Goal: Task Accomplishment & Management: Manage account settings

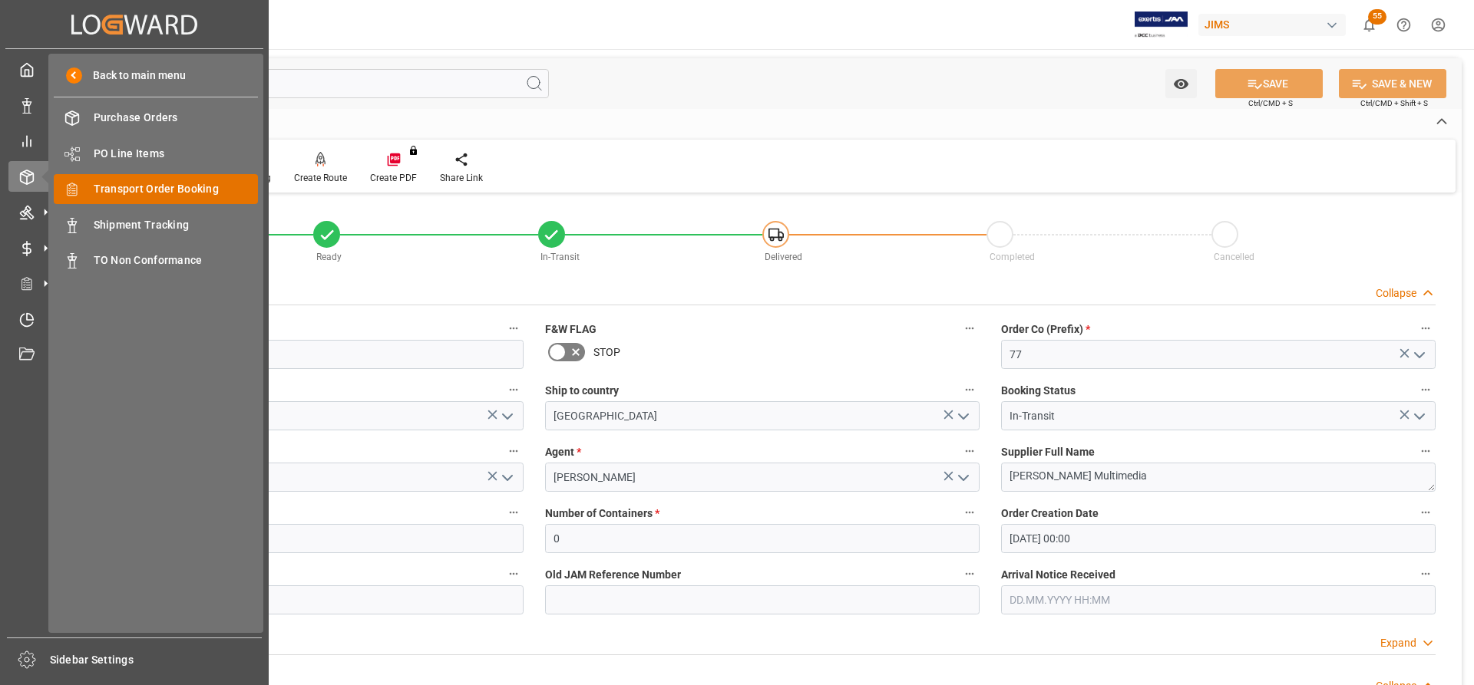
click at [154, 186] on span "Transport Order Booking" at bounding box center [176, 189] width 165 height 16
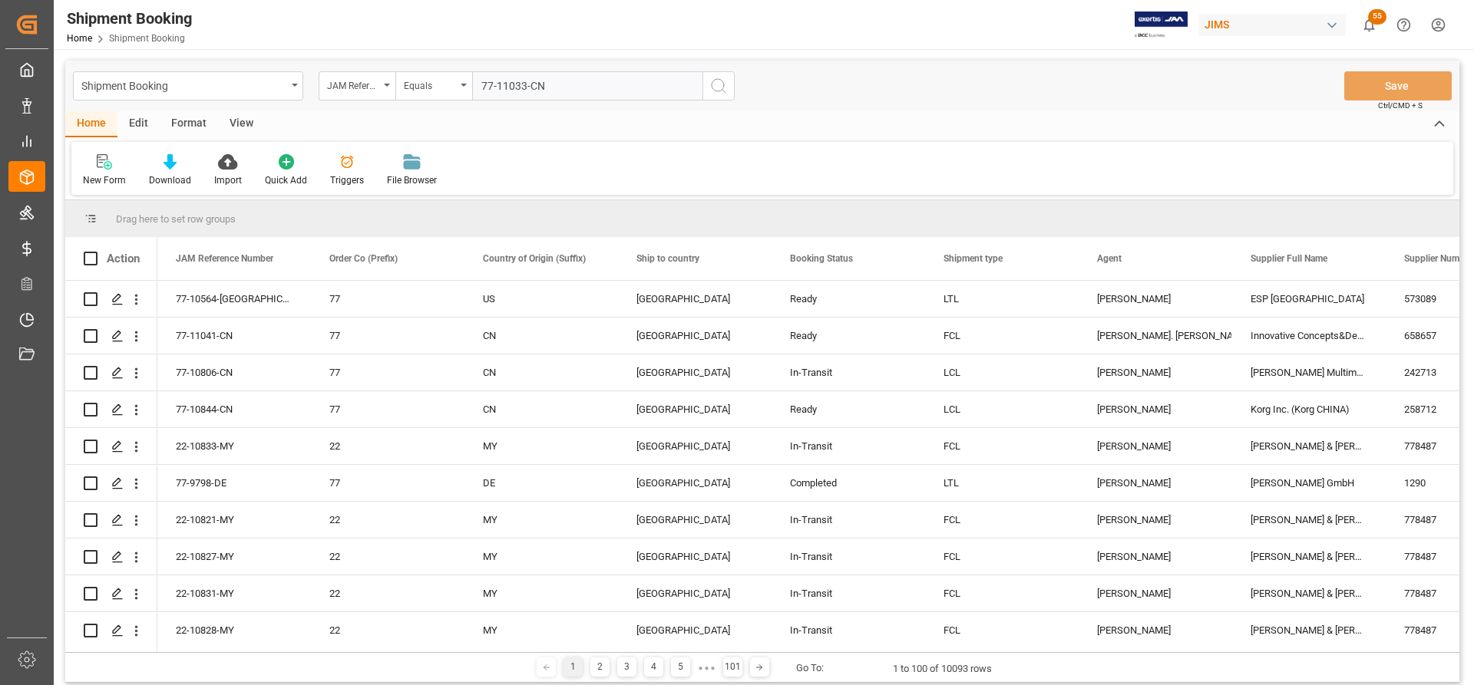
type input "77-11033-CN"
click at [723, 81] on icon "search button" at bounding box center [718, 86] width 18 height 18
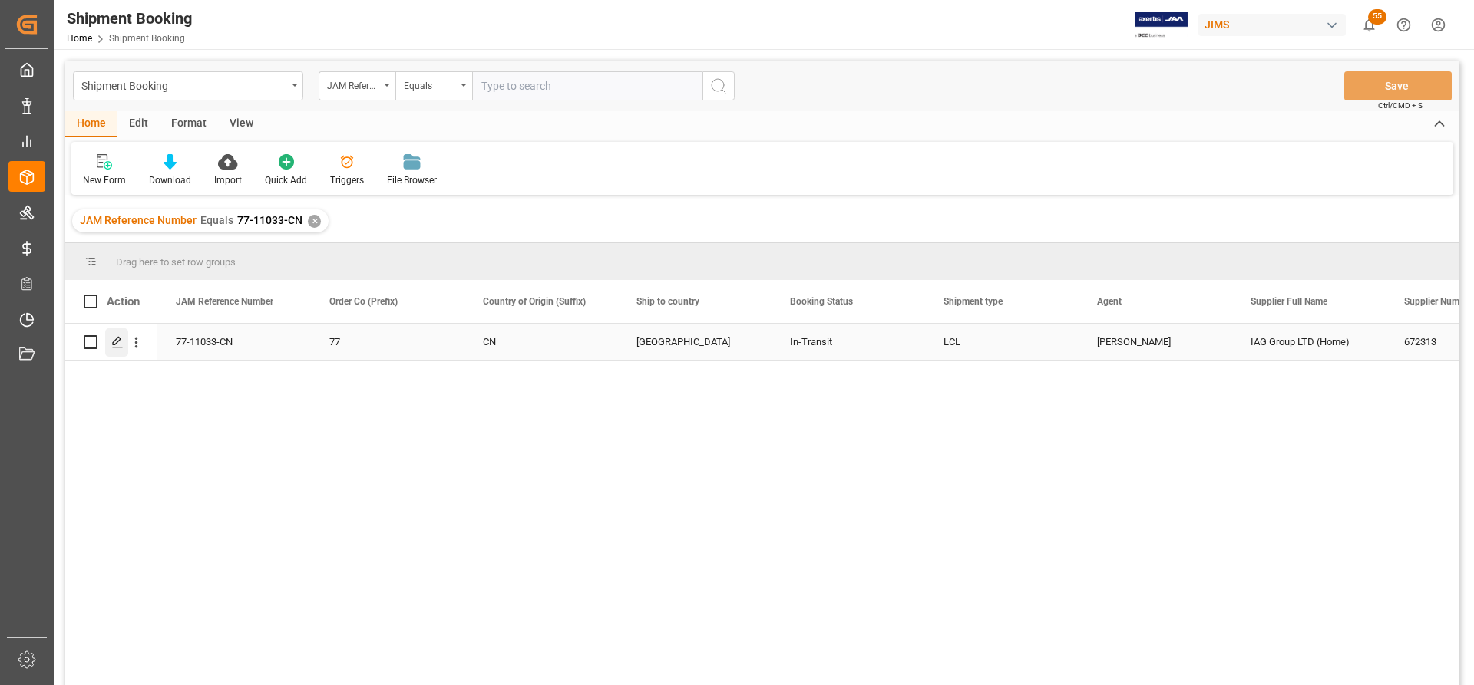
click at [112, 340] on icon "Press SPACE to select this row." at bounding box center [117, 342] width 12 height 12
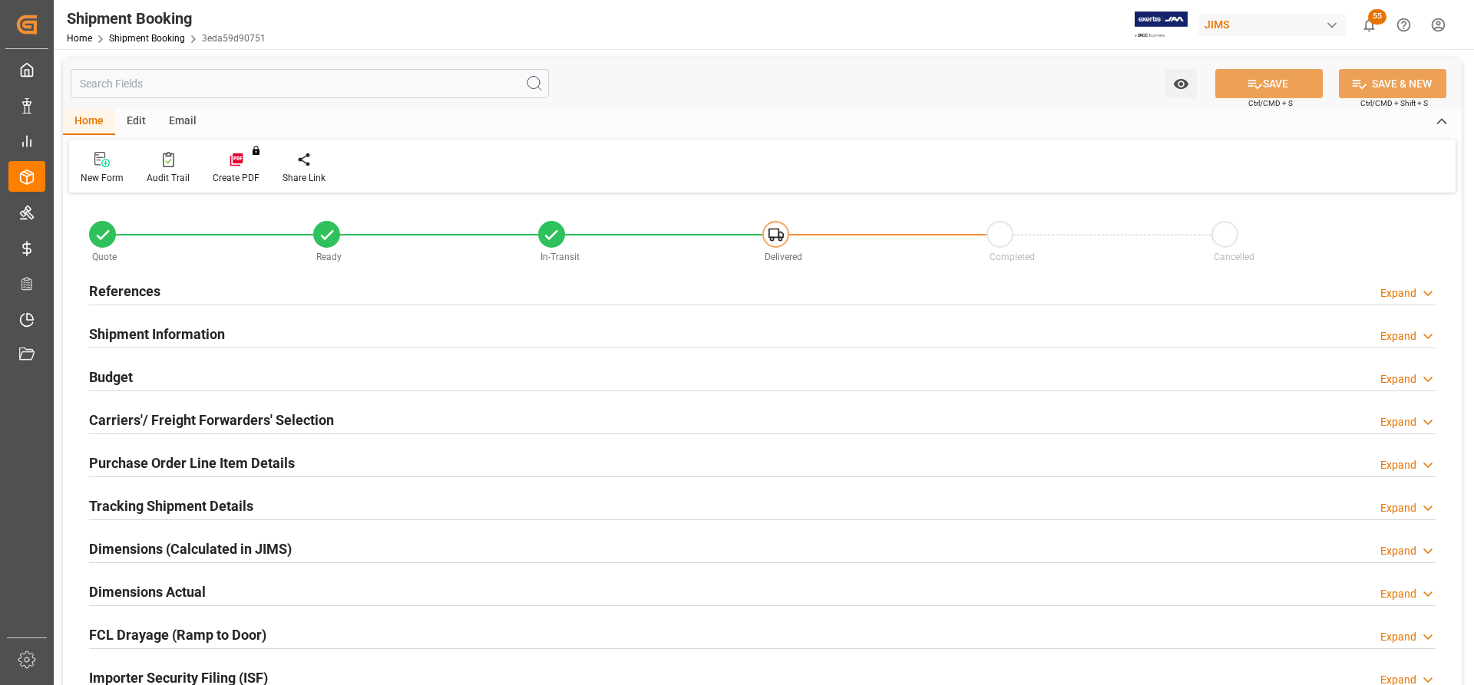
type input "0"
type input "26.09.2025"
click at [136, 281] on h2 "References" at bounding box center [124, 291] width 71 height 21
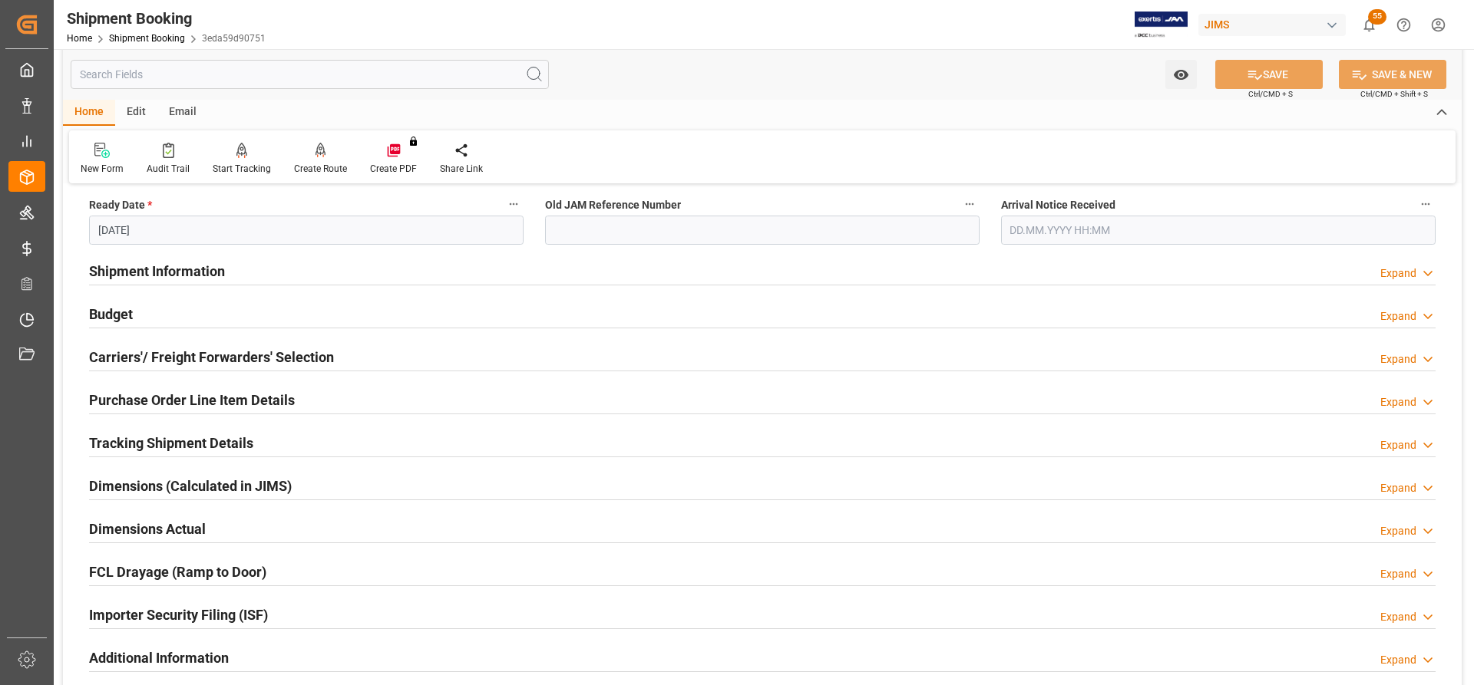
scroll to position [384, 0]
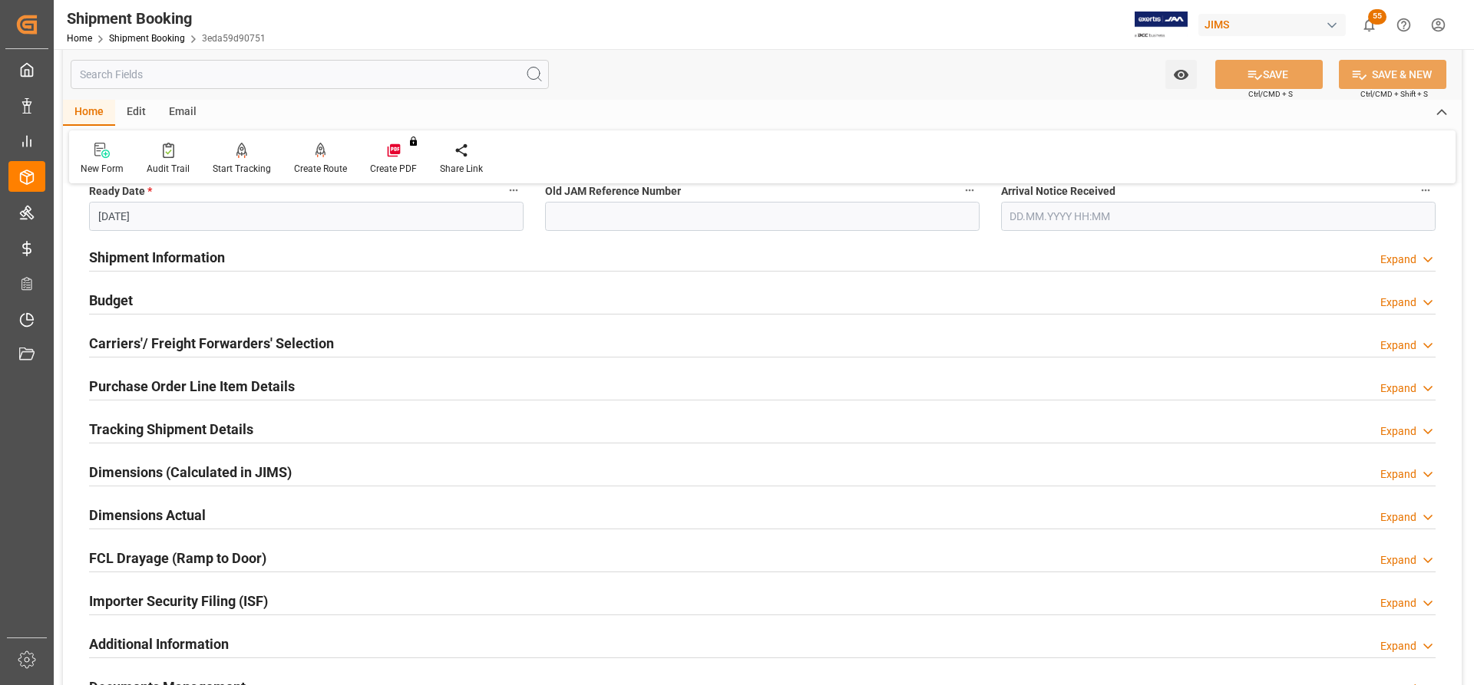
click at [137, 431] on h2 "Tracking Shipment Details" at bounding box center [171, 429] width 164 height 21
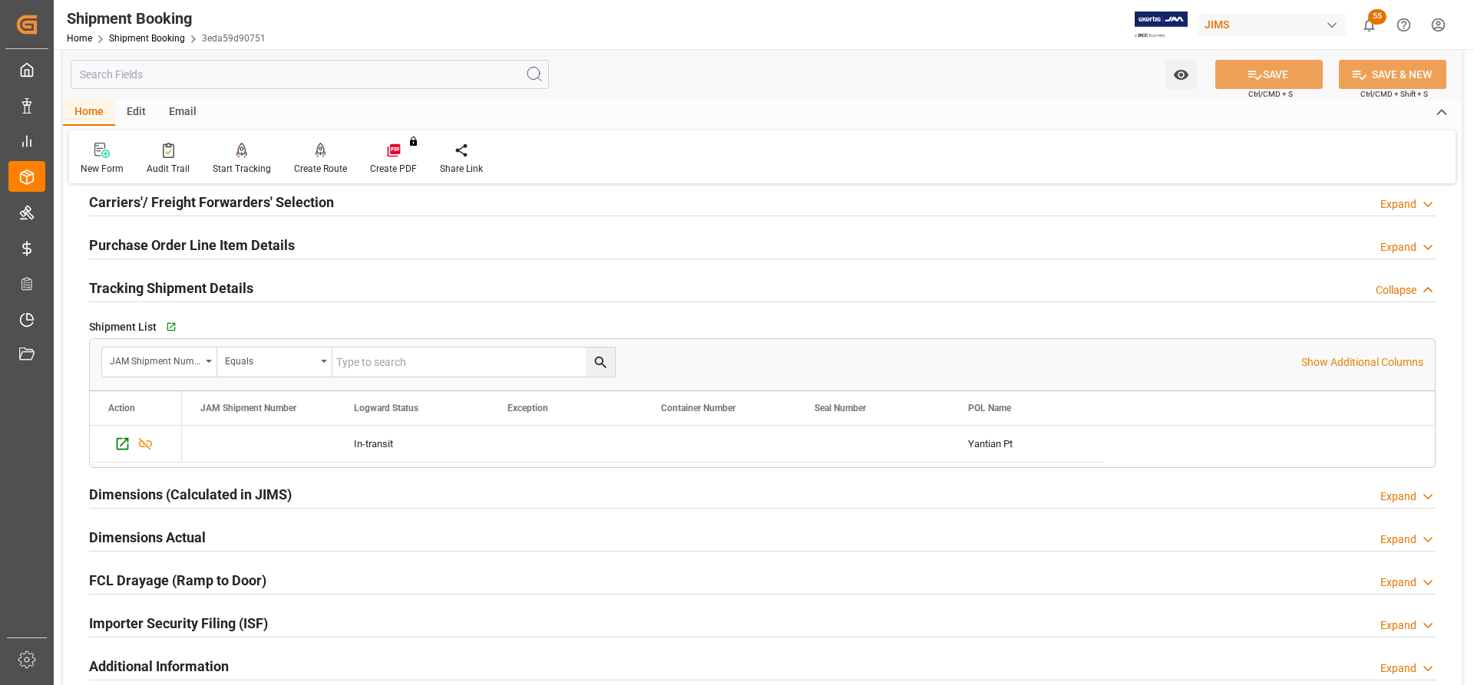
scroll to position [537, 0]
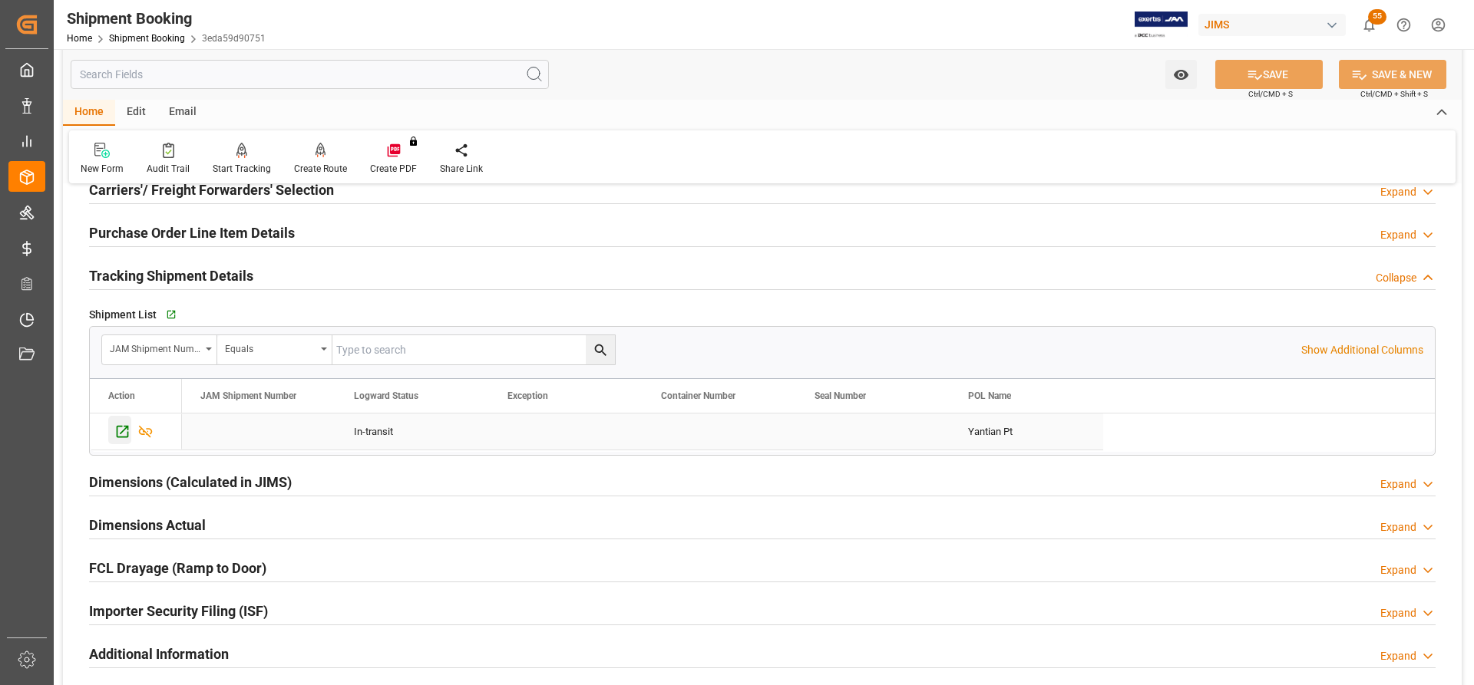
click at [121, 435] on icon "Press SPACE to select this row." at bounding box center [122, 432] width 16 height 16
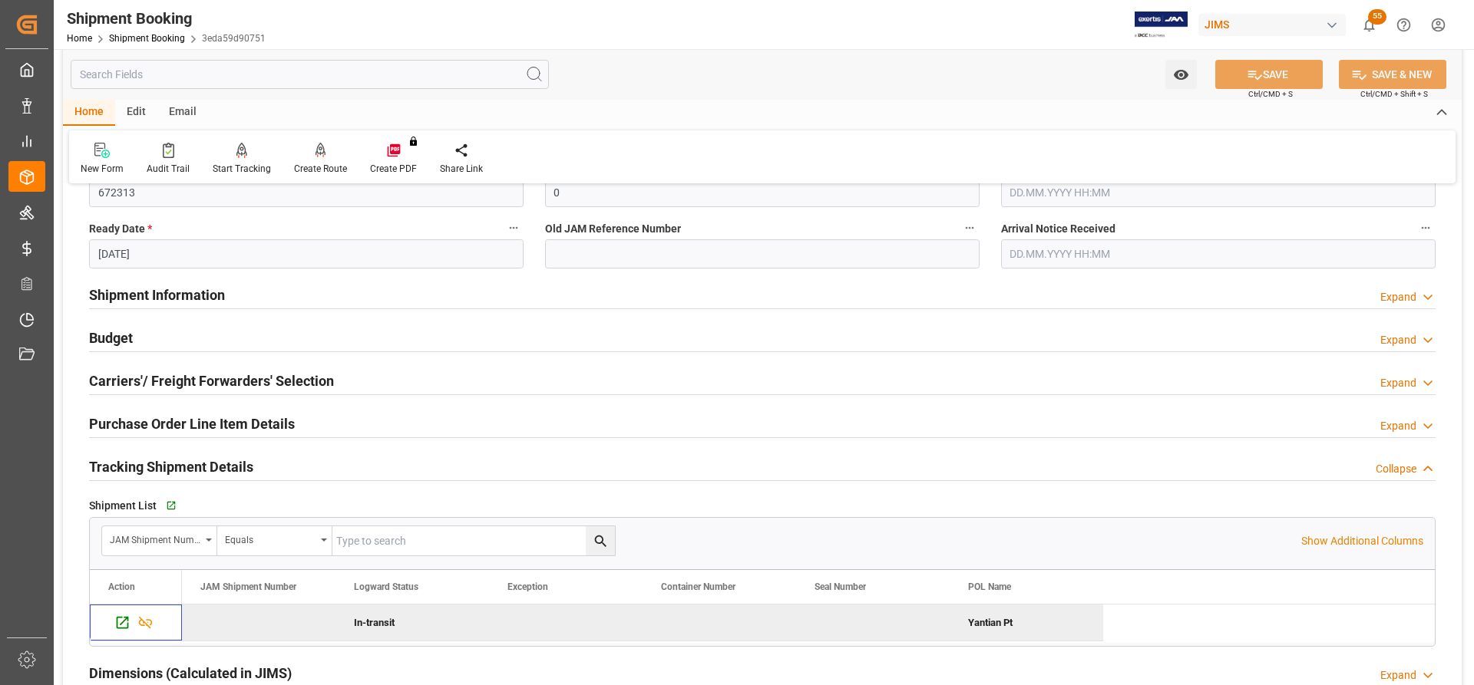
scroll to position [307, 0]
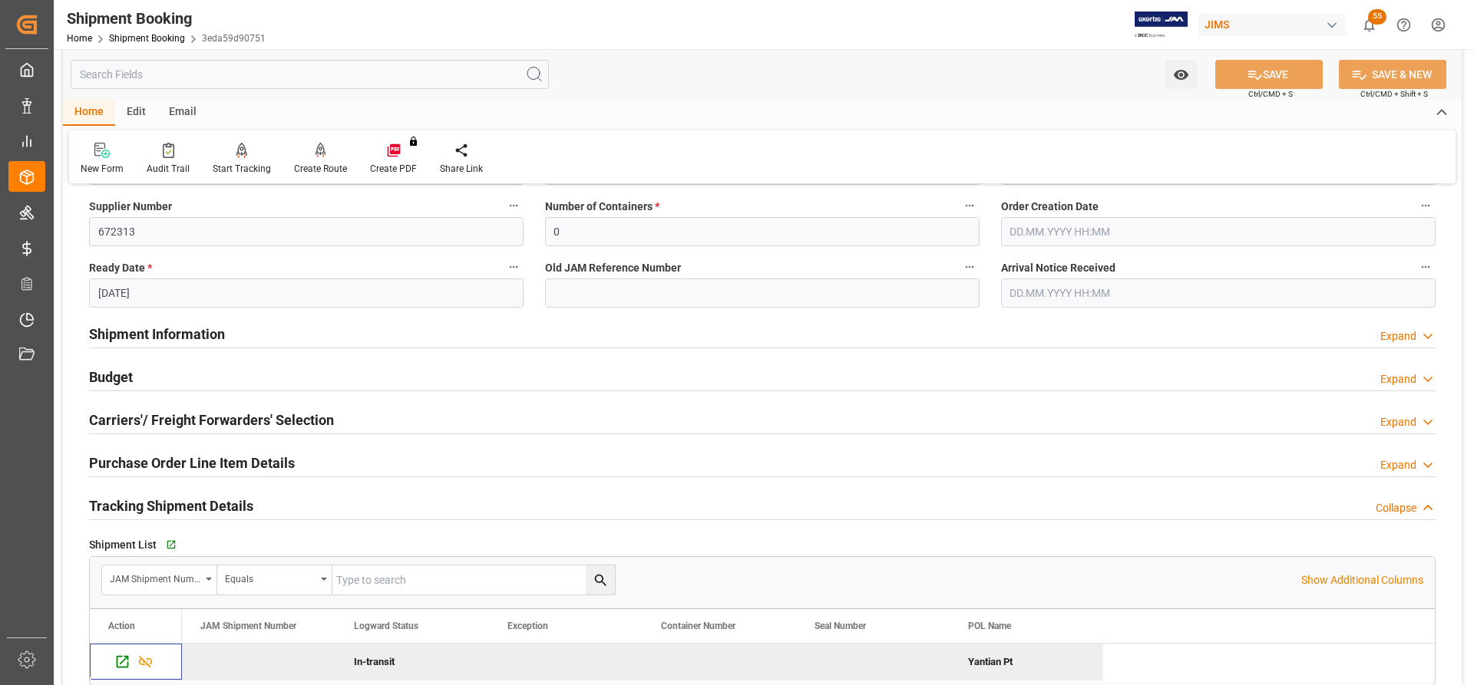
click at [159, 465] on h2 "Purchase Order Line Item Details" at bounding box center [192, 463] width 206 height 21
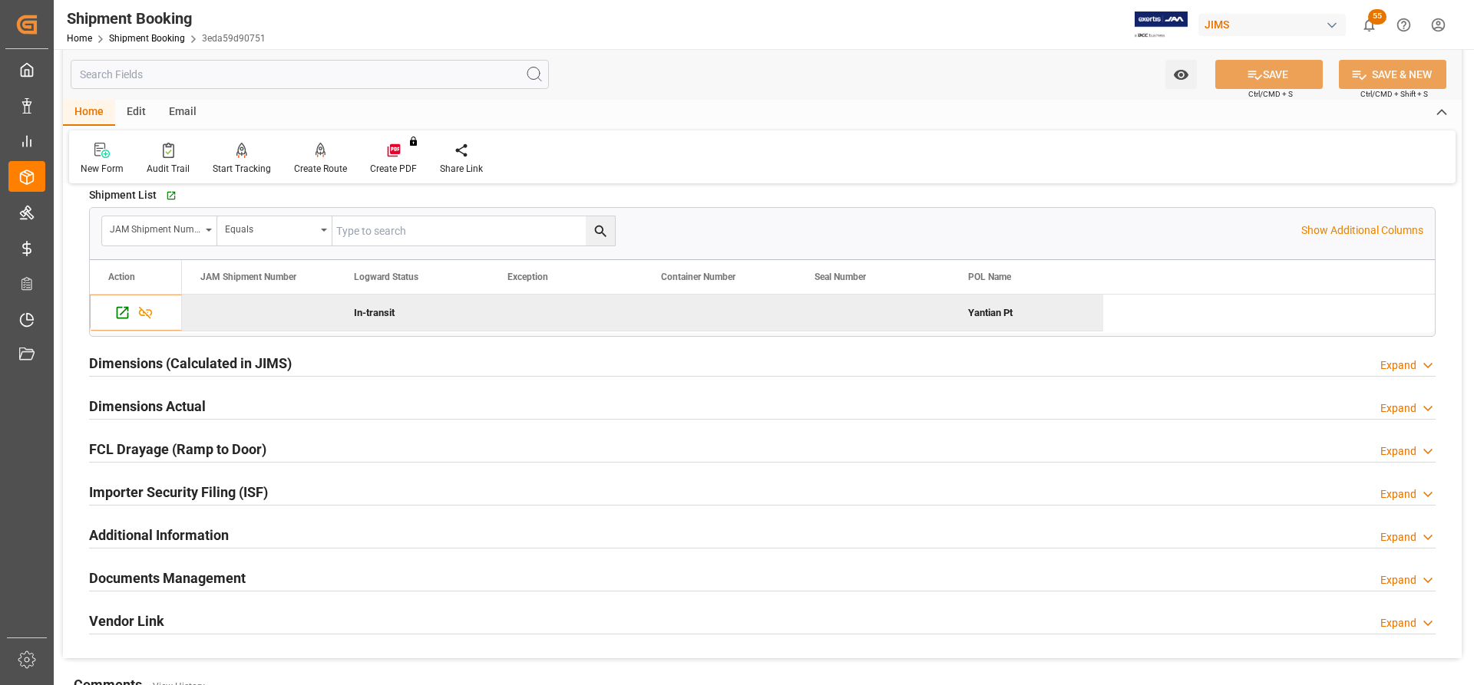
scroll to position [1151, 0]
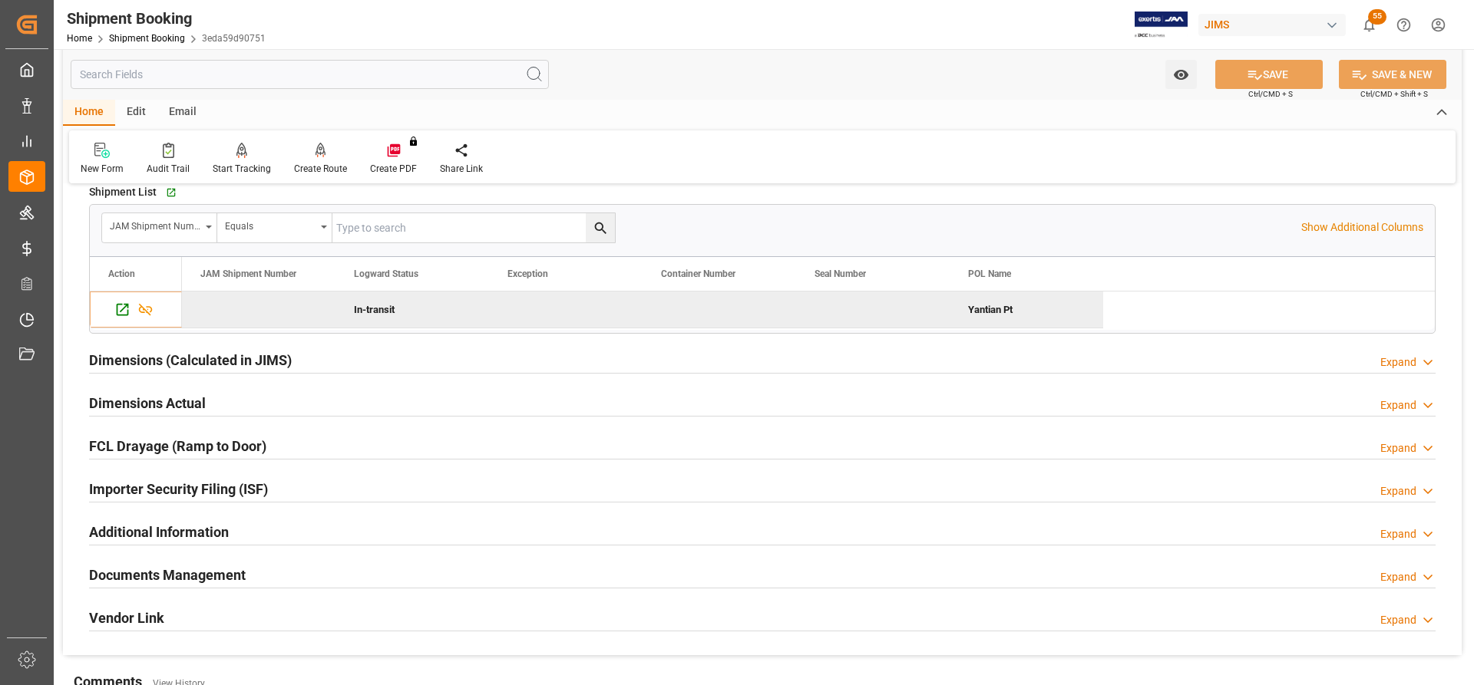
click at [139, 401] on h2 "Dimensions Actual" at bounding box center [147, 403] width 117 height 21
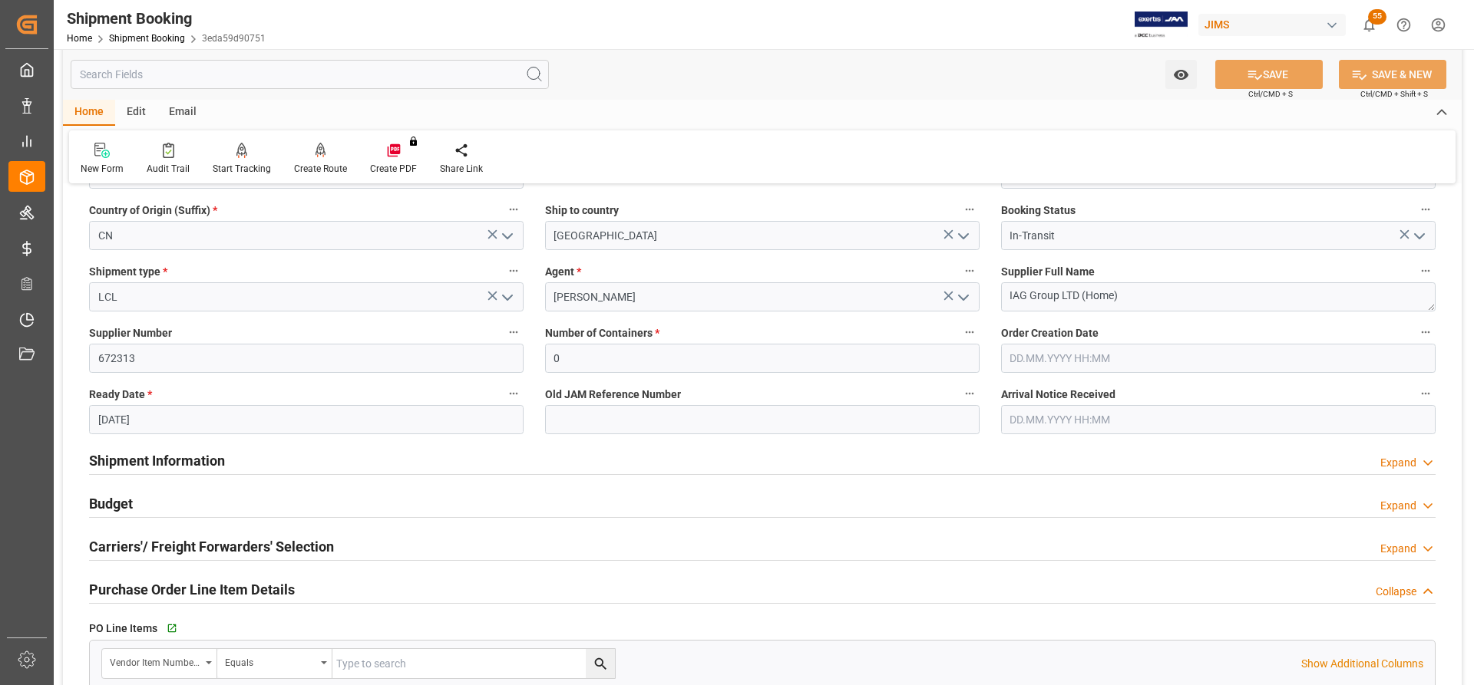
scroll to position [154, 0]
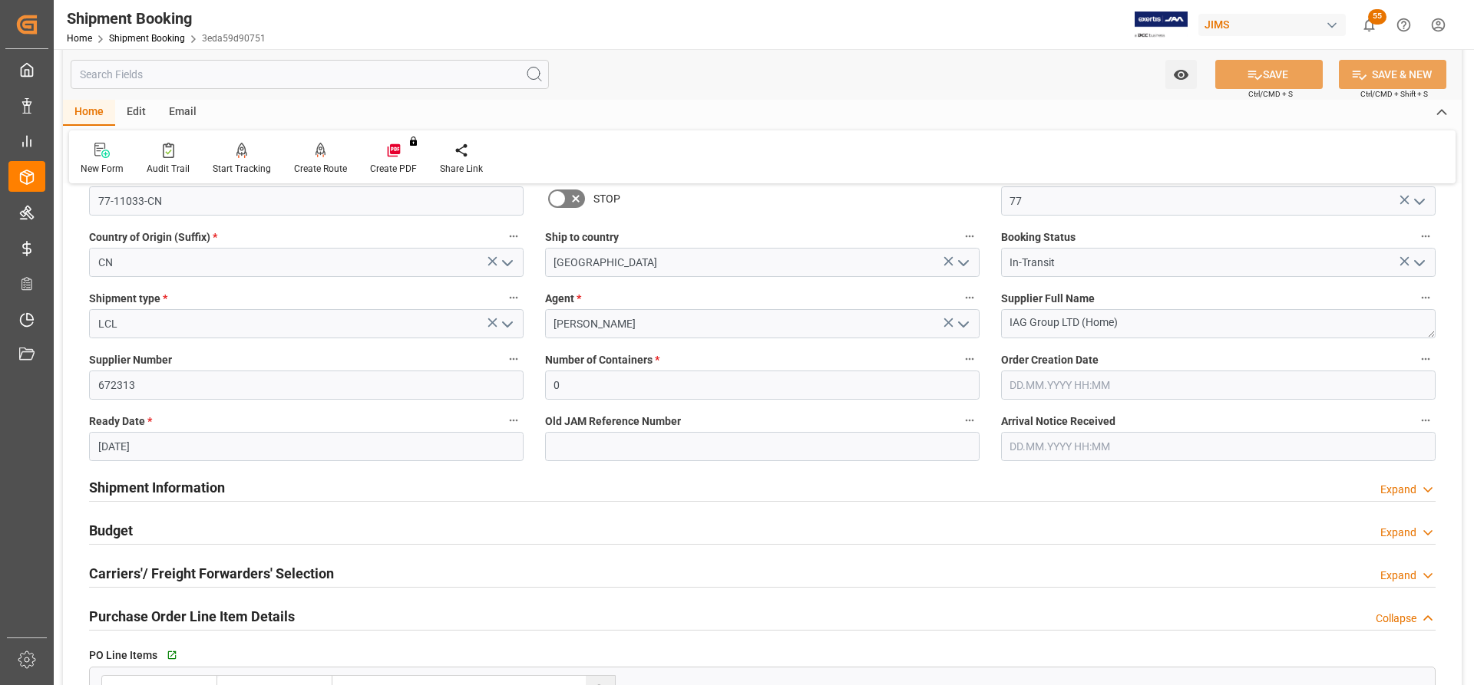
click at [111, 530] on h2 "Budget" at bounding box center [111, 530] width 44 height 21
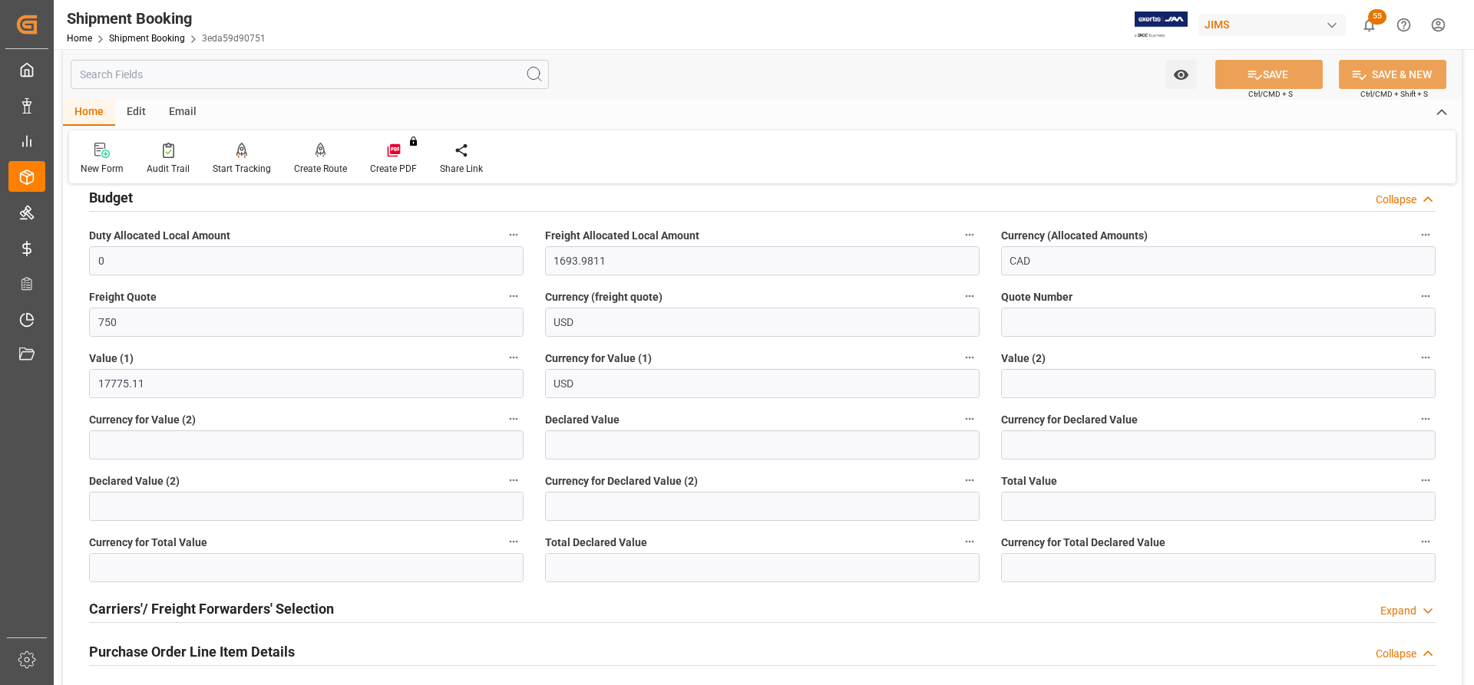
scroll to position [461, 0]
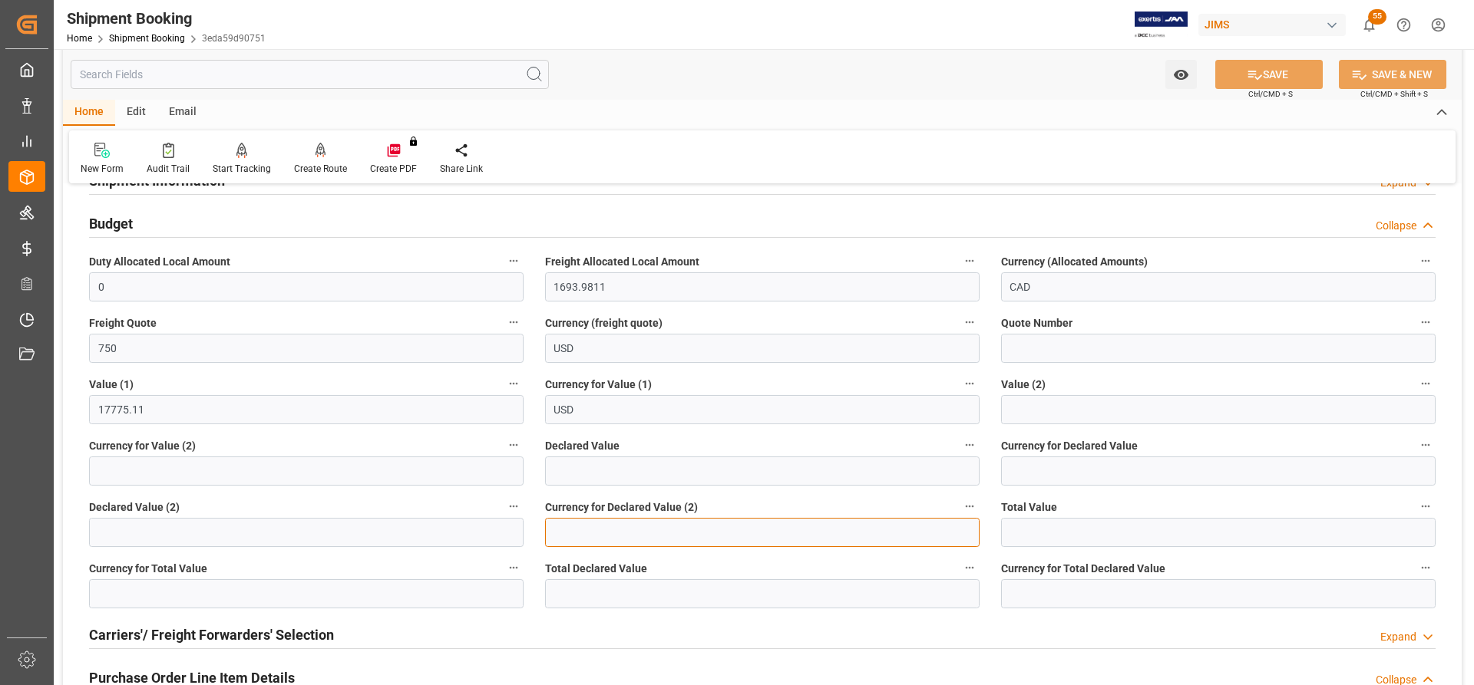
click at [633, 535] on input at bounding box center [762, 532] width 434 height 29
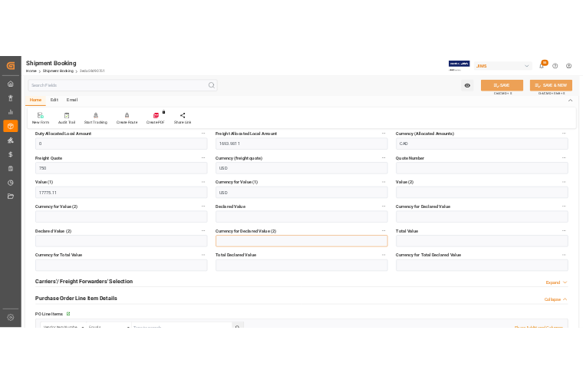
scroll to position [537, 0]
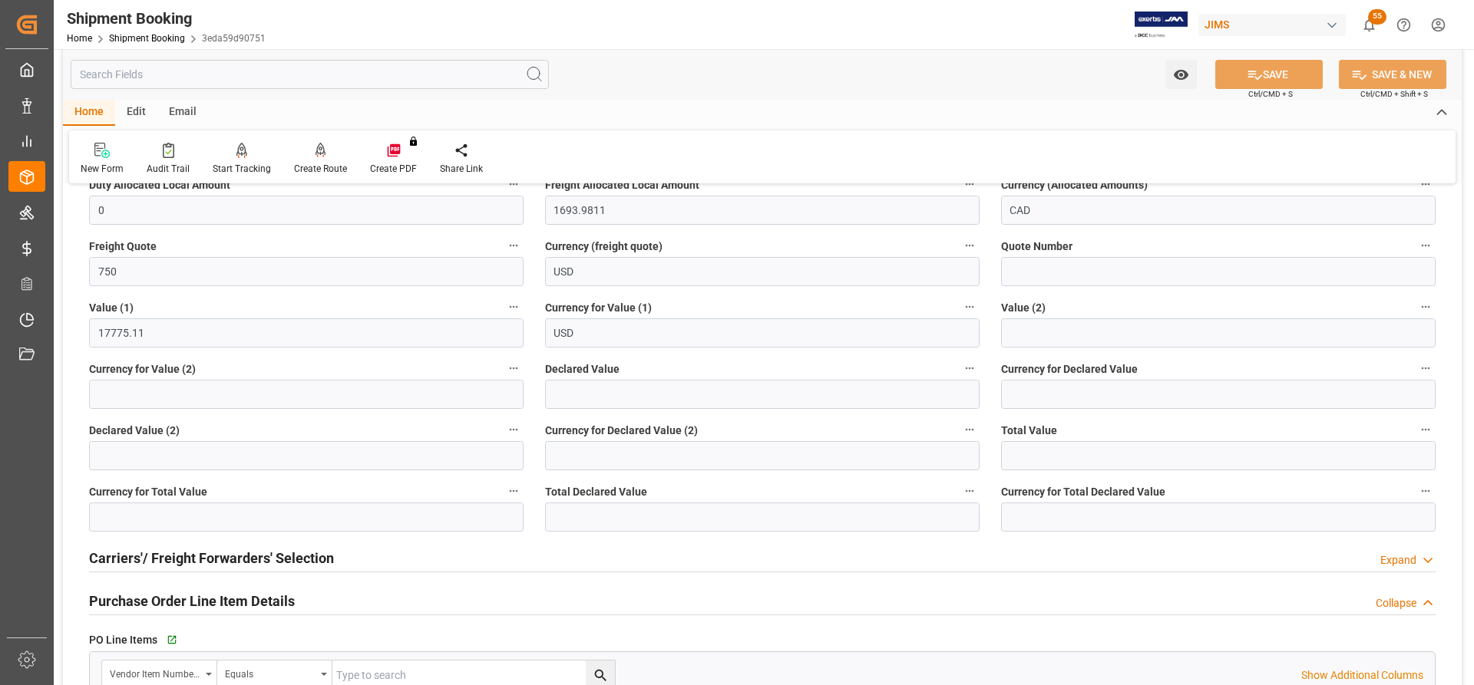
click at [659, 553] on div "Carriers'/ Freight Forwarders' Selection Expand" at bounding box center [762, 557] width 1346 height 29
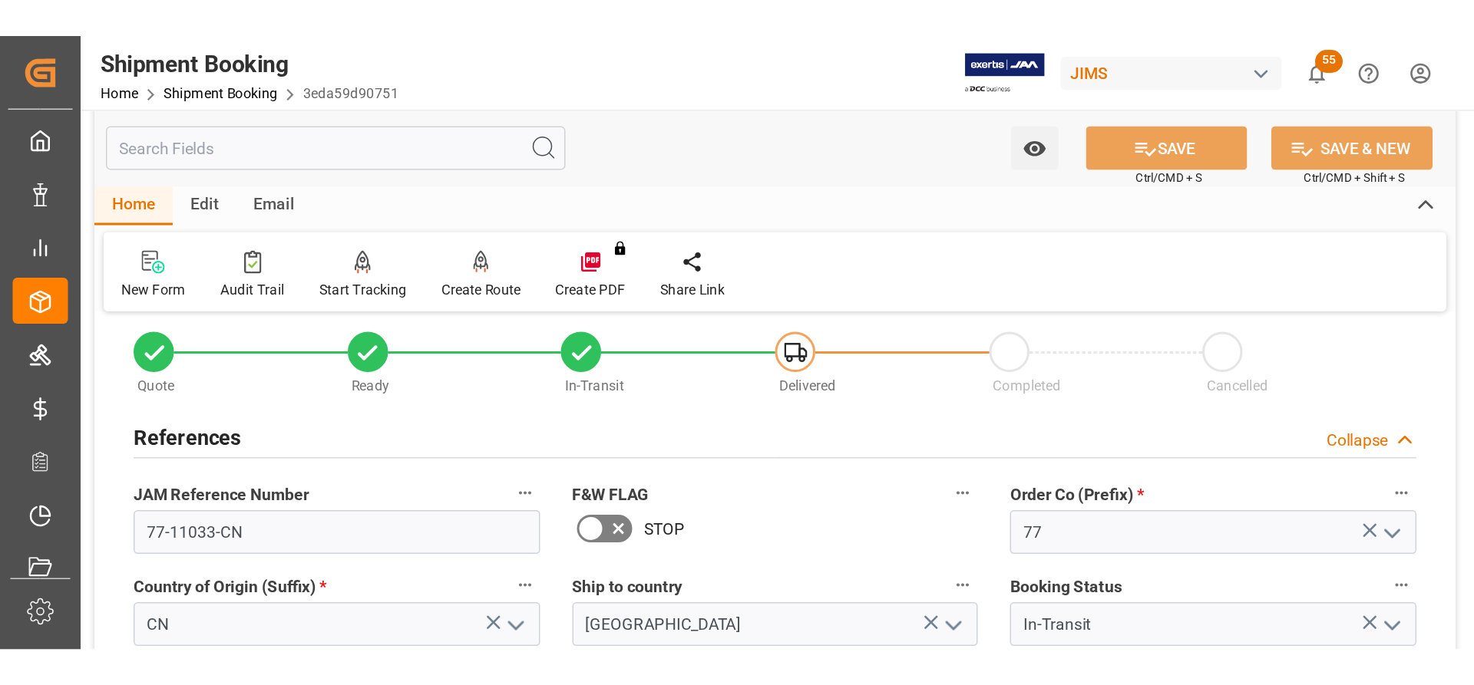
scroll to position [0, 0]
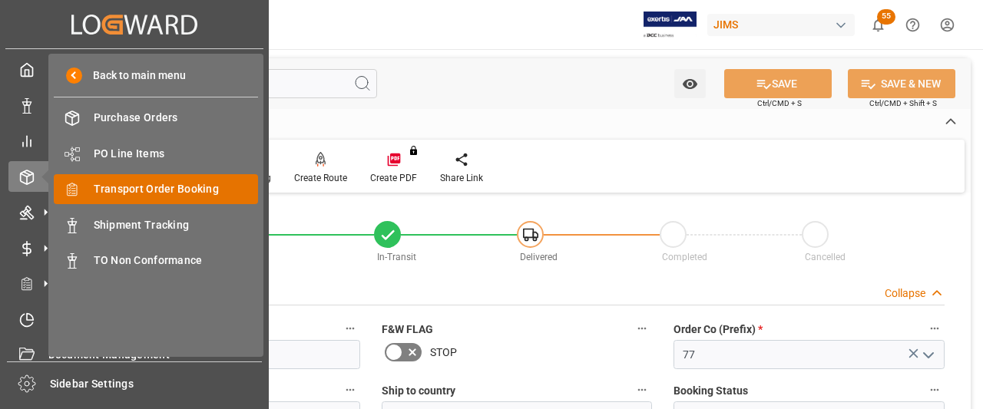
click at [134, 193] on span "Transport Order Booking" at bounding box center [176, 189] width 165 height 16
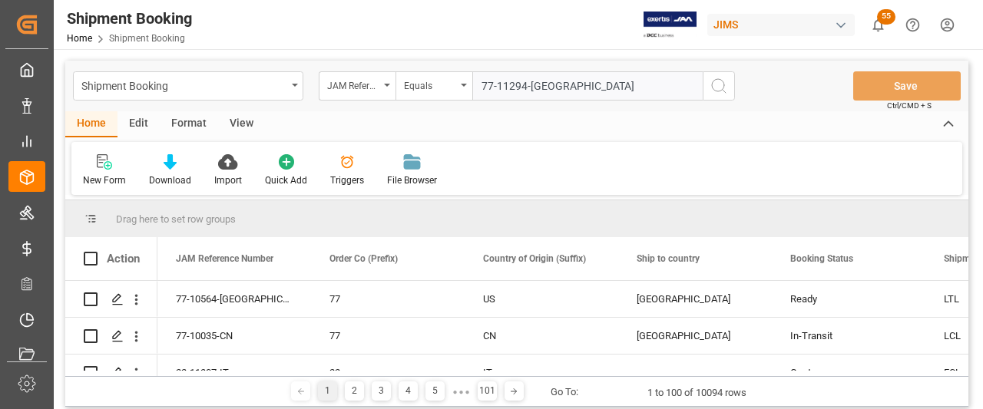
type input "77-11294-[GEOGRAPHIC_DATA]"
click at [722, 96] on button "search button" at bounding box center [718, 85] width 32 height 29
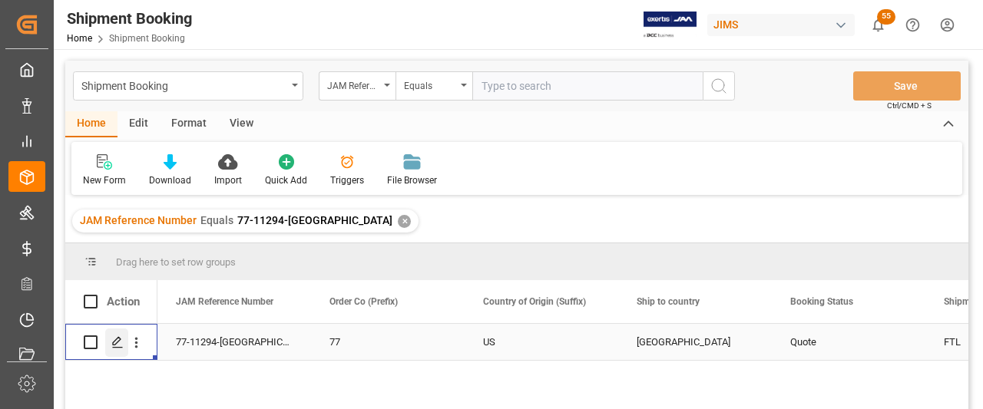
click at [118, 343] on icon "Press SPACE to select this row." at bounding box center [117, 342] width 12 height 12
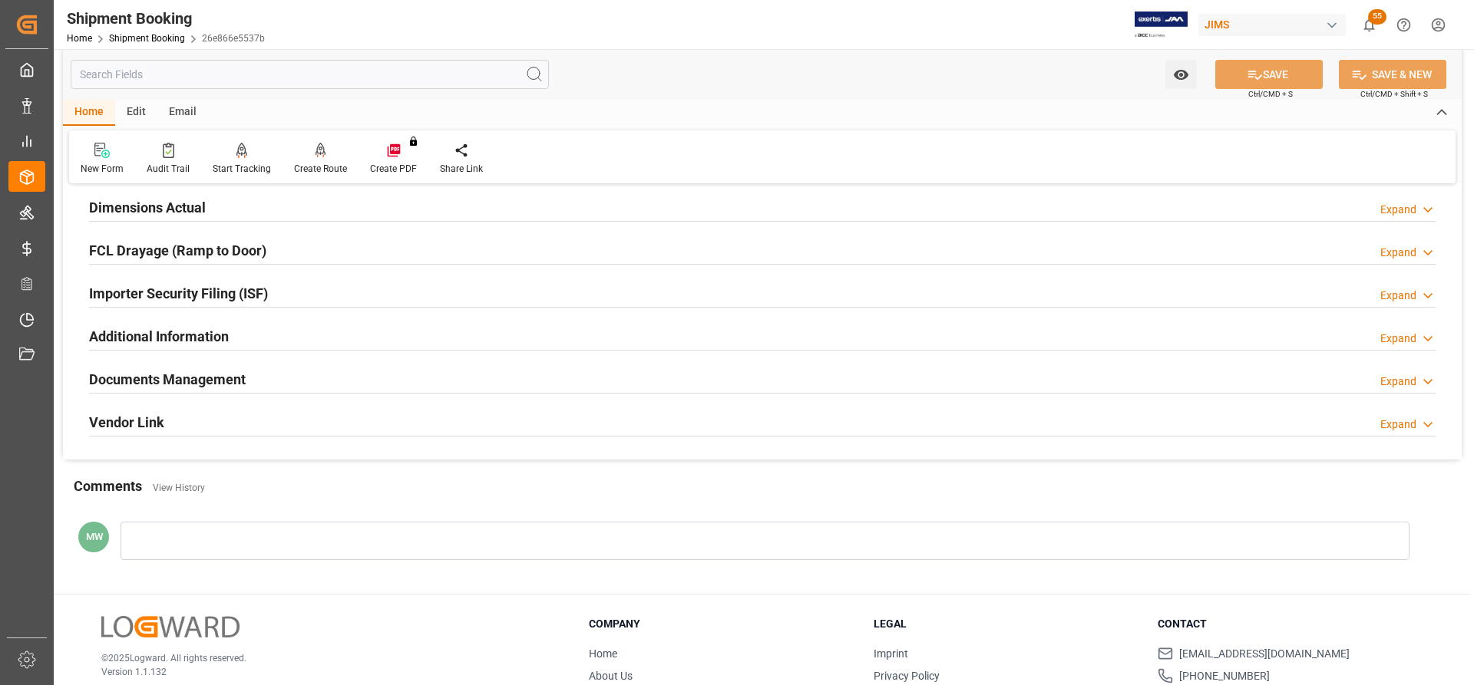
scroll to position [384, 0]
click at [180, 362] on div "Documents Management Expand" at bounding box center [762, 380] width 1368 height 43
click at [173, 378] on h2 "Documents Management" at bounding box center [167, 380] width 157 height 21
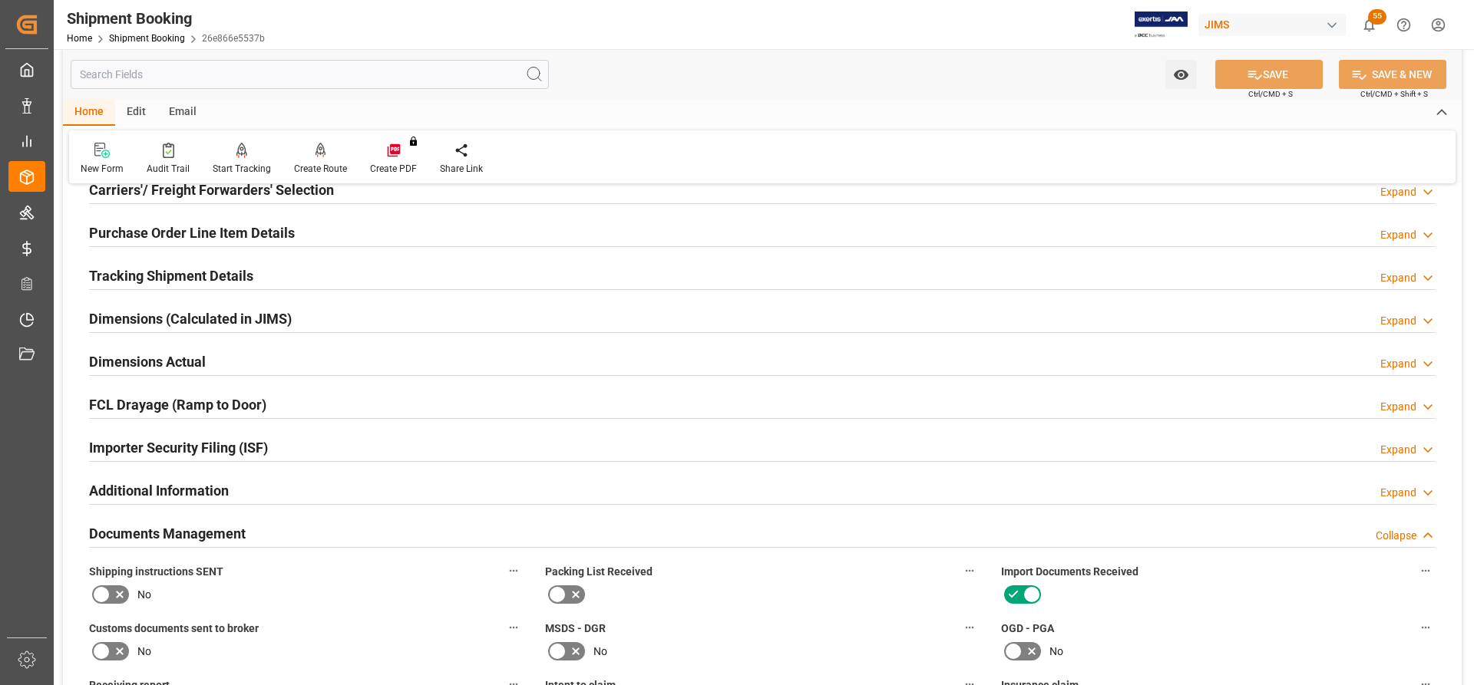
scroll to position [0, 0]
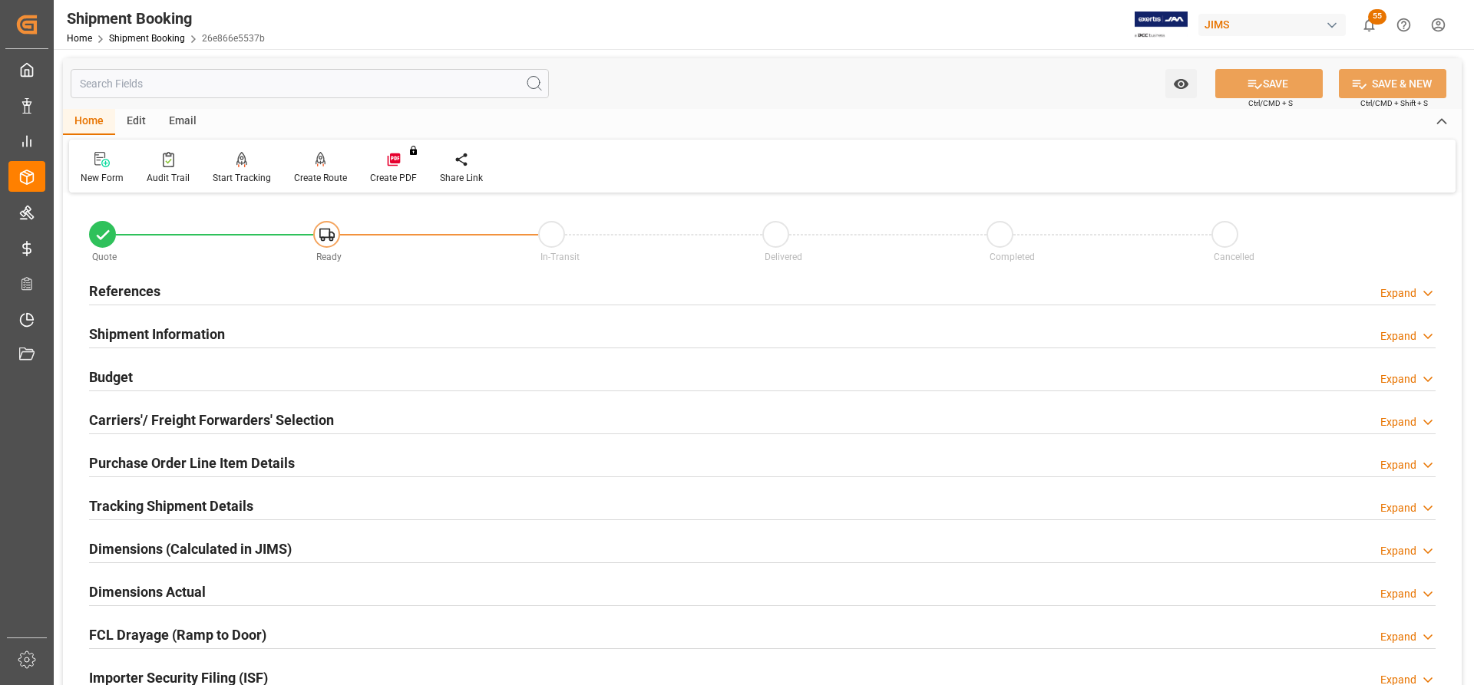
click at [116, 289] on h2 "References" at bounding box center [124, 291] width 71 height 21
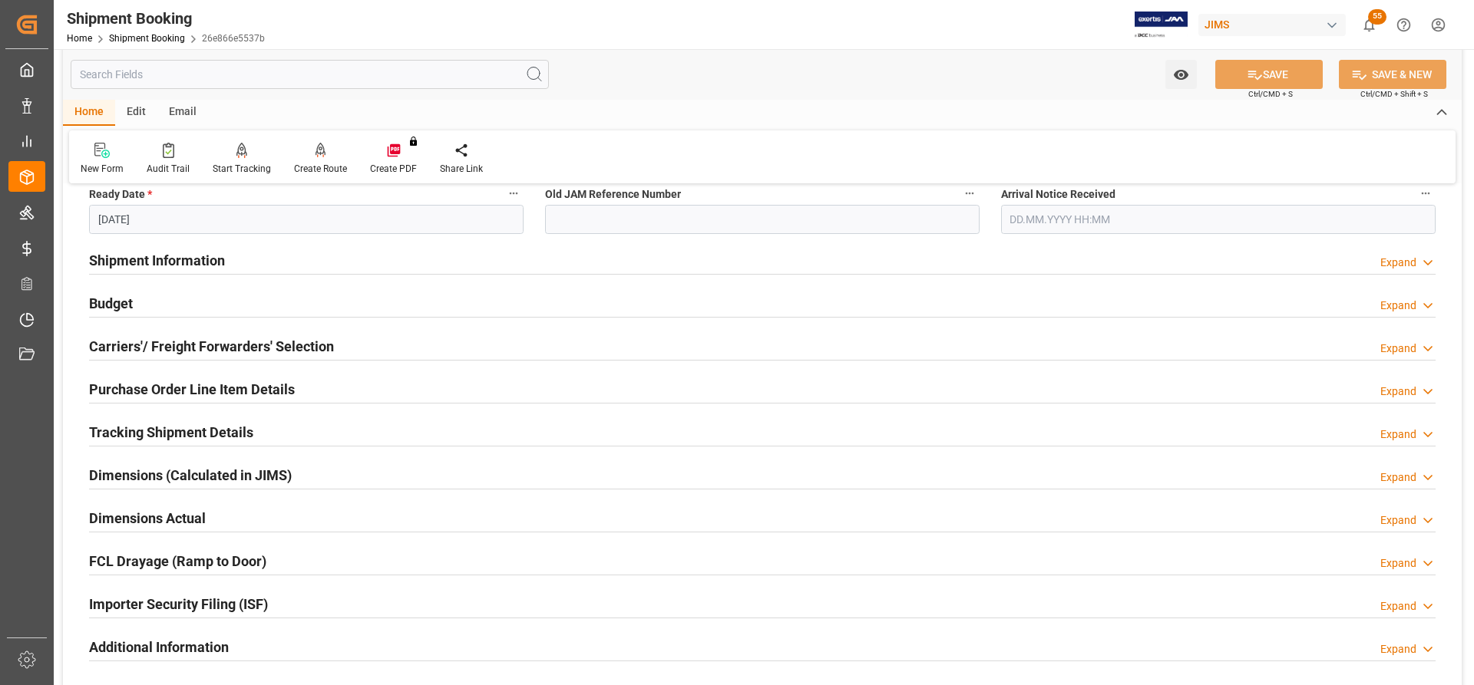
scroll to position [384, 0]
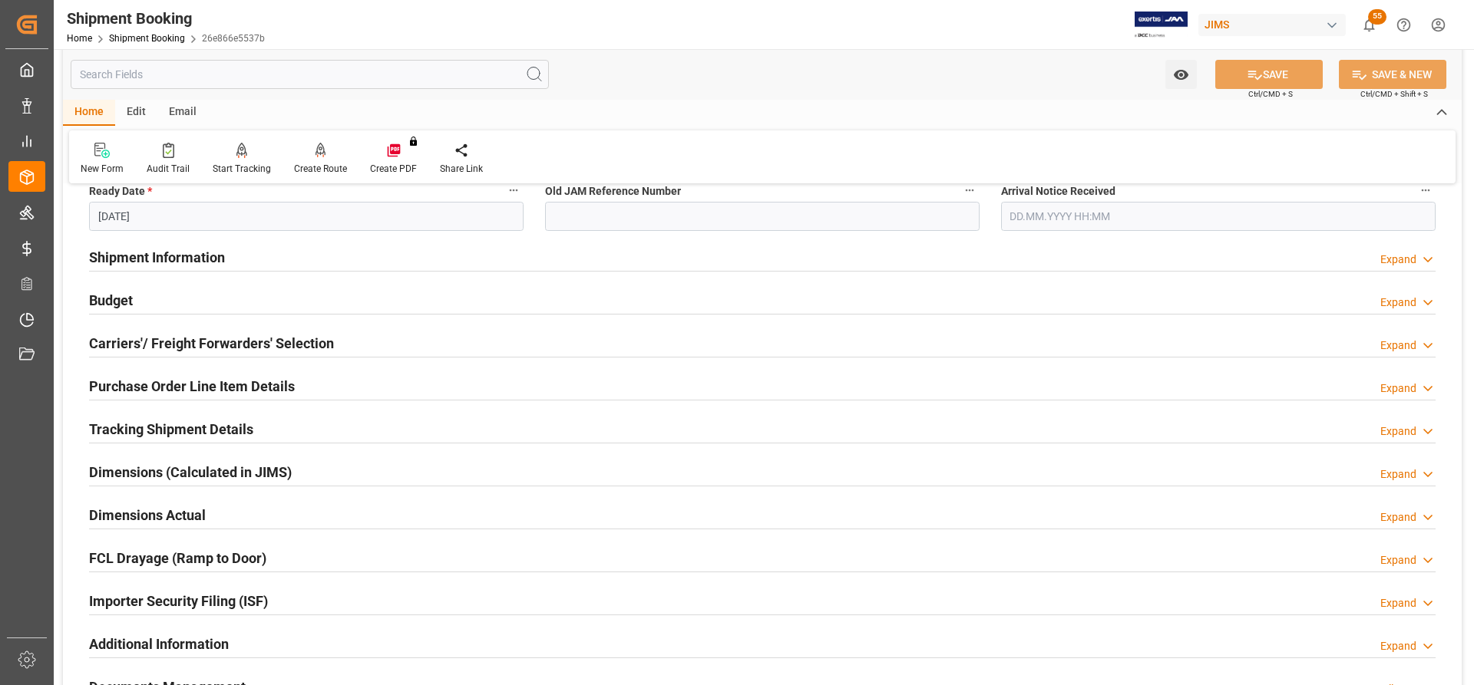
click at [242, 345] on h2 "Carriers'/ Freight Forwarders' Selection" at bounding box center [211, 343] width 245 height 21
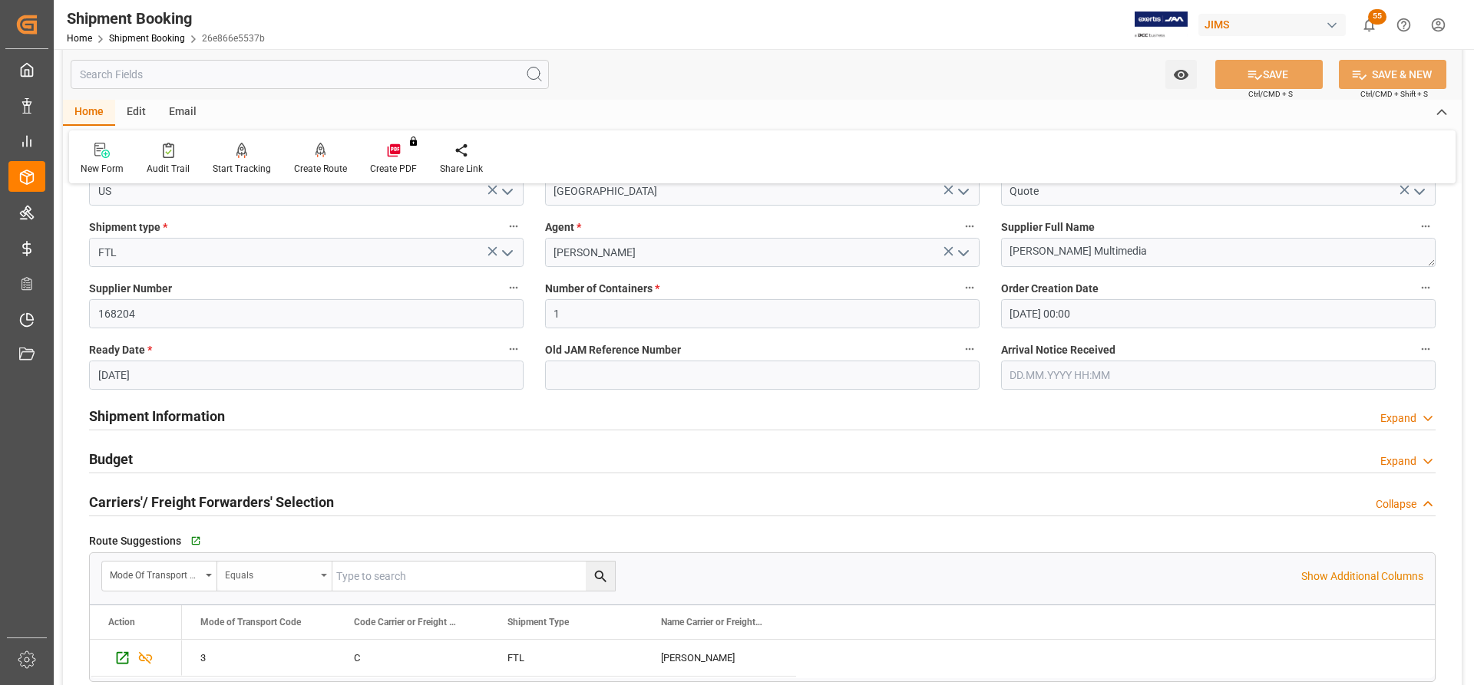
scroll to position [230, 0]
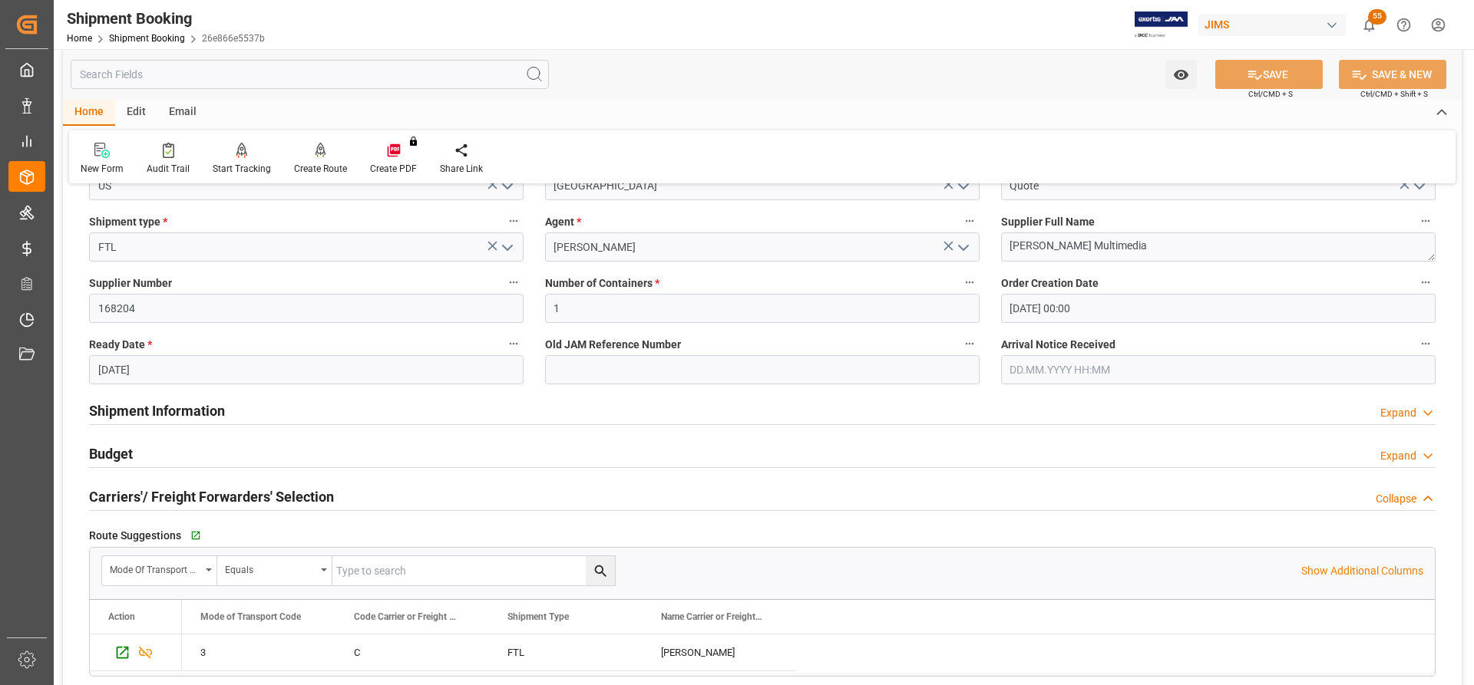
click at [167, 413] on h2 "Shipment Information" at bounding box center [157, 411] width 136 height 21
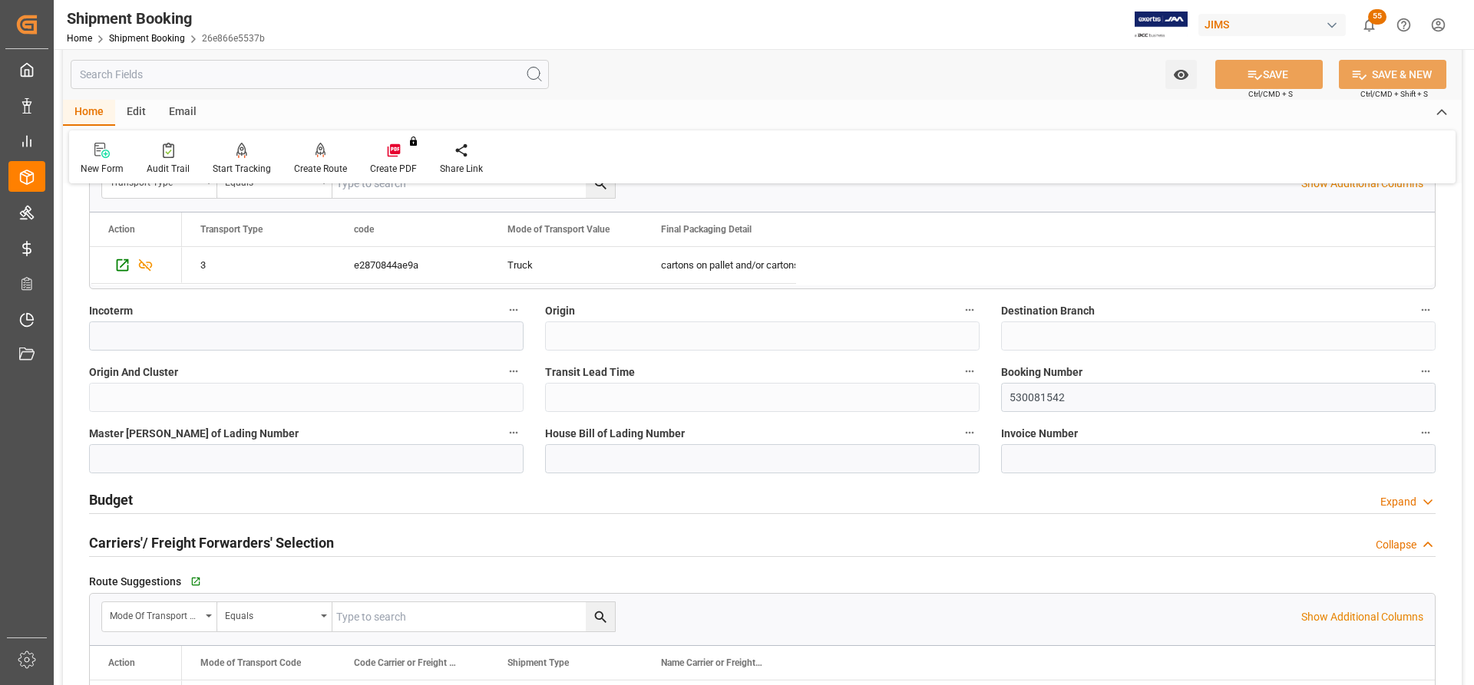
scroll to position [844, 0]
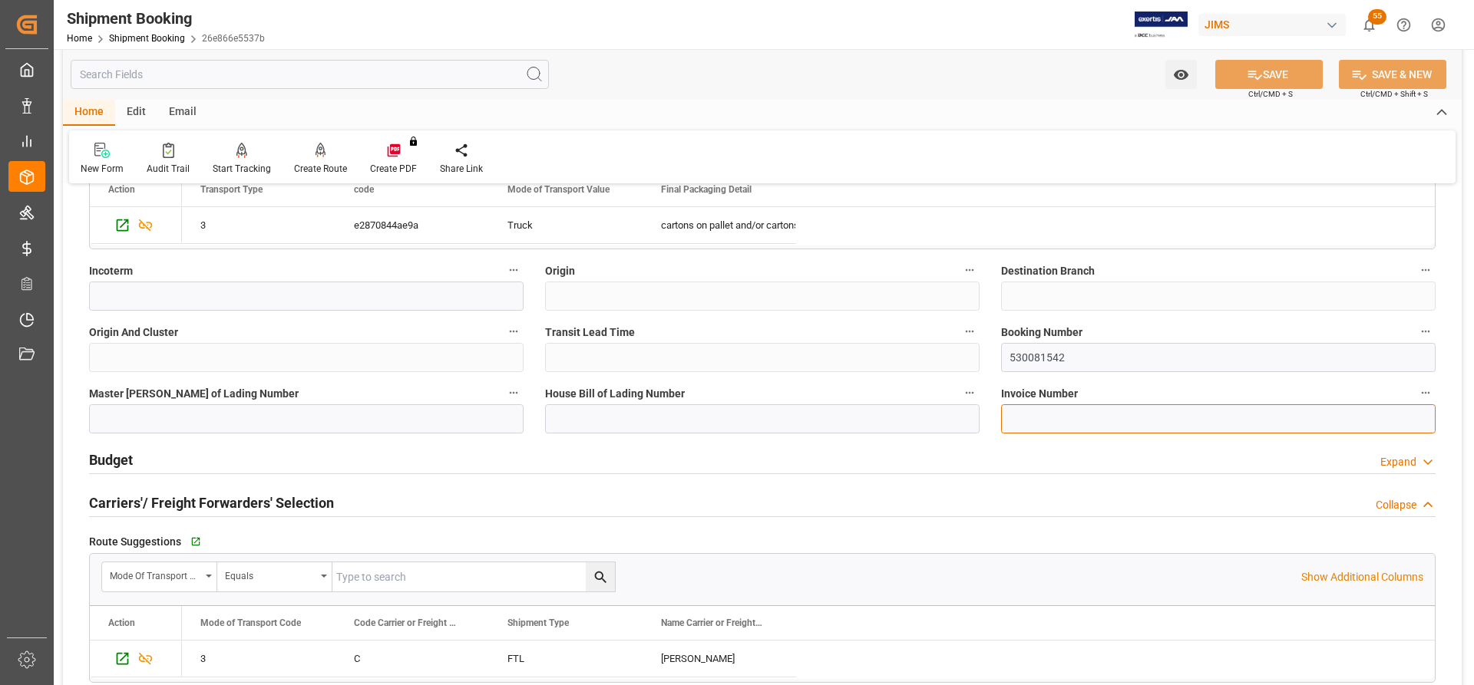
click at [1015, 417] on input at bounding box center [1218, 419] width 434 height 29
paste input "110623600"
type input "110623600"
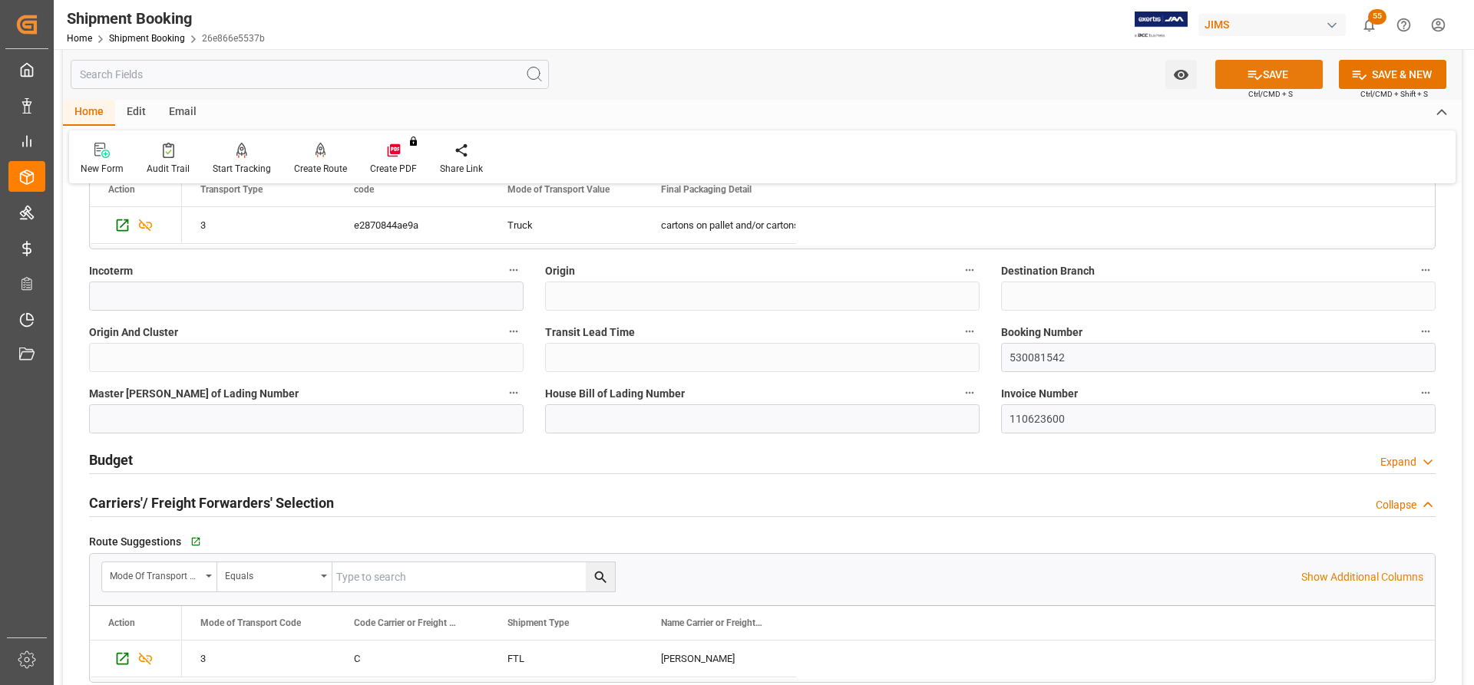
click at [1283, 77] on button "SAVE" at bounding box center [1268, 74] width 107 height 29
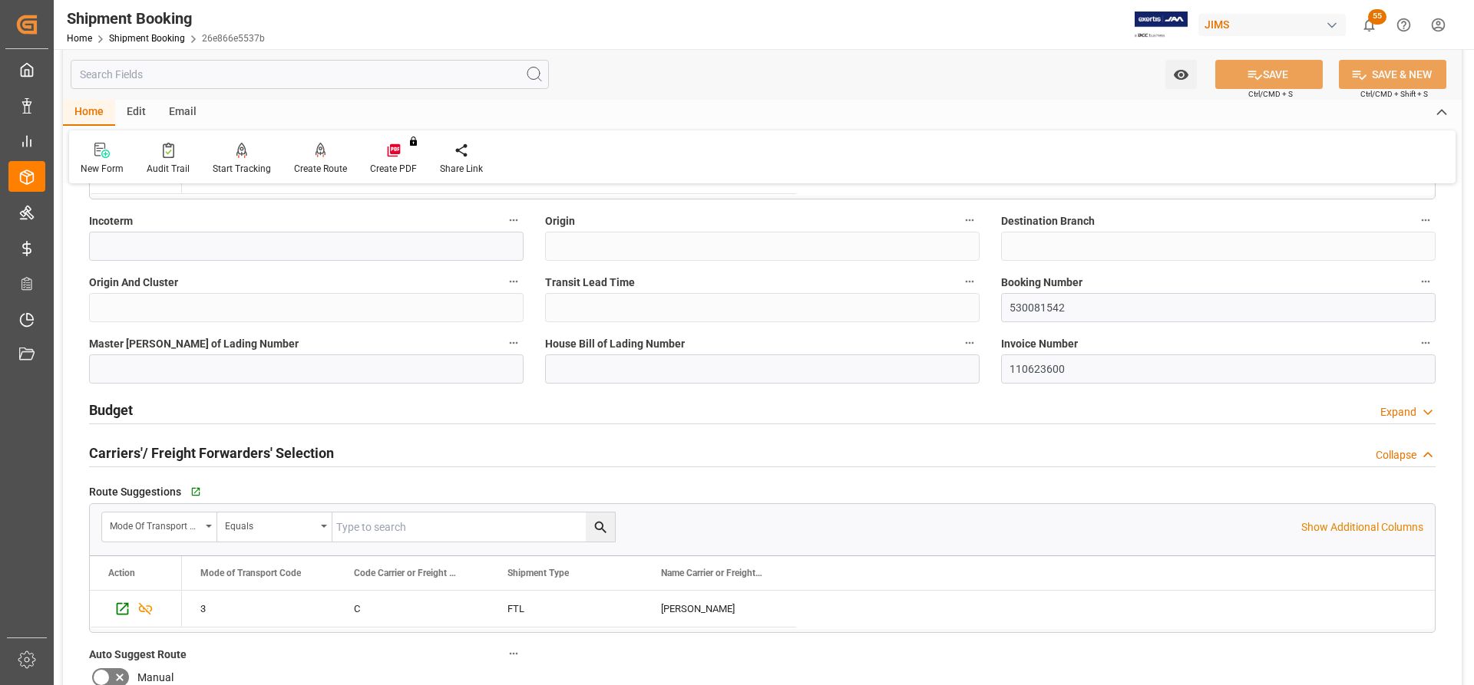
scroll to position [998, 0]
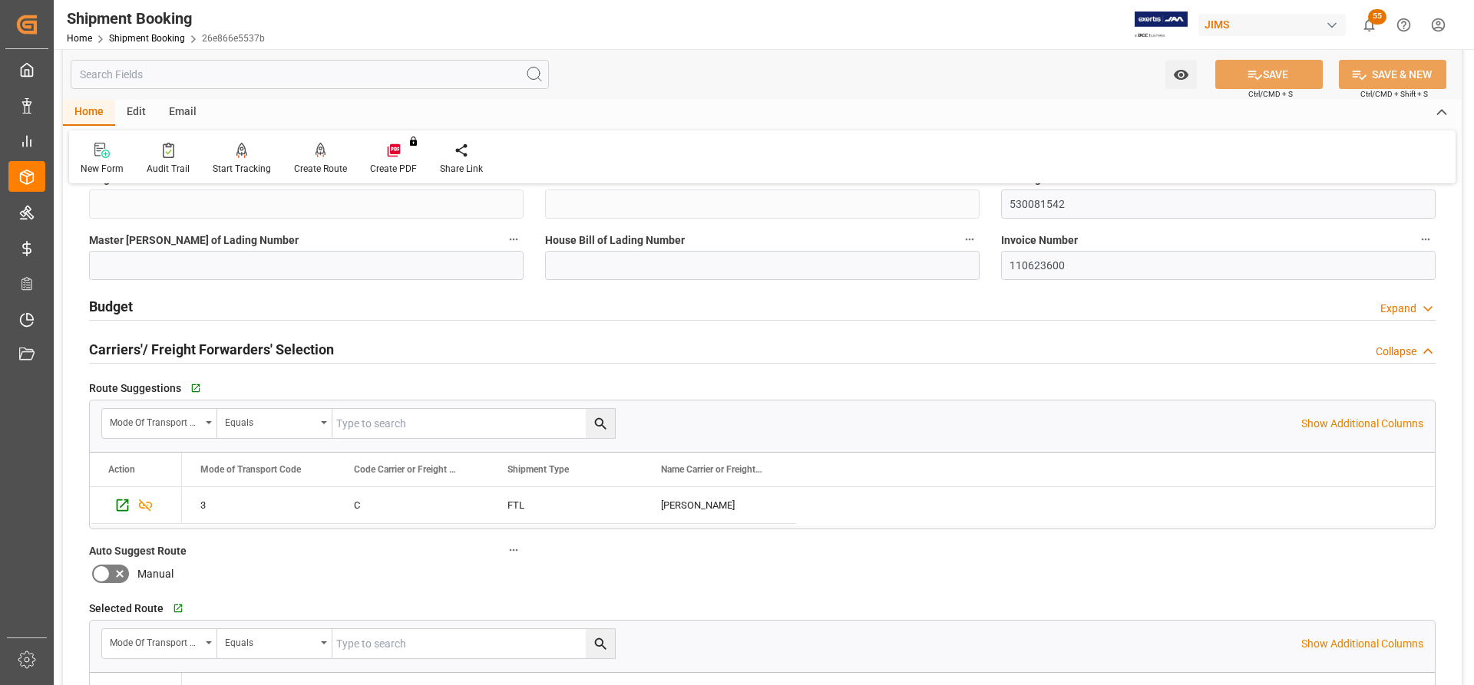
click at [111, 300] on h2 "Budget" at bounding box center [111, 306] width 44 height 21
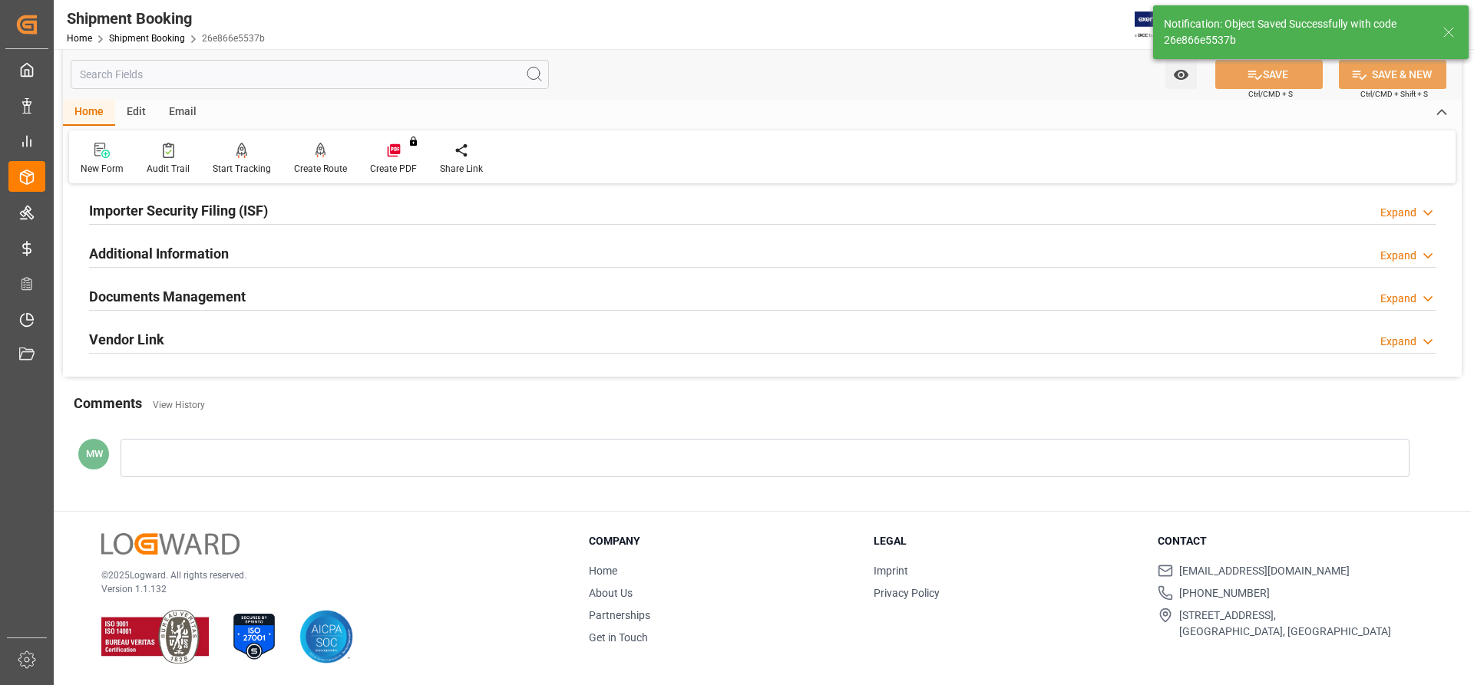
scroll to position [71, 0]
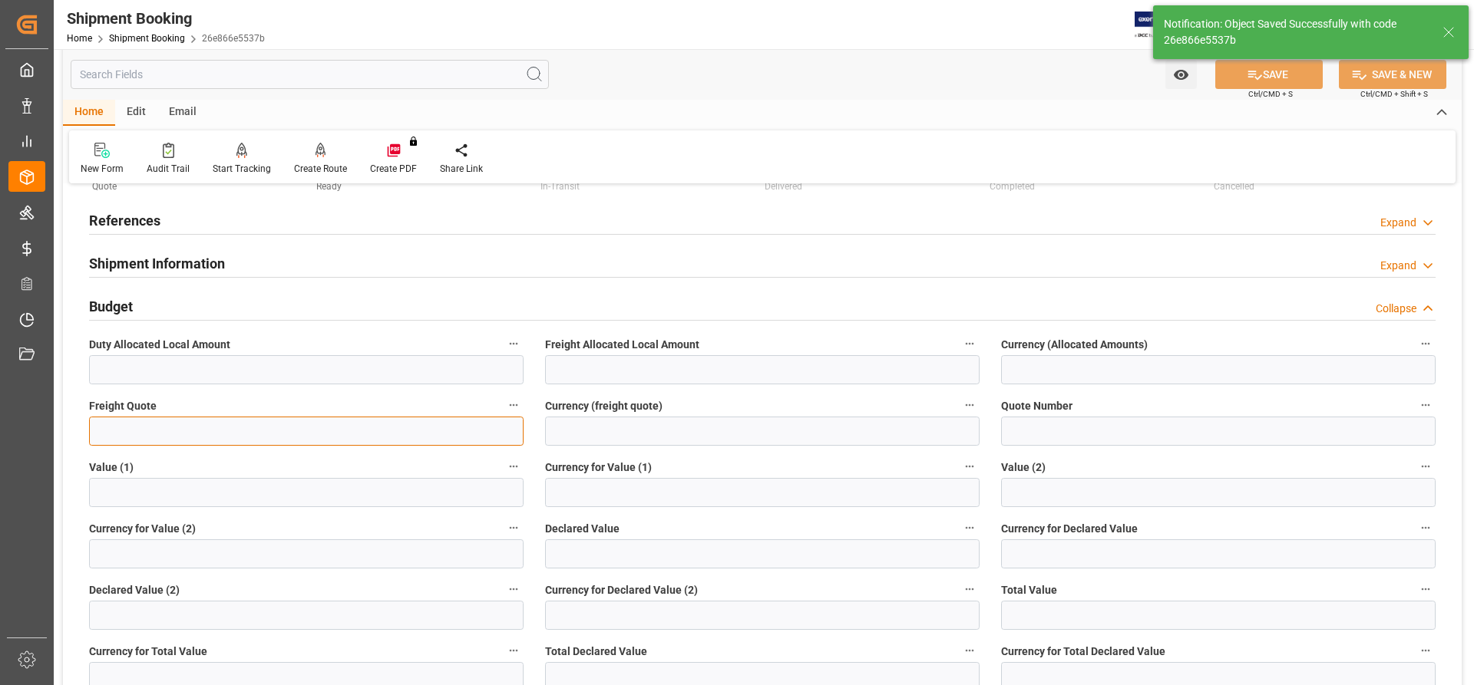
drag, startPoint x: 110, startPoint y: 440, endPoint x: 123, endPoint y: 440, distance: 13.0
click at [110, 440] on input "text" at bounding box center [306, 431] width 434 height 29
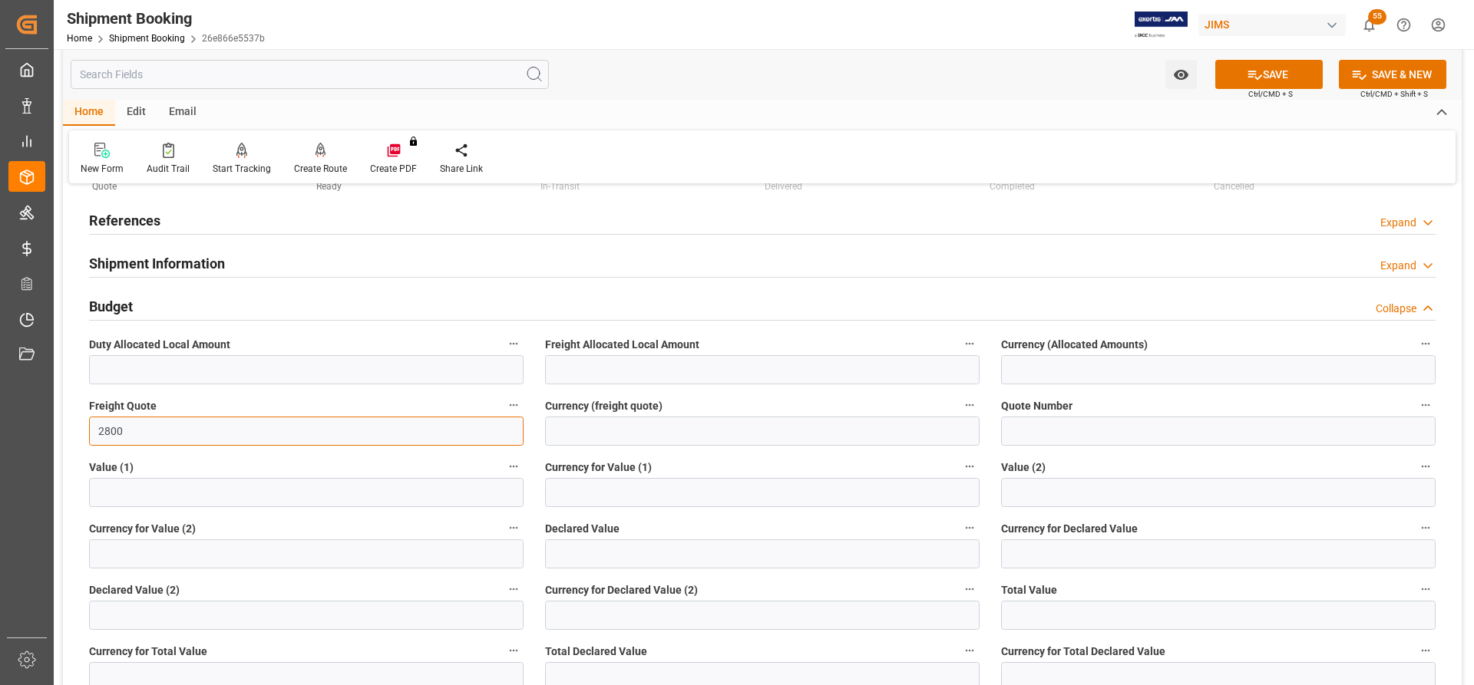
type input "2800"
click at [603, 415] on label "Currency (freight quote)" at bounding box center [762, 405] width 434 height 21
click at [959, 415] on button "Currency (freight quote)" at bounding box center [969, 405] width 20 height 20
click at [578, 433] on div at bounding box center [737, 342] width 1474 height 685
click at [550, 436] on input at bounding box center [762, 431] width 434 height 29
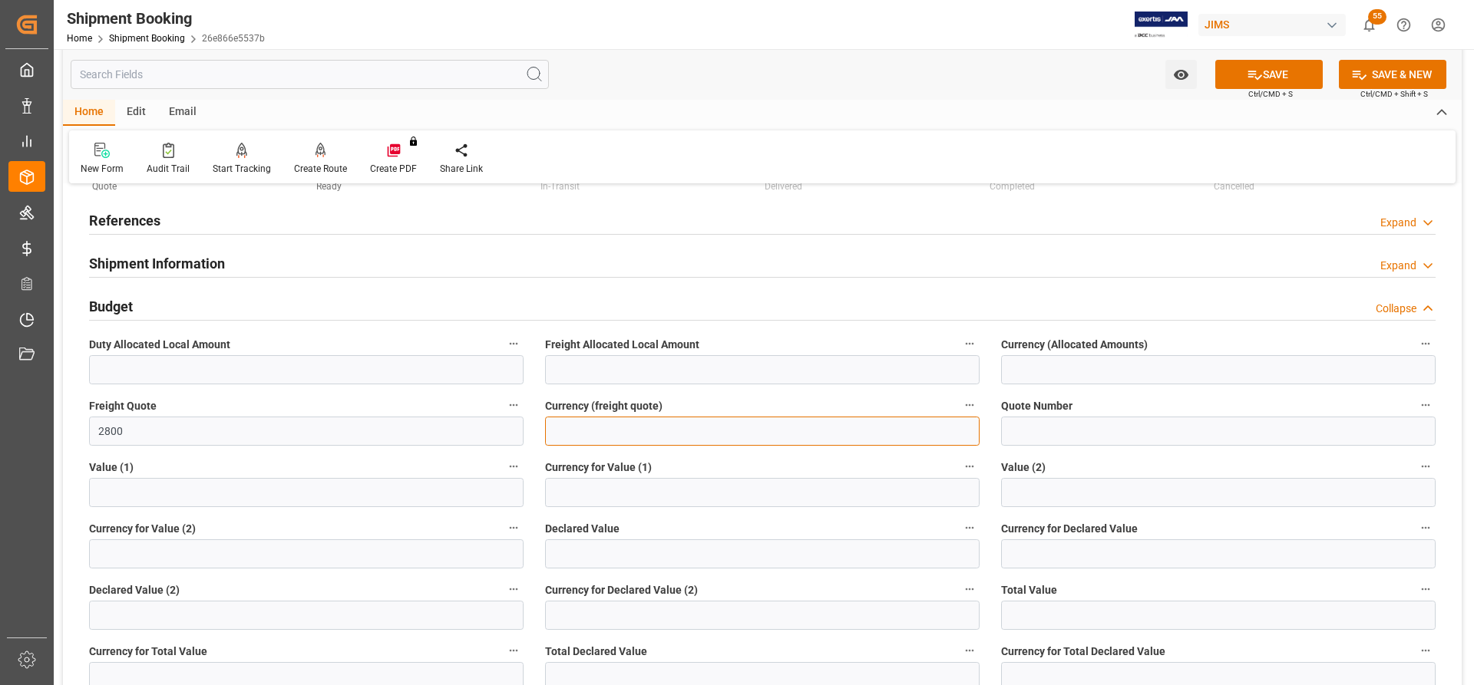
type input "CAD"
click at [1289, 76] on button "SAVE" at bounding box center [1268, 74] width 107 height 29
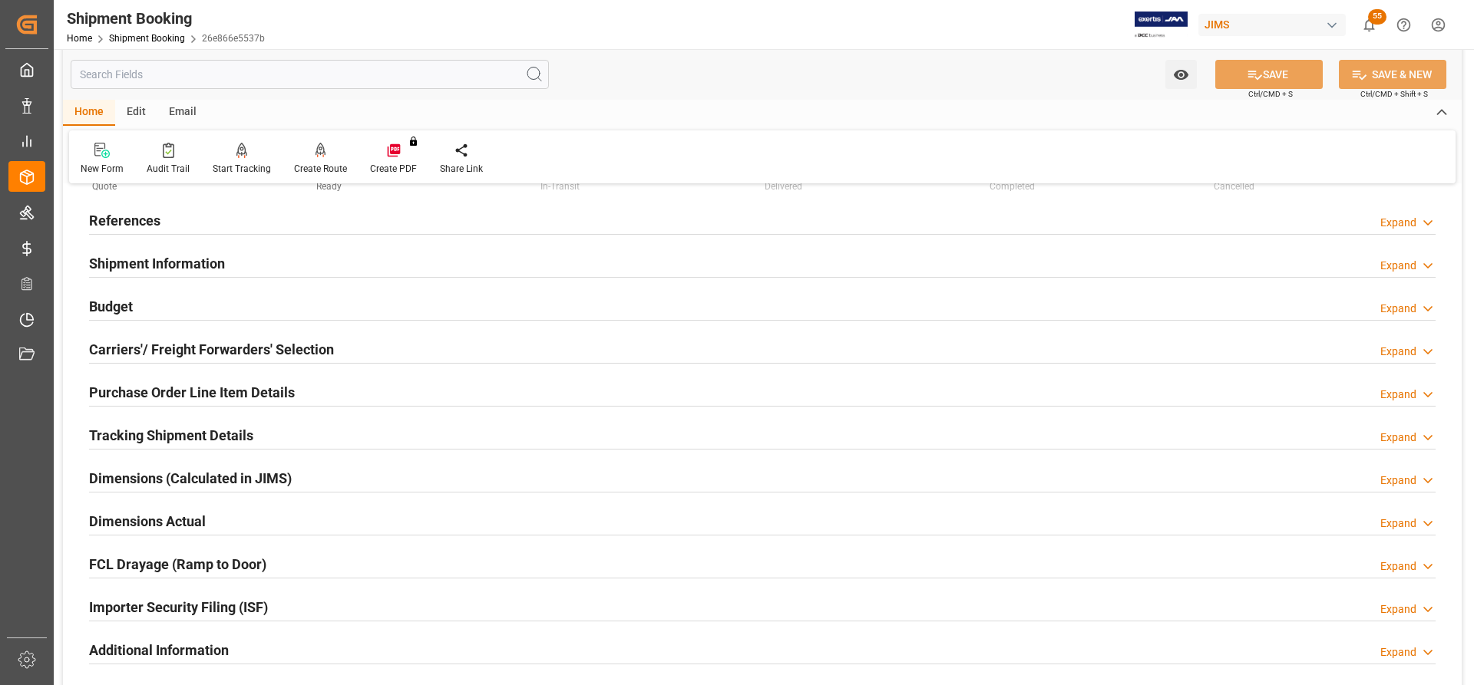
click at [134, 352] on h2 "Carriers'/ Freight Forwarders' Selection" at bounding box center [211, 349] width 245 height 21
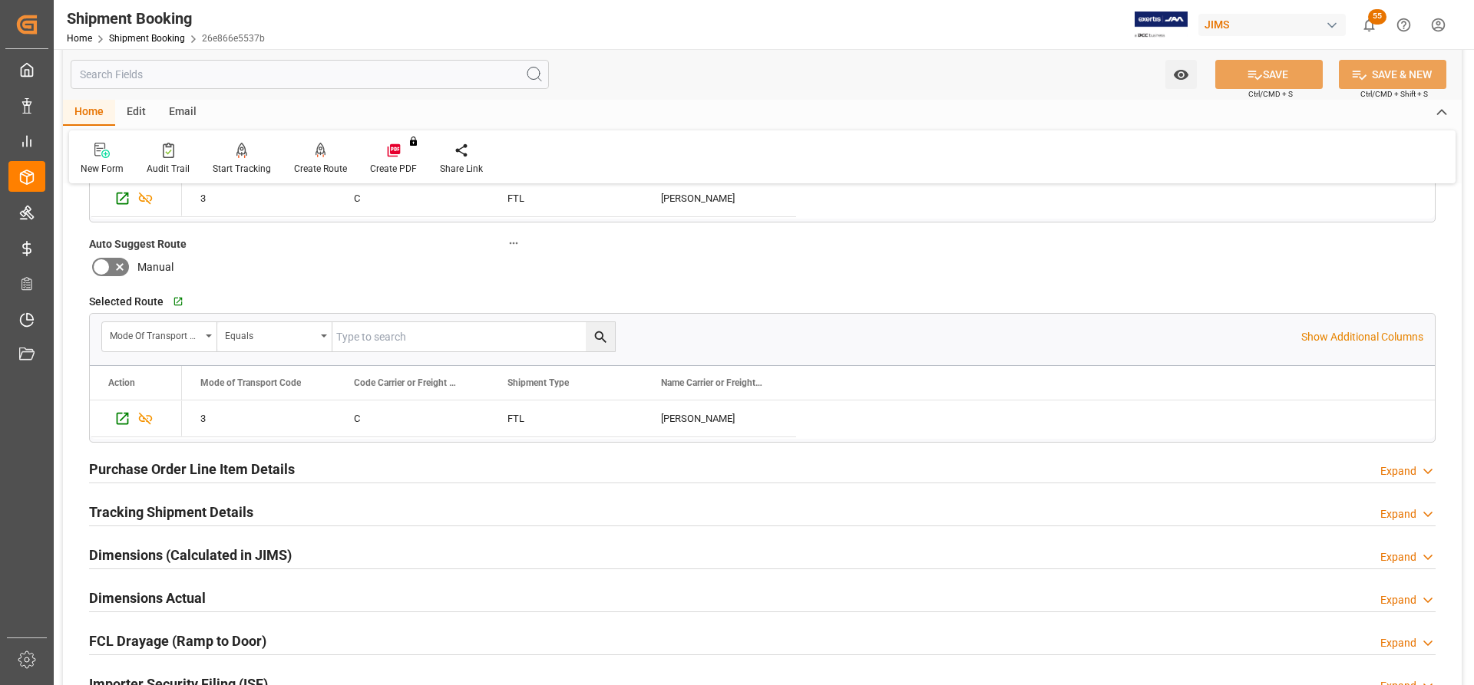
scroll to position [454, 0]
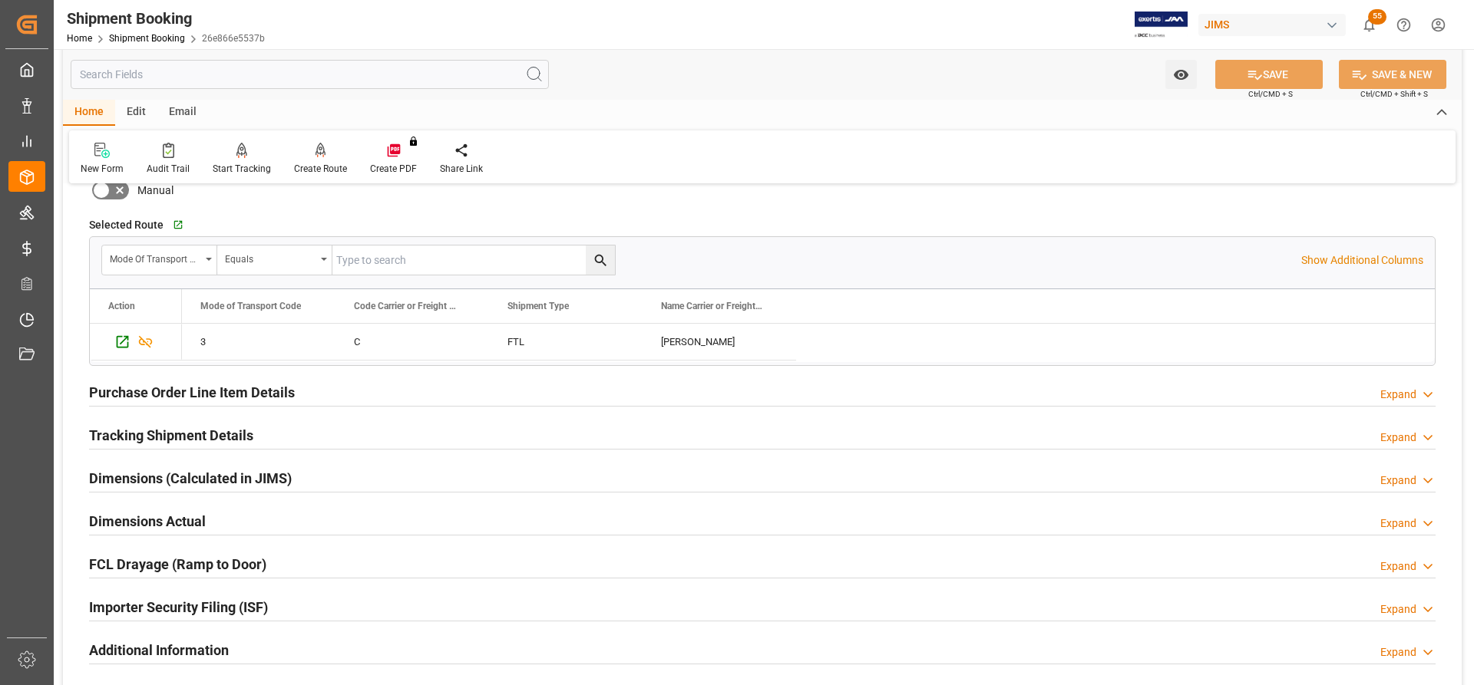
click at [107, 425] on h2 "Tracking Shipment Details" at bounding box center [171, 435] width 164 height 21
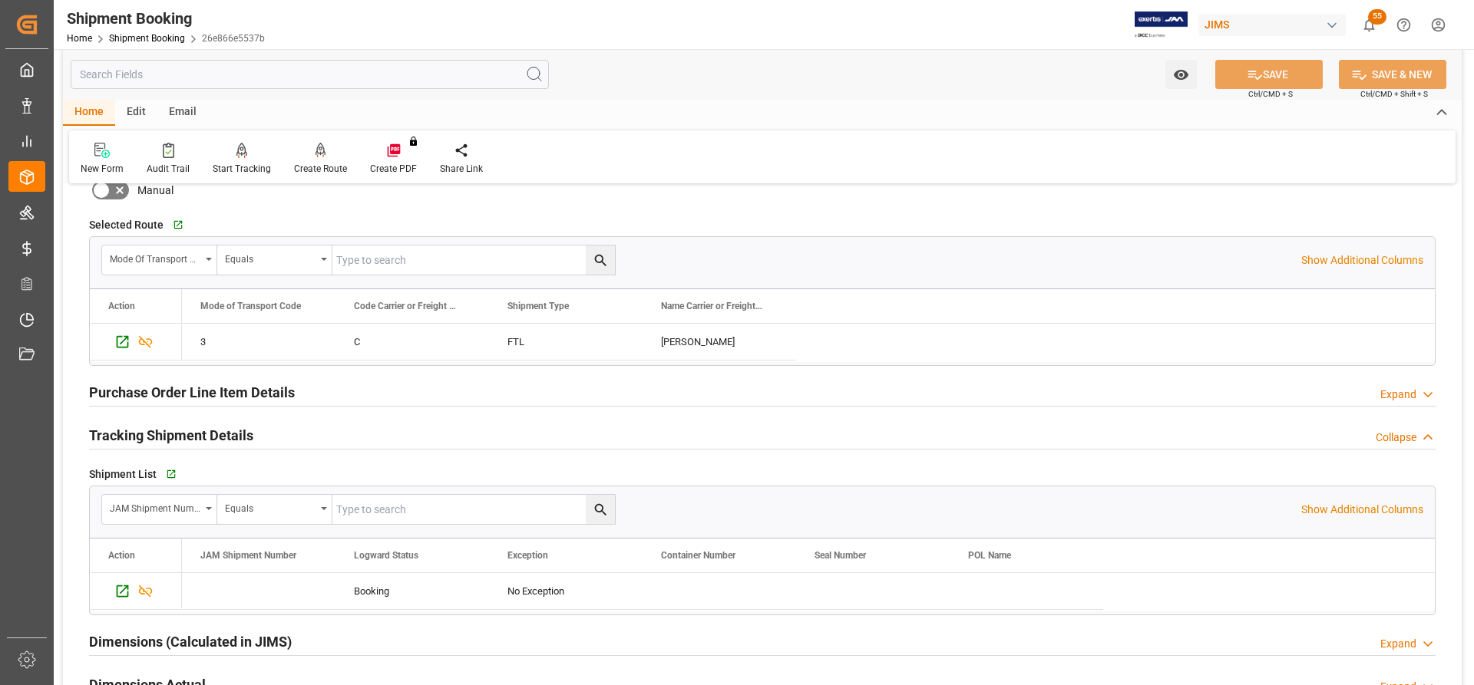
click at [155, 396] on h2 "Purchase Order Line Item Details" at bounding box center [192, 392] width 206 height 21
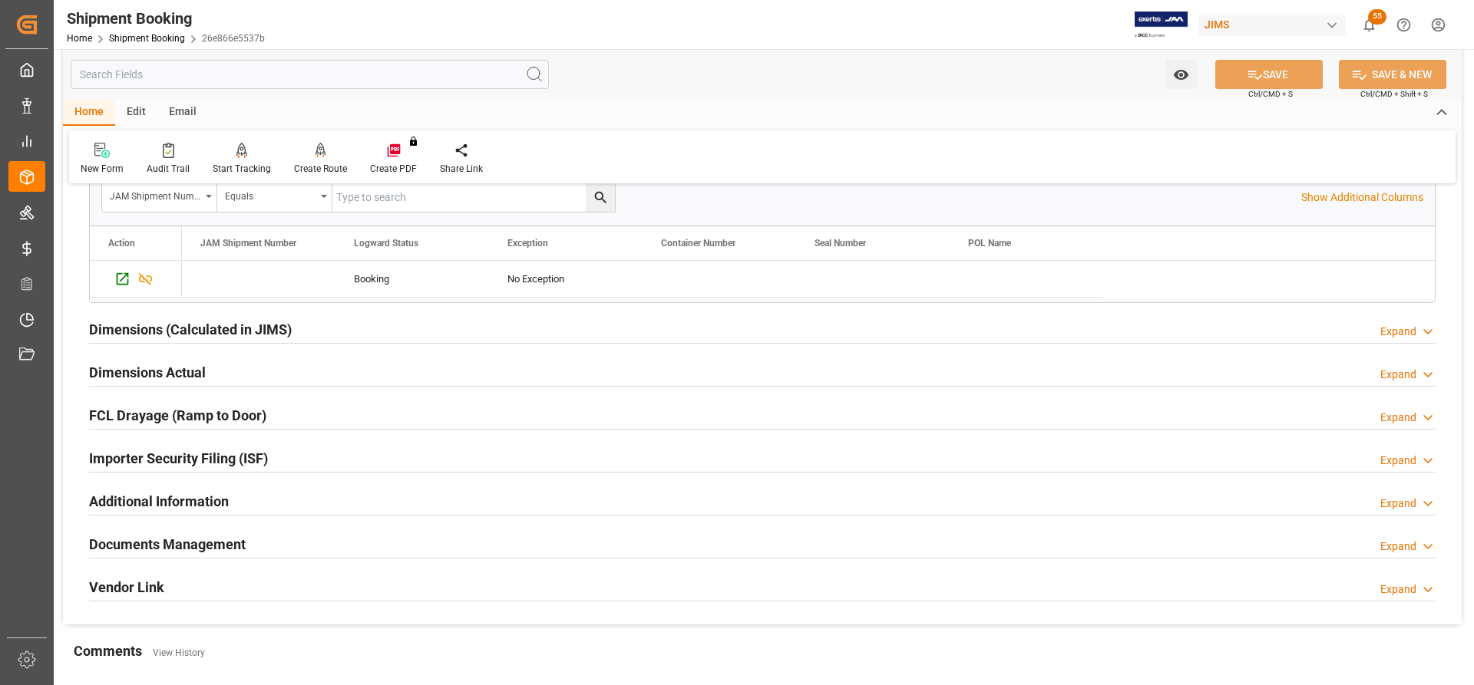
scroll to position [915, 0]
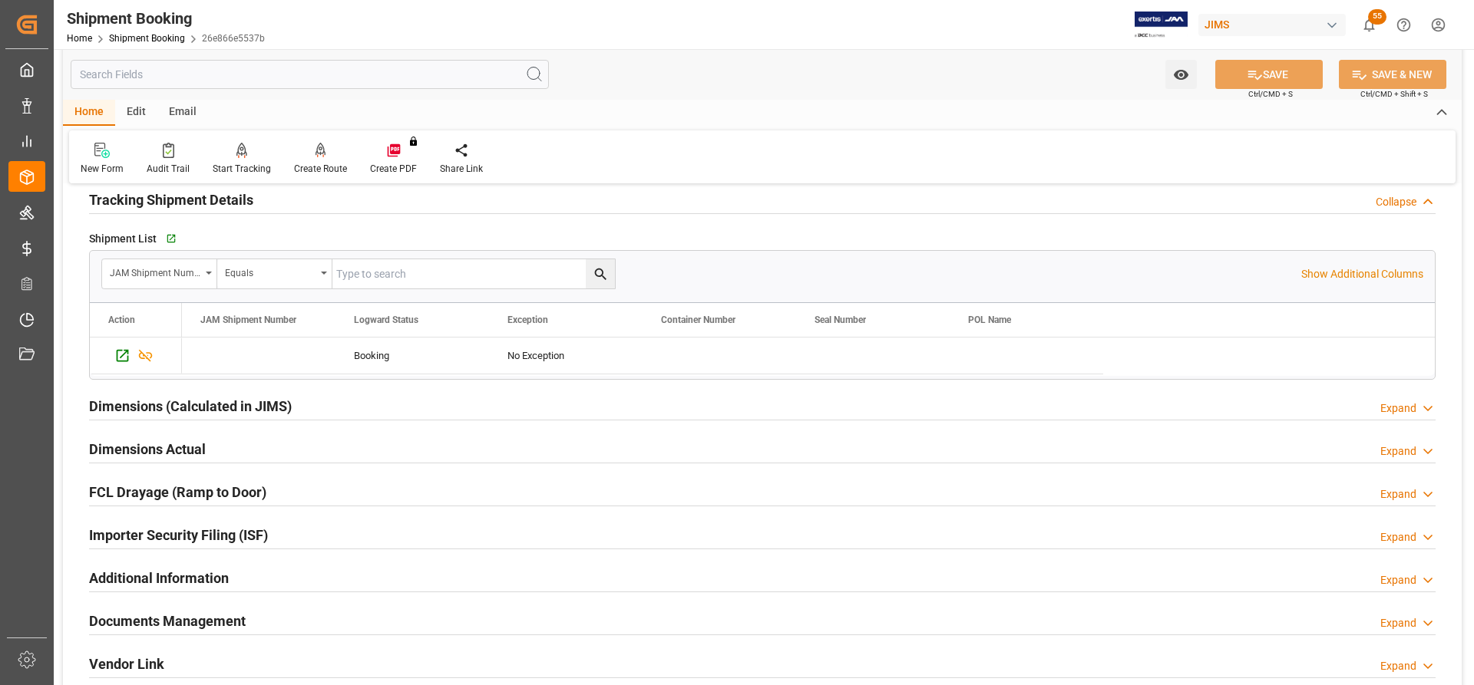
click at [124, 451] on h2 "Dimensions Actual" at bounding box center [147, 449] width 117 height 21
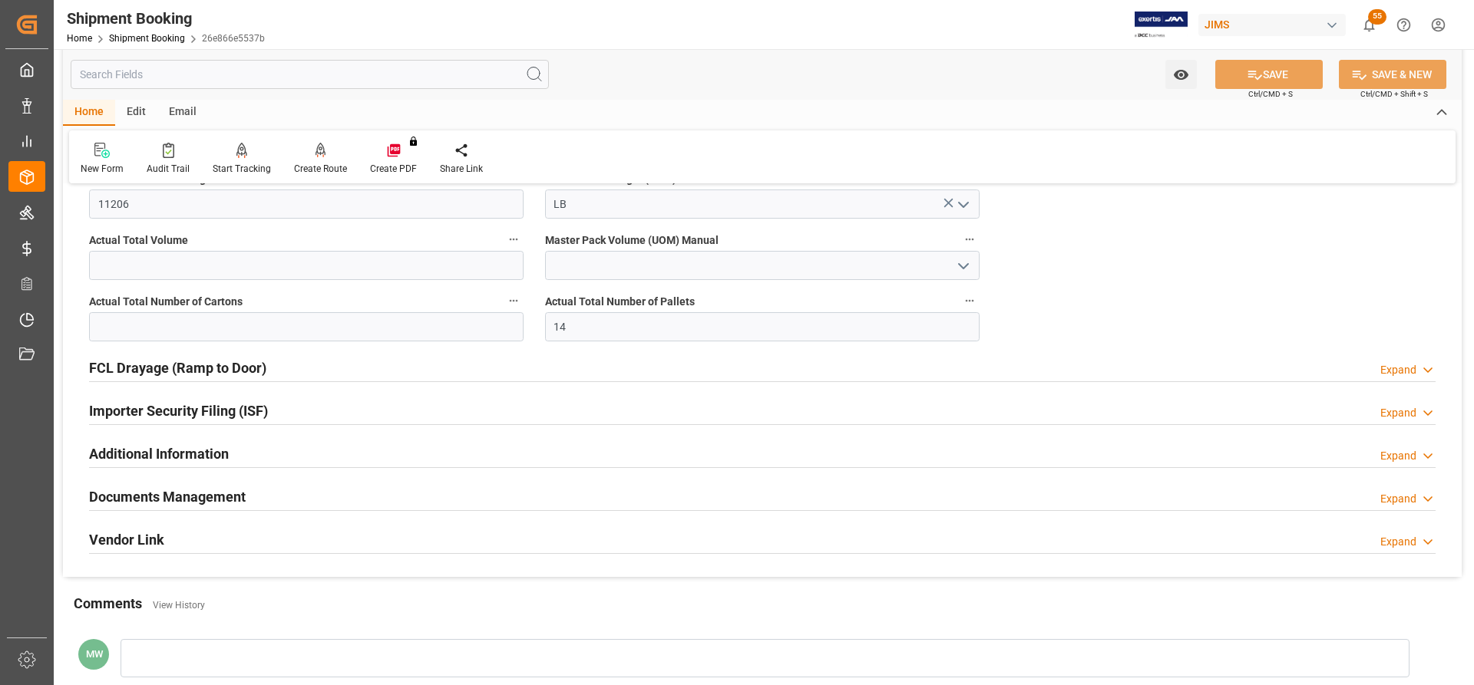
scroll to position [1222, 0]
click at [127, 490] on h2 "Documents Management" at bounding box center [167, 498] width 157 height 21
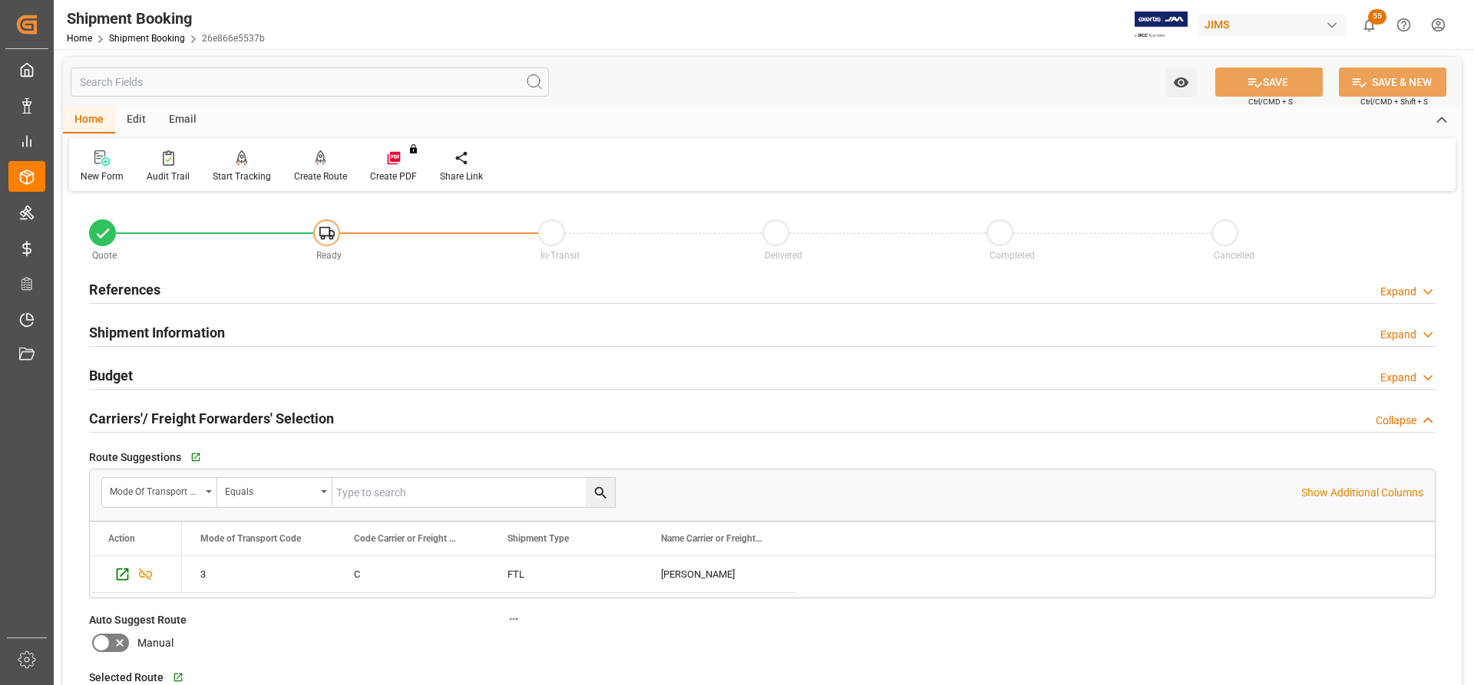
scroll to position [0, 0]
click at [118, 288] on h2 "References" at bounding box center [124, 291] width 71 height 21
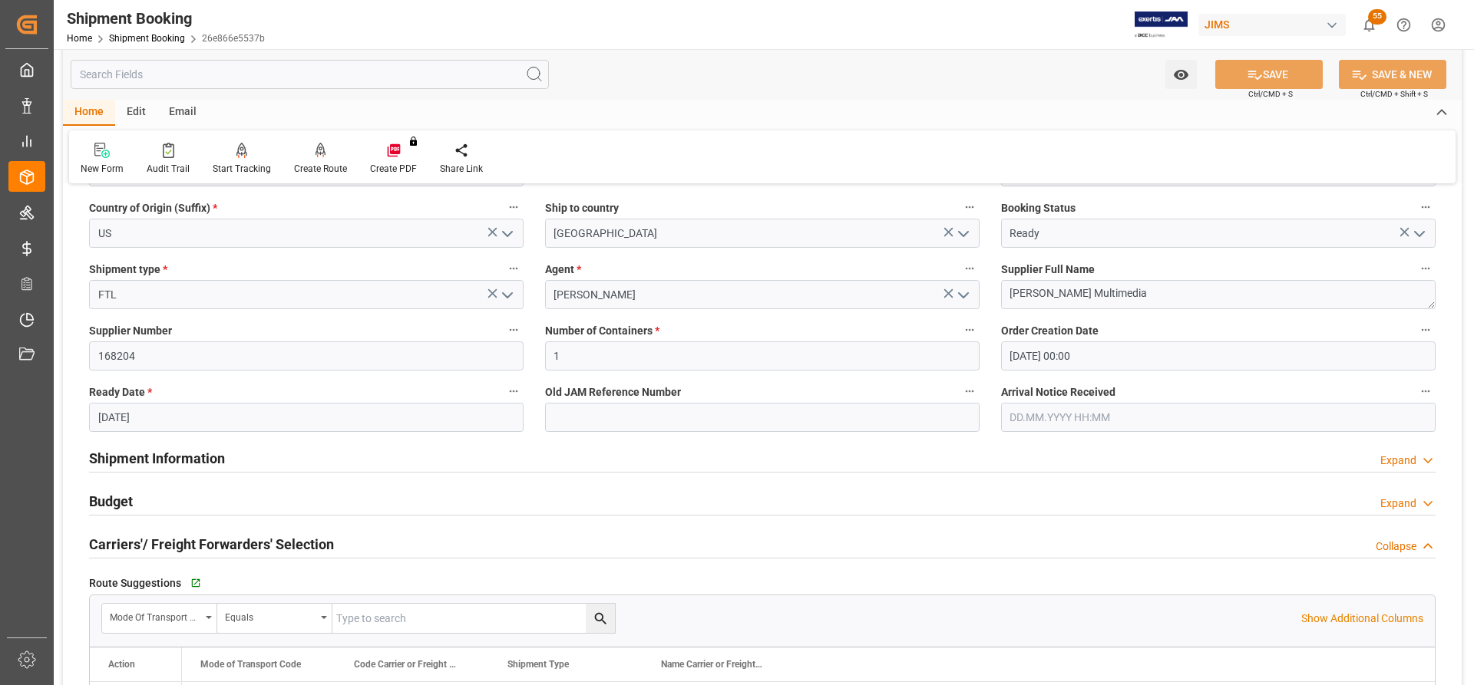
scroll to position [230, 0]
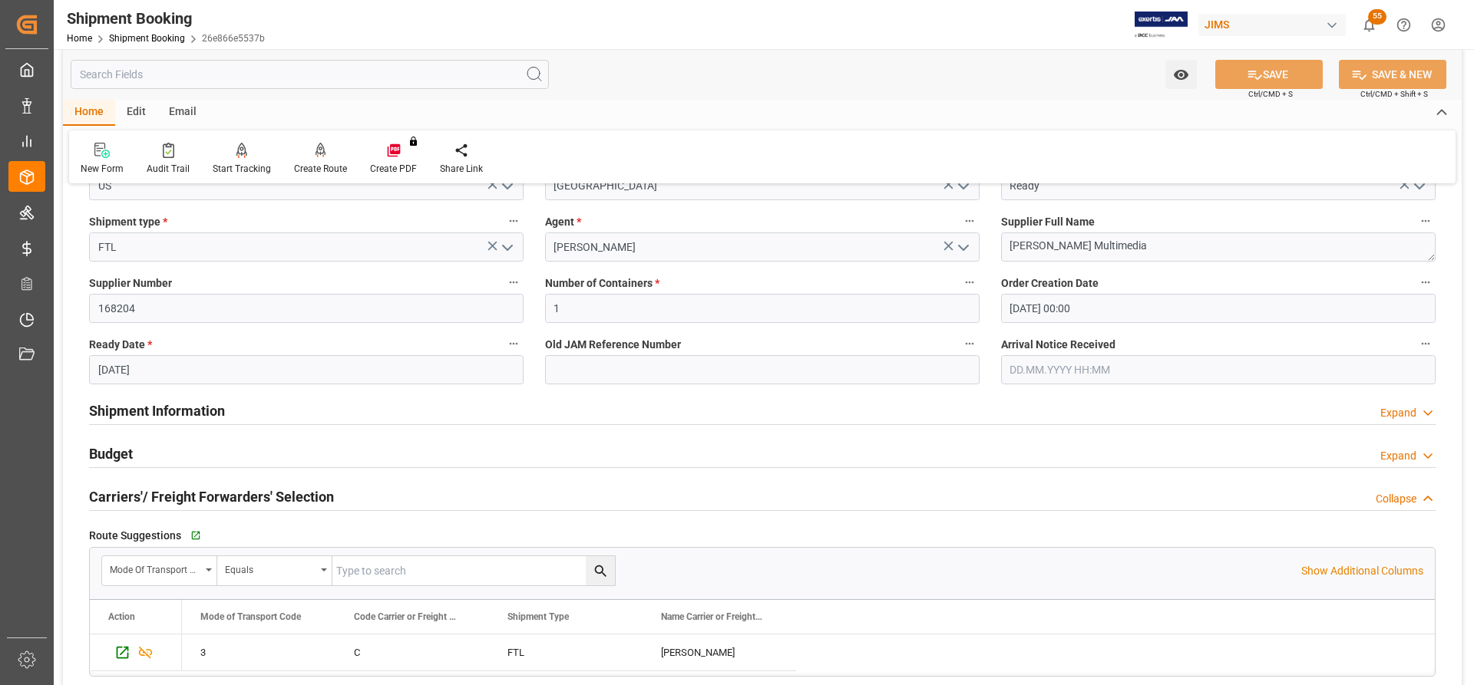
click at [117, 408] on h2 "Shipment Information" at bounding box center [157, 411] width 136 height 21
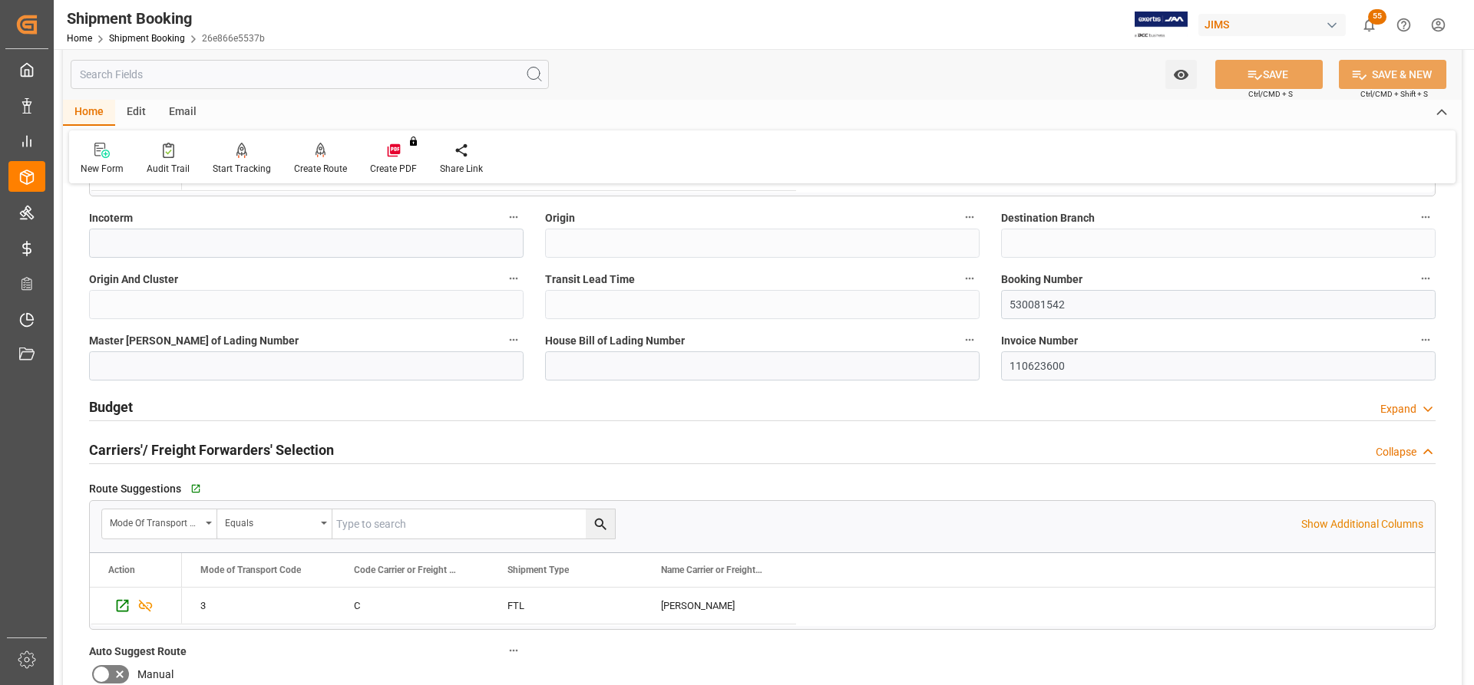
scroll to position [921, 0]
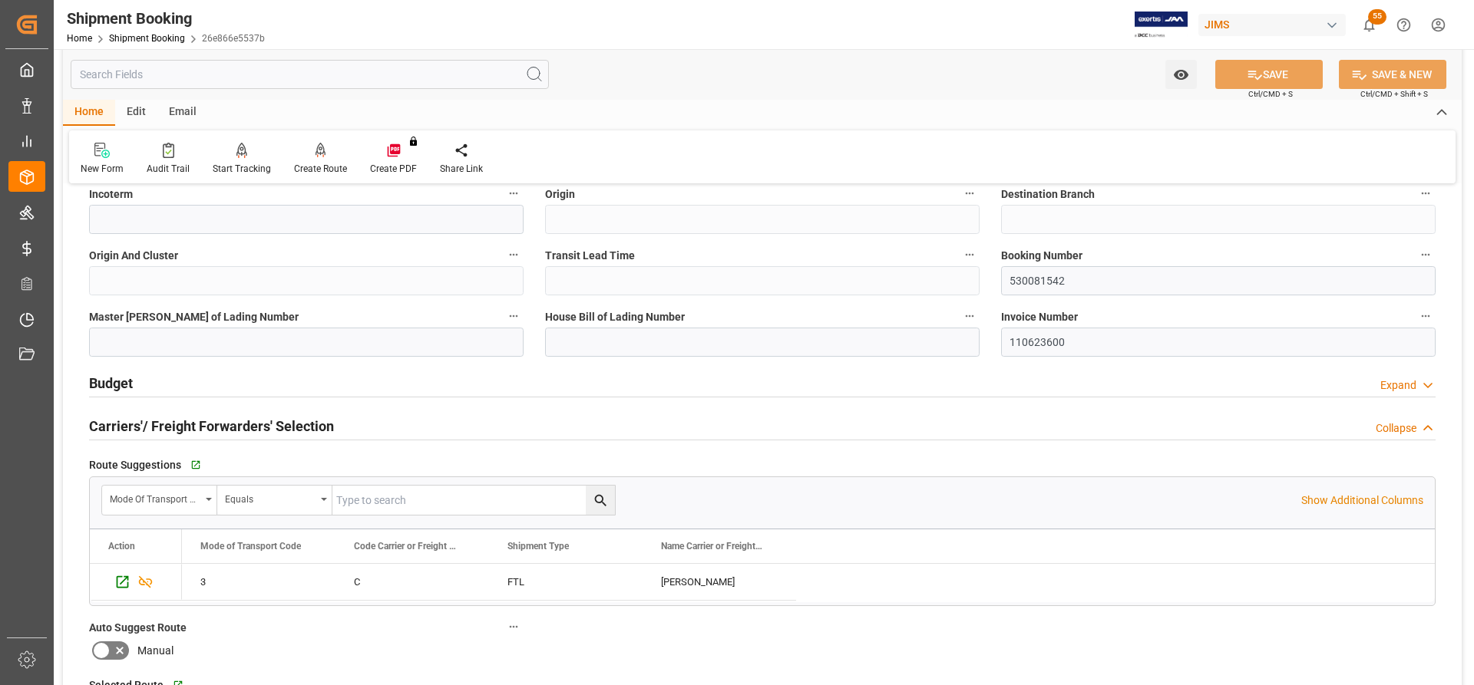
click at [90, 378] on h2 "Budget" at bounding box center [111, 383] width 44 height 21
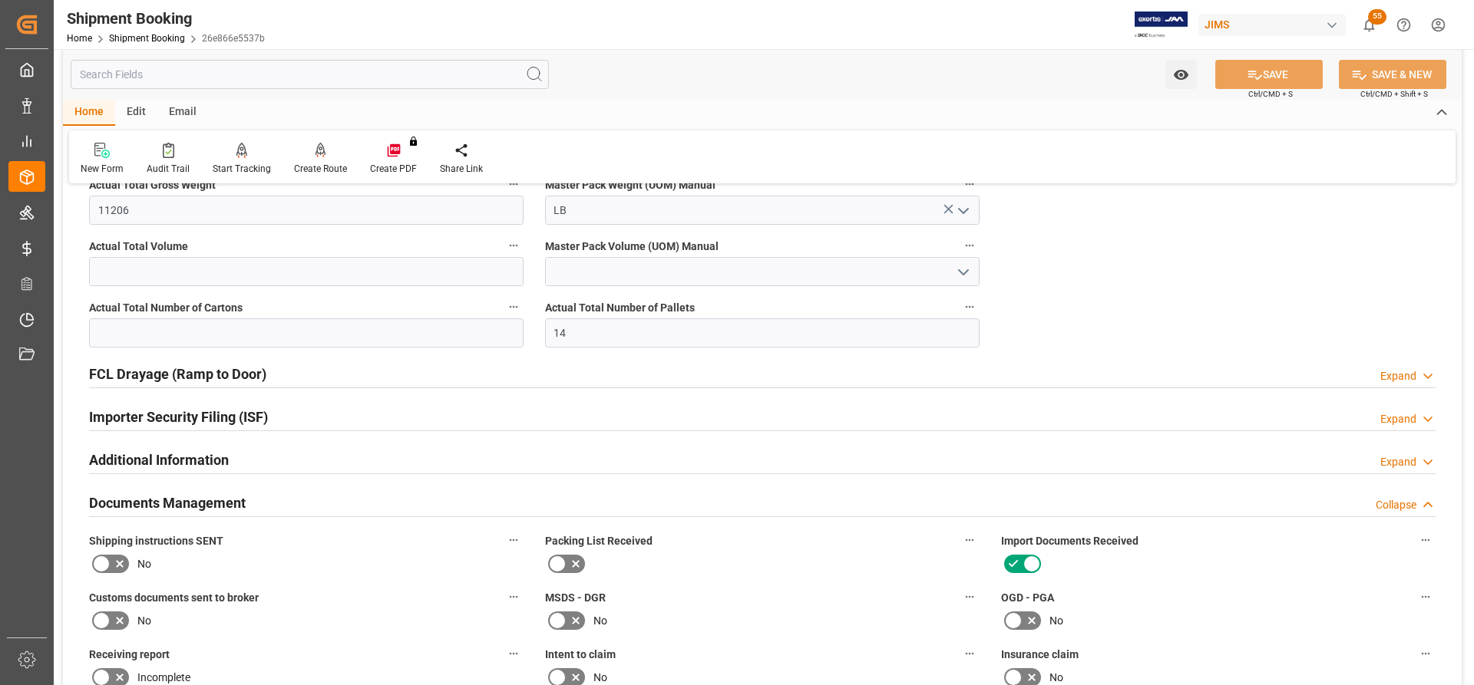
scroll to position [2533, 0]
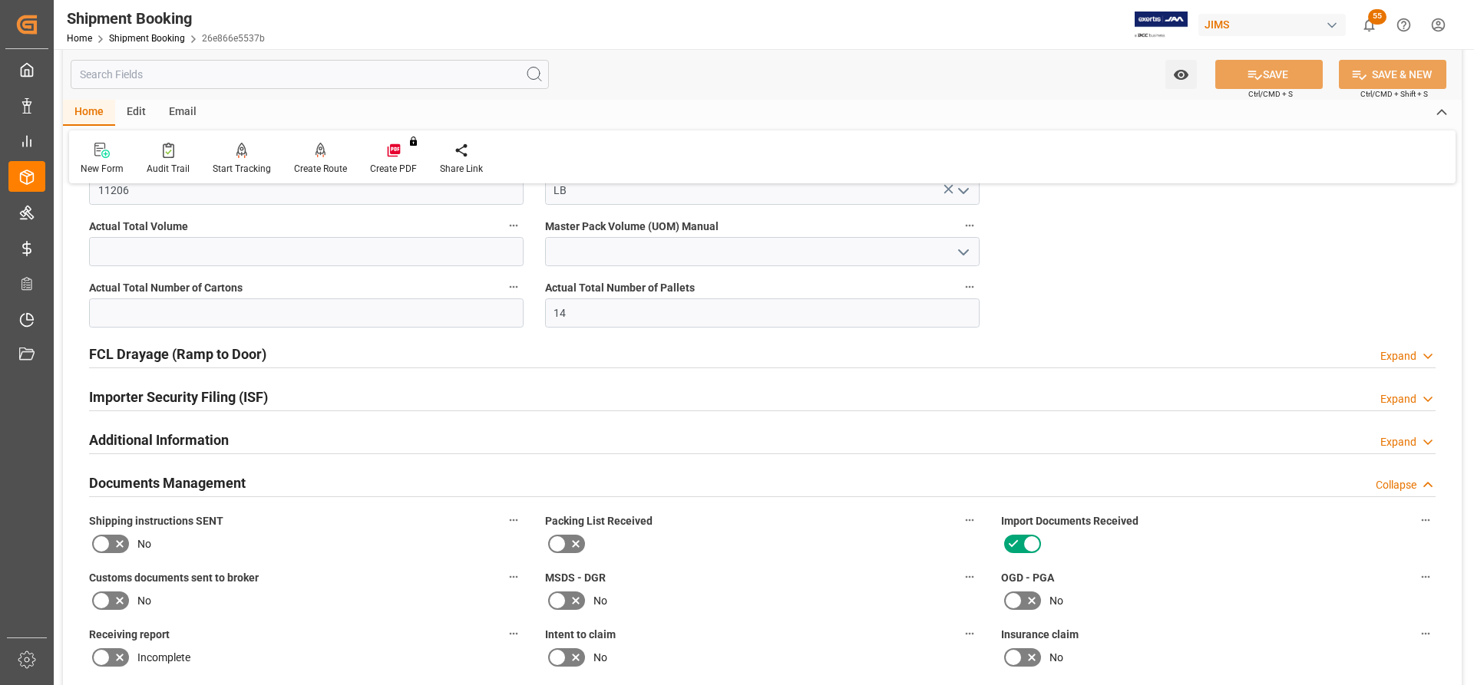
click at [182, 474] on h2 "Documents Management" at bounding box center [167, 483] width 157 height 21
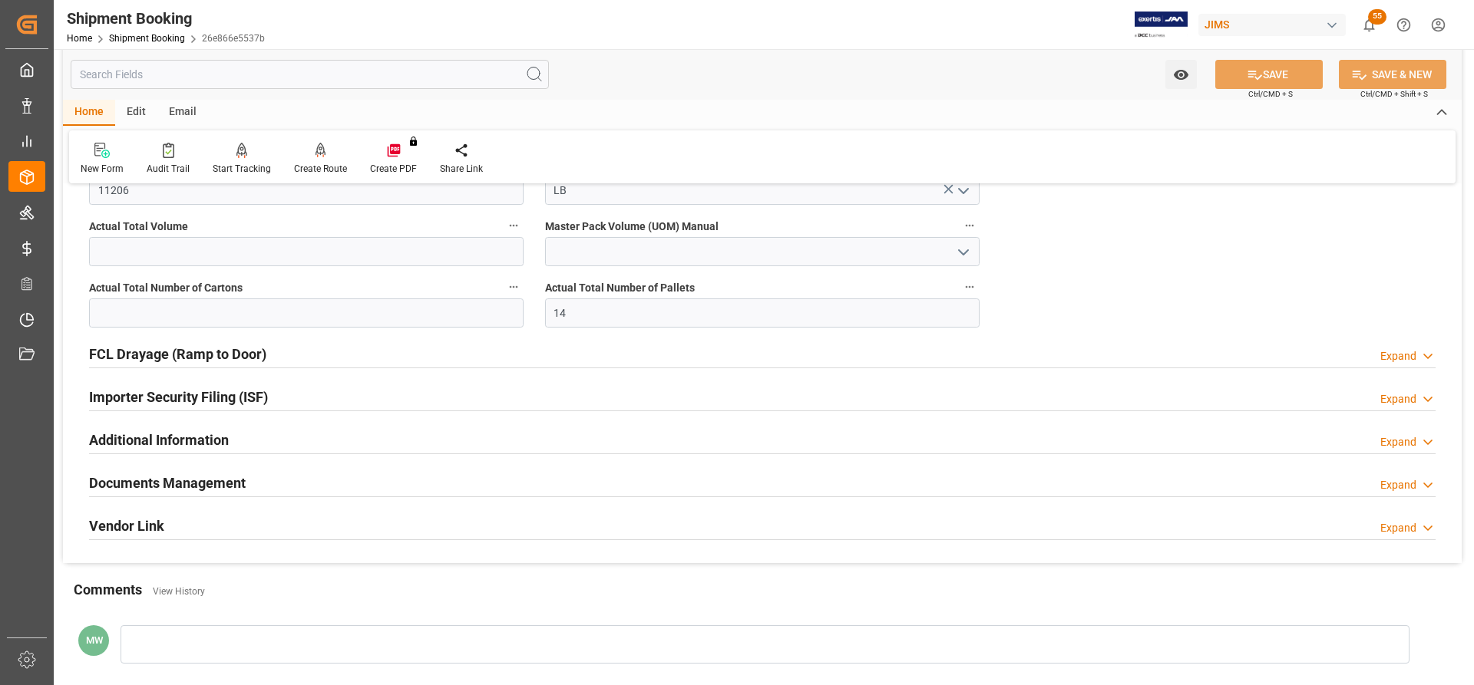
click at [132, 477] on h2 "Documents Management" at bounding box center [167, 483] width 157 height 21
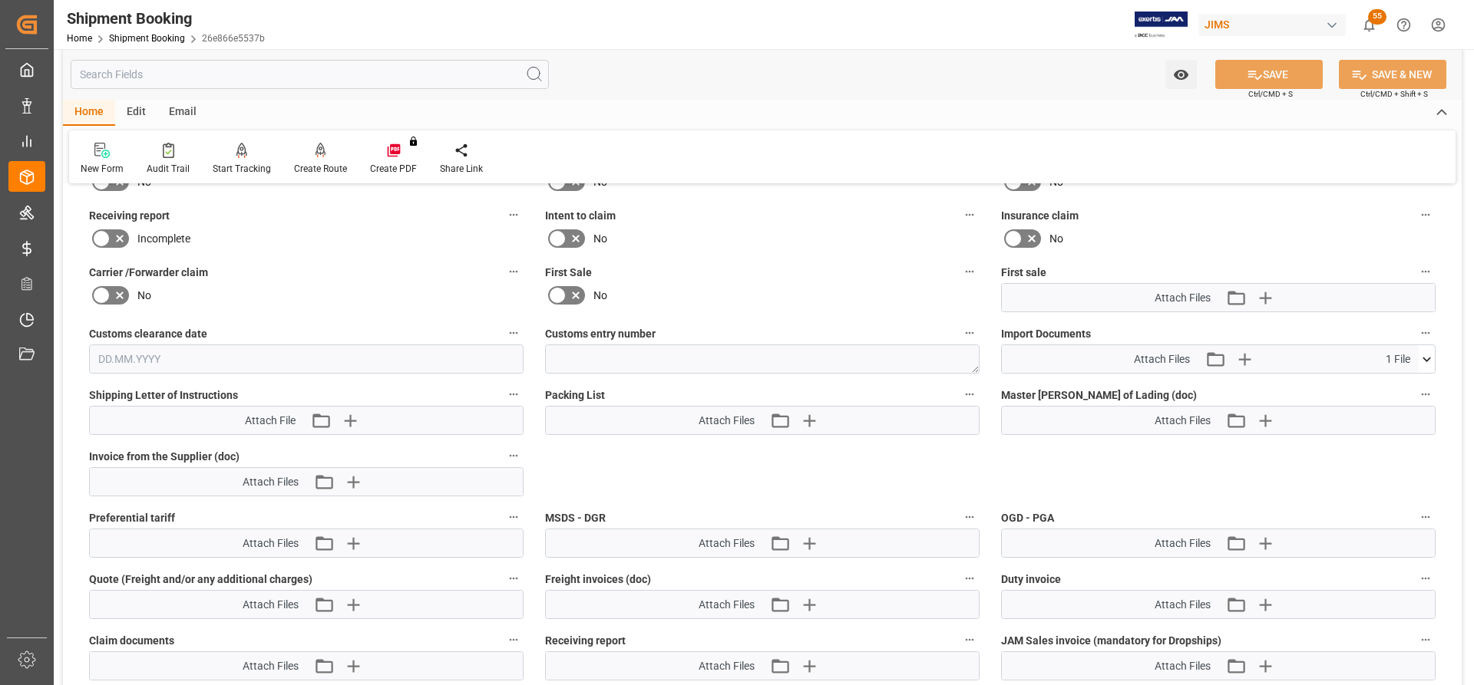
scroll to position [2917, 0]
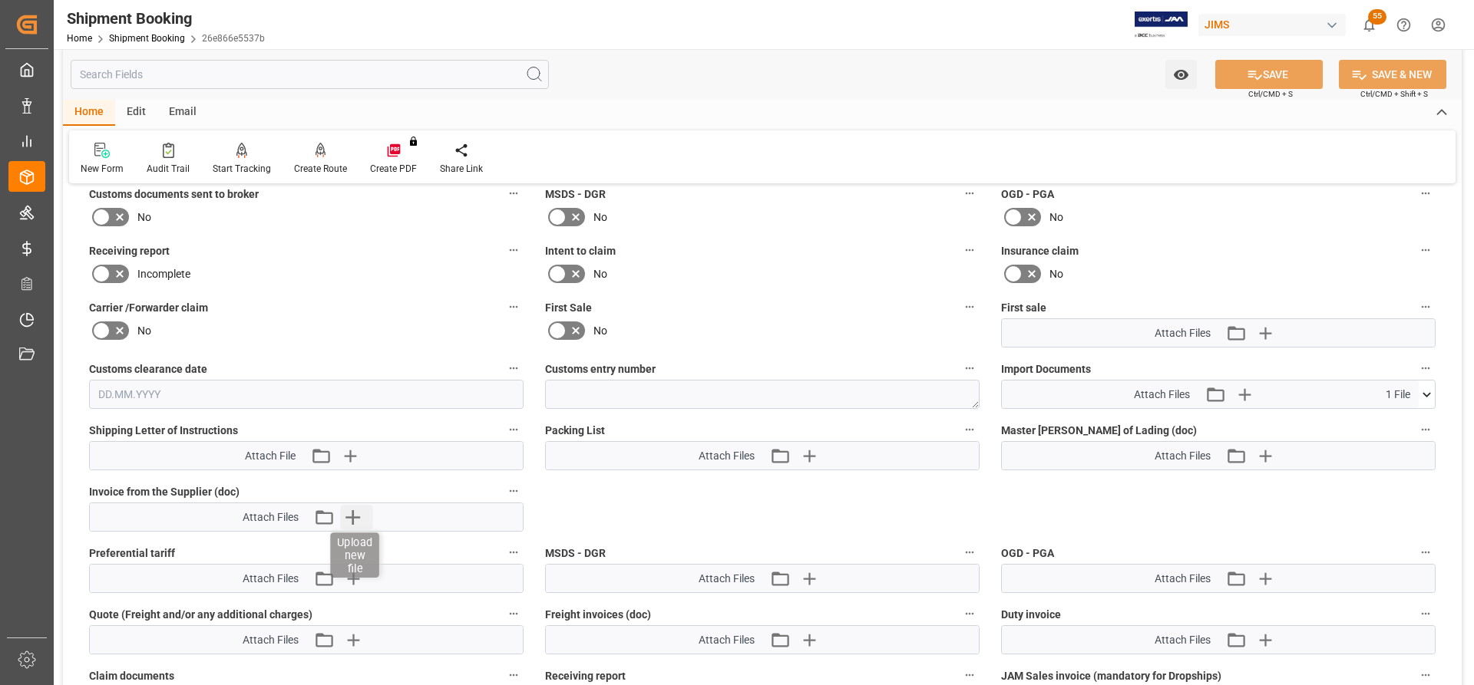
click at [349, 517] on icon "button" at bounding box center [352, 517] width 15 height 15
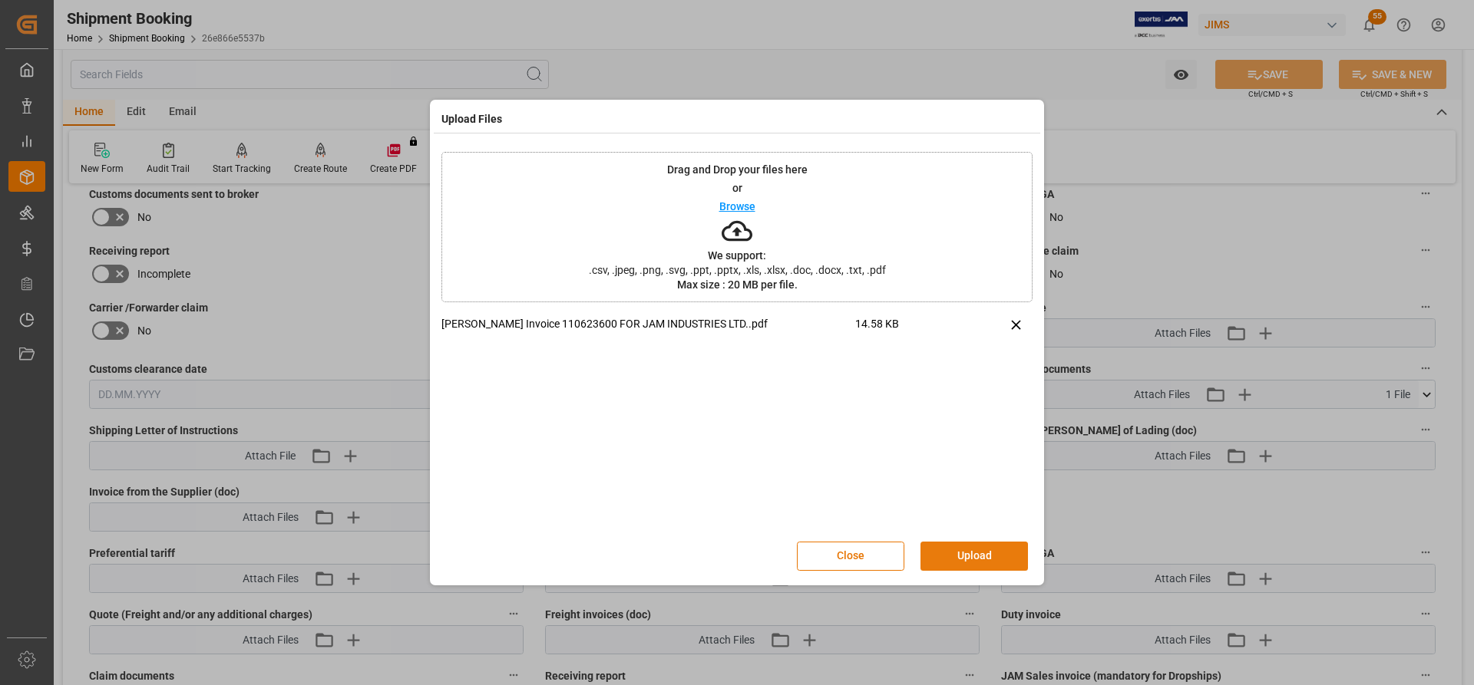
click at [983, 558] on button "Upload" at bounding box center [973, 556] width 107 height 29
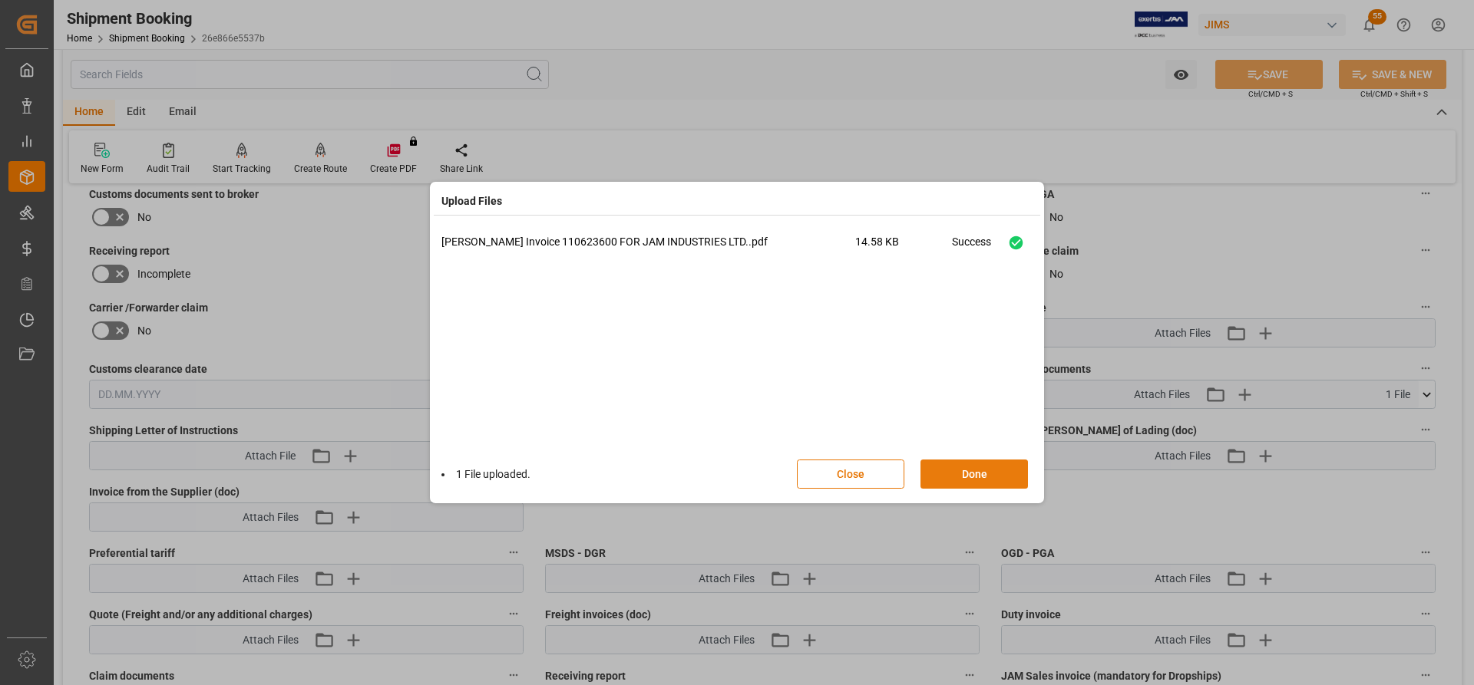
click at [948, 467] on button "Done" at bounding box center [973, 474] width 107 height 29
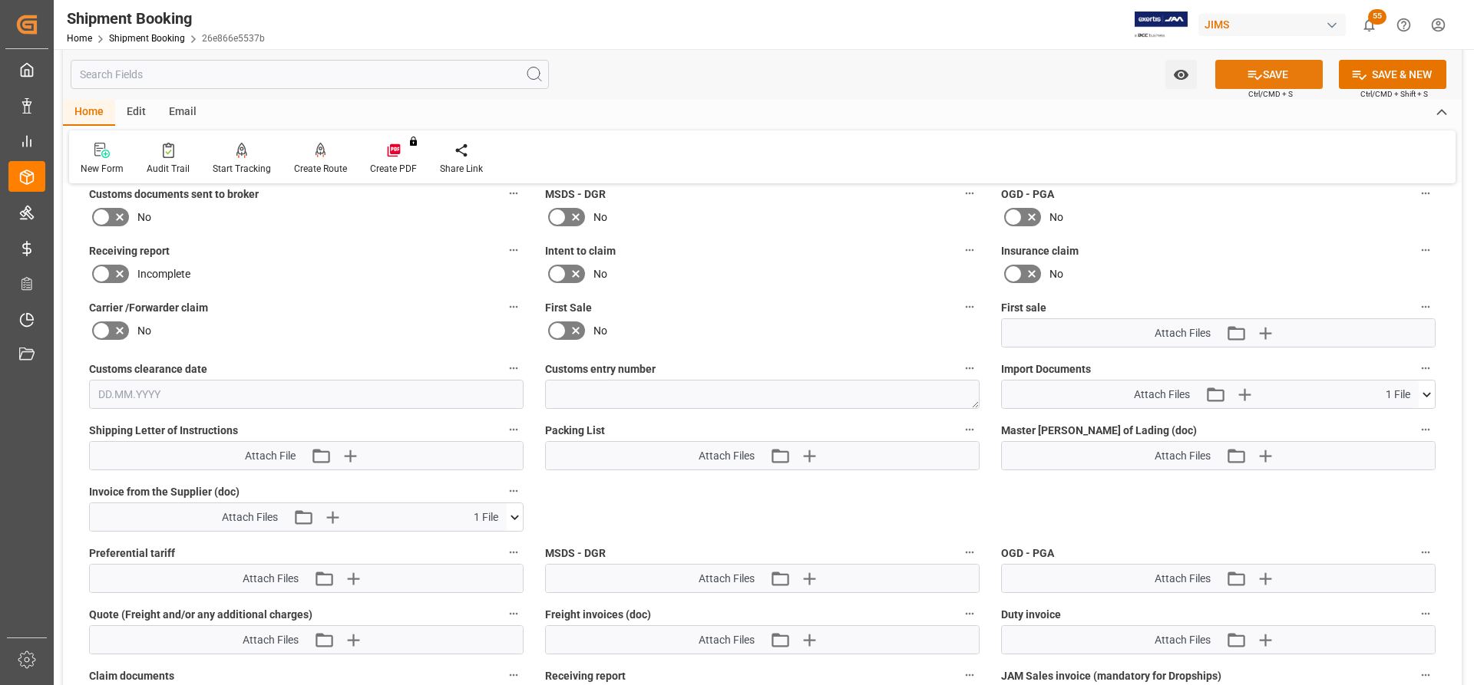
click at [1283, 79] on button "SAVE" at bounding box center [1268, 74] width 107 height 29
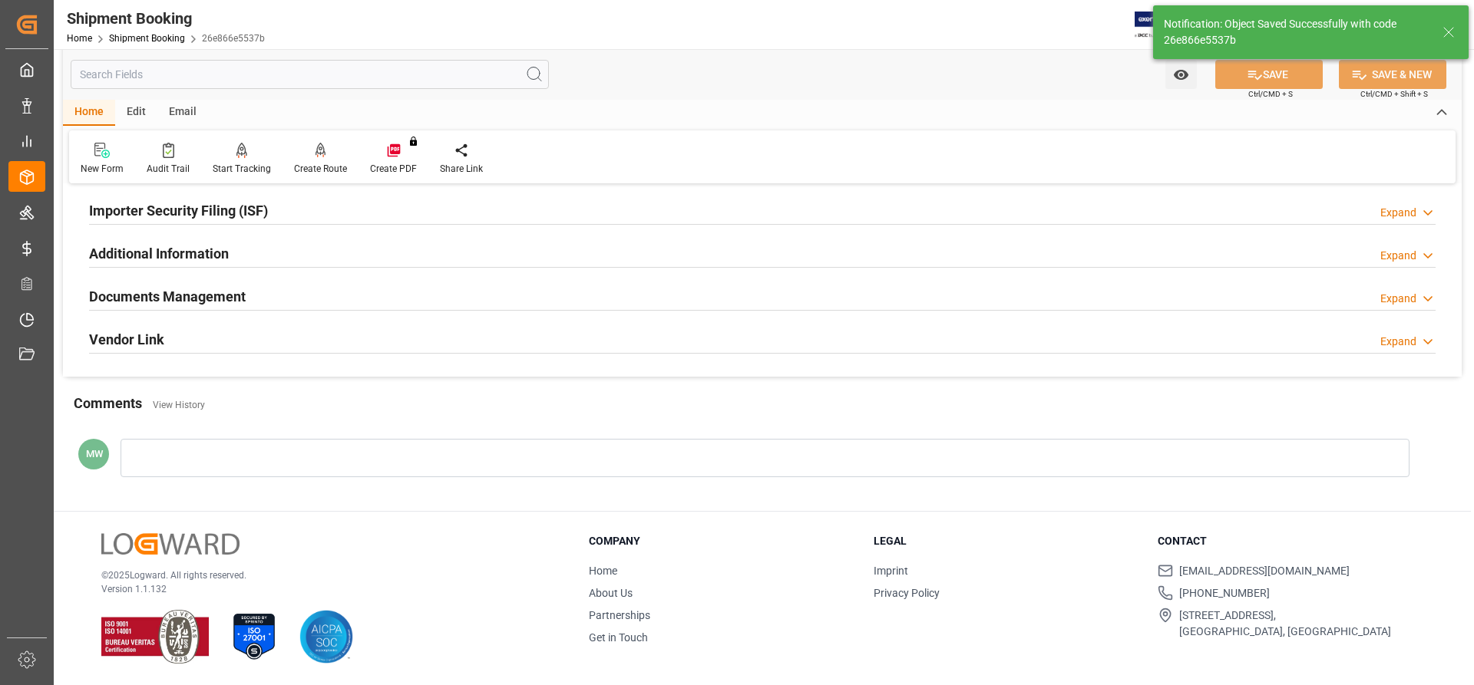
scroll to position [467, 0]
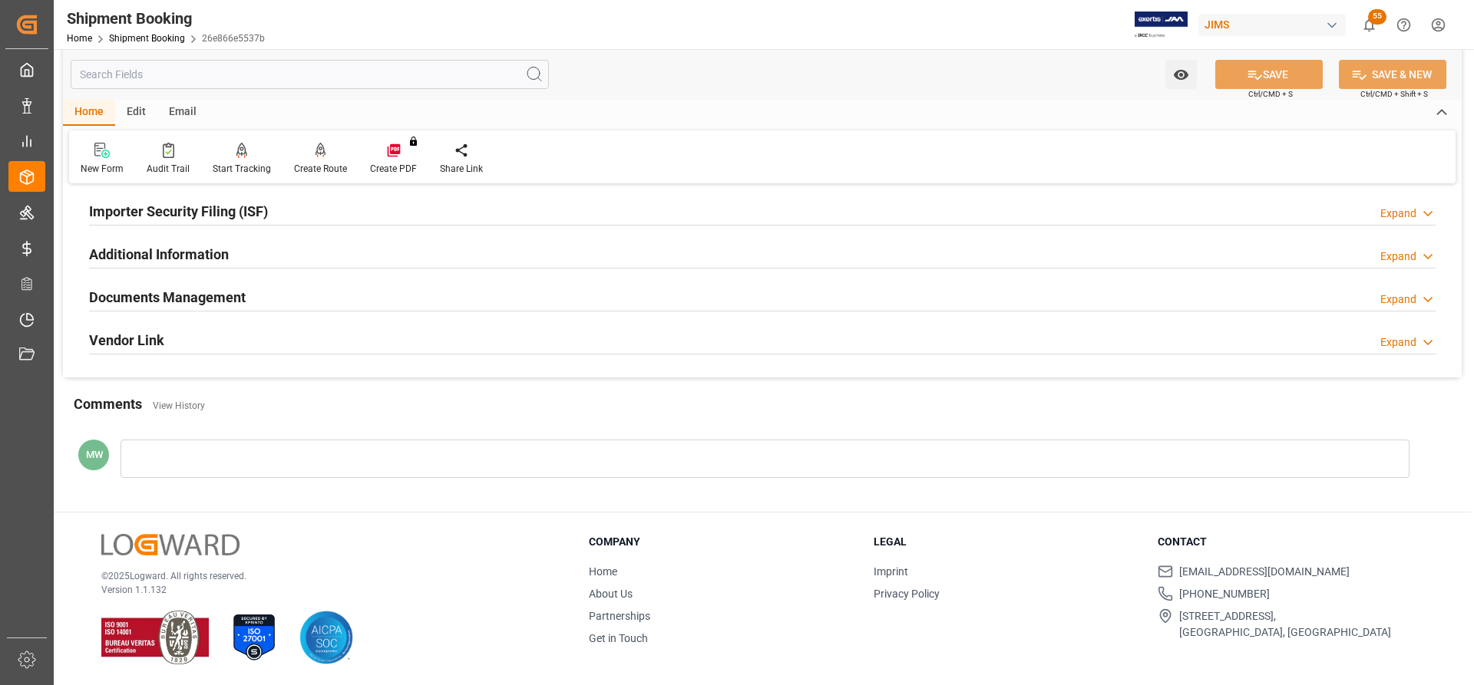
click at [184, 297] on h2 "Documents Management" at bounding box center [167, 297] width 157 height 21
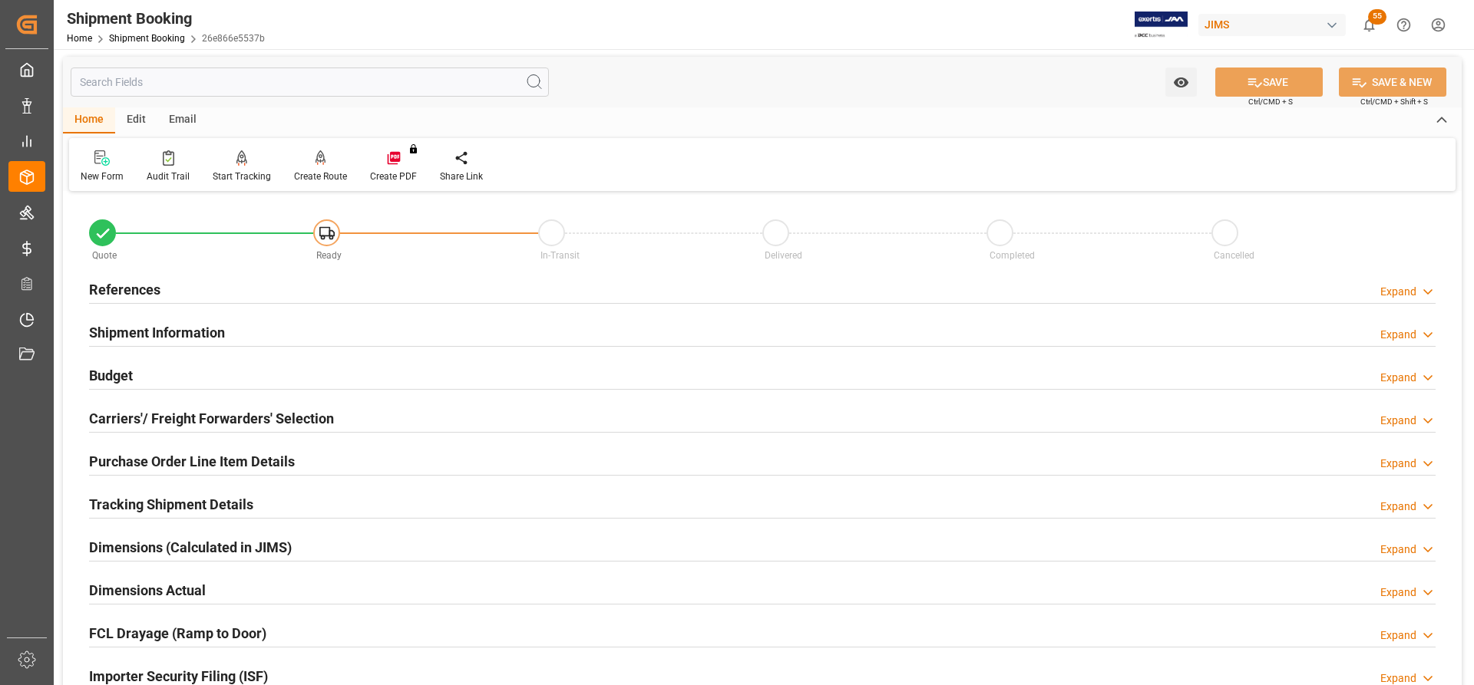
scroll to position [0, 0]
click at [124, 290] on h2 "References" at bounding box center [124, 291] width 71 height 21
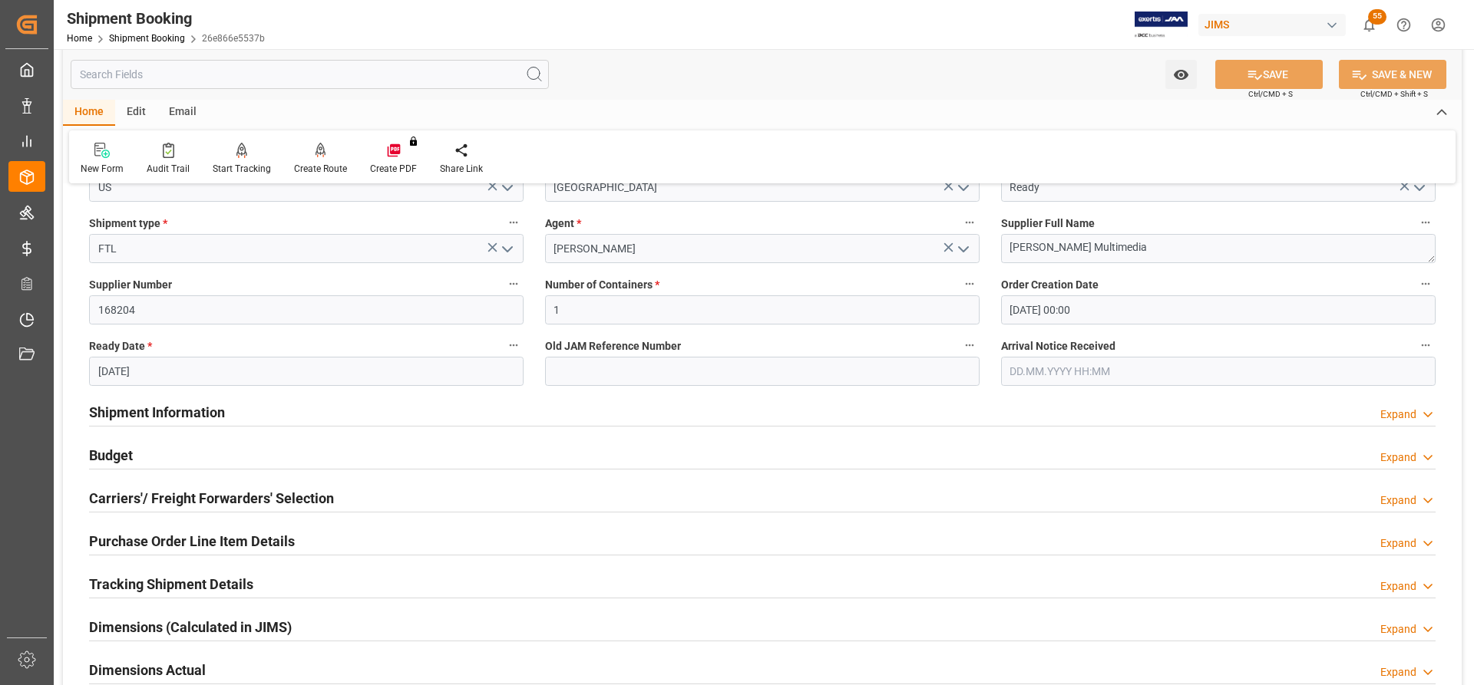
scroll to position [230, 0]
click at [156, 415] on h2 "Shipment Information" at bounding box center [157, 411] width 136 height 21
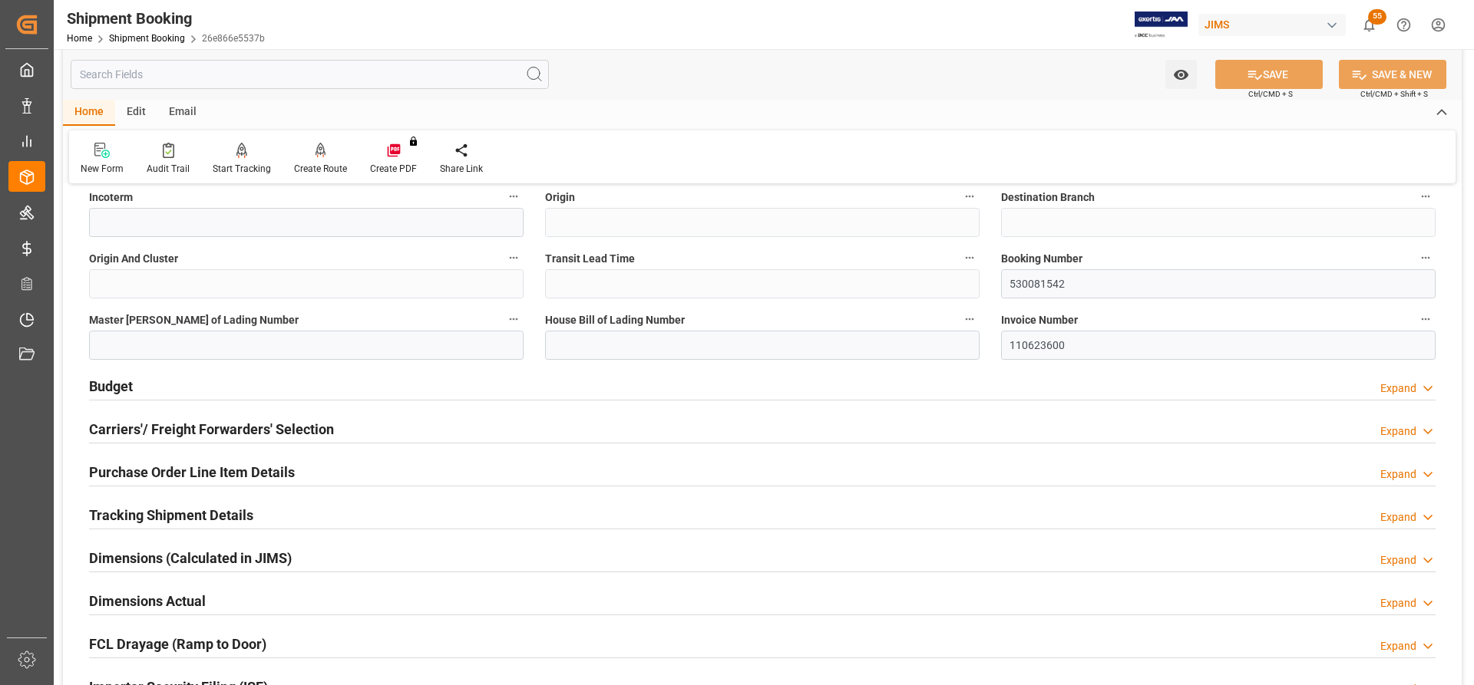
scroll to position [921, 0]
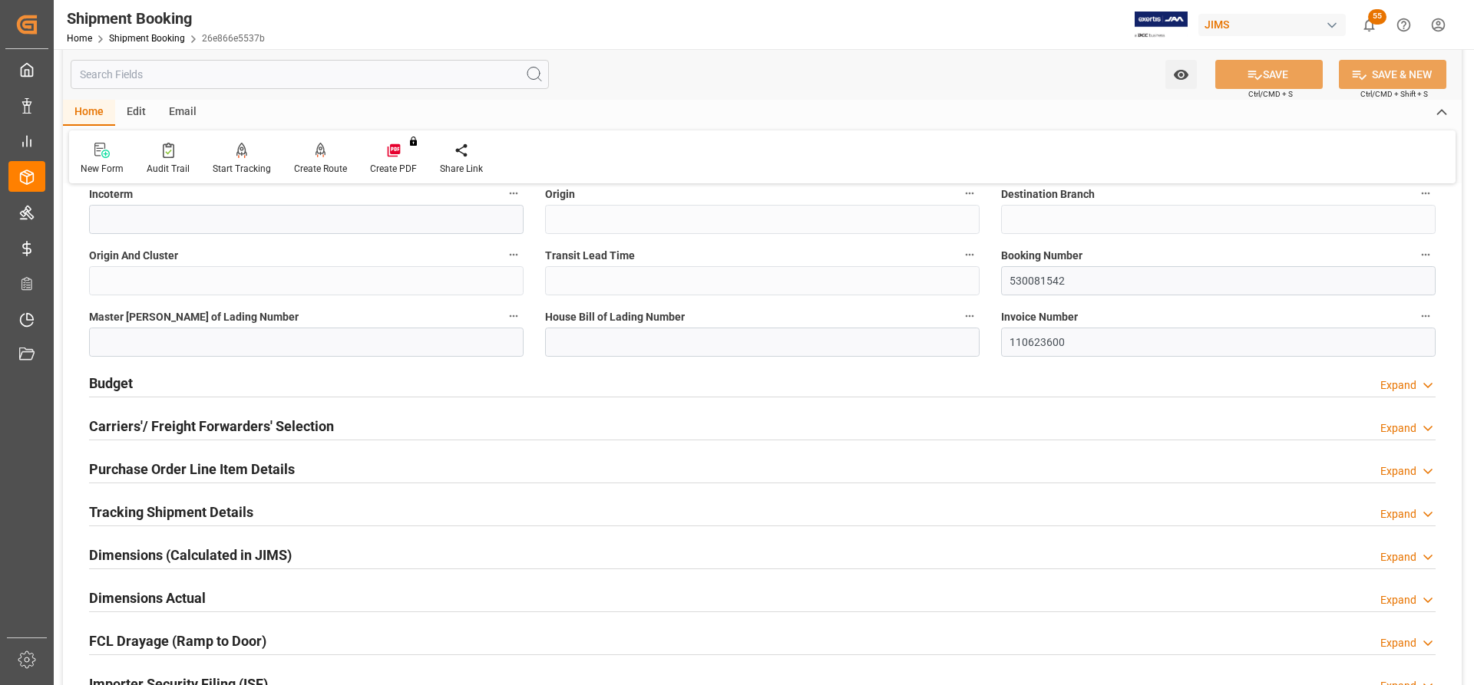
click at [130, 429] on h2 "Carriers'/ Freight Forwarders' Selection" at bounding box center [211, 426] width 245 height 21
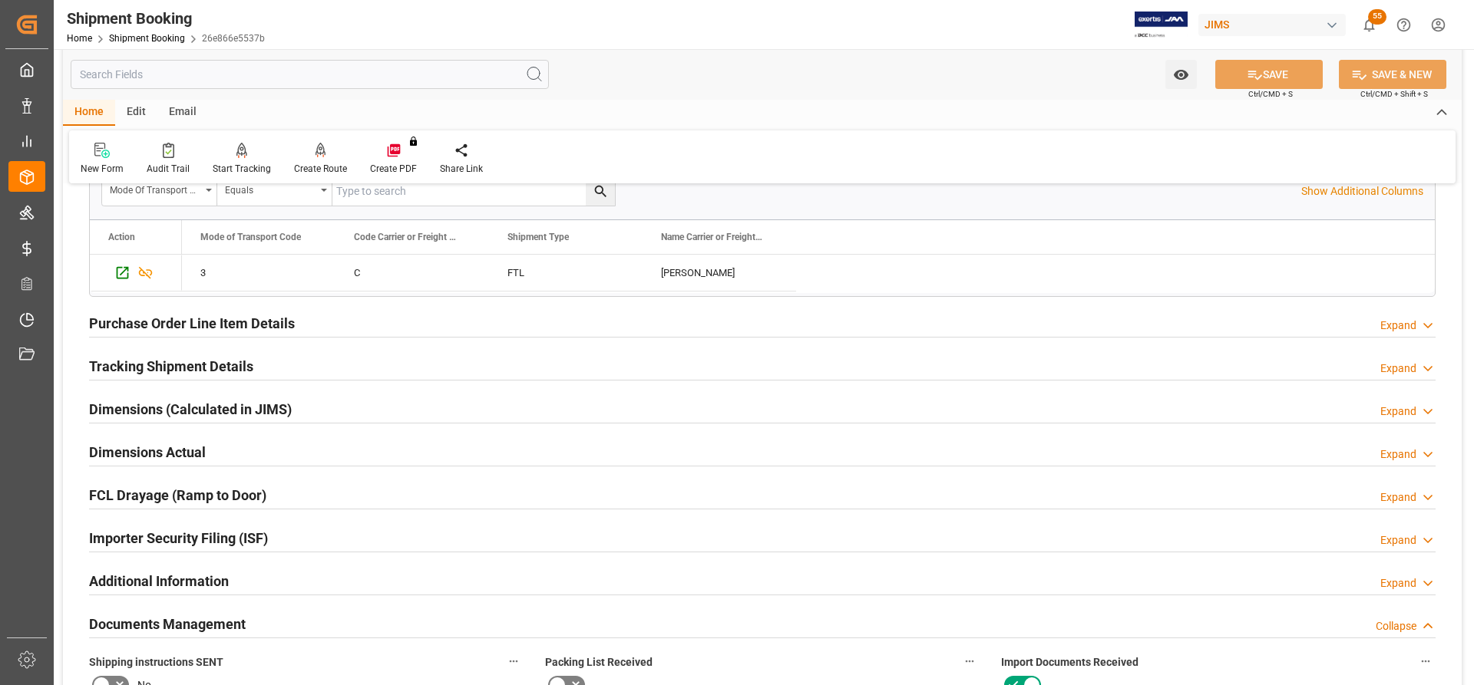
scroll to position [1458, 0]
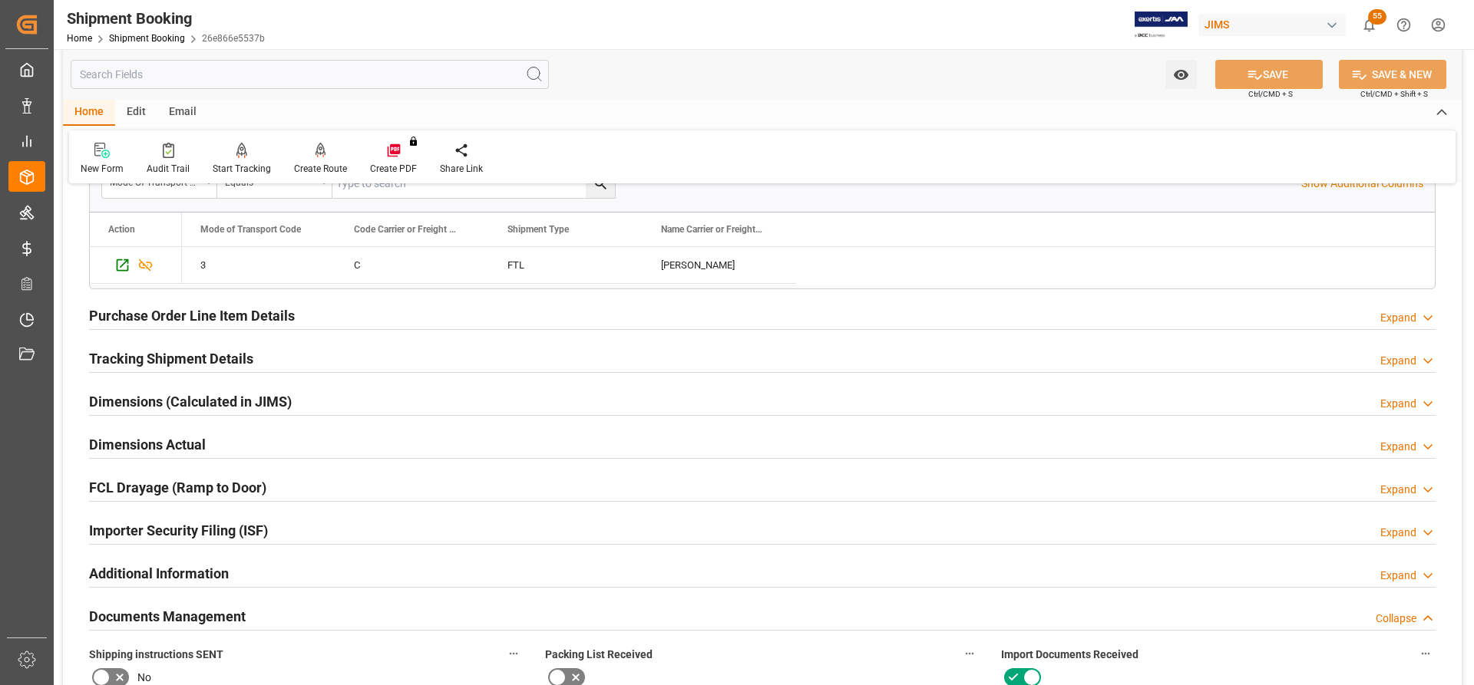
click at [111, 352] on h2 "Tracking Shipment Details" at bounding box center [171, 358] width 164 height 21
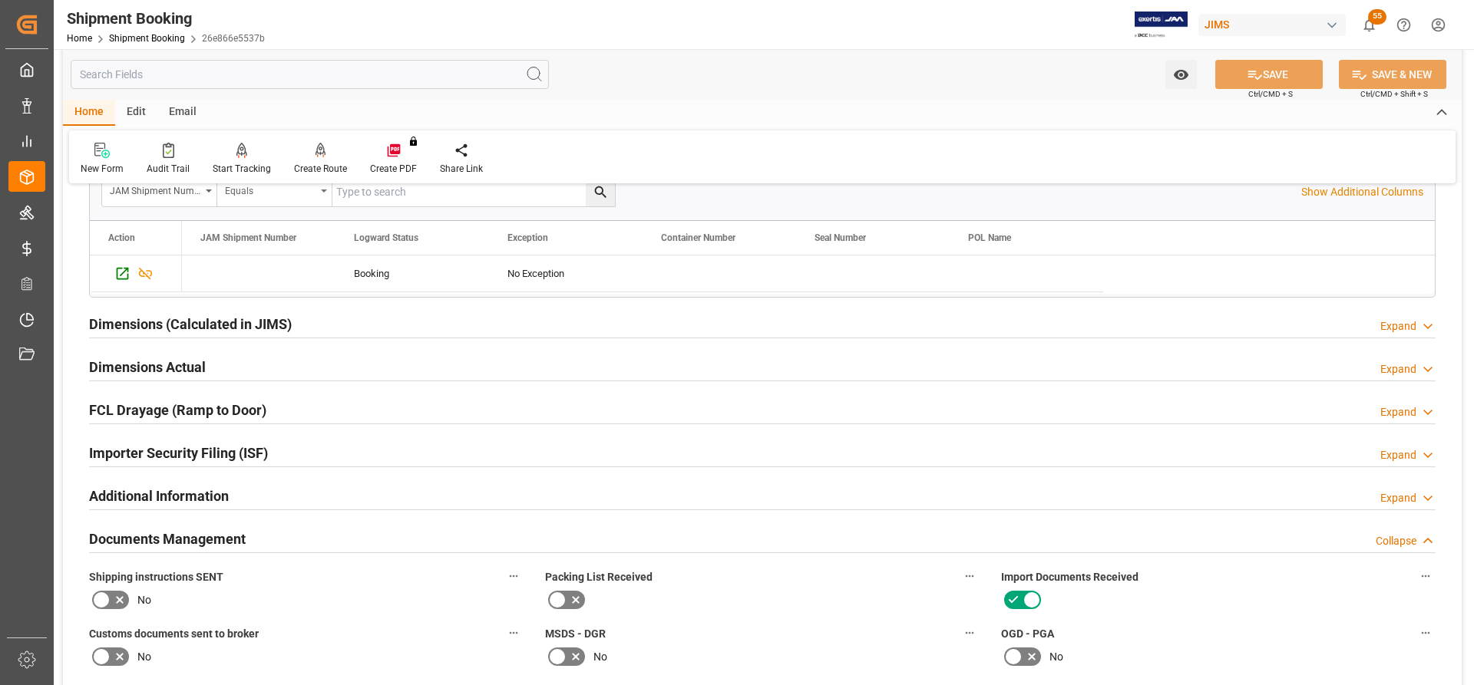
scroll to position [1765, 0]
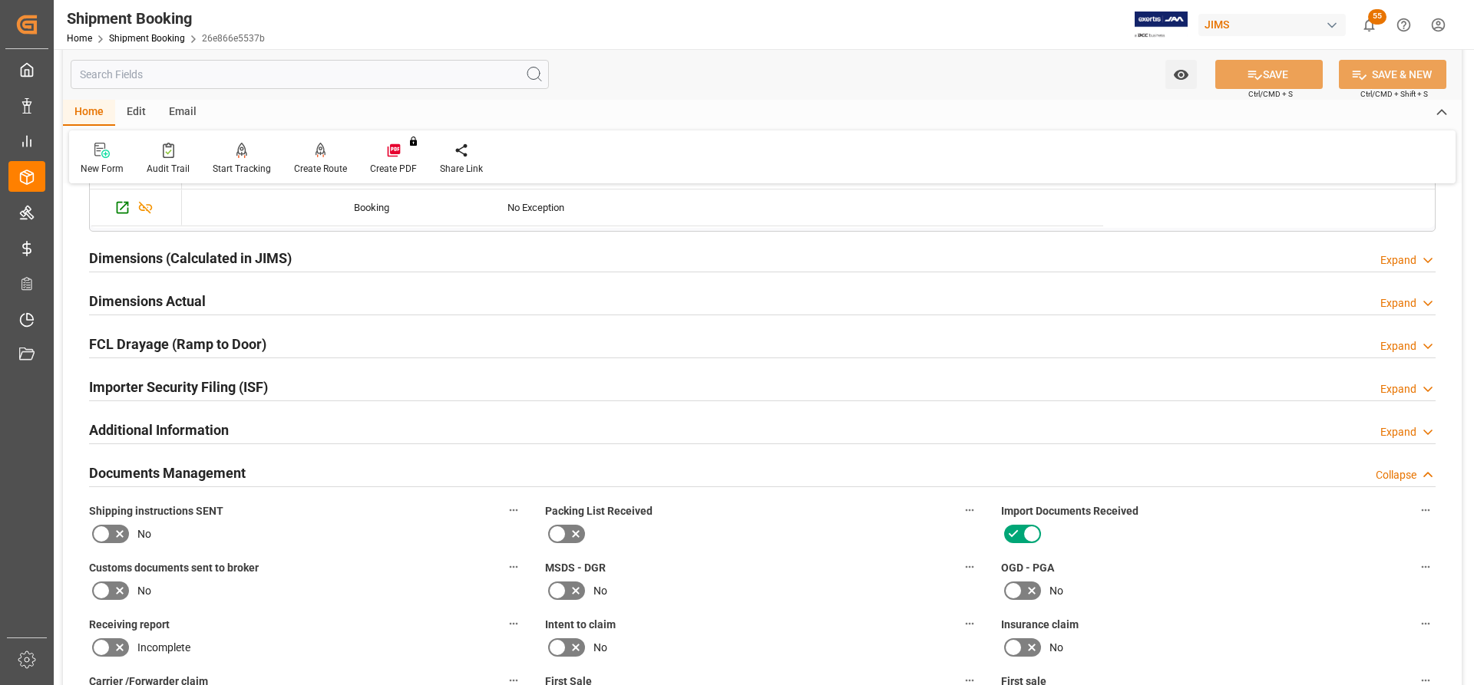
click at [94, 294] on h2 "Dimensions Actual" at bounding box center [147, 301] width 117 height 21
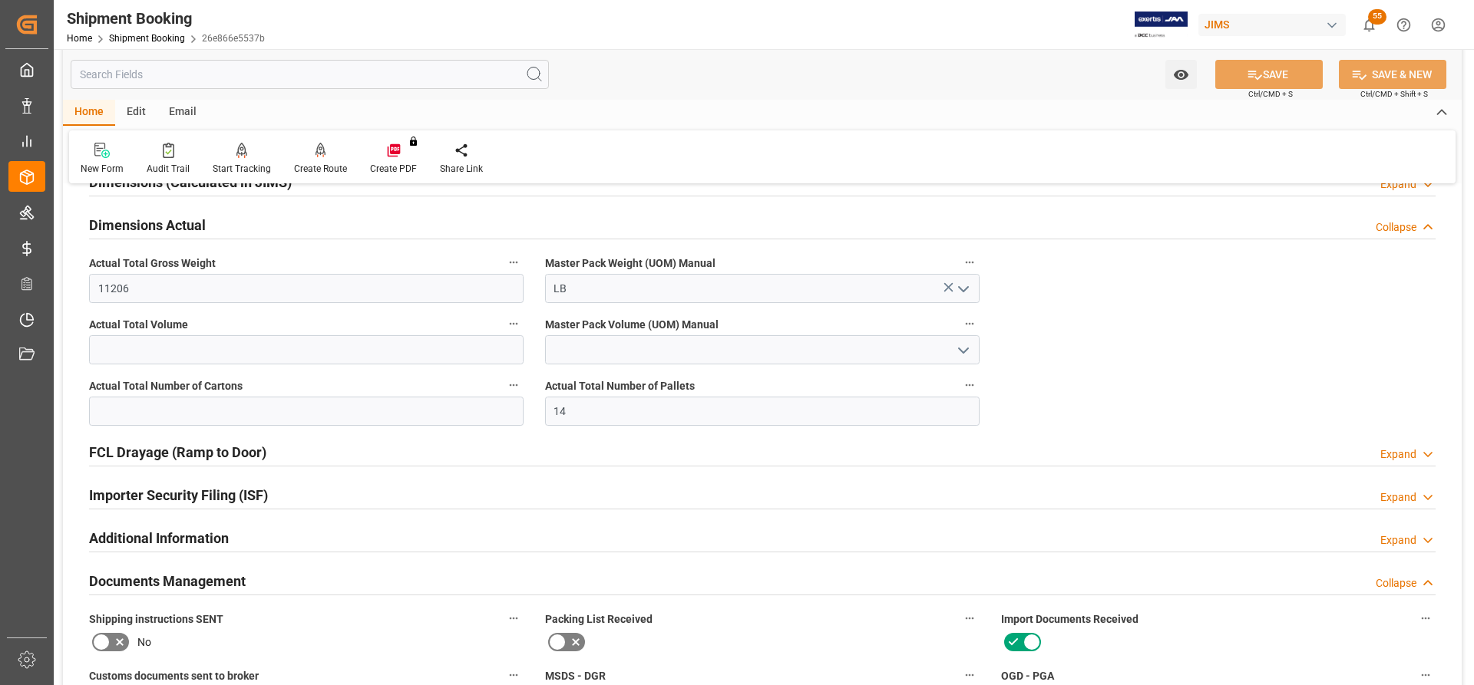
scroll to position [1842, 0]
click at [147, 540] on h2 "Additional Information" at bounding box center [159, 537] width 140 height 21
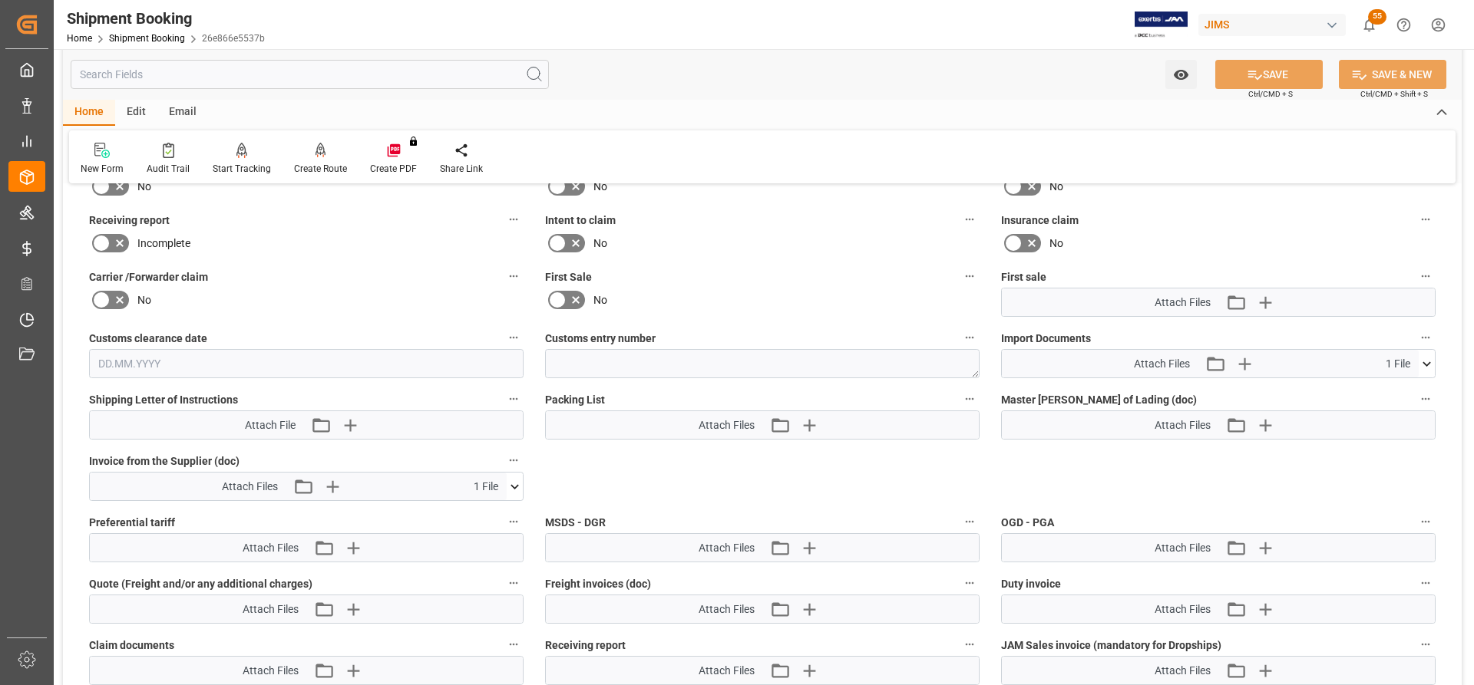
scroll to position [2456, 0]
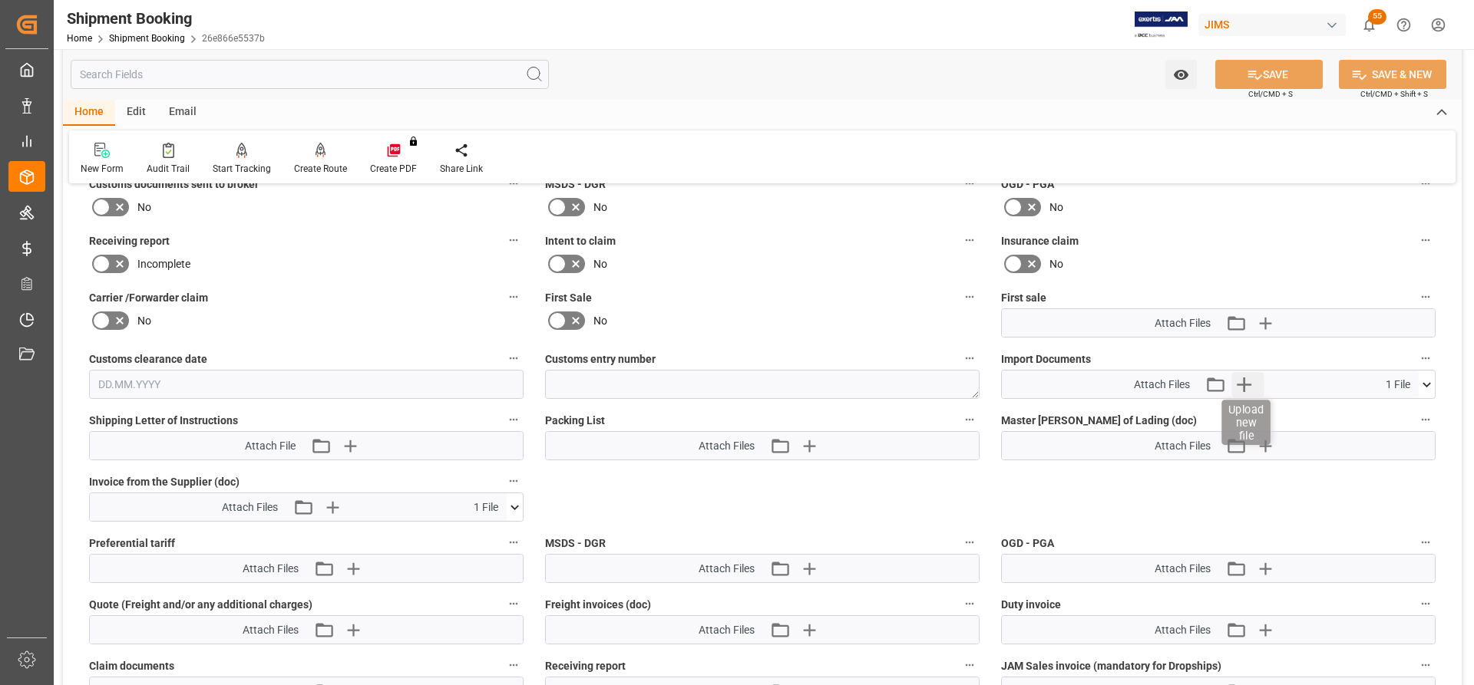
click at [1252, 383] on icon "button" at bounding box center [1244, 384] width 25 height 25
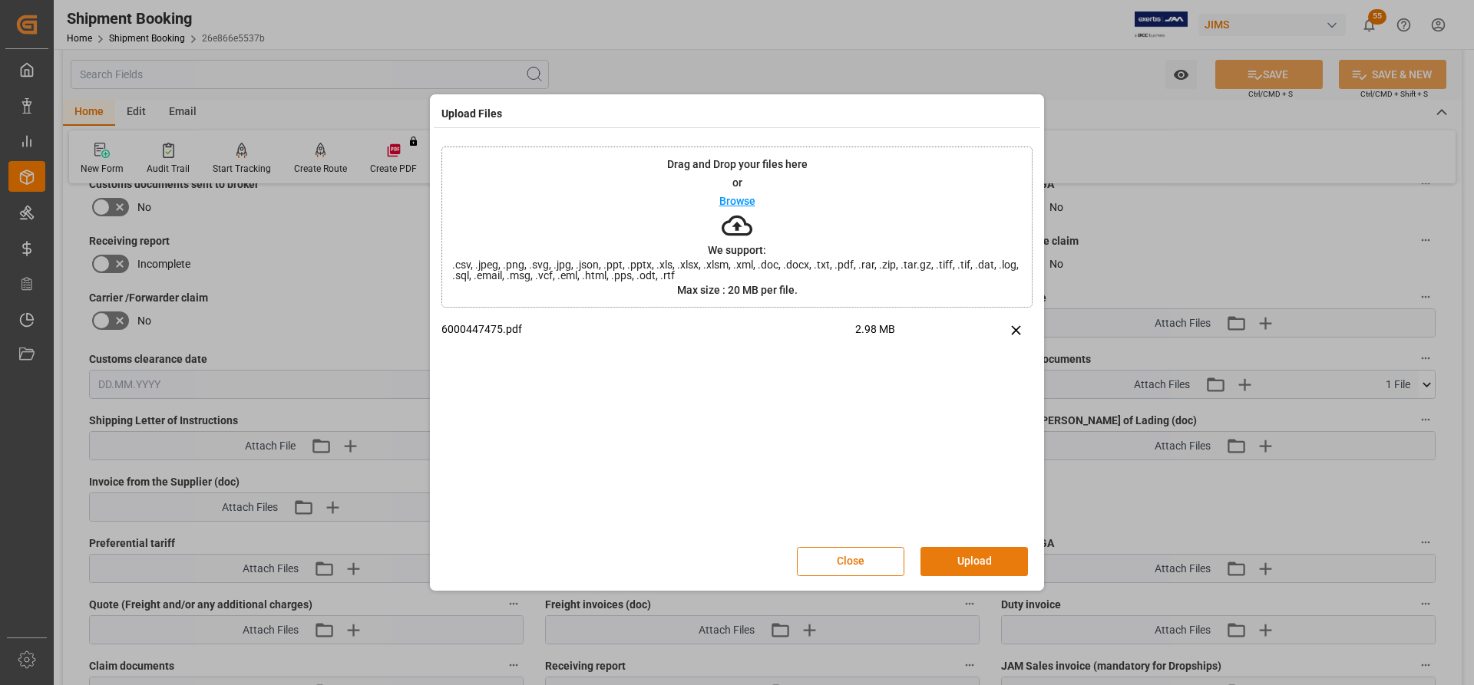
click at [955, 564] on button "Upload" at bounding box center [973, 561] width 107 height 29
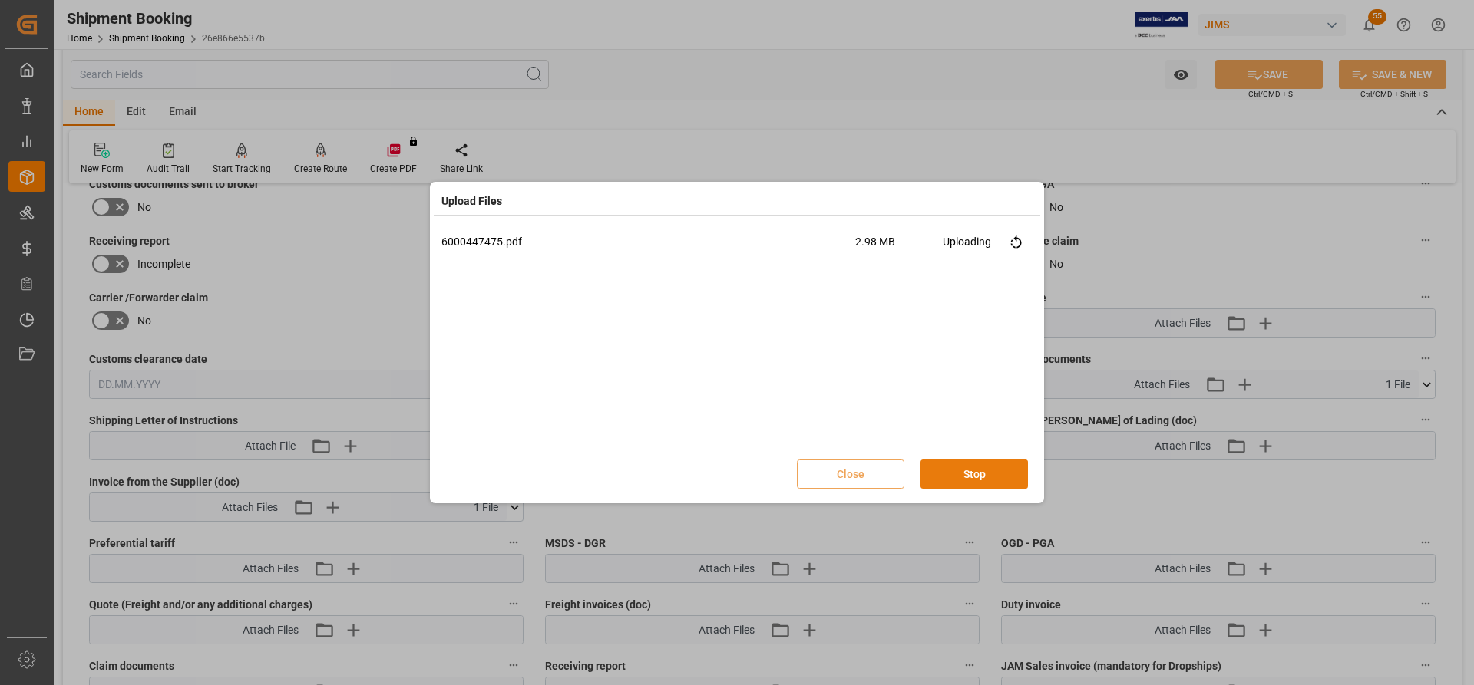
click at [935, 472] on button "Stop" at bounding box center [973, 474] width 107 height 29
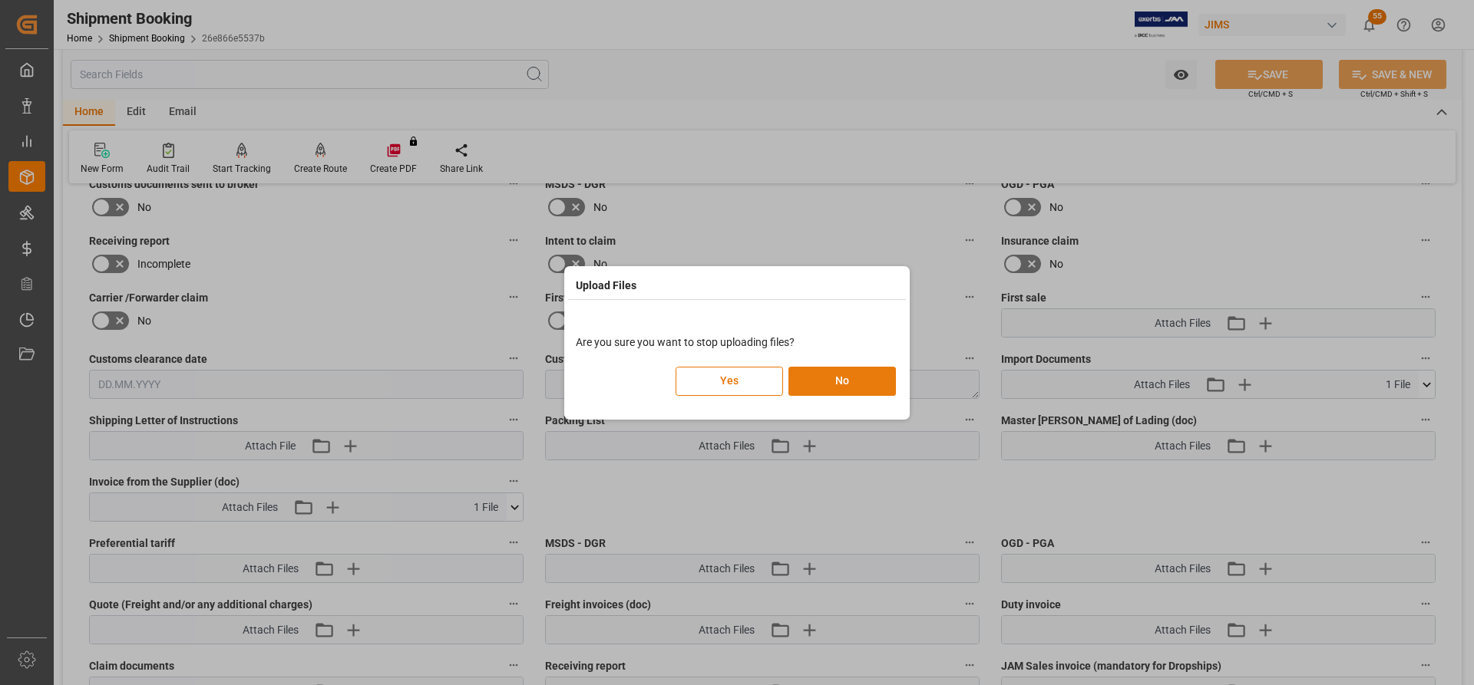
click at [834, 386] on button "No" at bounding box center [841, 381] width 107 height 29
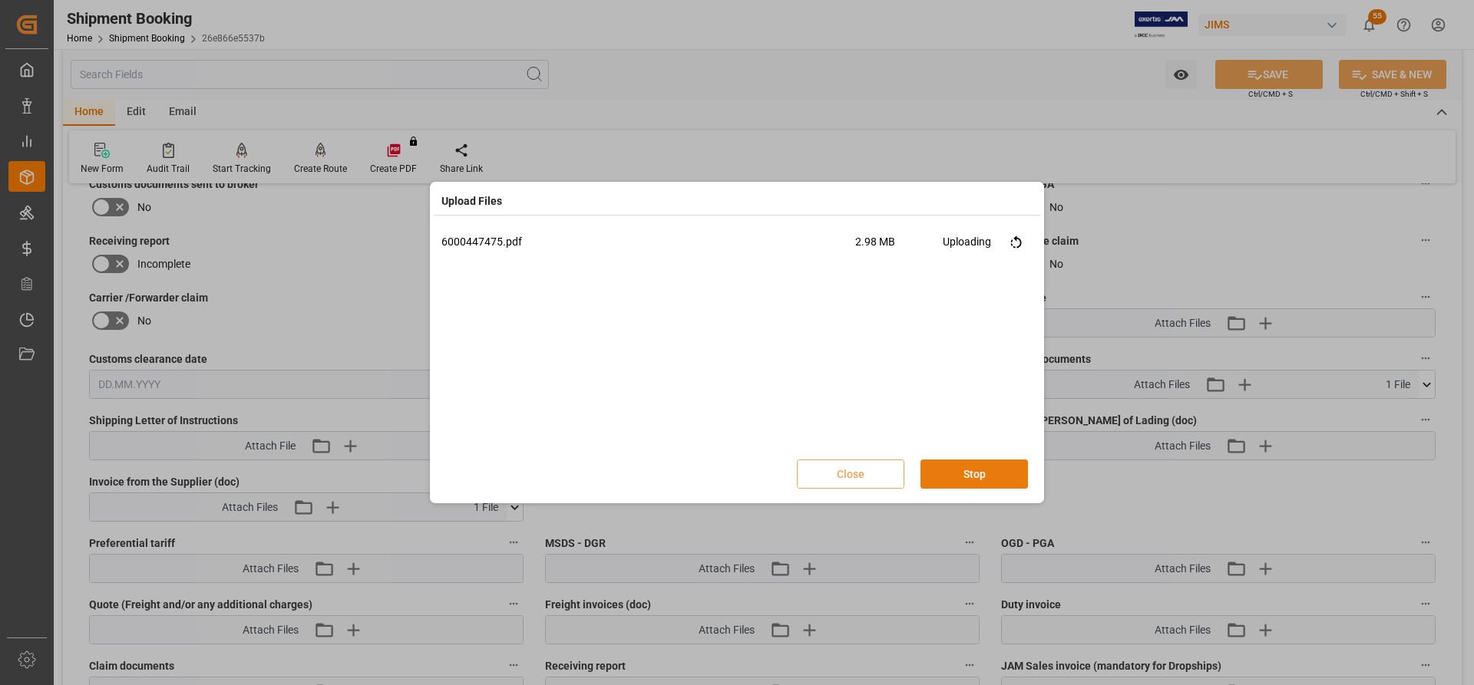
click at [930, 477] on button "Stop" at bounding box center [973, 474] width 107 height 29
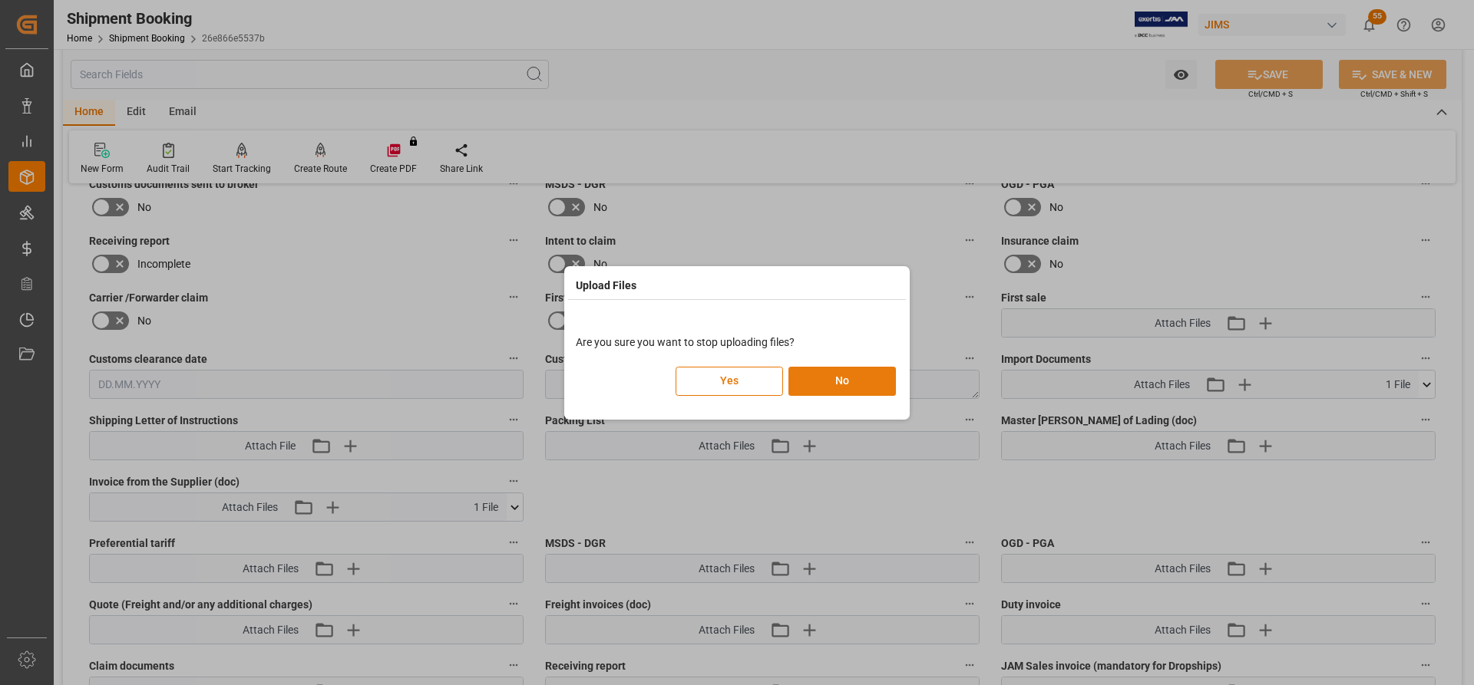
click at [804, 375] on button "No" at bounding box center [841, 381] width 107 height 29
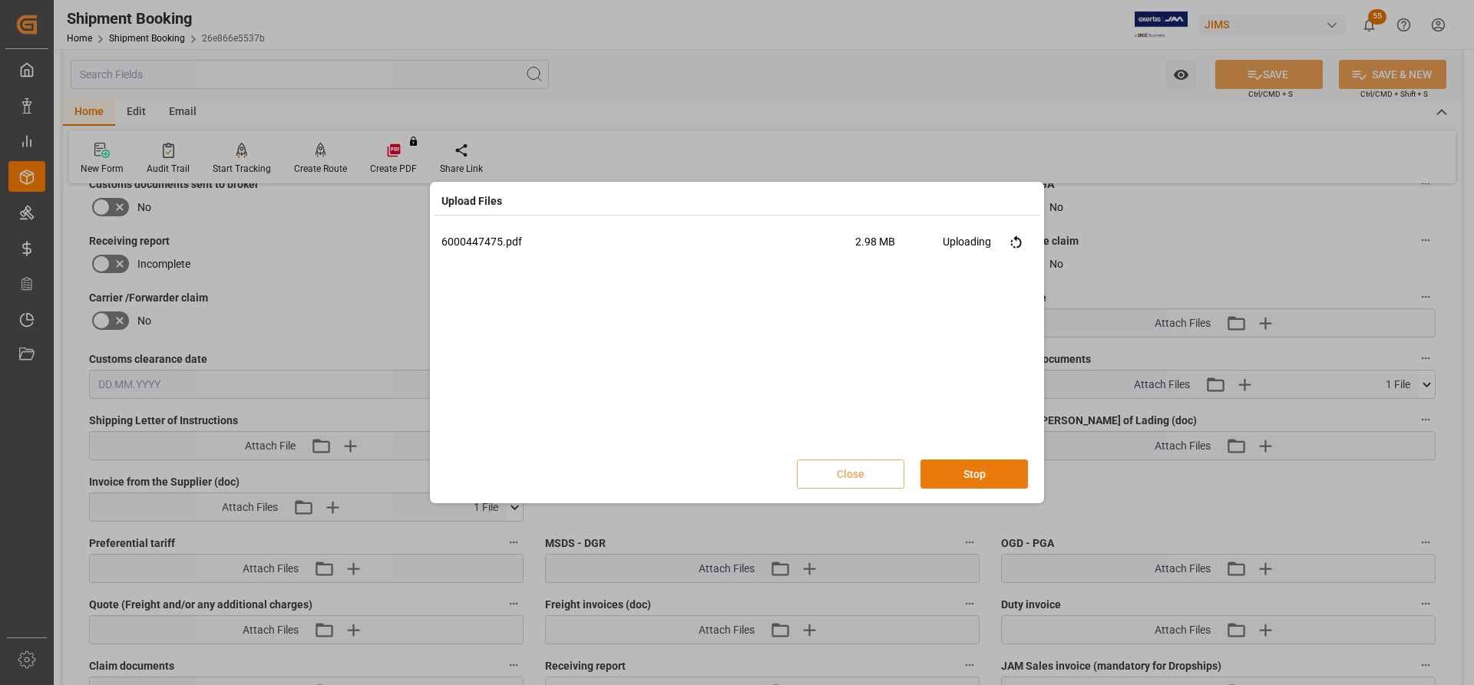
click at [989, 471] on button "Stop" at bounding box center [973, 474] width 107 height 29
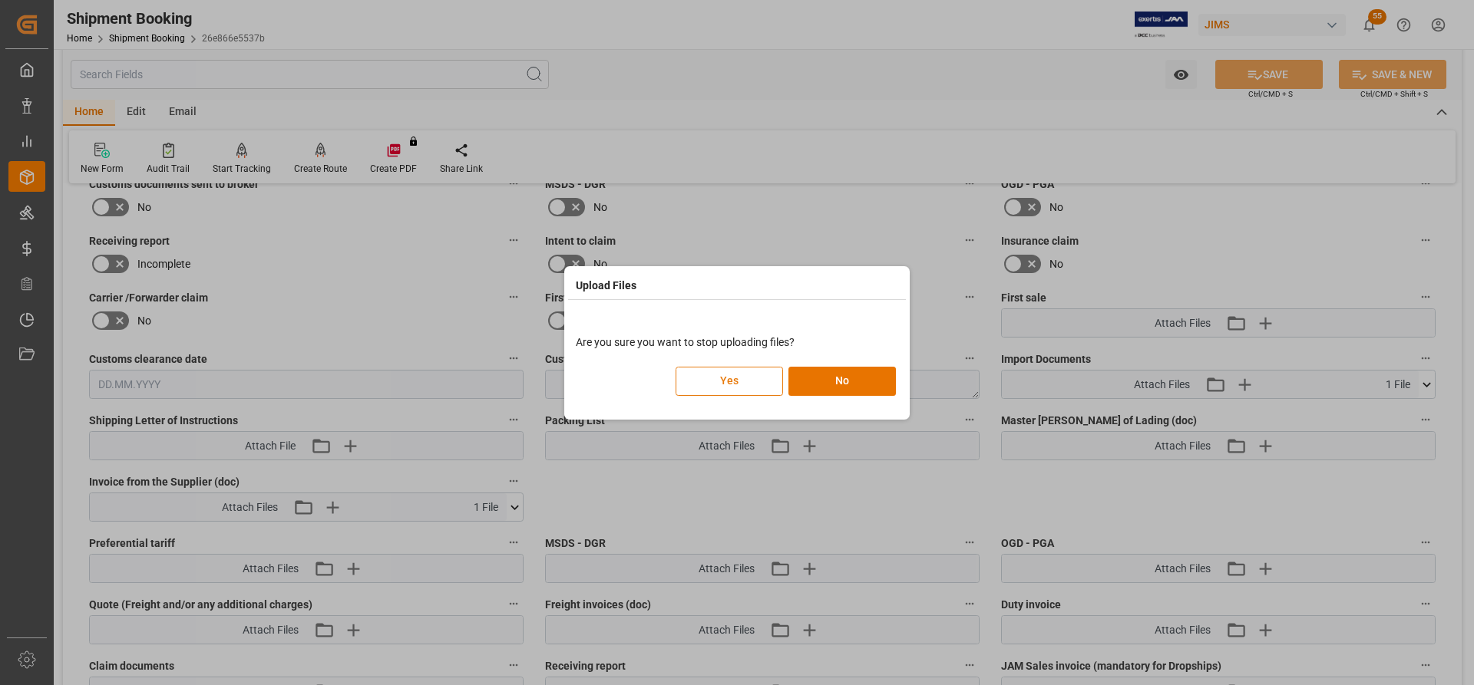
click at [719, 389] on button "Yes" at bounding box center [728, 381] width 107 height 29
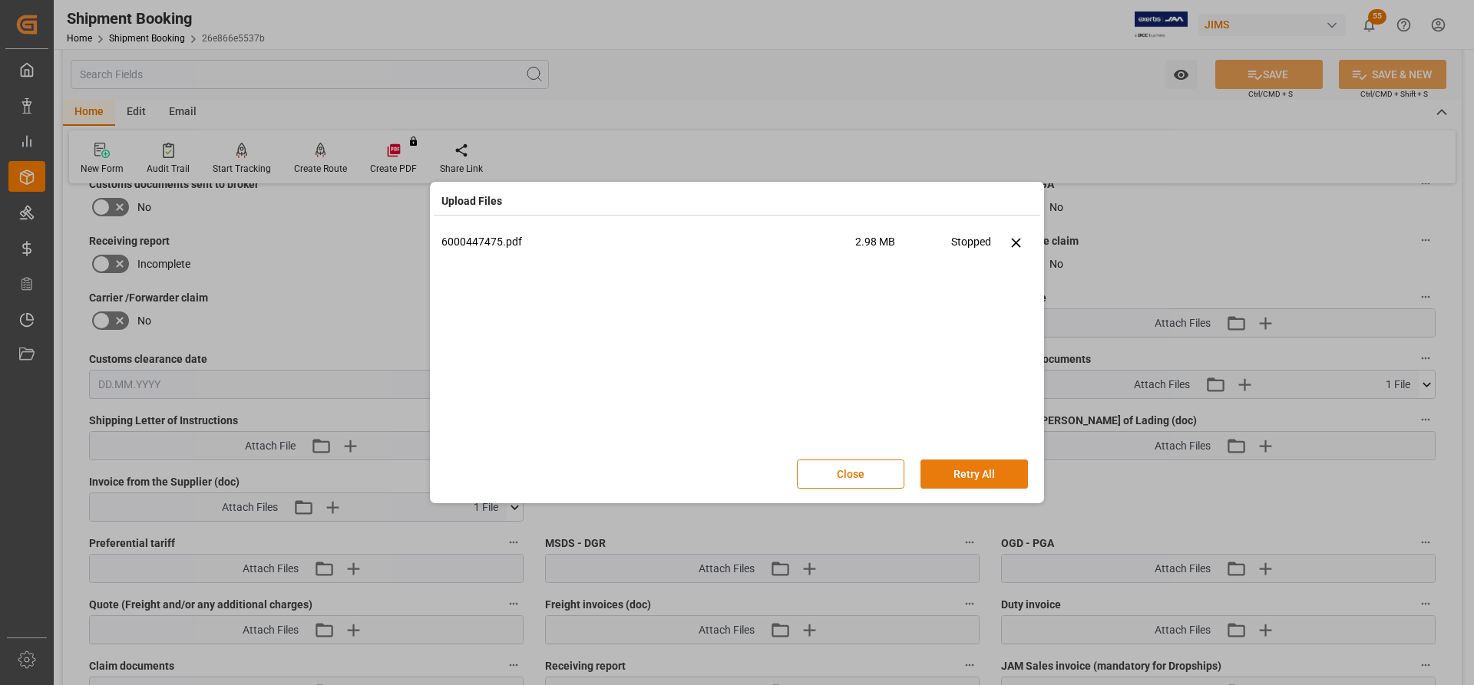
click at [977, 477] on button "Retry All" at bounding box center [973, 474] width 107 height 29
click at [992, 466] on button "Stop" at bounding box center [973, 474] width 107 height 29
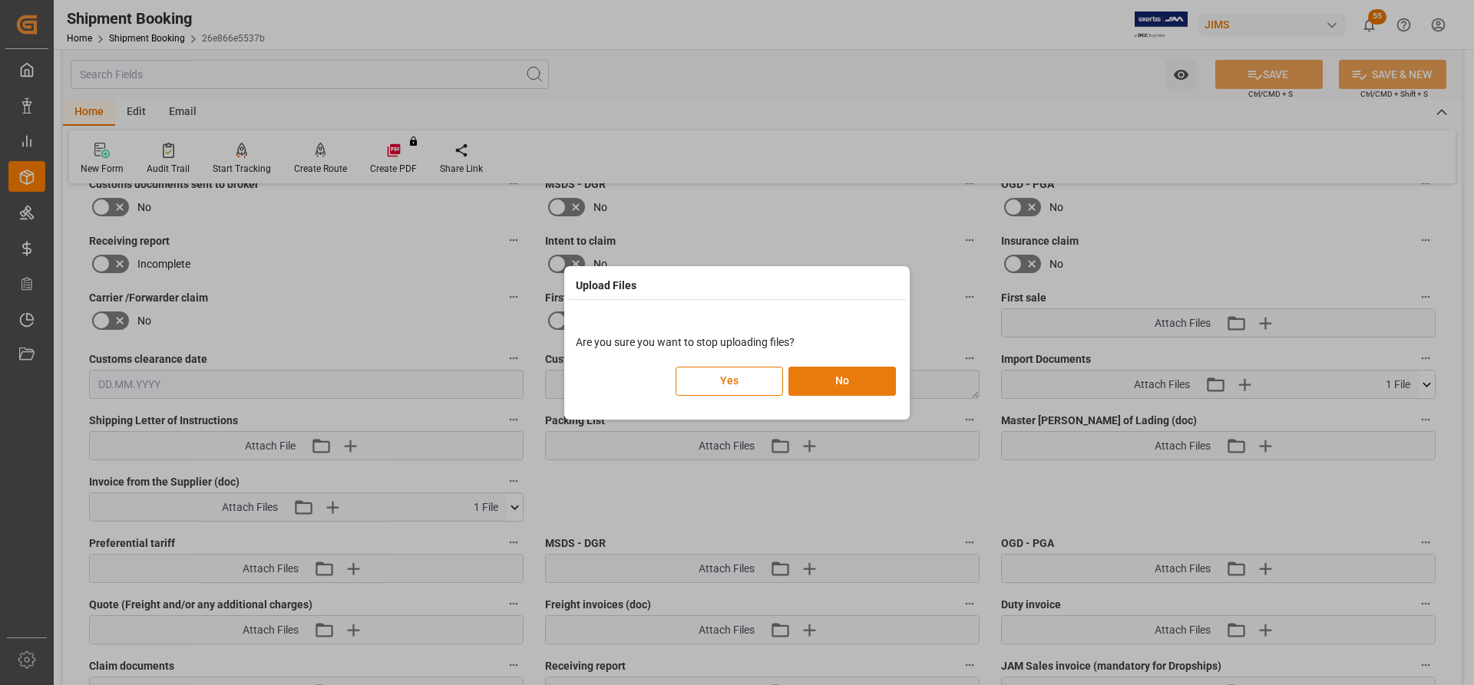
click at [824, 384] on button "No" at bounding box center [841, 381] width 107 height 29
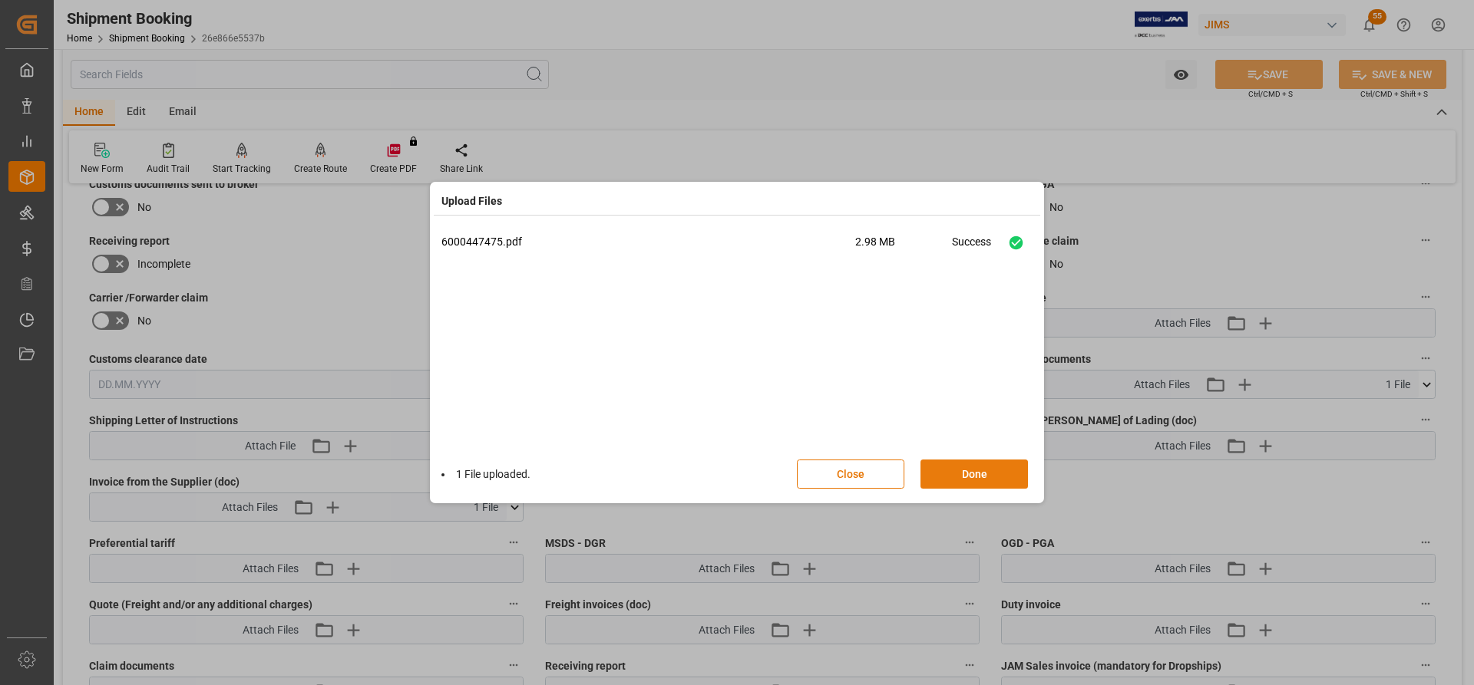
click at [990, 481] on button "Done" at bounding box center [973, 474] width 107 height 29
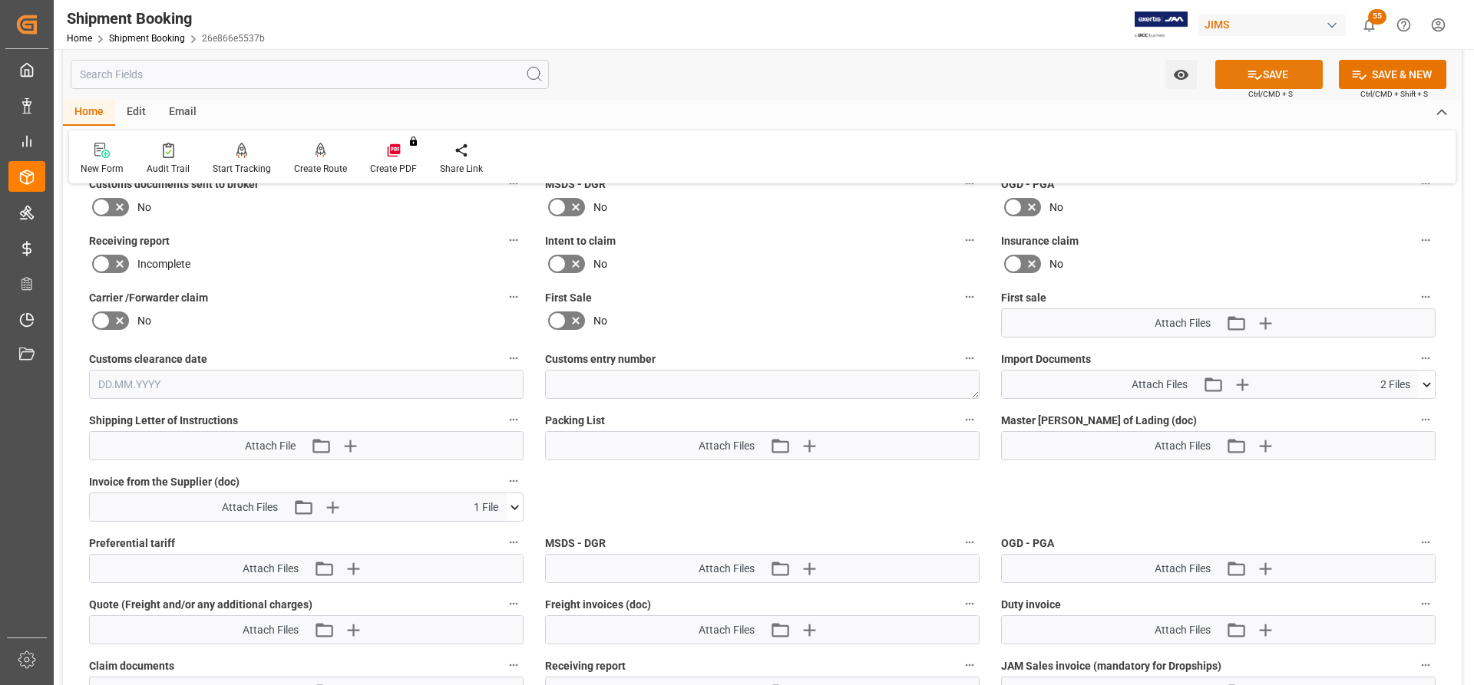
click at [1277, 68] on button "SAVE" at bounding box center [1268, 74] width 107 height 29
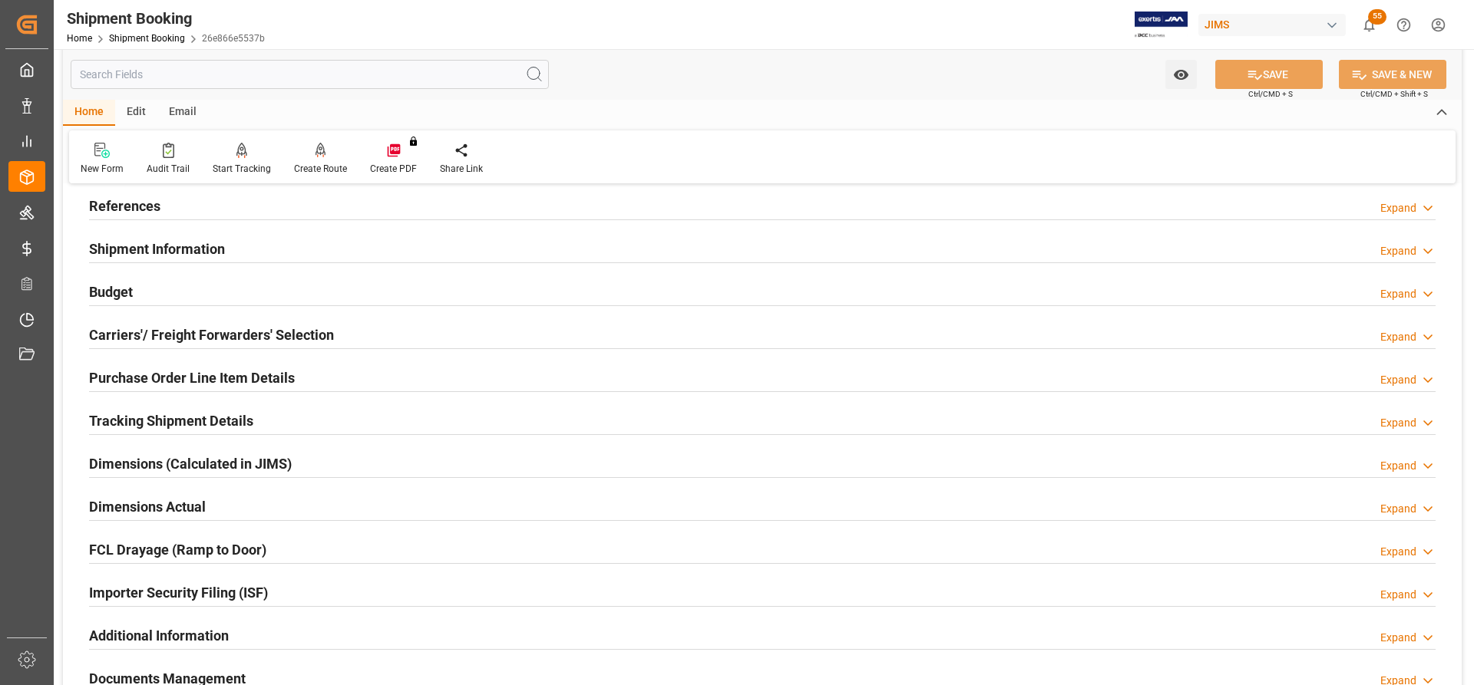
scroll to position [0, 0]
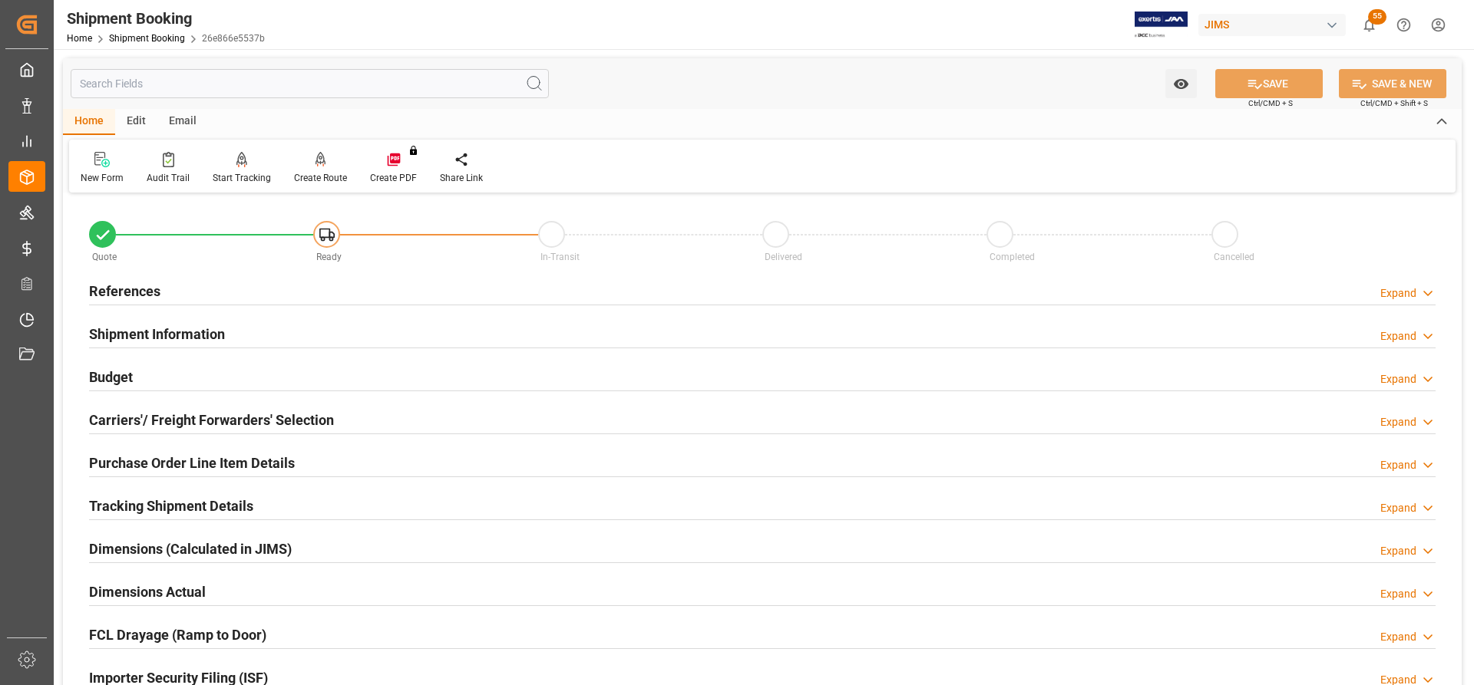
click at [117, 281] on h2 "References" at bounding box center [124, 291] width 71 height 21
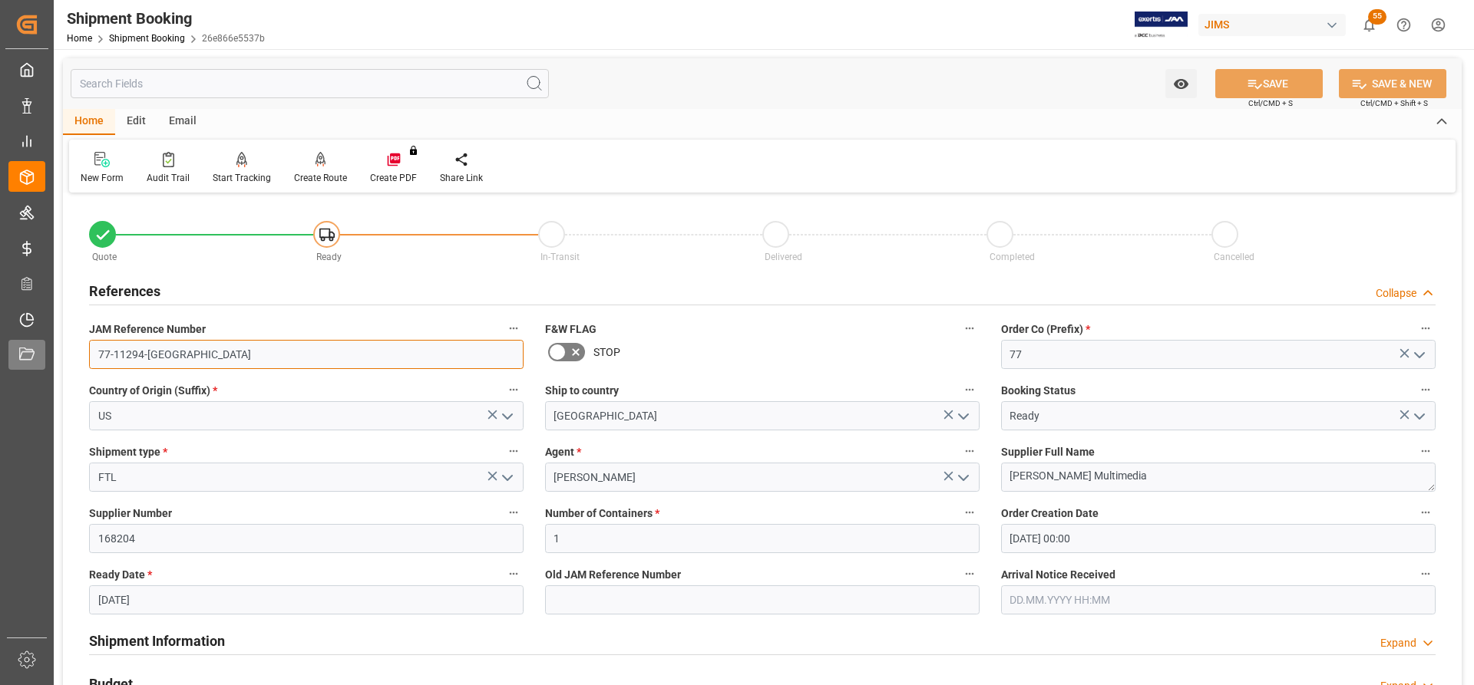
drag, startPoint x: 172, startPoint y: 358, endPoint x: 45, endPoint y: 340, distance: 127.9
click at [45, 340] on div "Created by potrace 1.15, written by Peter Selinger 2001-2017 Created by potrace…" at bounding box center [737, 342] width 1474 height 685
click at [754, 434] on div "Ship to country Canada" at bounding box center [762, 405] width 456 height 61
click at [166, 358] on input "77-11294-[GEOGRAPHIC_DATA]" at bounding box center [306, 354] width 434 height 29
drag, startPoint x: 106, startPoint y: 353, endPoint x: 79, endPoint y: 353, distance: 26.9
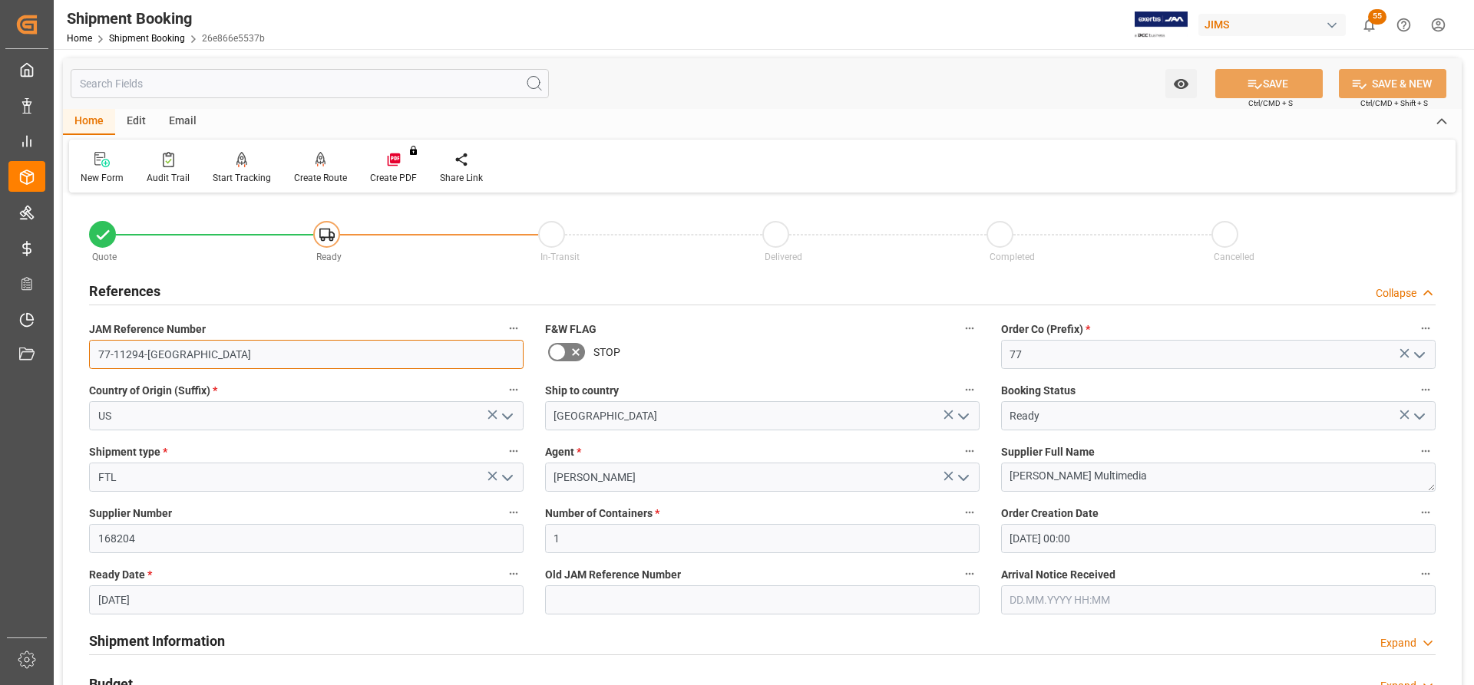
click at [79, 353] on div "JAM Reference Number 77-11294-US" at bounding box center [306, 343] width 456 height 61
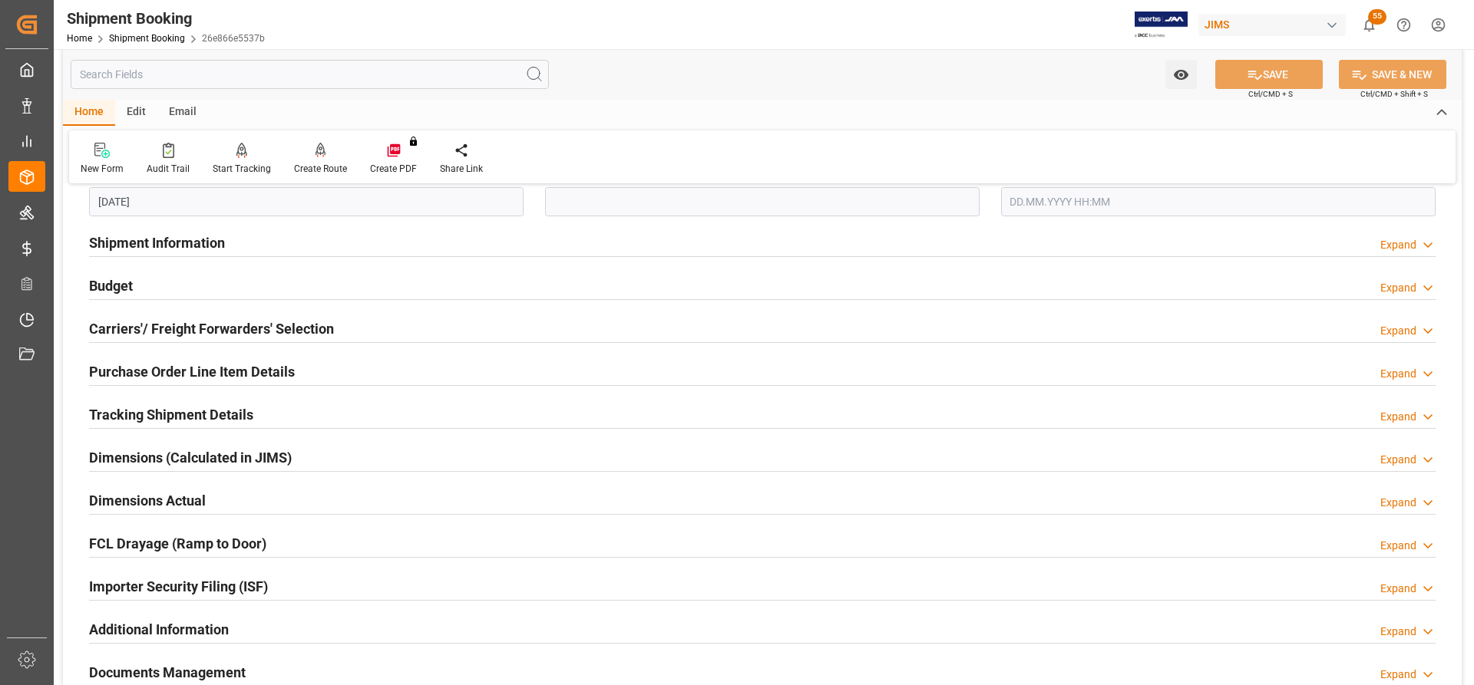
scroll to position [384, 0]
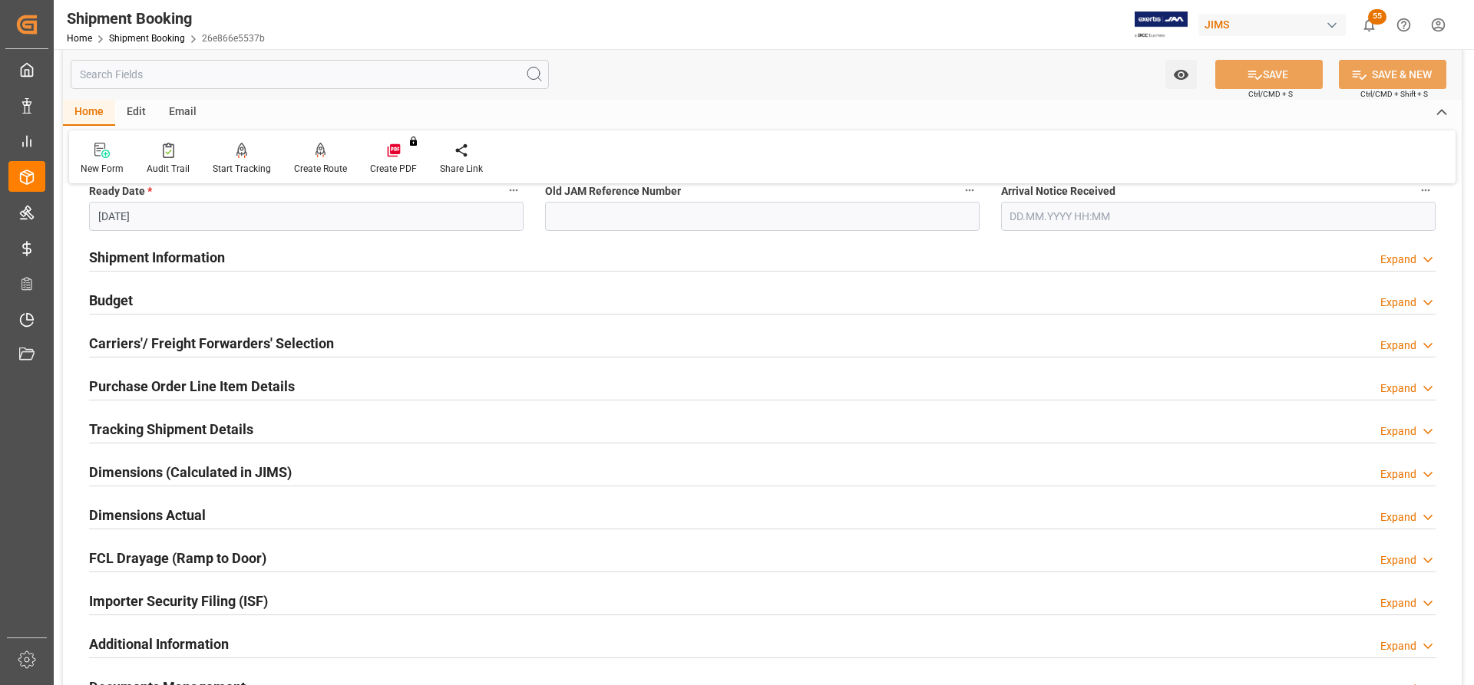
click at [102, 427] on h2 "Tracking Shipment Details" at bounding box center [171, 429] width 164 height 21
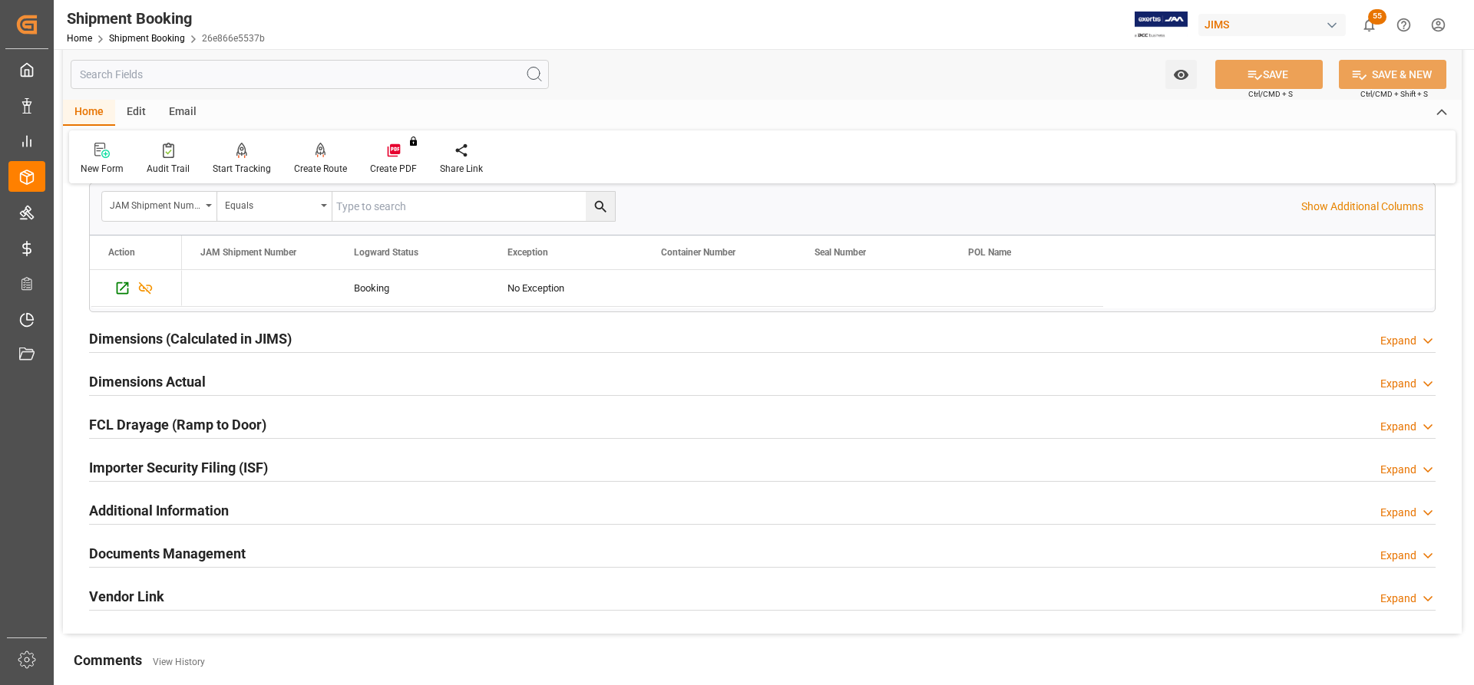
scroll to position [691, 0]
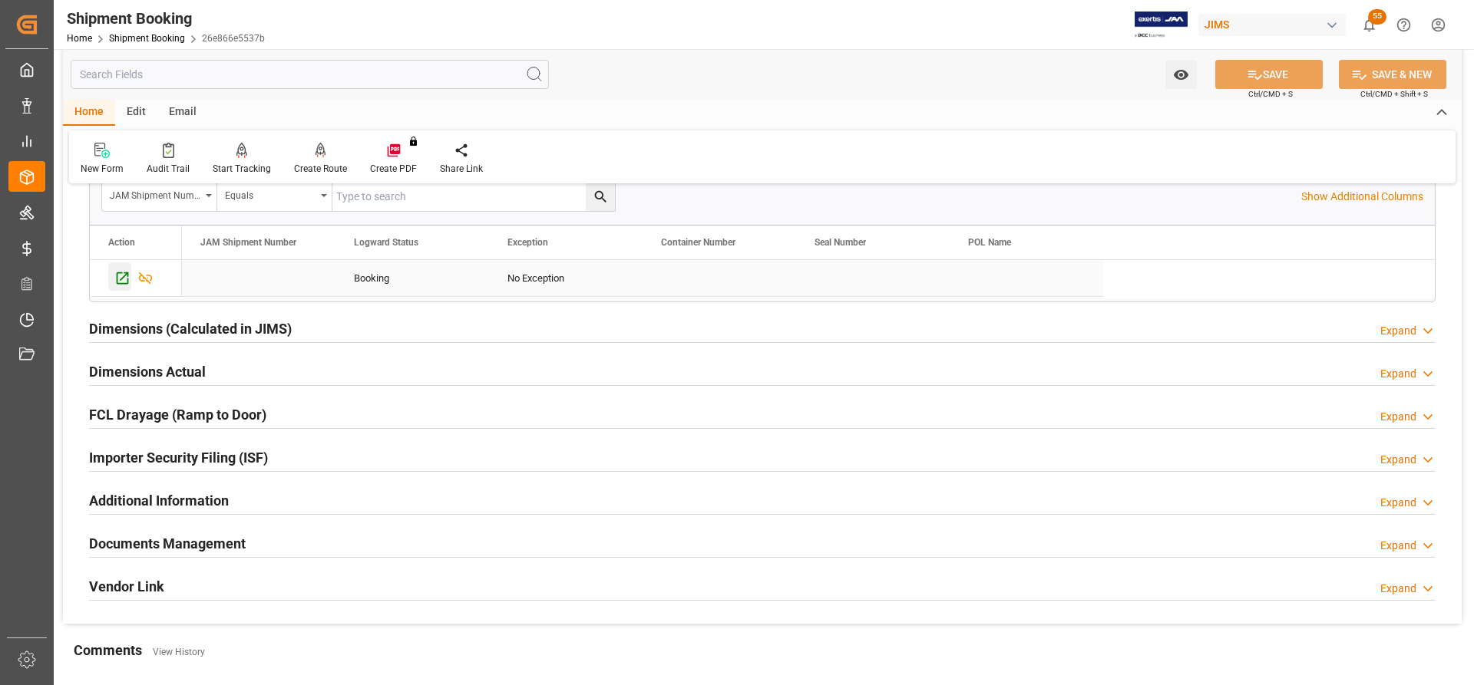
click at [120, 274] on icon "Press SPACE to select this row." at bounding box center [122, 278] width 16 height 16
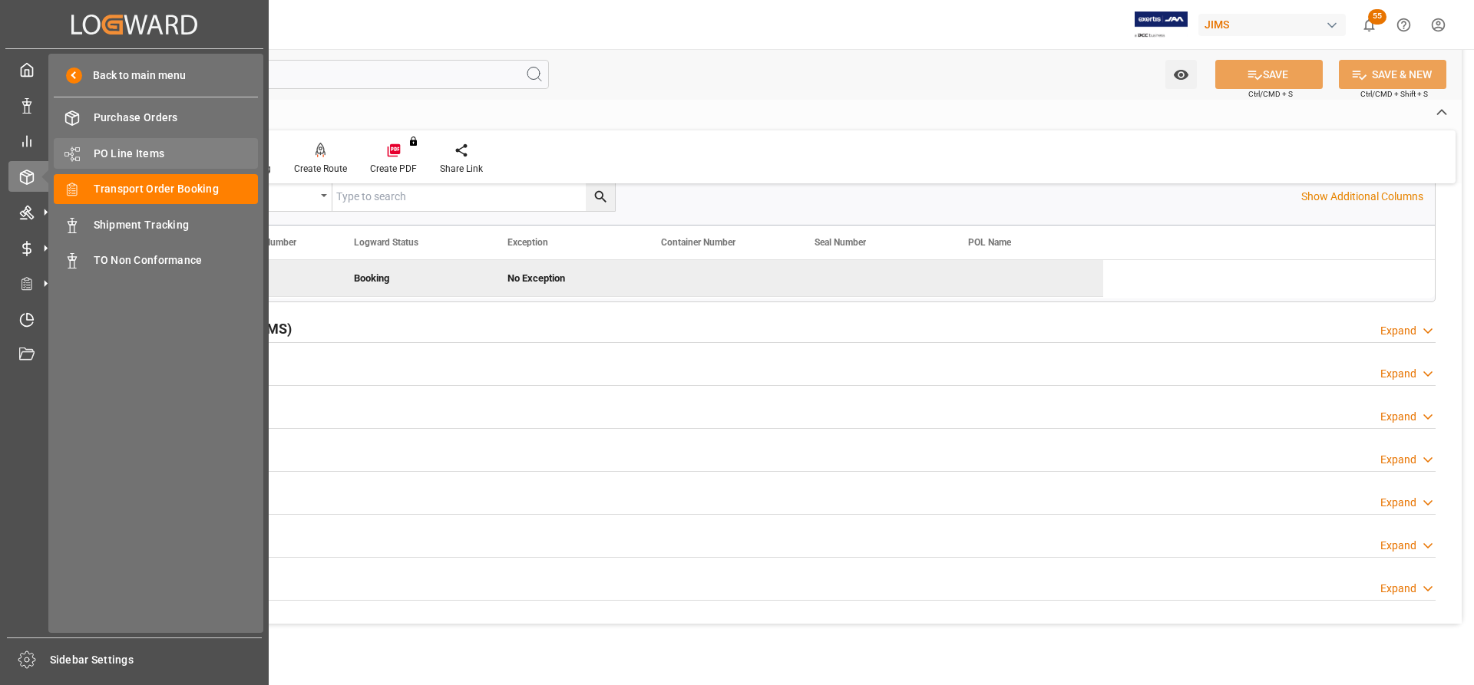
click at [120, 154] on span "PO Line Items" at bounding box center [176, 154] width 165 height 16
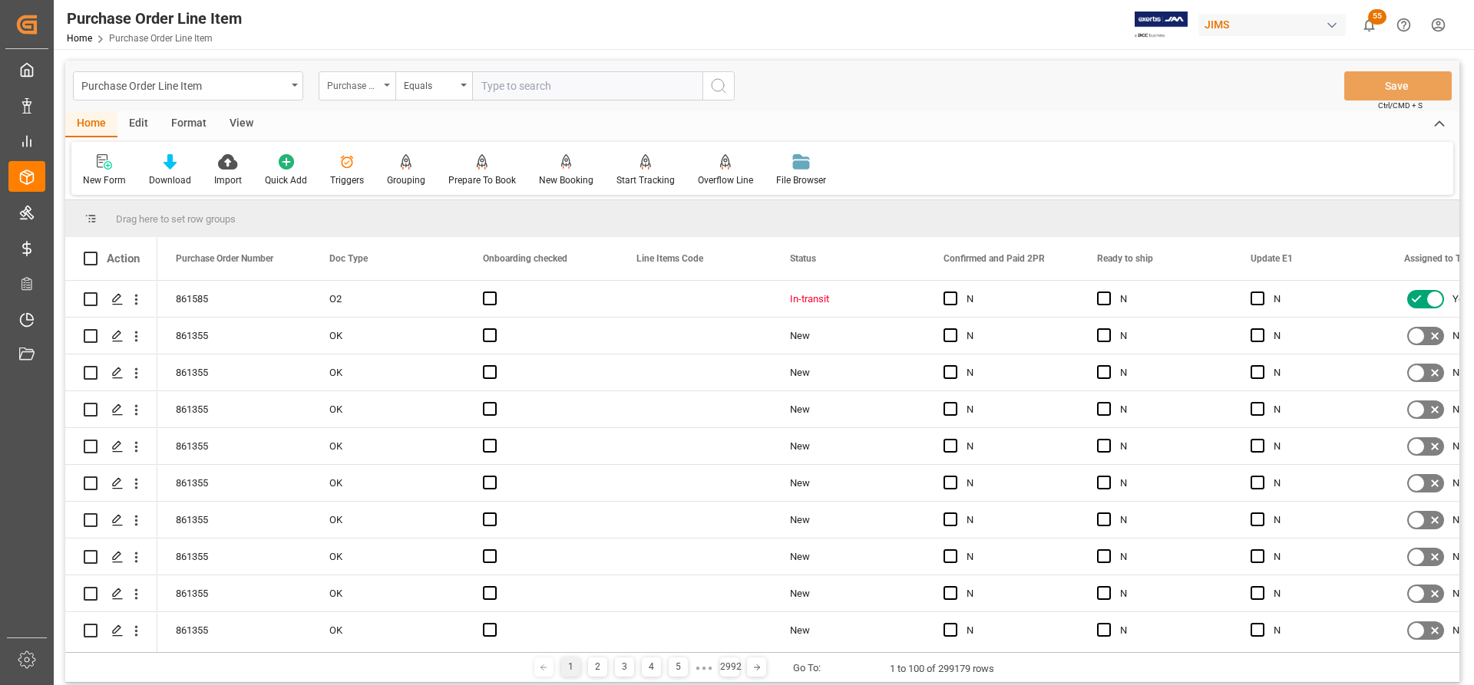
click at [388, 82] on div "Purchase Order Number" at bounding box center [357, 85] width 77 height 29
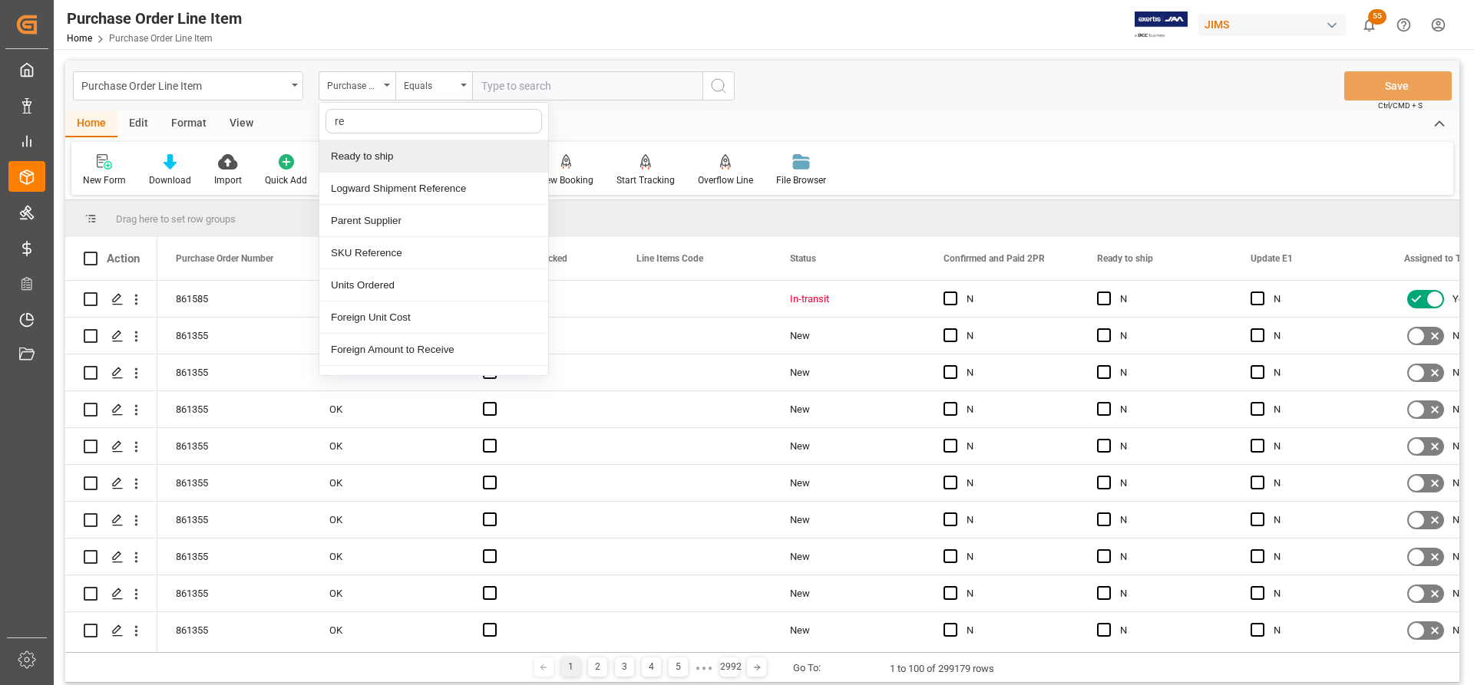
type input "ref"
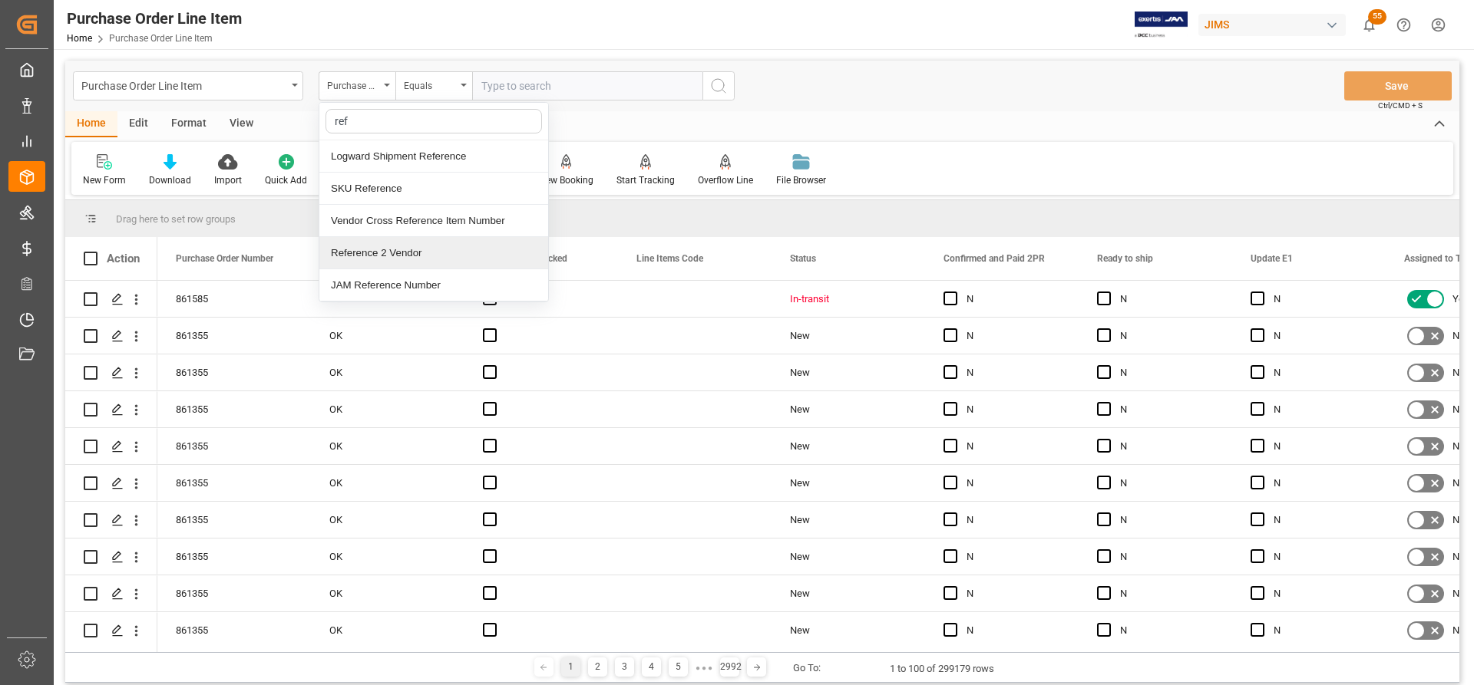
click at [357, 249] on div "Reference 2 Vendor" at bounding box center [433, 253] width 229 height 32
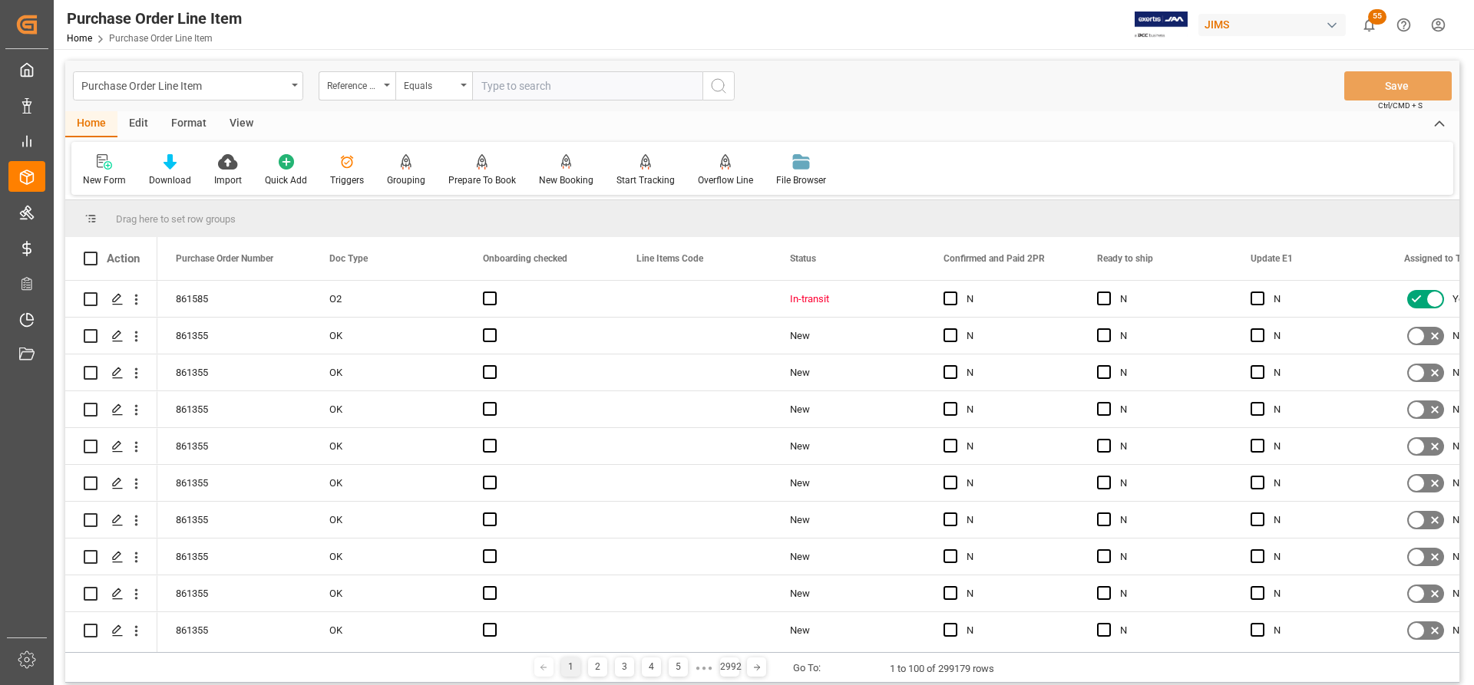
click at [484, 81] on input "text" at bounding box center [587, 85] width 230 height 29
paste input "73239"
click at [516, 88] on input "73239" at bounding box center [587, 85] width 230 height 29
drag, startPoint x: 566, startPoint y: 86, endPoint x: 405, endPoint y: 78, distance: 162.2
click at [405, 82] on div "Reference 2 Vendor Equals 73239" at bounding box center [527, 85] width 416 height 29
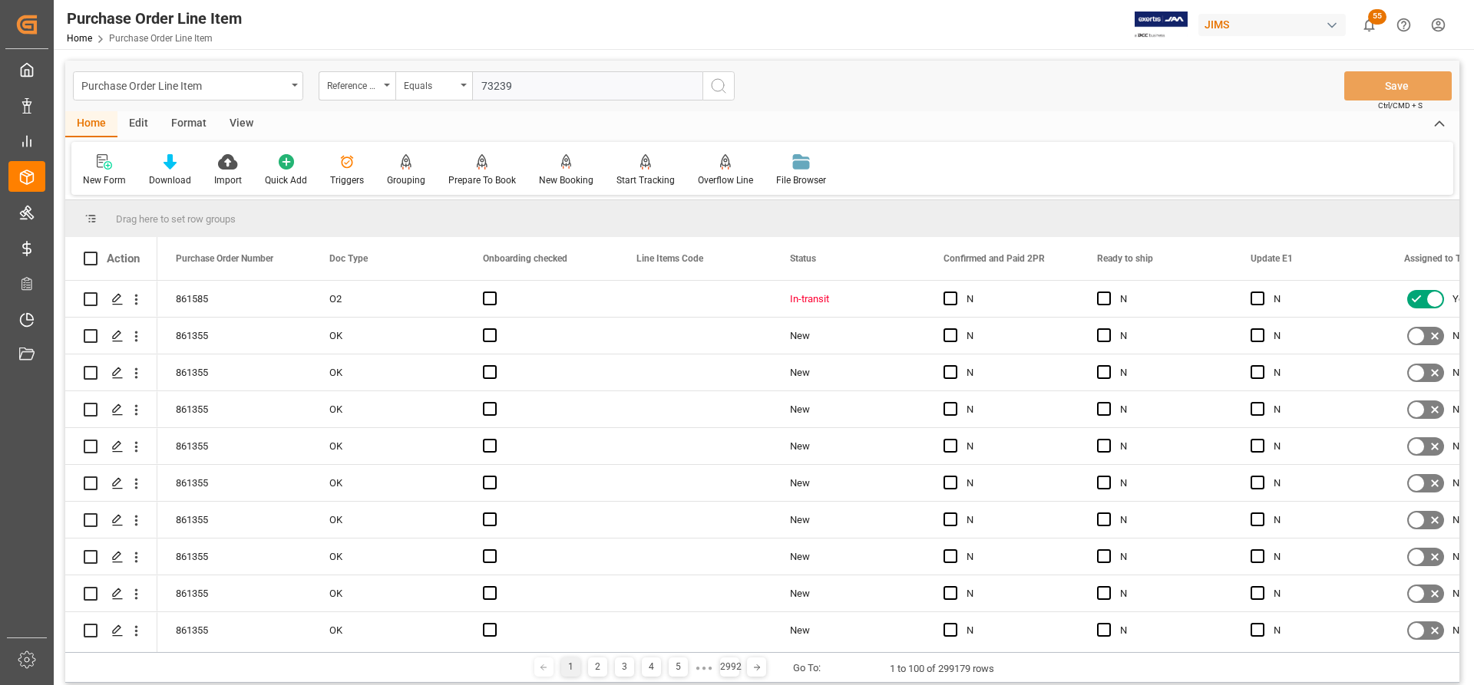
paste input "7-11294-US"
type input "77-11294-[GEOGRAPHIC_DATA]"
click at [722, 85] on icon "search button" at bounding box center [718, 86] width 18 height 18
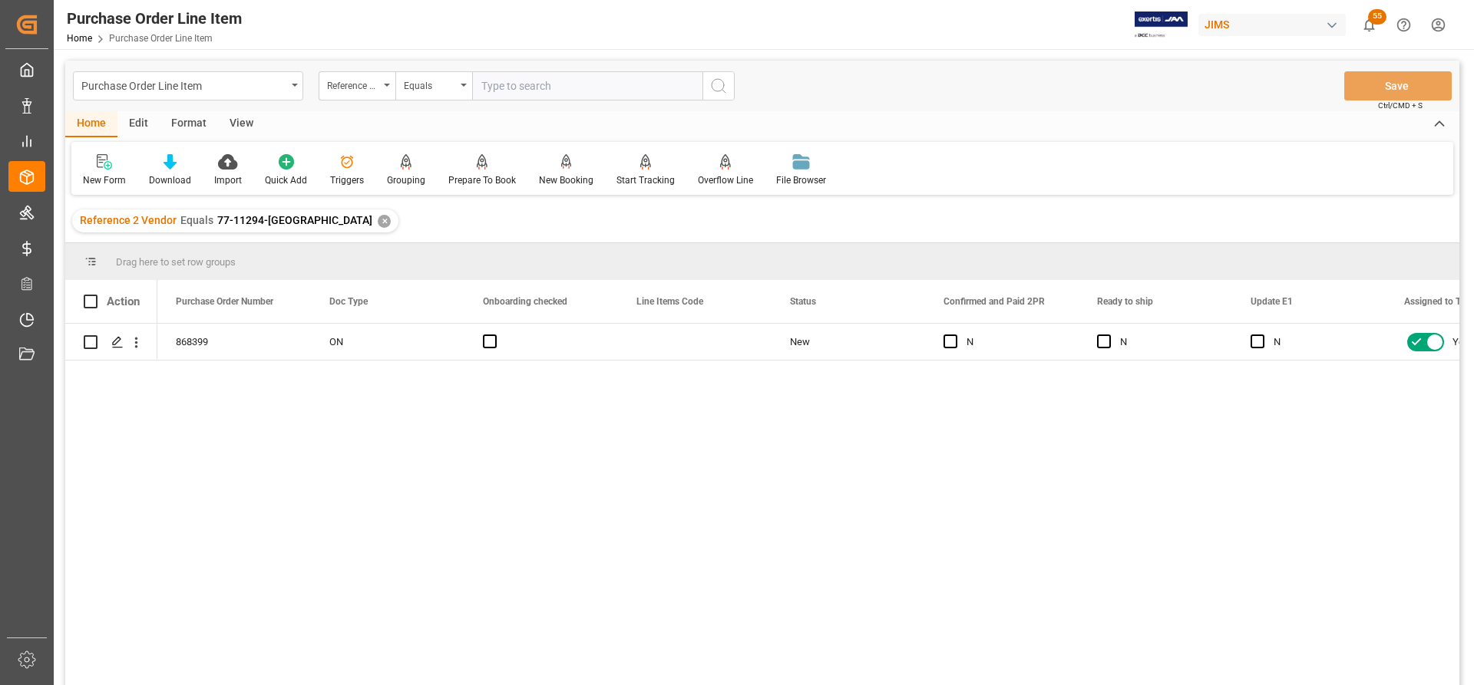
click at [237, 117] on div "View" at bounding box center [241, 124] width 47 height 26
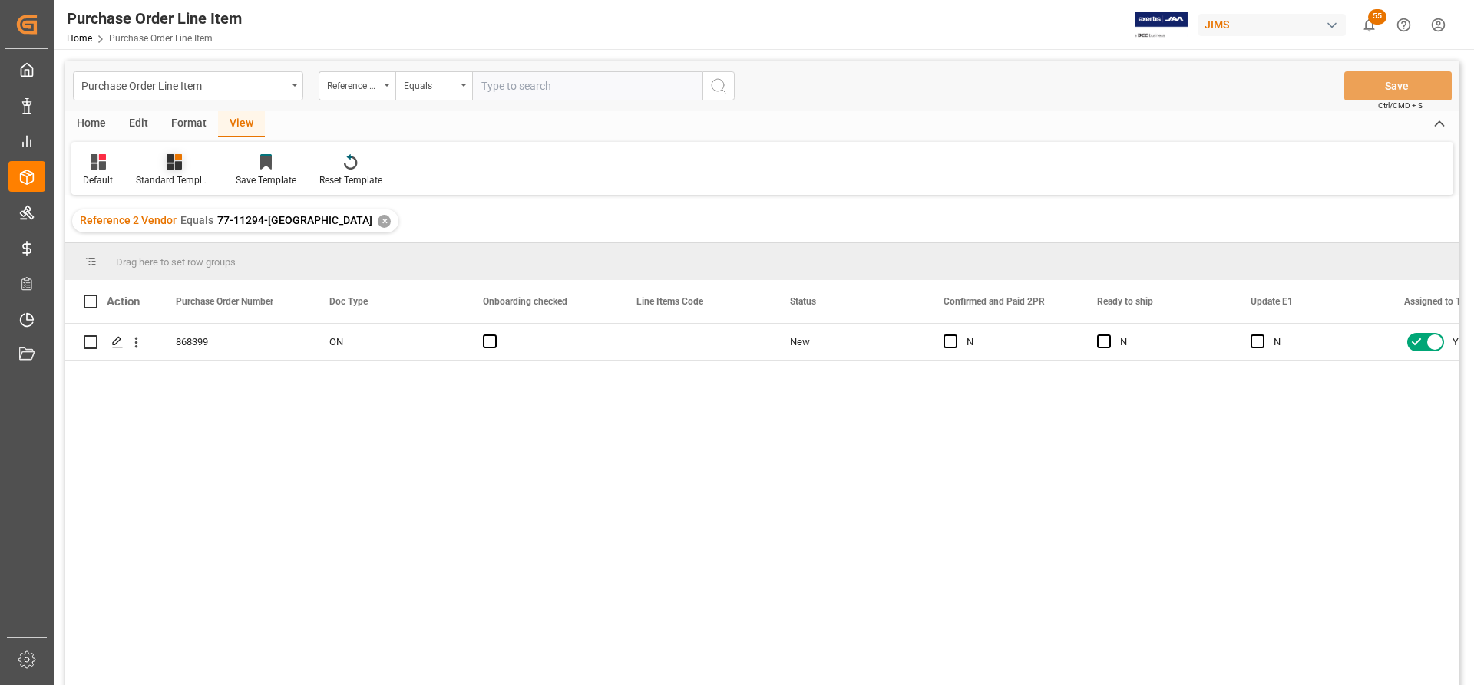
click at [161, 180] on div "Standard Templates" at bounding box center [174, 180] width 77 height 14
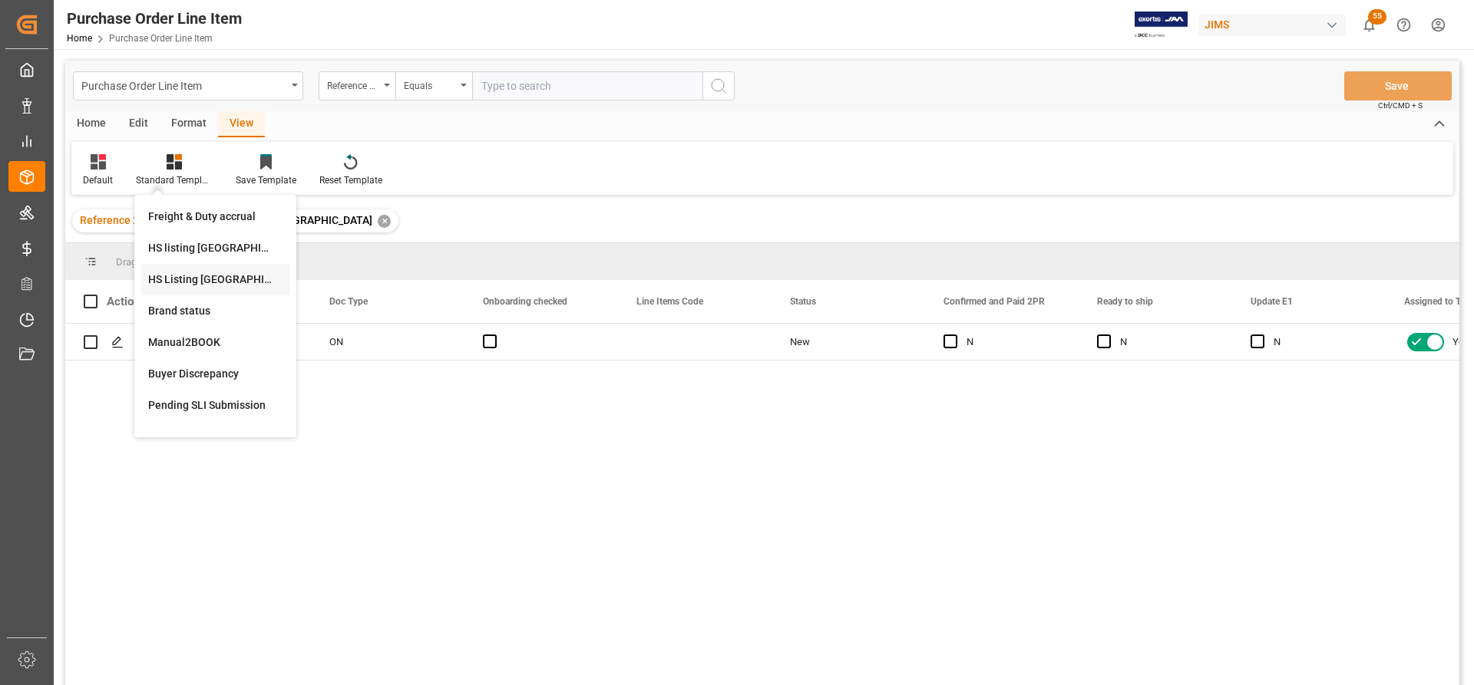
click at [167, 279] on div "HS Listing CANADA" at bounding box center [215, 280] width 134 height 16
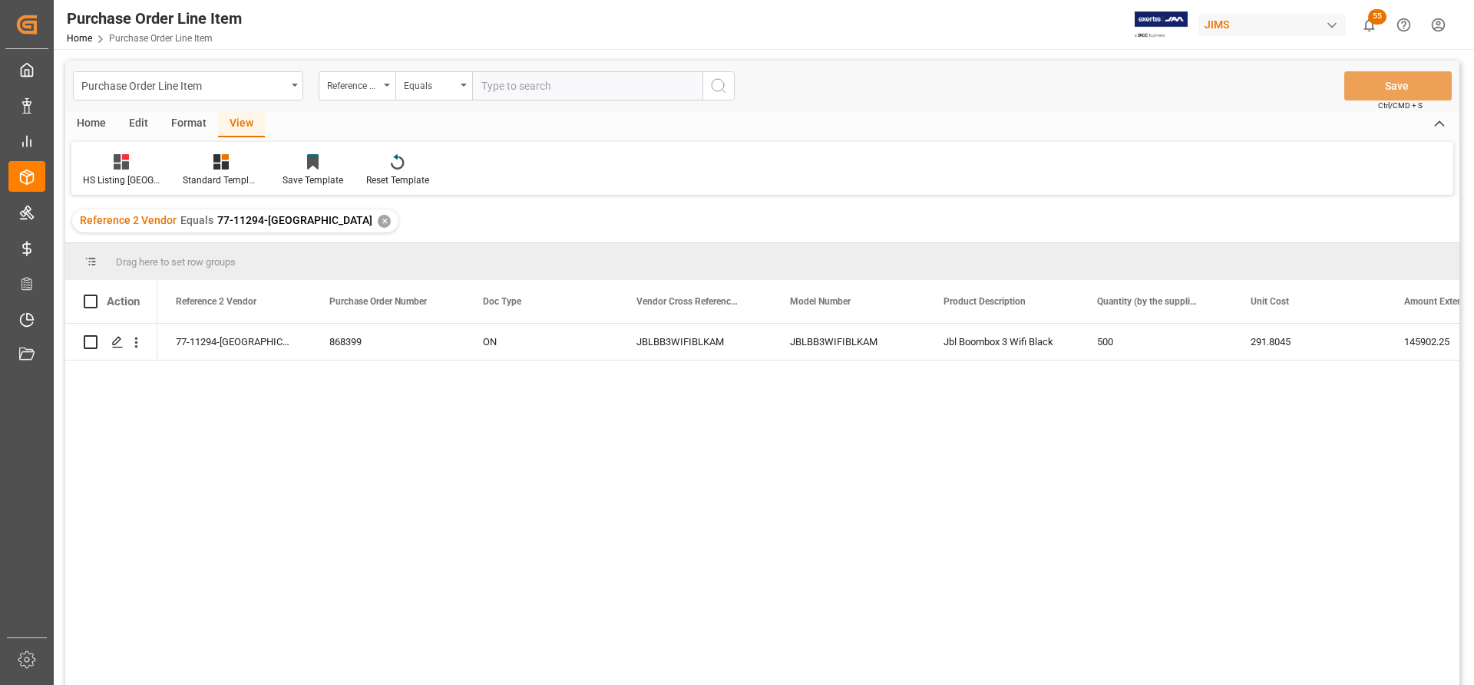
click at [90, 122] on div "Home" at bounding box center [91, 124] width 52 height 26
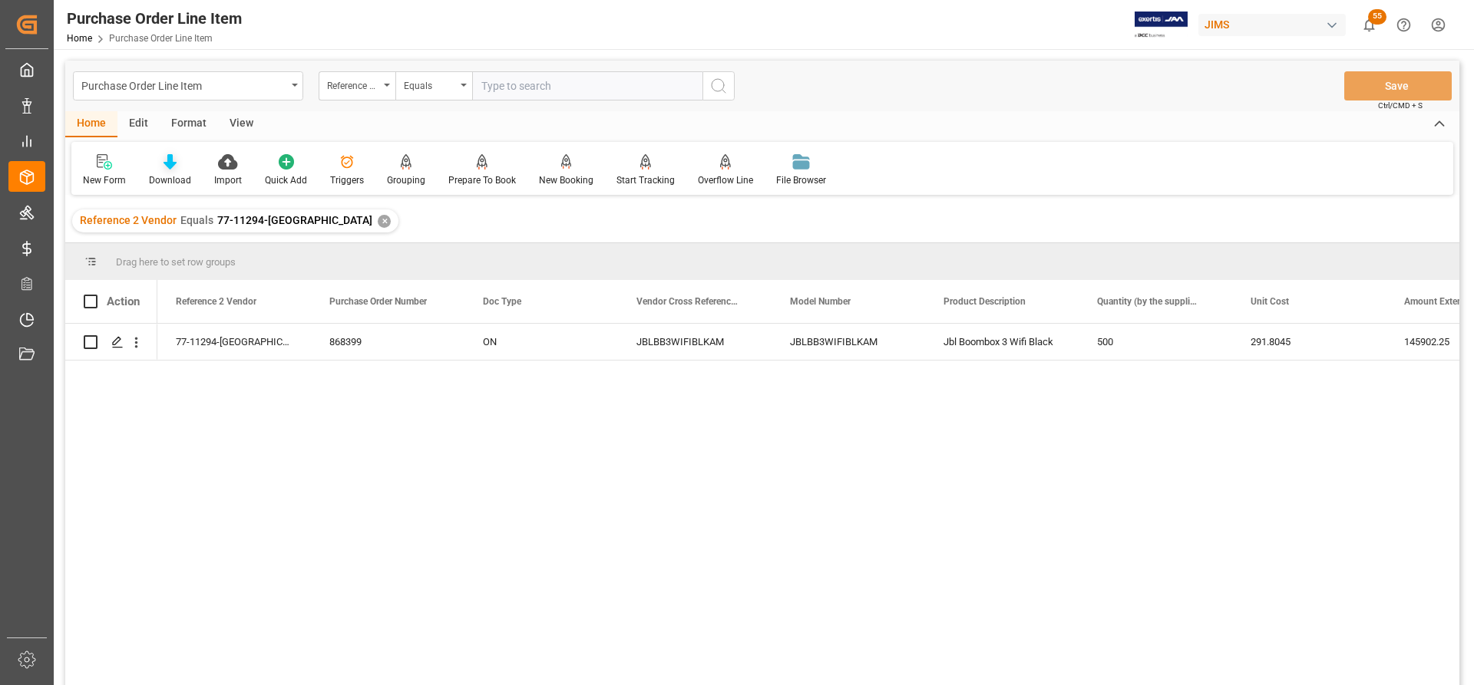
click at [170, 163] on icon at bounding box center [169, 161] width 13 height 15
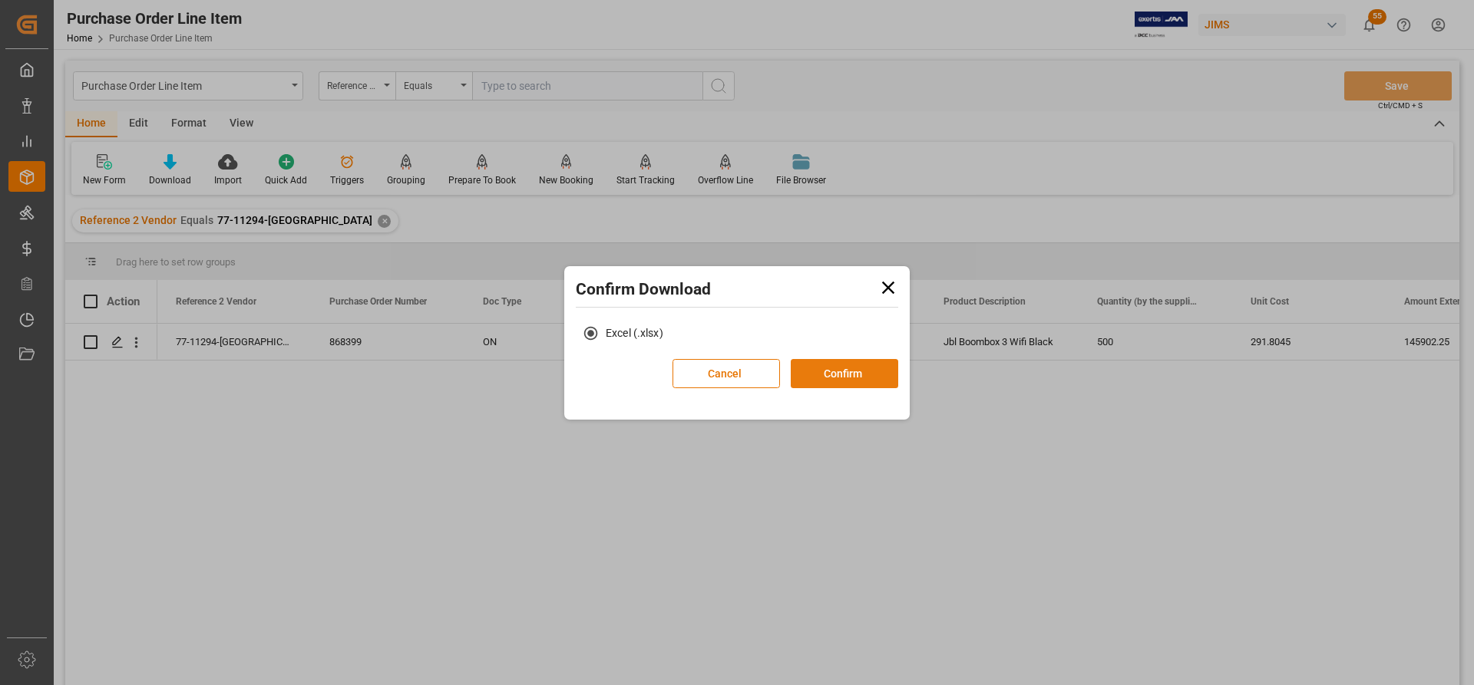
click at [850, 374] on button "Confirm" at bounding box center [844, 373] width 107 height 29
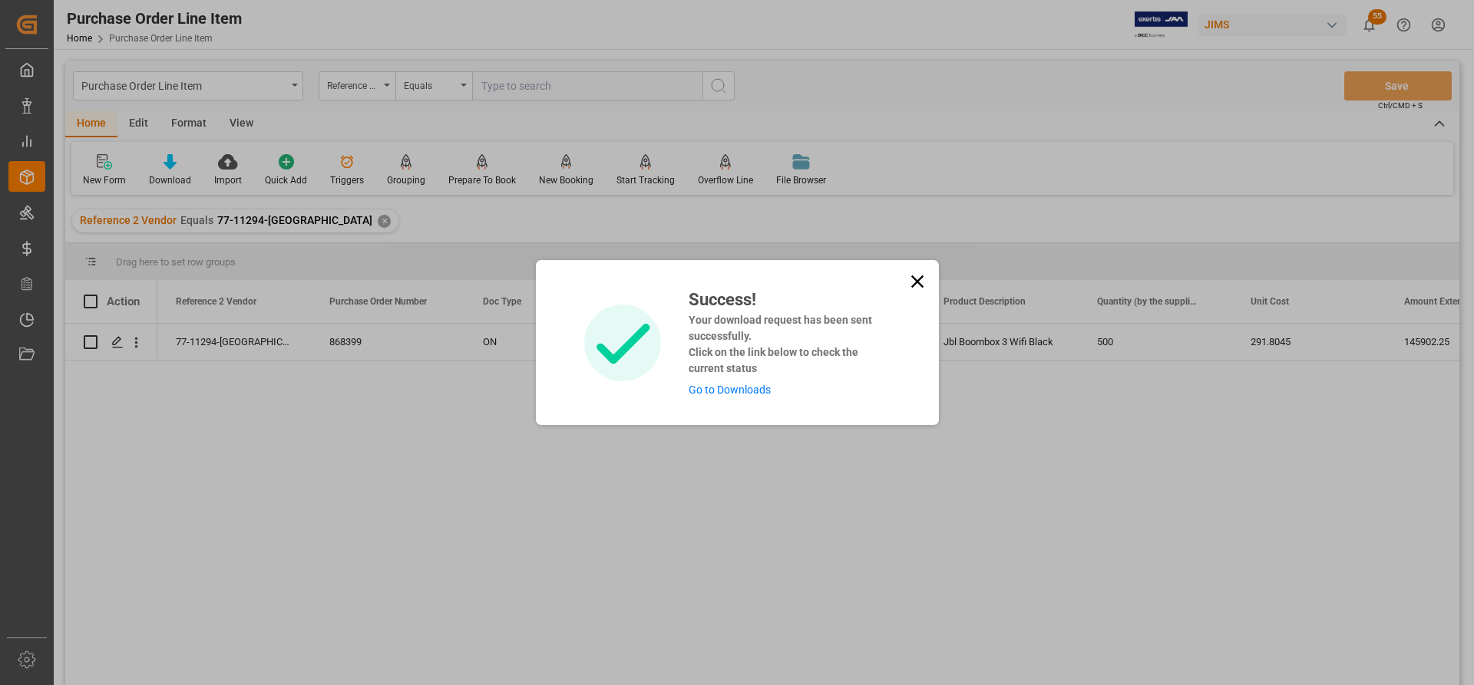
click at [697, 390] on link "Go to Downloads" at bounding box center [730, 390] width 82 height 12
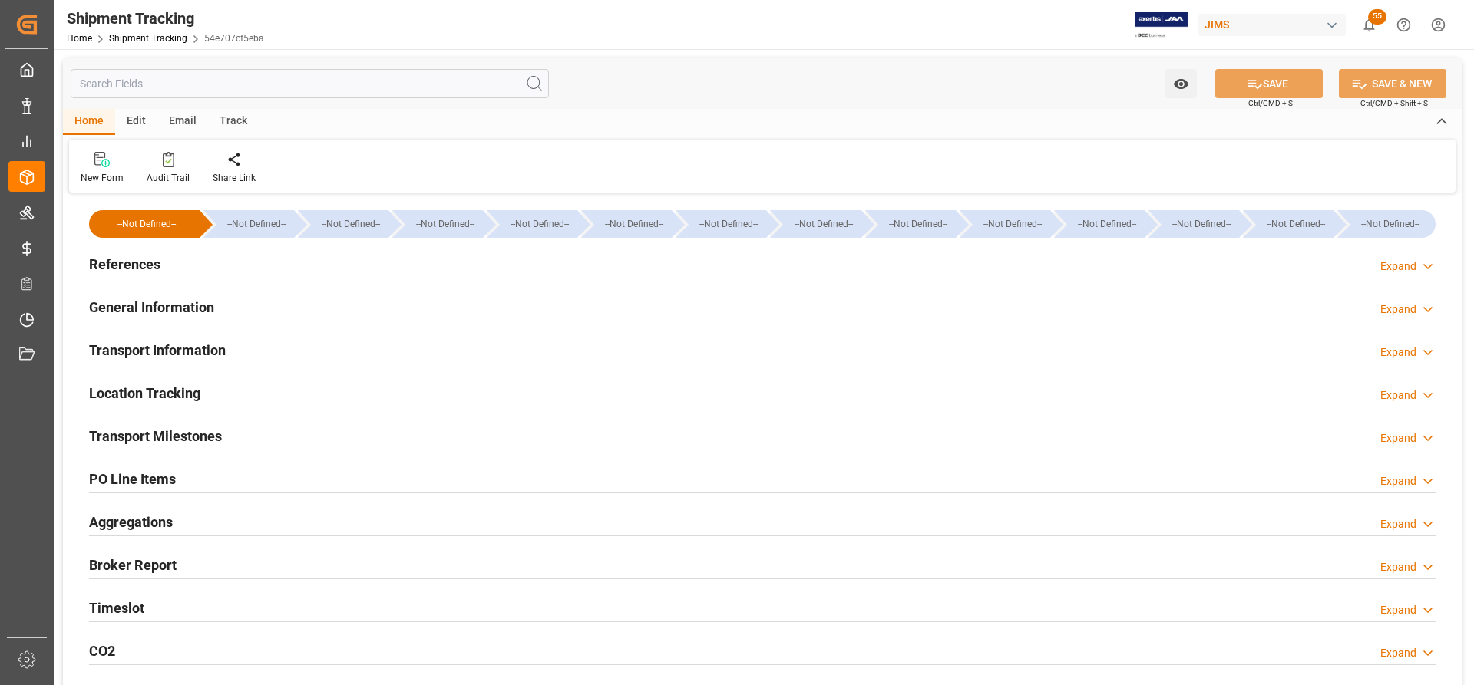
type input "29.09.2025 00:00"
type input "03.11.2025 00:00"
type input "05.11.2025"
click at [149, 437] on h2 "Transport Milestones" at bounding box center [155, 436] width 133 height 21
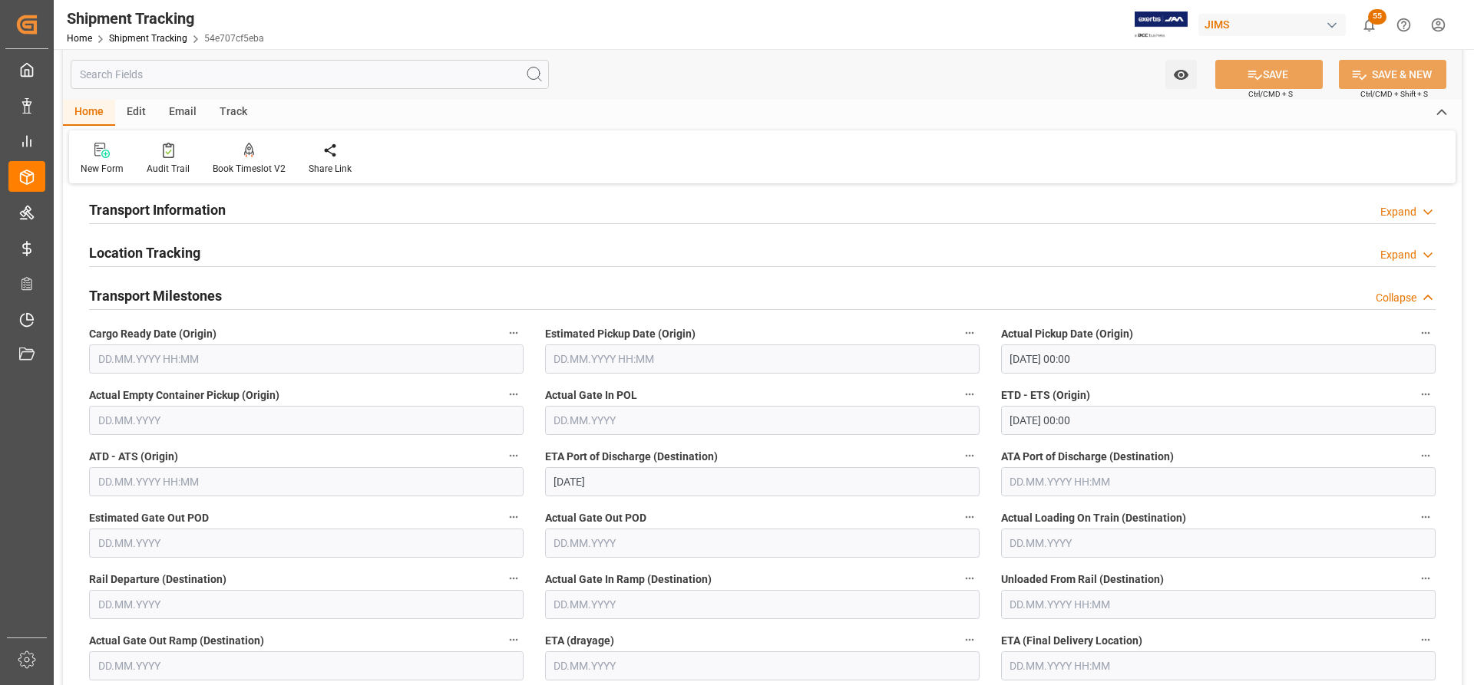
scroll to position [154, 0]
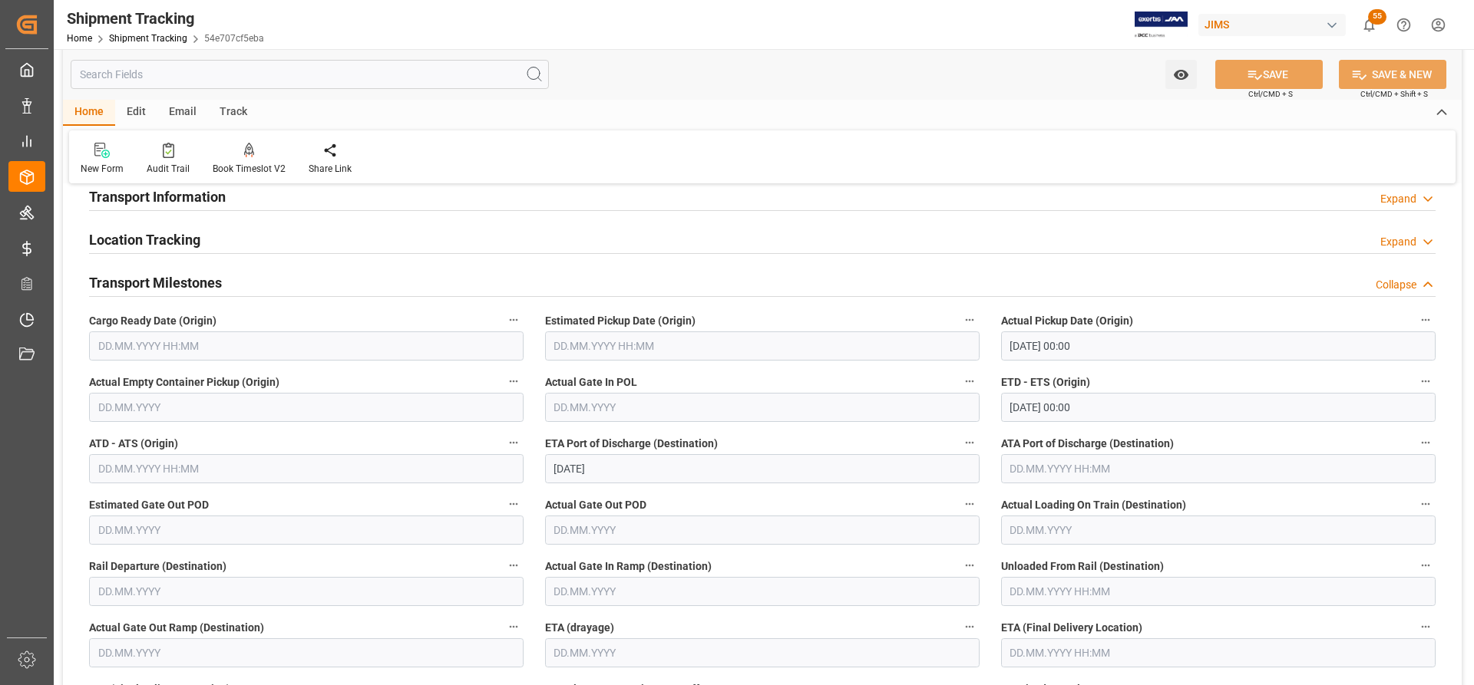
click at [203, 342] on input "text" at bounding box center [306, 346] width 434 height 29
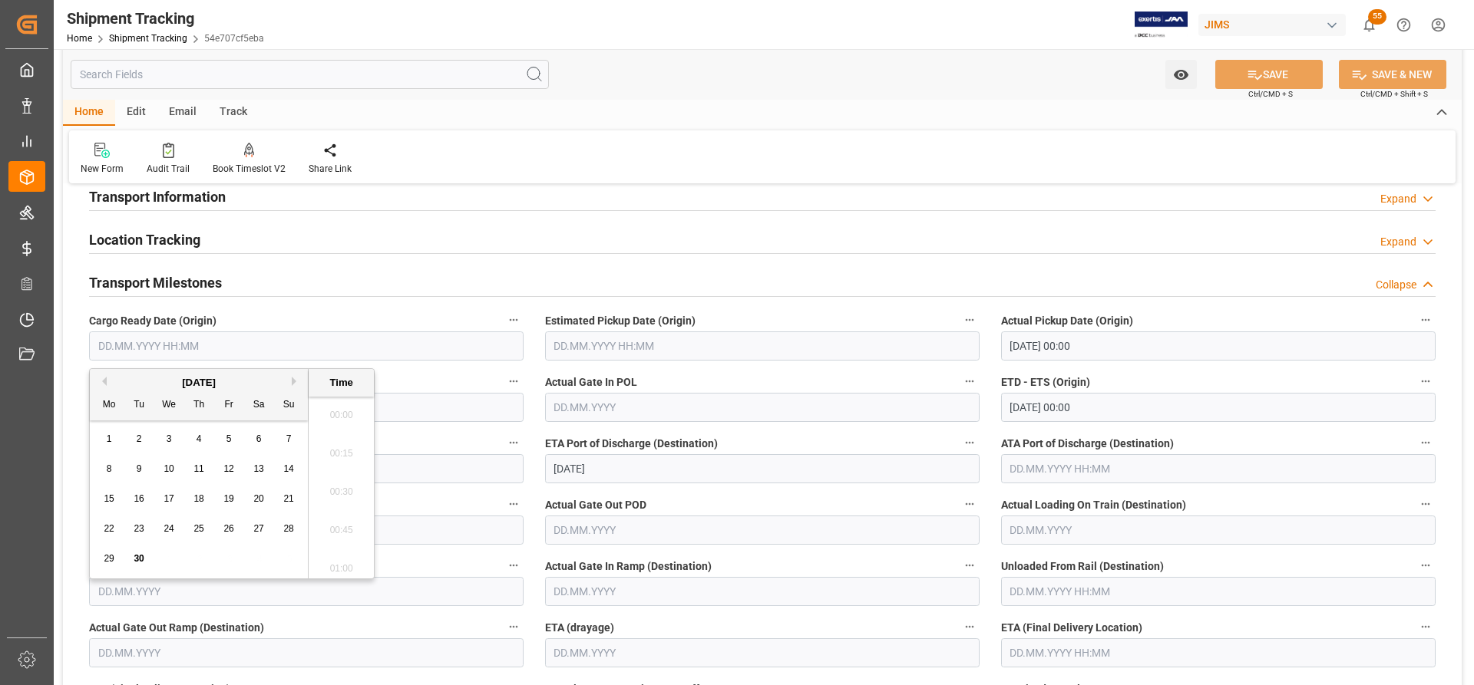
scroll to position [1502, 0]
click at [258, 533] on span "27" at bounding box center [258, 529] width 10 height 11
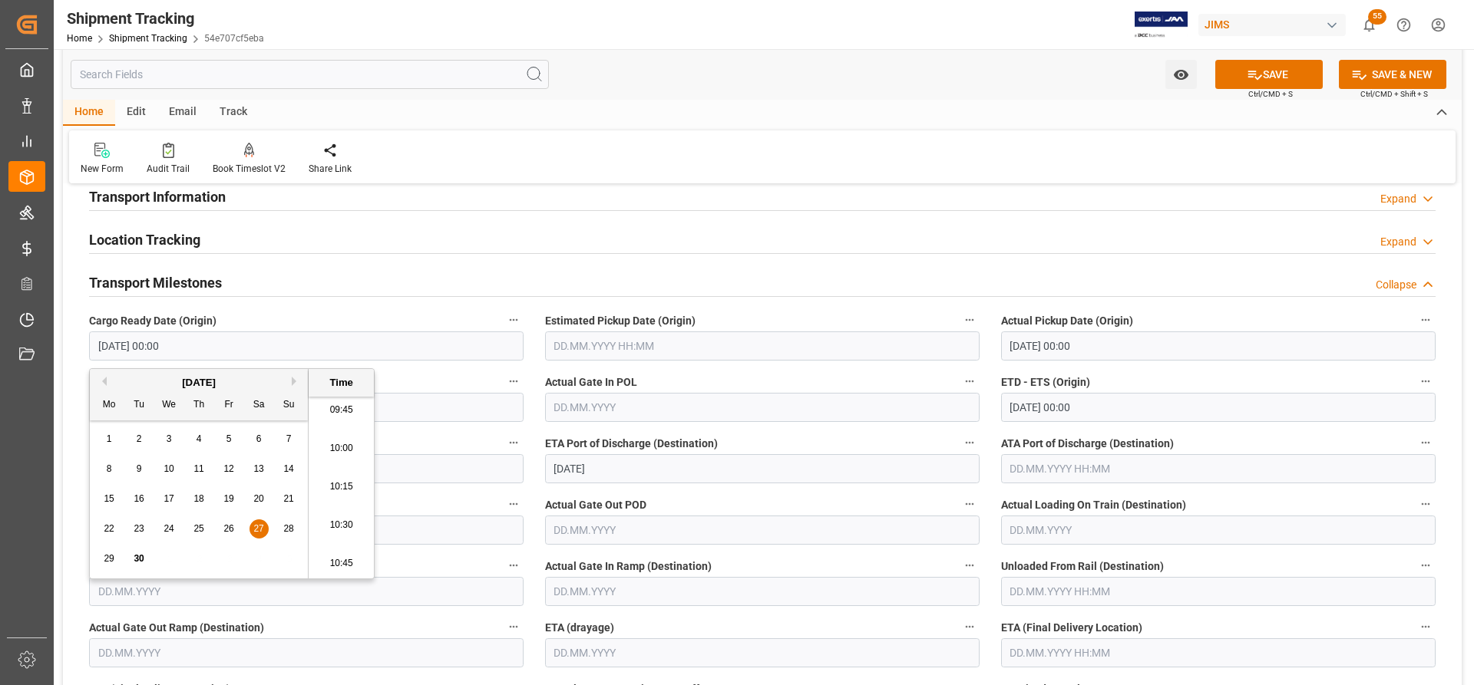
click at [230, 533] on span "26" at bounding box center [228, 529] width 10 height 11
type input "26.09.2025 00:00"
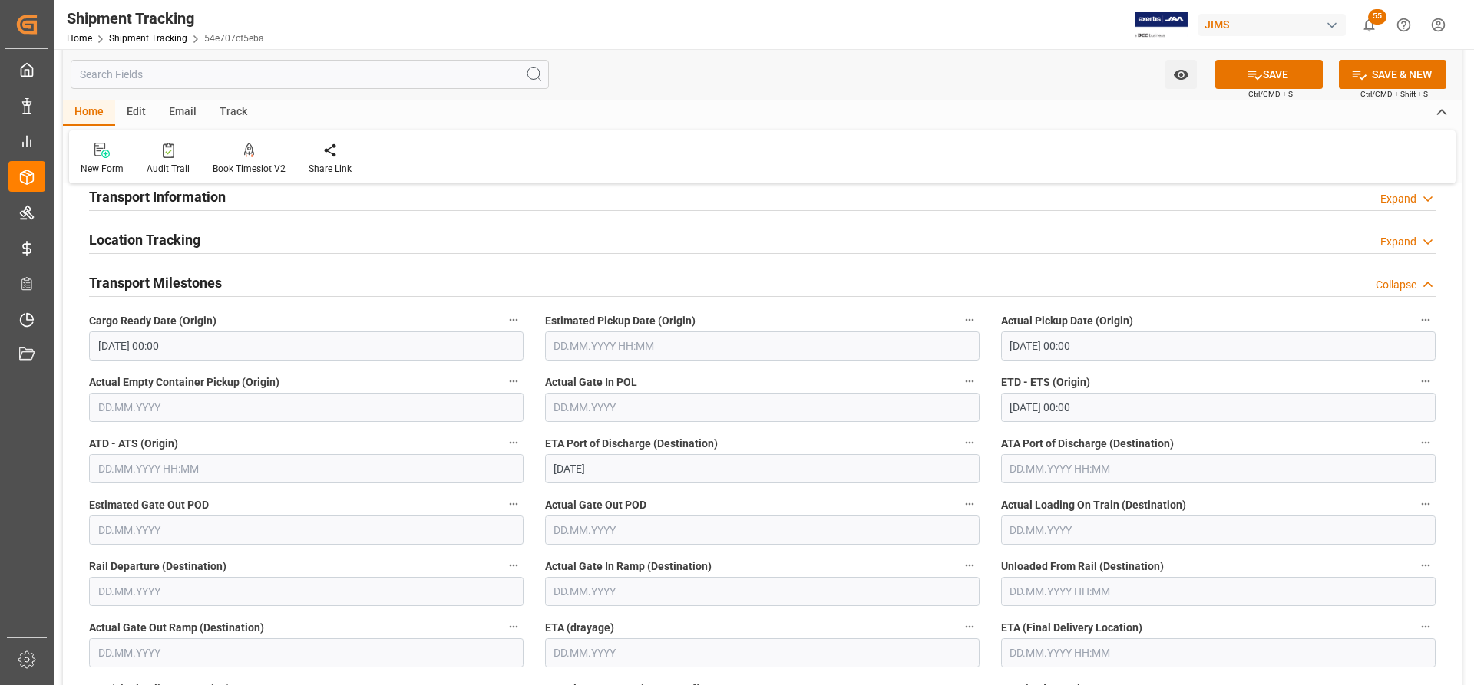
click at [470, 305] on div "Cargo Ready Date (Origin) 26.09.2025 00:00" at bounding box center [306, 335] width 456 height 61
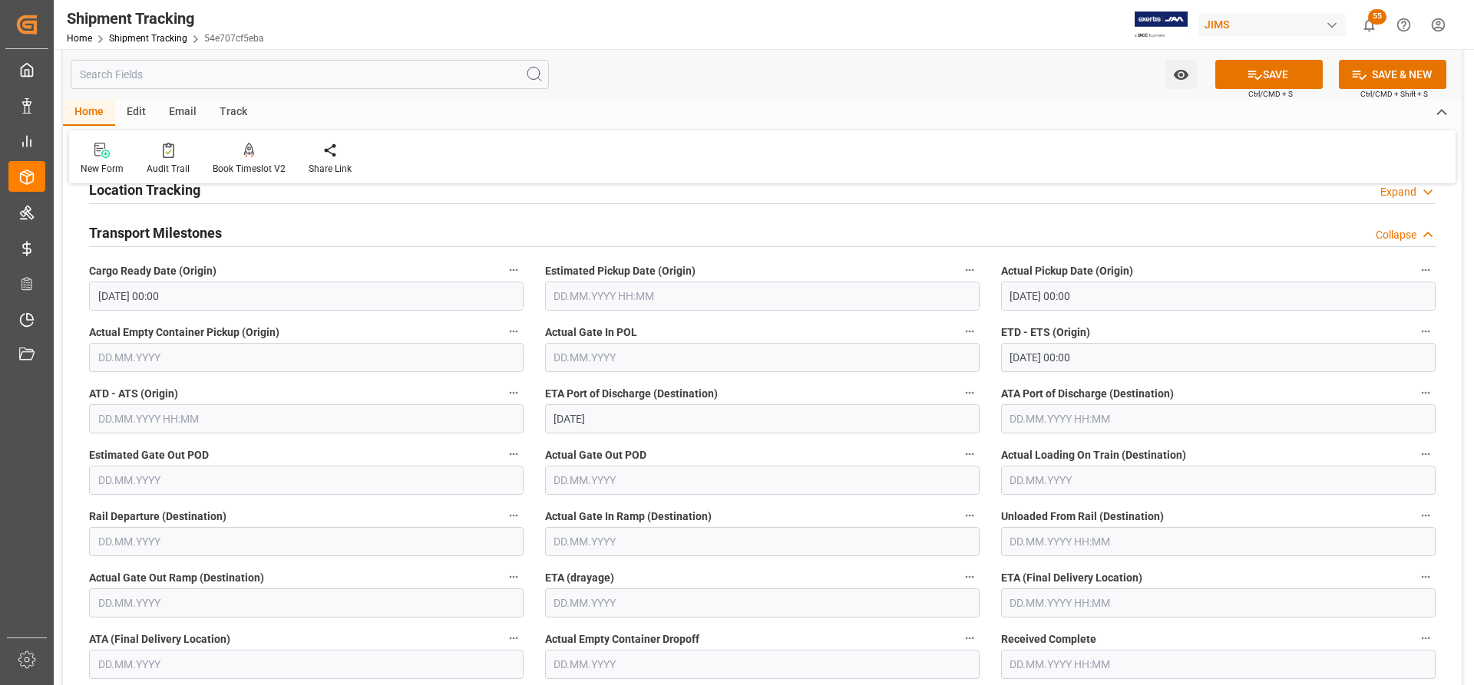
scroll to position [230, 0]
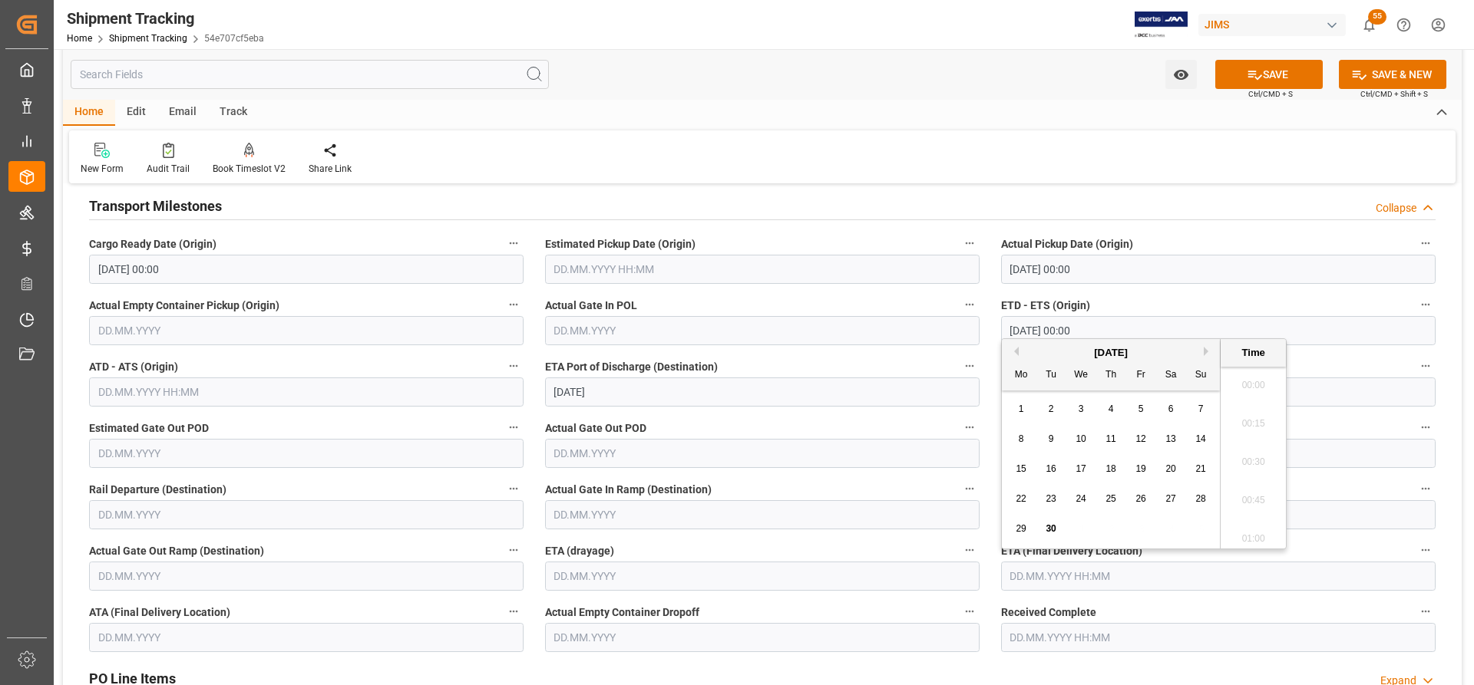
click at [1042, 575] on input "text" at bounding box center [1218, 576] width 434 height 29
click at [1204, 348] on button "Next Month" at bounding box center [1208, 351] width 9 height 9
click at [1176, 470] on div "15" at bounding box center [1170, 470] width 19 height 18
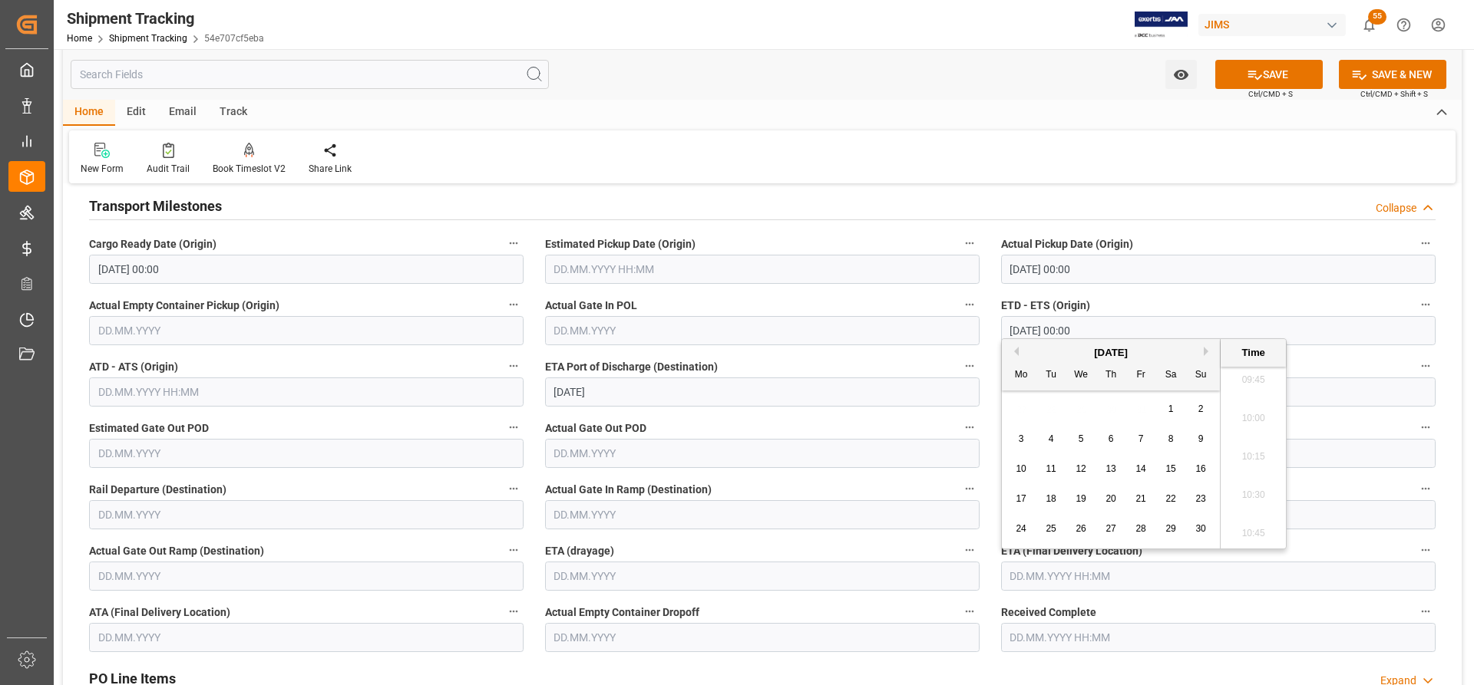
type input "15.11.2025 00:00"
click at [890, 543] on label "ETA (drayage)" at bounding box center [762, 550] width 434 height 21
click at [959, 543] on button "ETA (drayage)" at bounding box center [969, 550] width 20 height 20
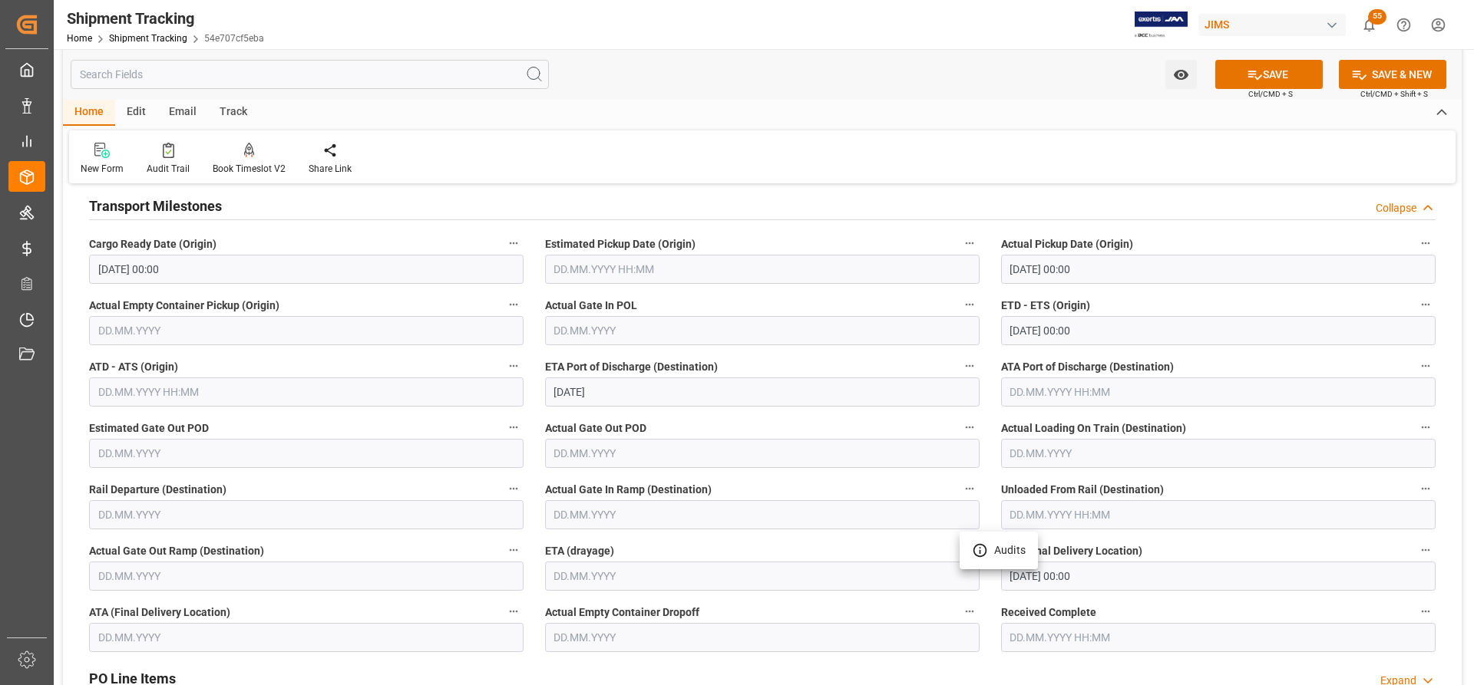
click at [1293, 74] on div at bounding box center [737, 342] width 1474 height 685
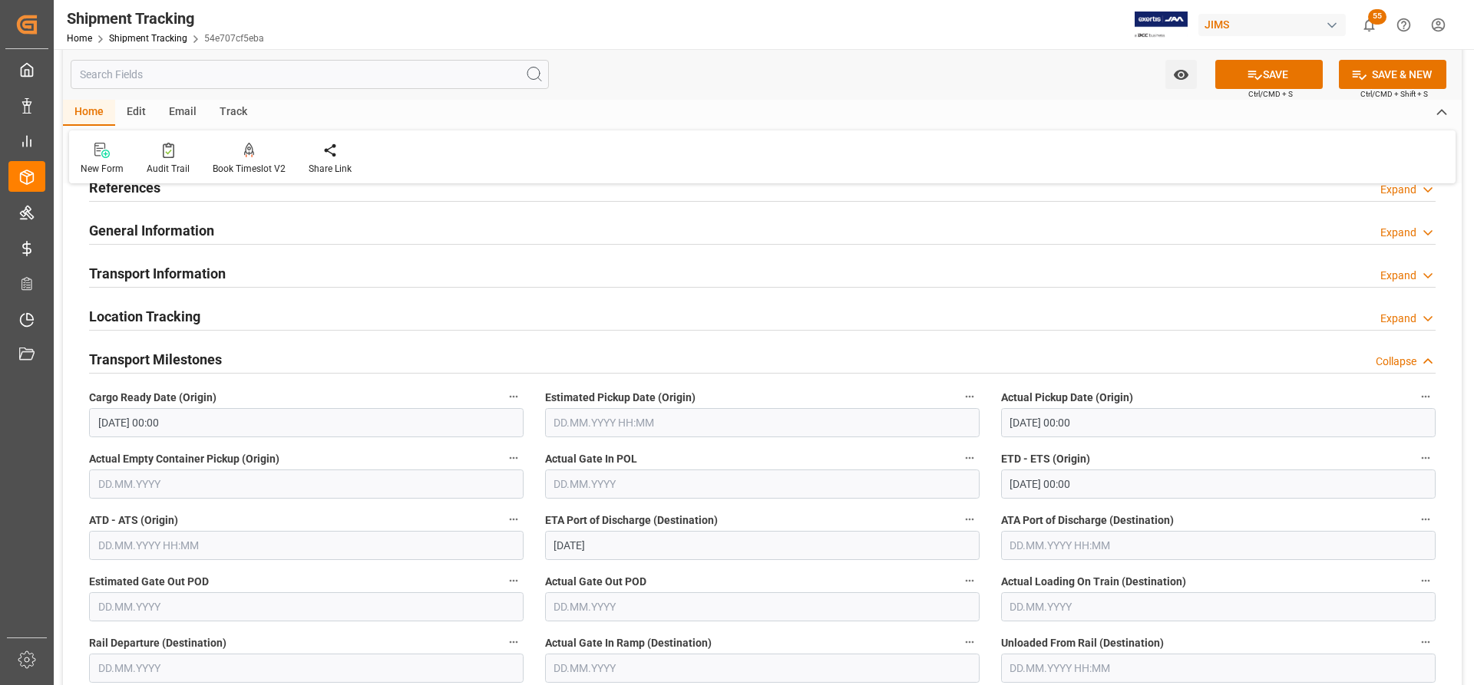
scroll to position [0, 0]
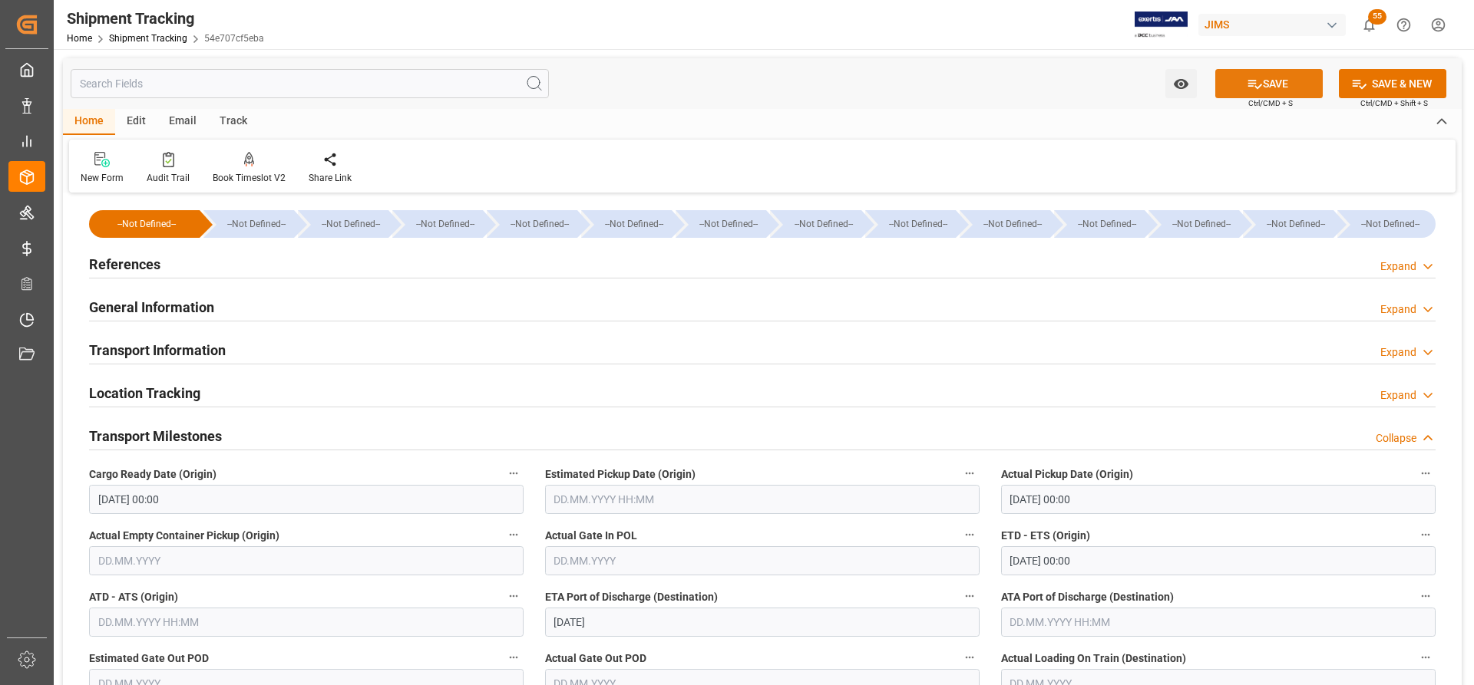
click at [1284, 81] on button "SAVE" at bounding box center [1268, 83] width 107 height 29
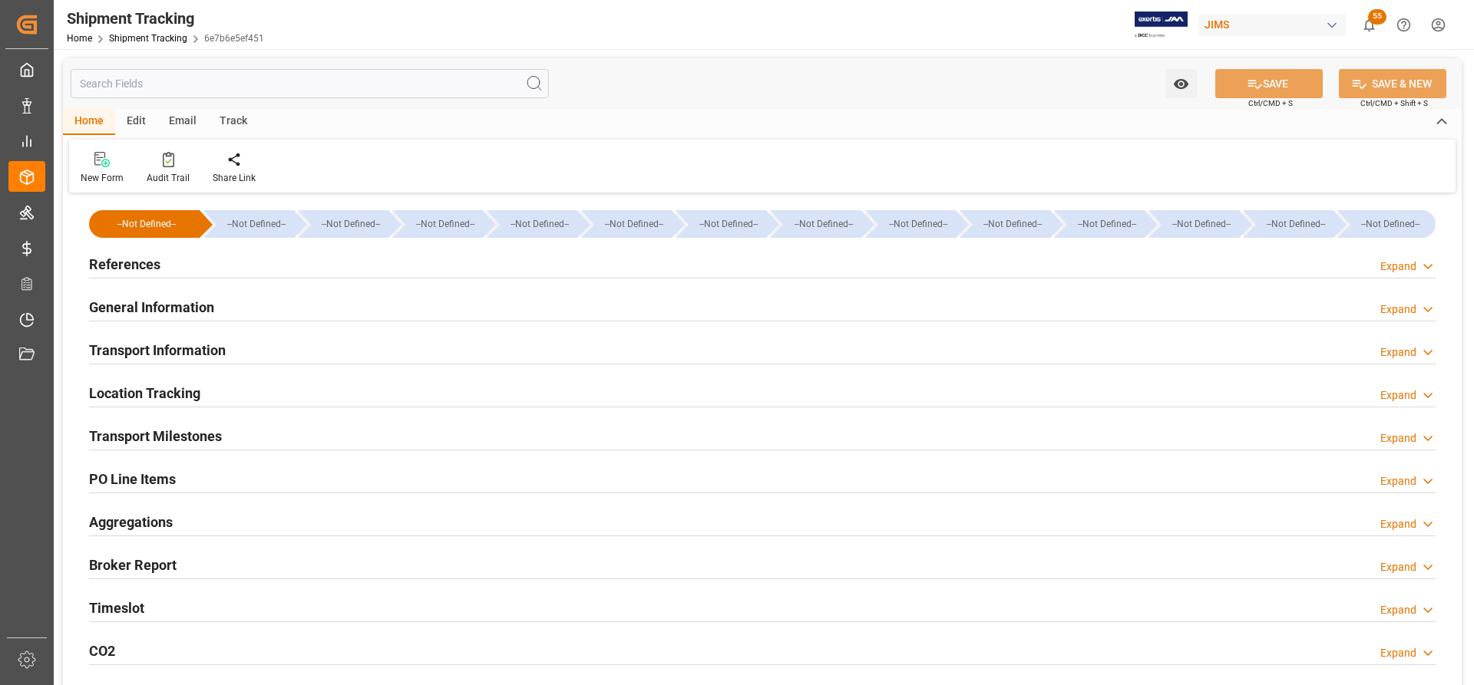
type input "30.09.2025"
click at [130, 272] on h2 "References" at bounding box center [124, 264] width 71 height 21
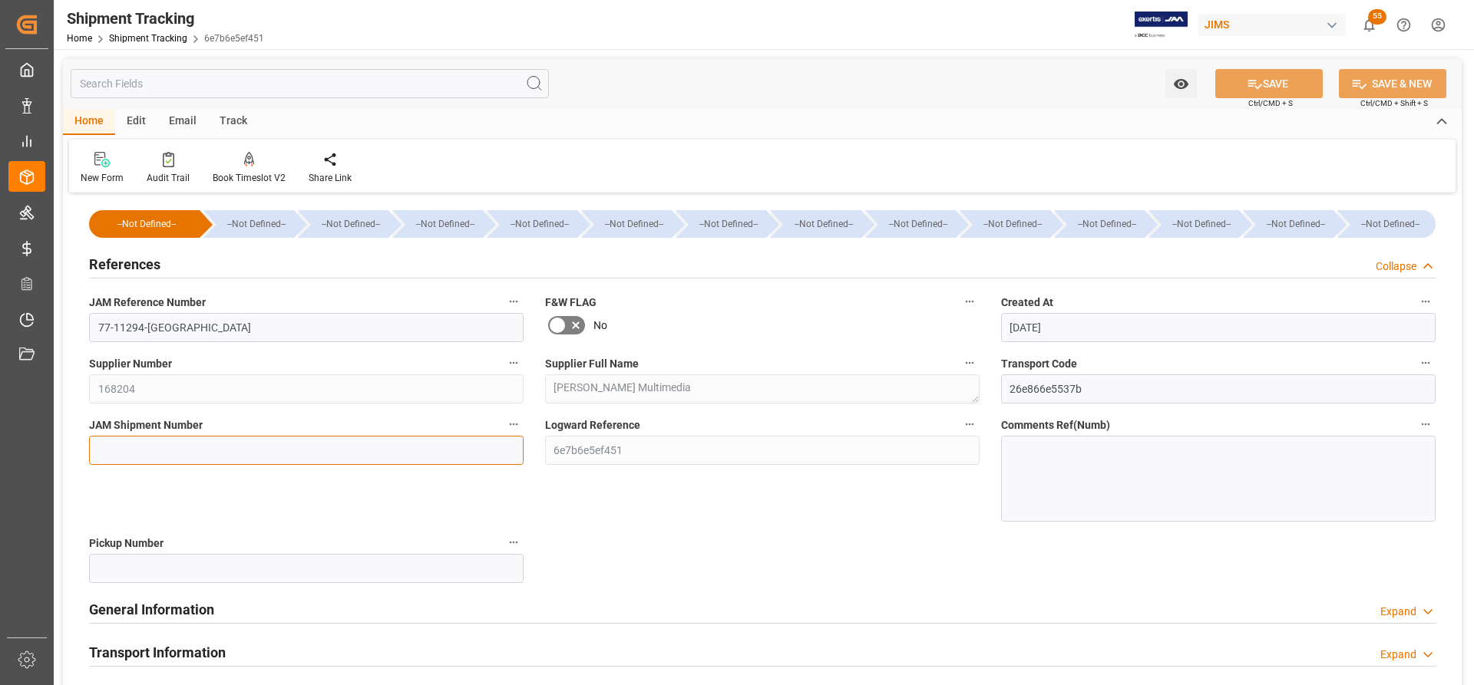
click at [107, 445] on input at bounding box center [306, 450] width 434 height 29
paste input "73239"
type input "73239"
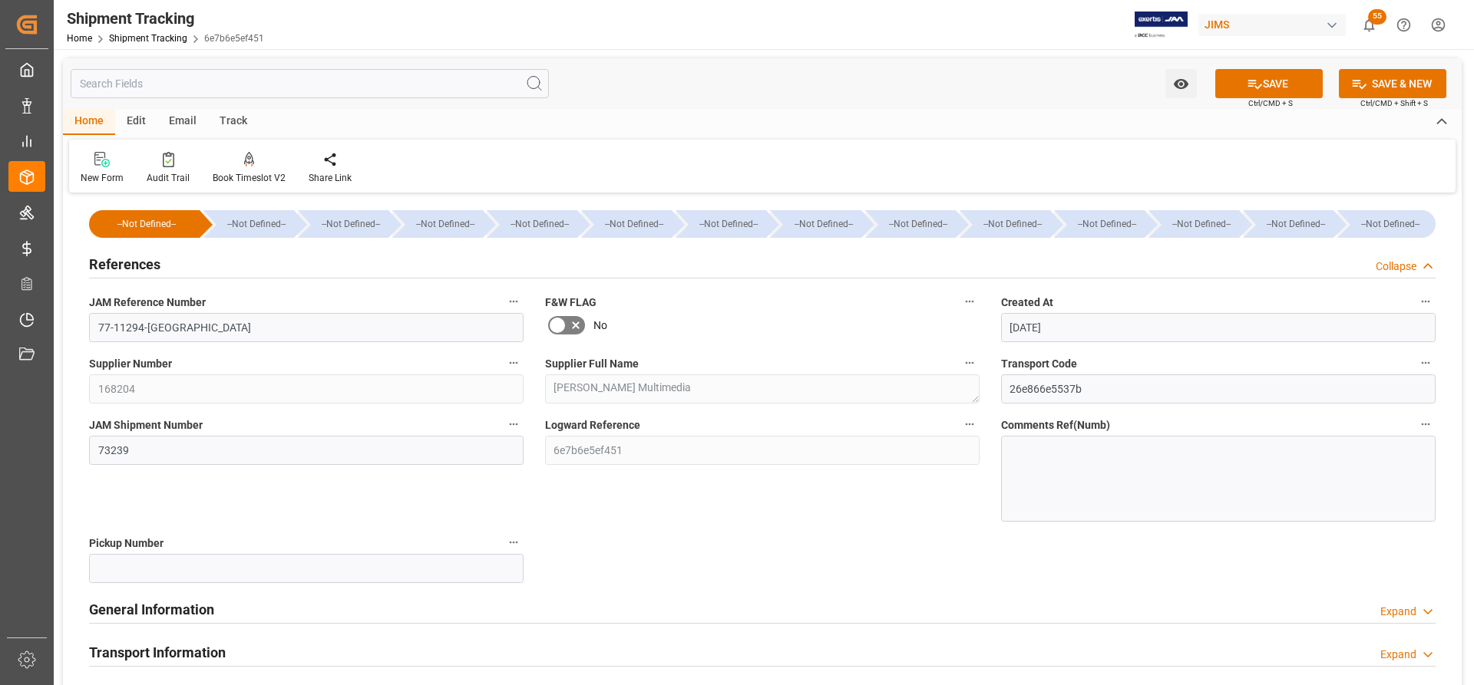
click at [1270, 89] on button "SAVE" at bounding box center [1268, 83] width 107 height 29
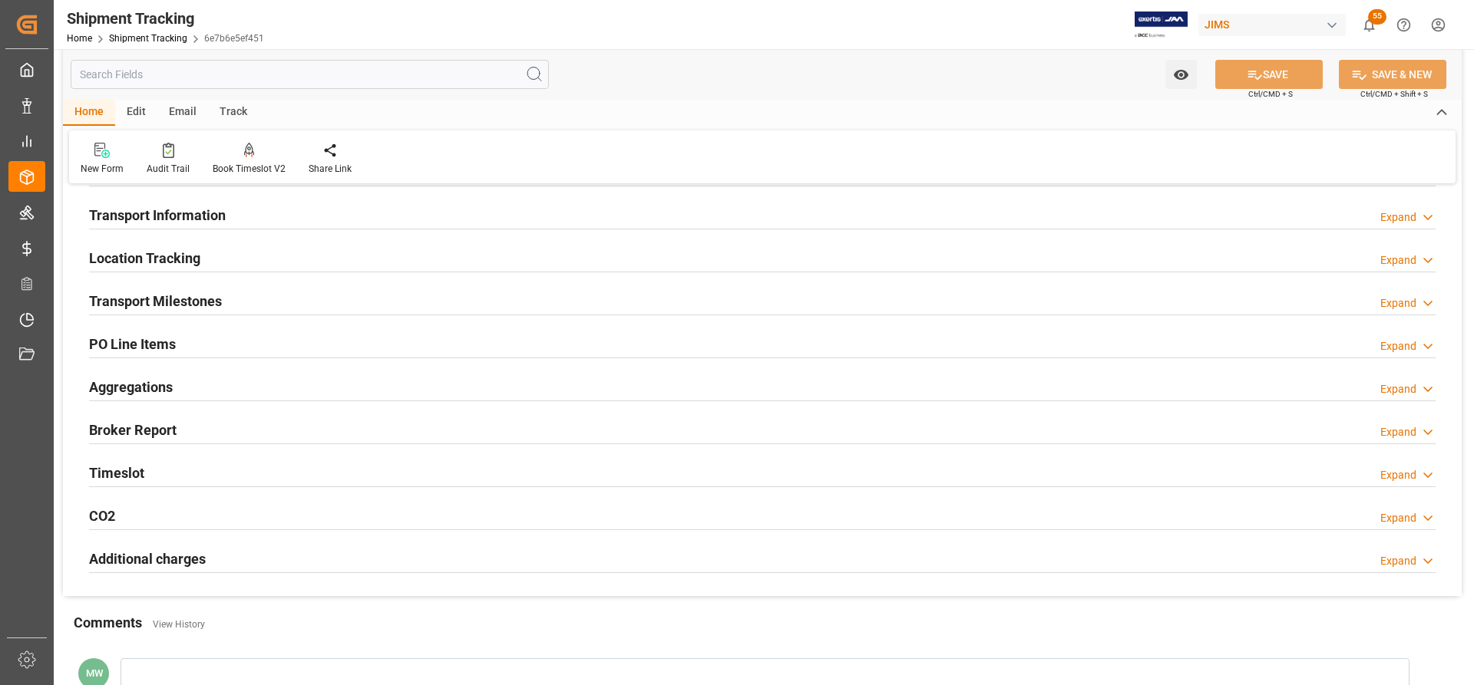
scroll to position [461, 0]
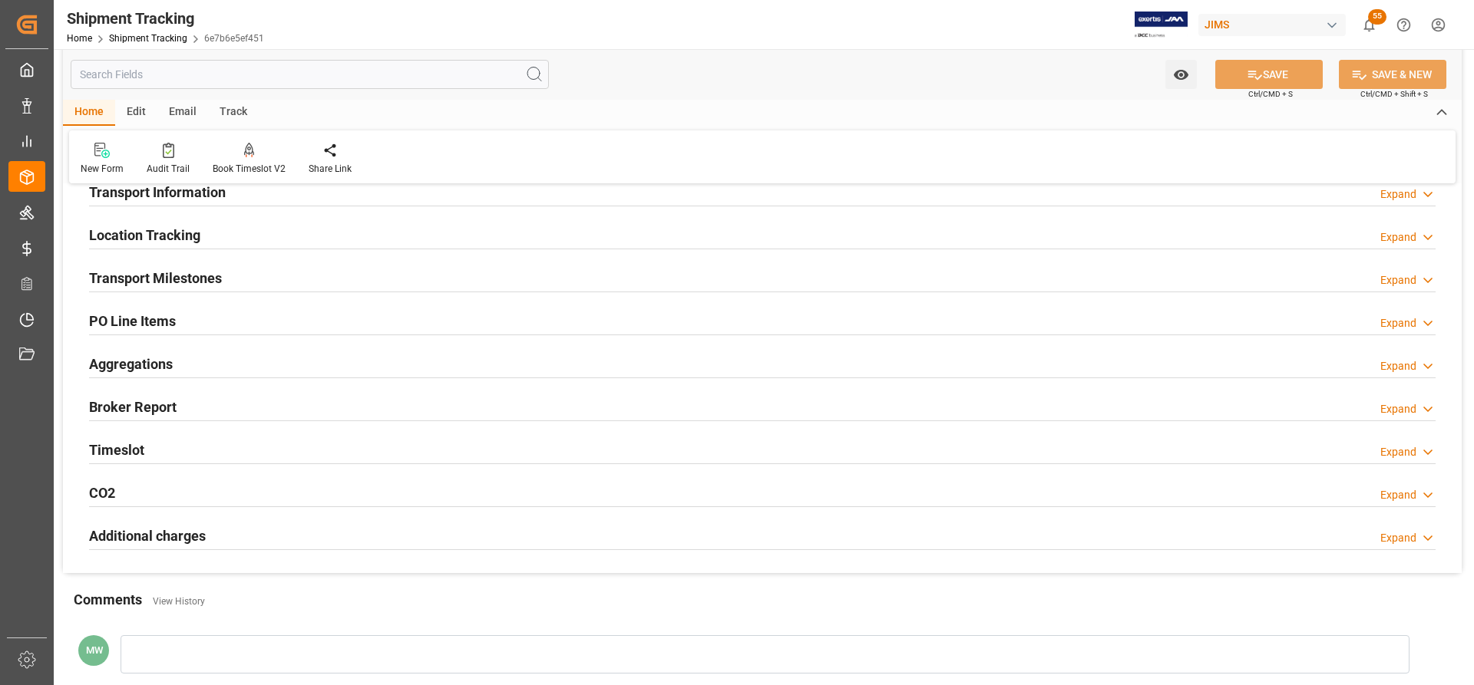
click at [144, 282] on h2 "Transport Milestones" at bounding box center [155, 278] width 133 height 21
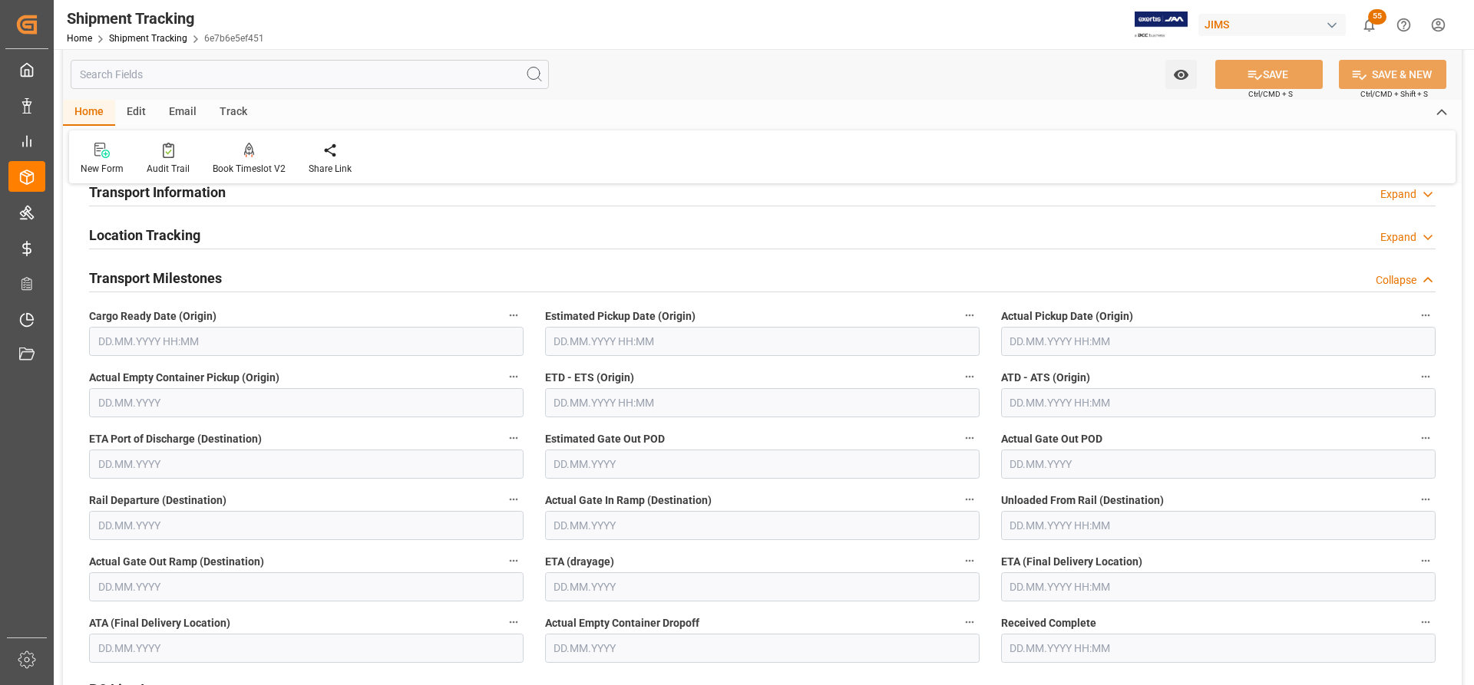
click at [138, 342] on input "text" at bounding box center [306, 341] width 434 height 29
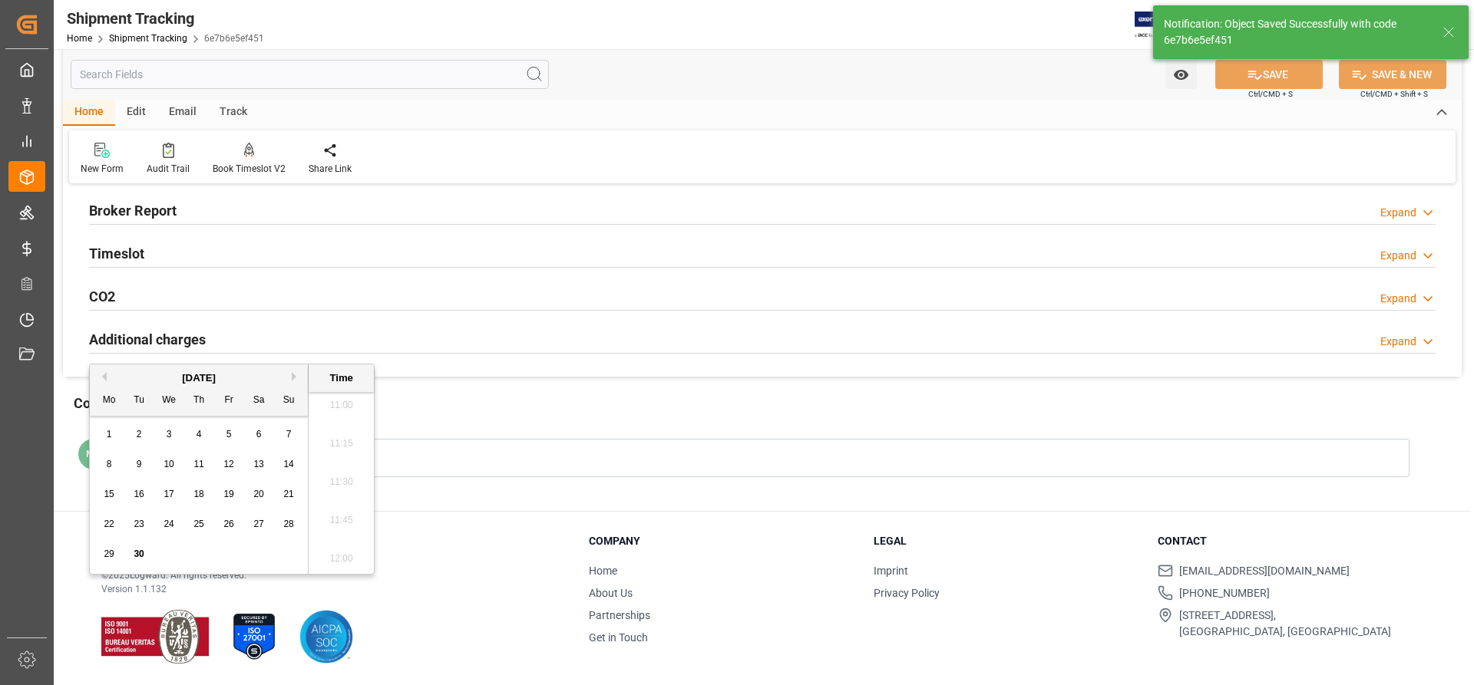
scroll to position [158, 0]
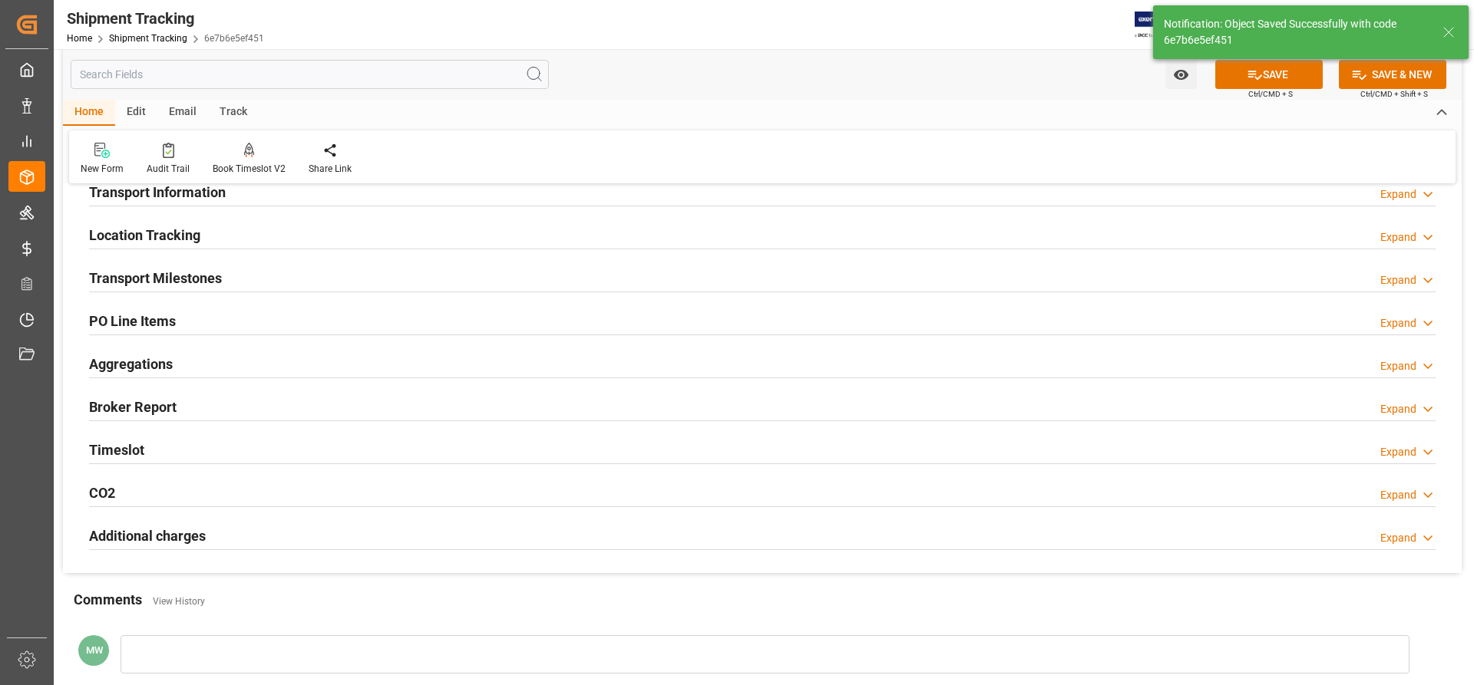
click at [178, 270] on h2 "Transport Milestones" at bounding box center [155, 278] width 133 height 21
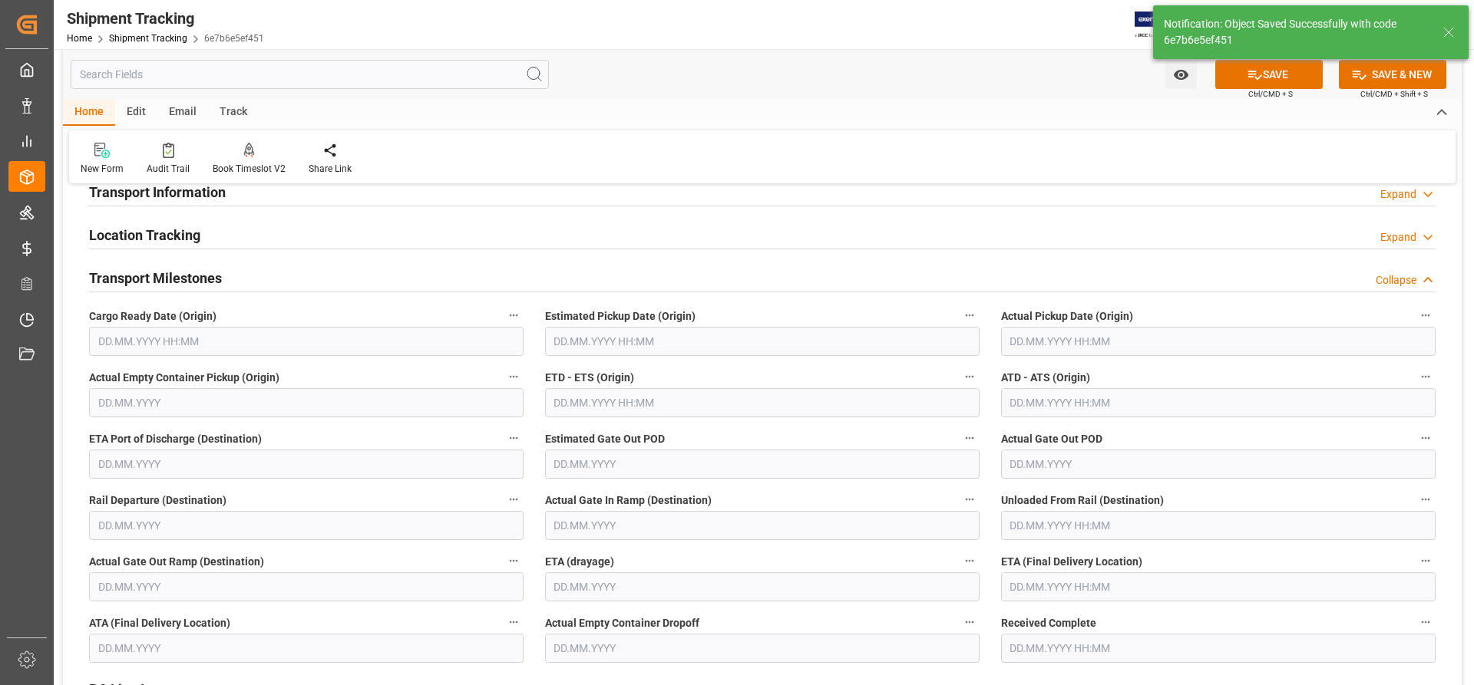
click at [328, 336] on input "text" at bounding box center [306, 341] width 434 height 29
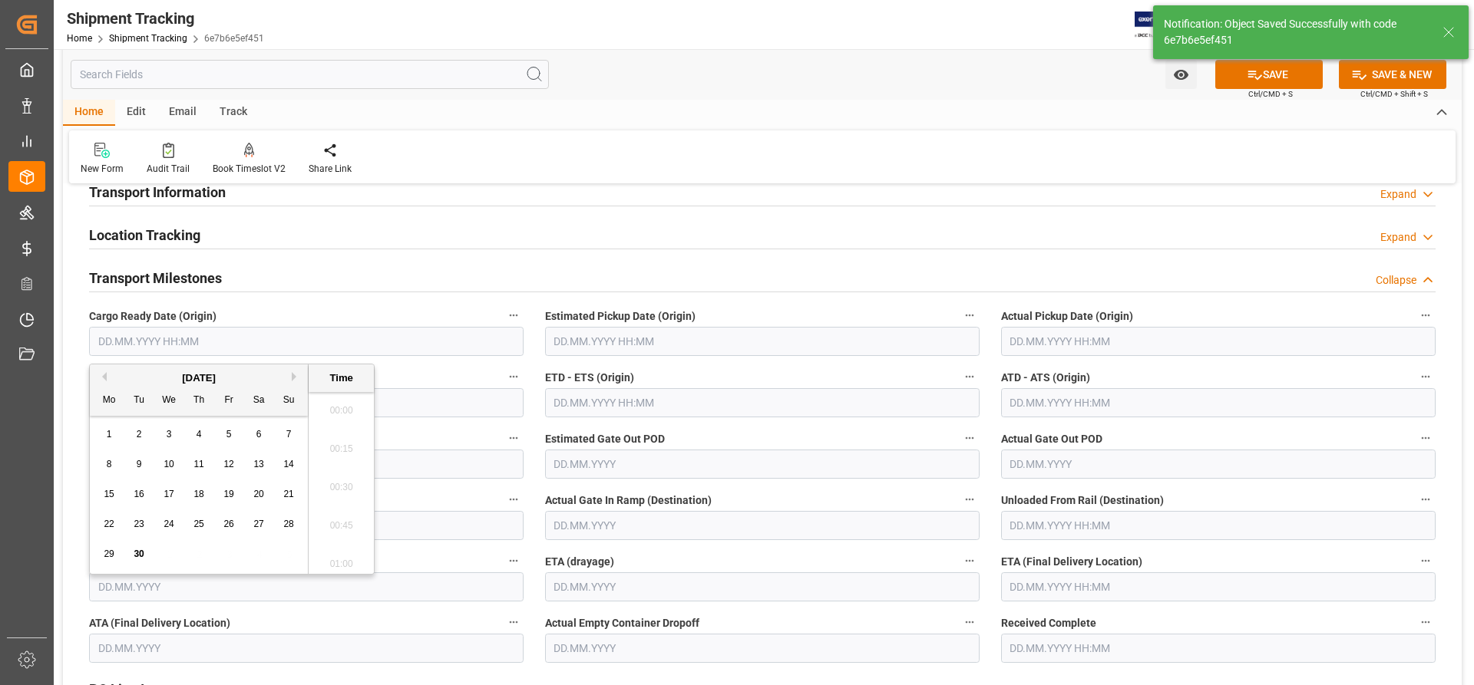
scroll to position [1694, 0]
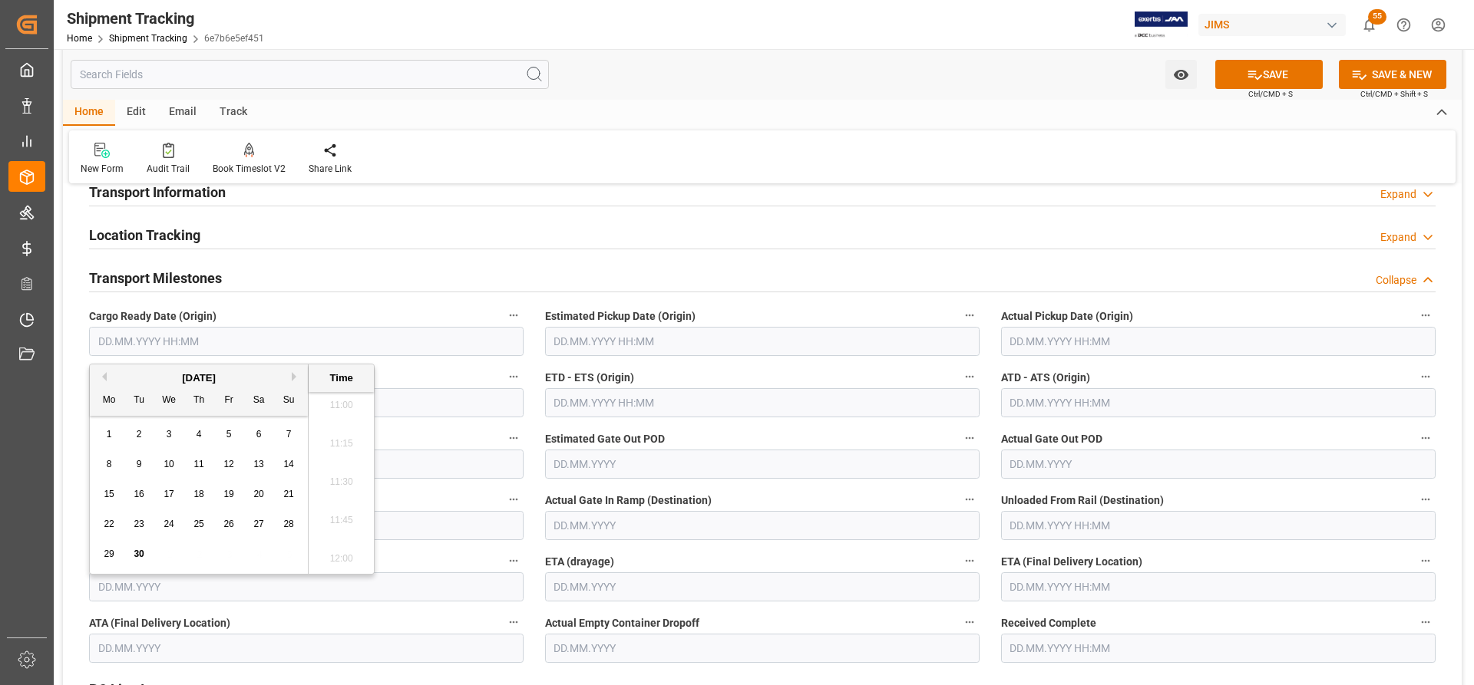
drag, startPoint x: 134, startPoint y: 554, endPoint x: 153, endPoint y: 540, distance: 23.6
click at [134, 554] on span "30" at bounding box center [139, 554] width 10 height 11
type input "30.09.2025 00:00"
click at [1123, 334] on input "text" at bounding box center [1218, 341] width 434 height 29
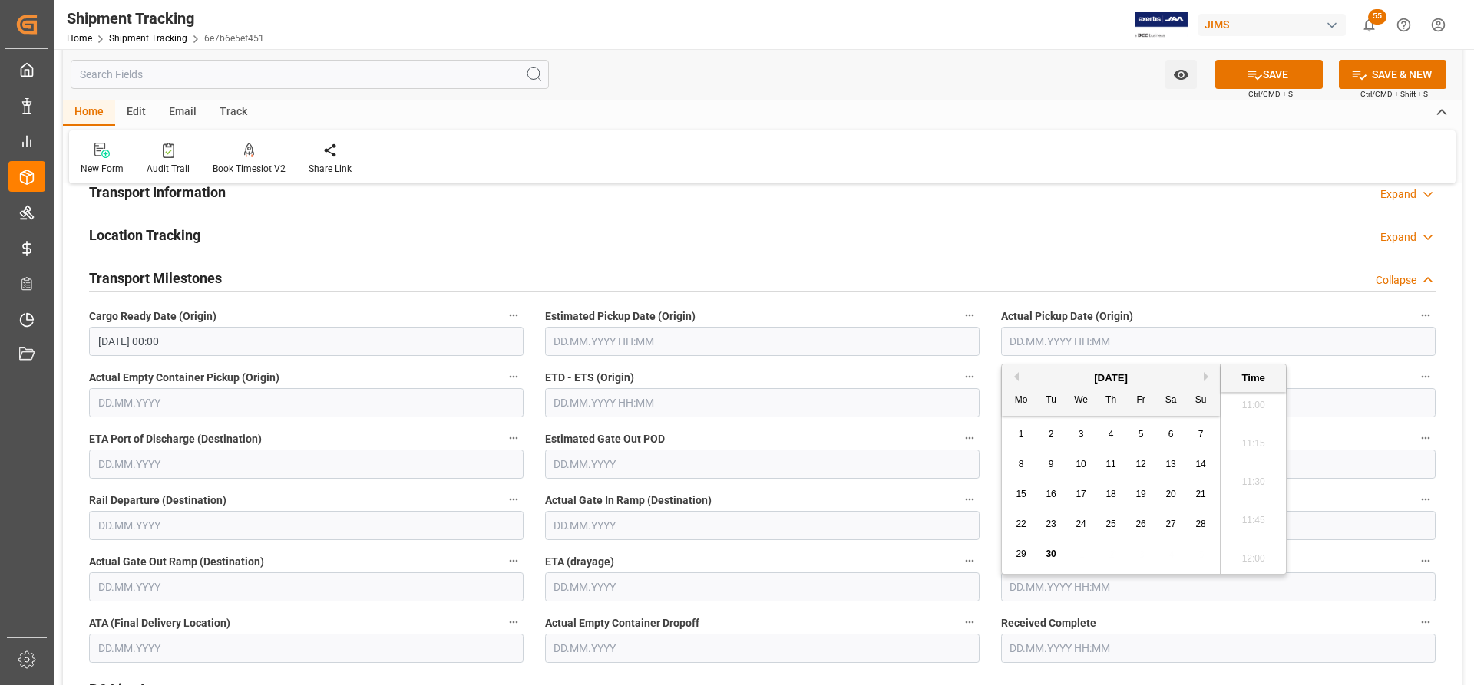
click at [1049, 564] on div "30" at bounding box center [1051, 555] width 19 height 18
type input "30.09.2025 00:00"
click at [986, 398] on div "ETD - ETS (Origin)" at bounding box center [762, 392] width 456 height 61
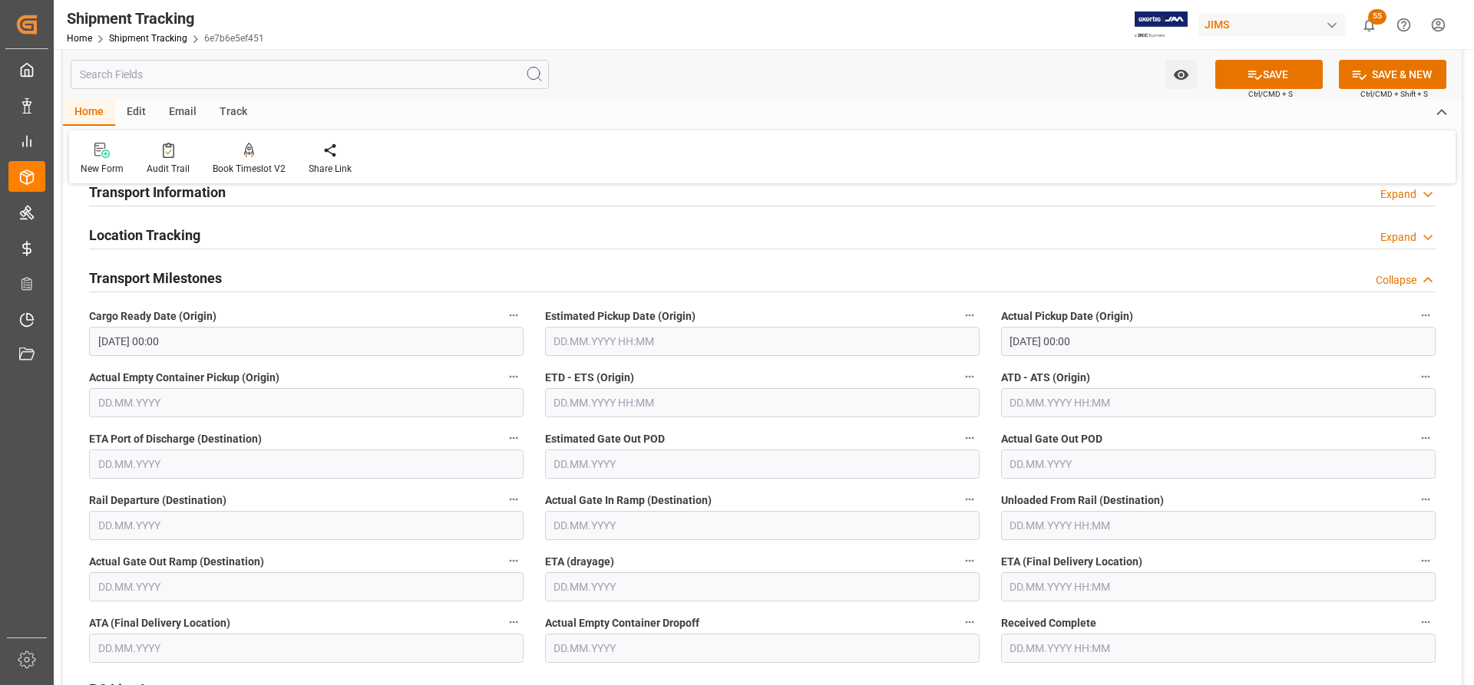
click at [1024, 401] on input "text" at bounding box center [1218, 402] width 434 height 29
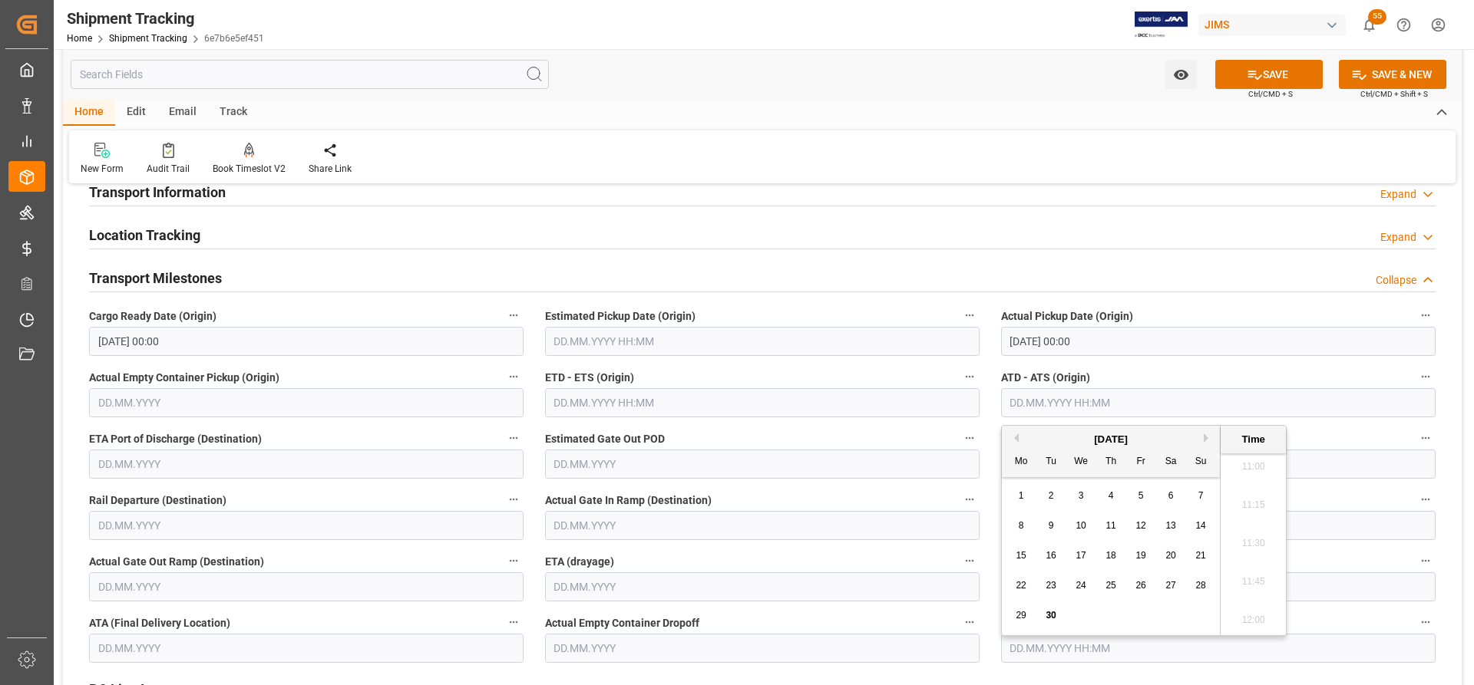
click at [1055, 619] on span "30" at bounding box center [1050, 615] width 10 height 11
type input "[DATE] 00:00"
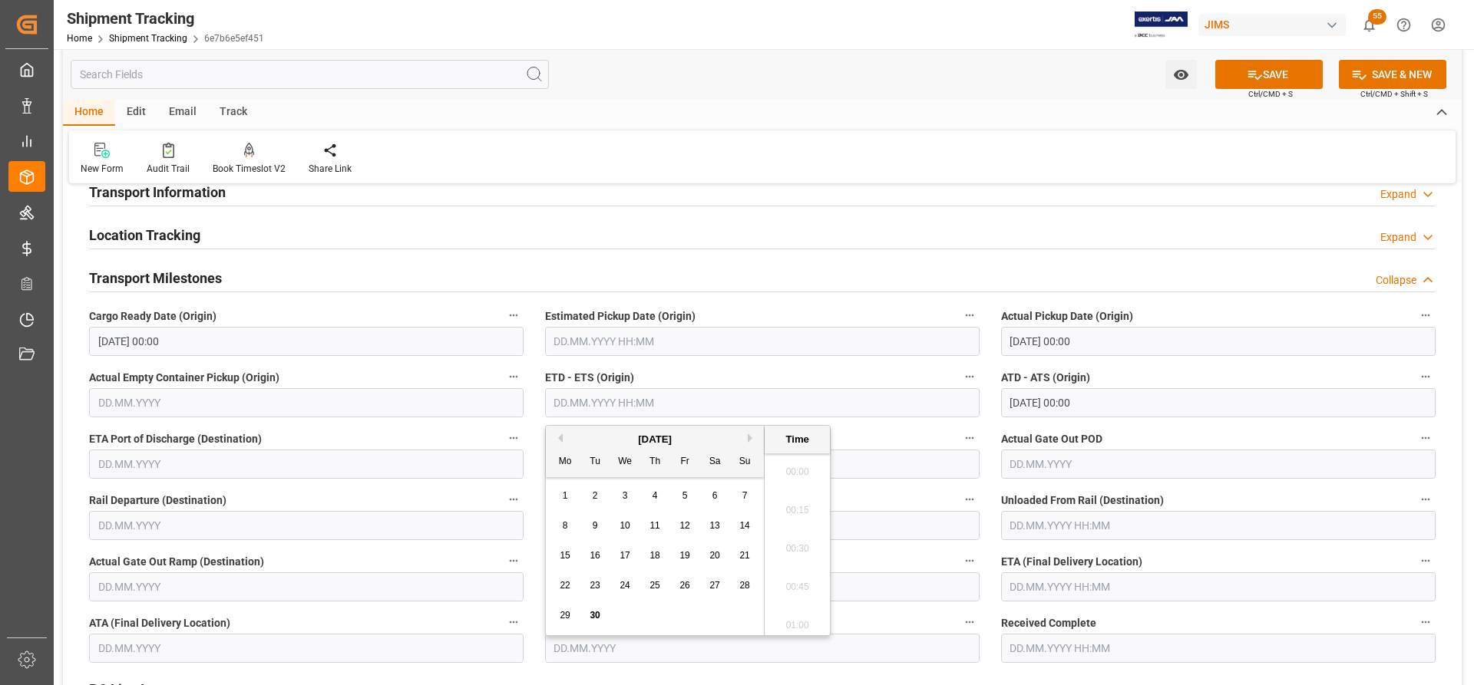
click at [563, 399] on input "text" at bounding box center [762, 402] width 434 height 29
click at [593, 618] on span "30" at bounding box center [595, 615] width 10 height 11
type input "[DATE] 00:00"
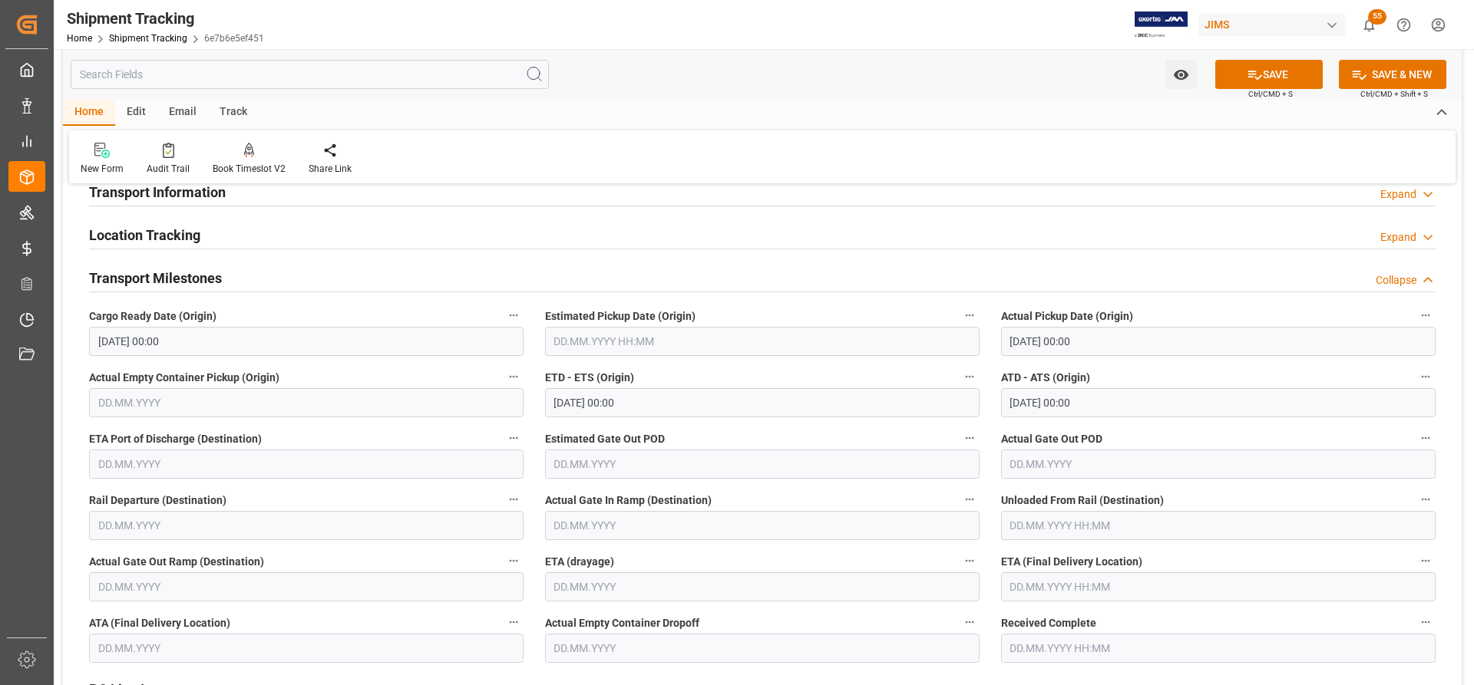
click at [1130, 428] on div "Actual Gate Out POD" at bounding box center [1218, 453] width 456 height 61
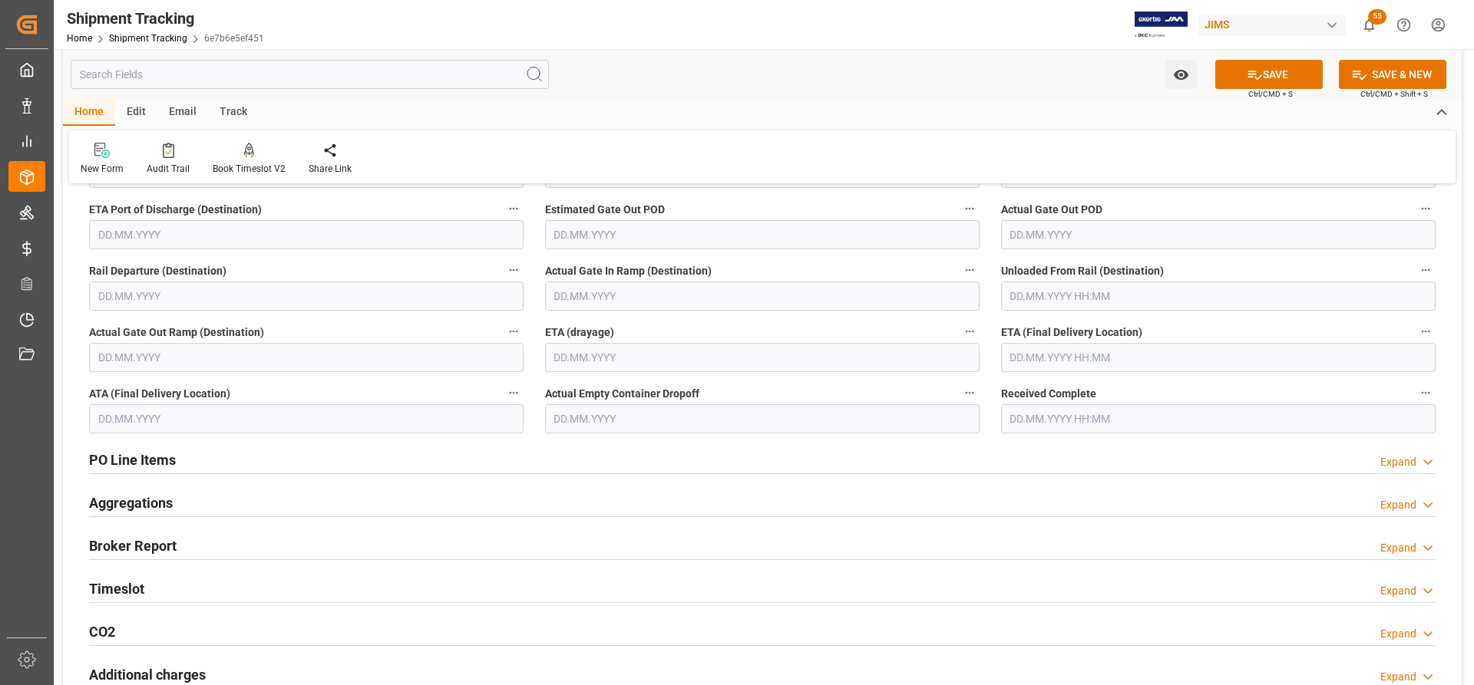
scroll to position [388, 0]
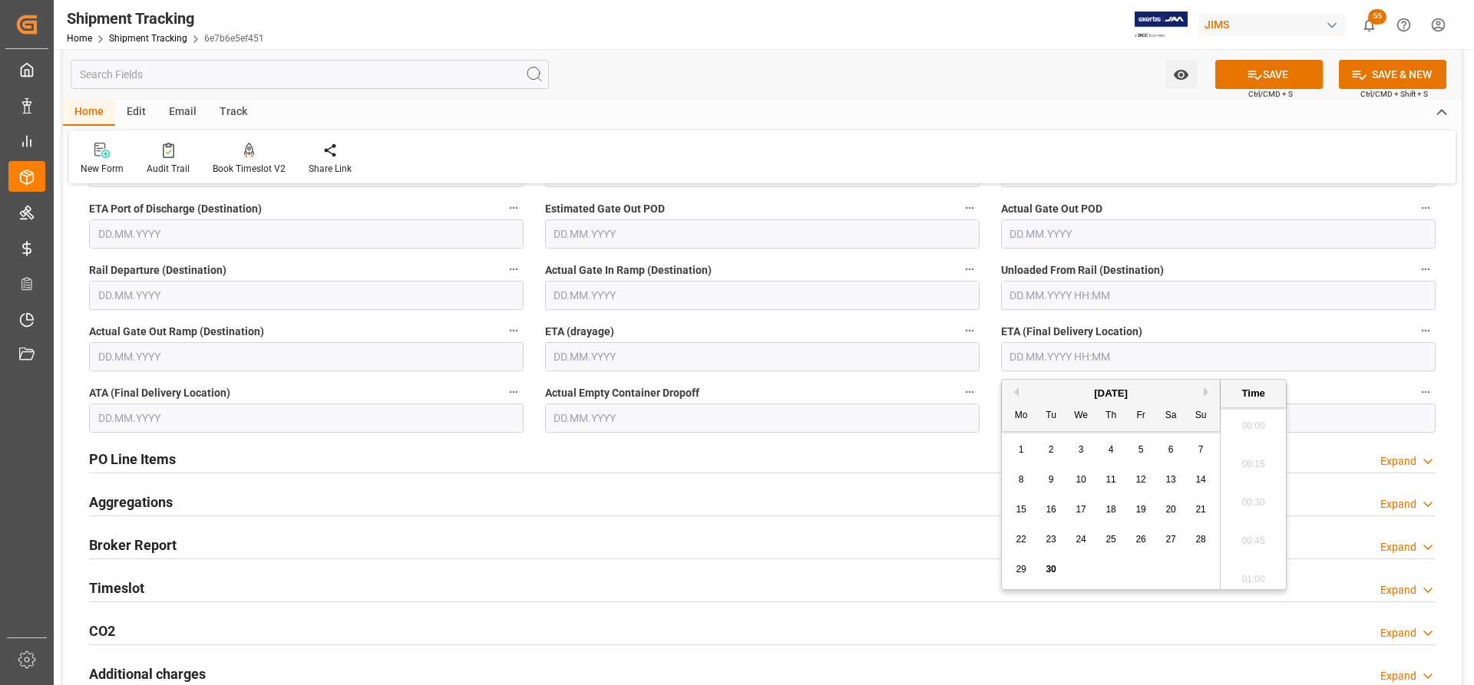
click at [1022, 363] on input "text" at bounding box center [1218, 356] width 434 height 29
click at [1210, 395] on button "Next Month" at bounding box center [1208, 392] width 9 height 9
click at [1052, 480] on span "7" at bounding box center [1051, 479] width 5 height 11
type input "[DATE] 00:00"
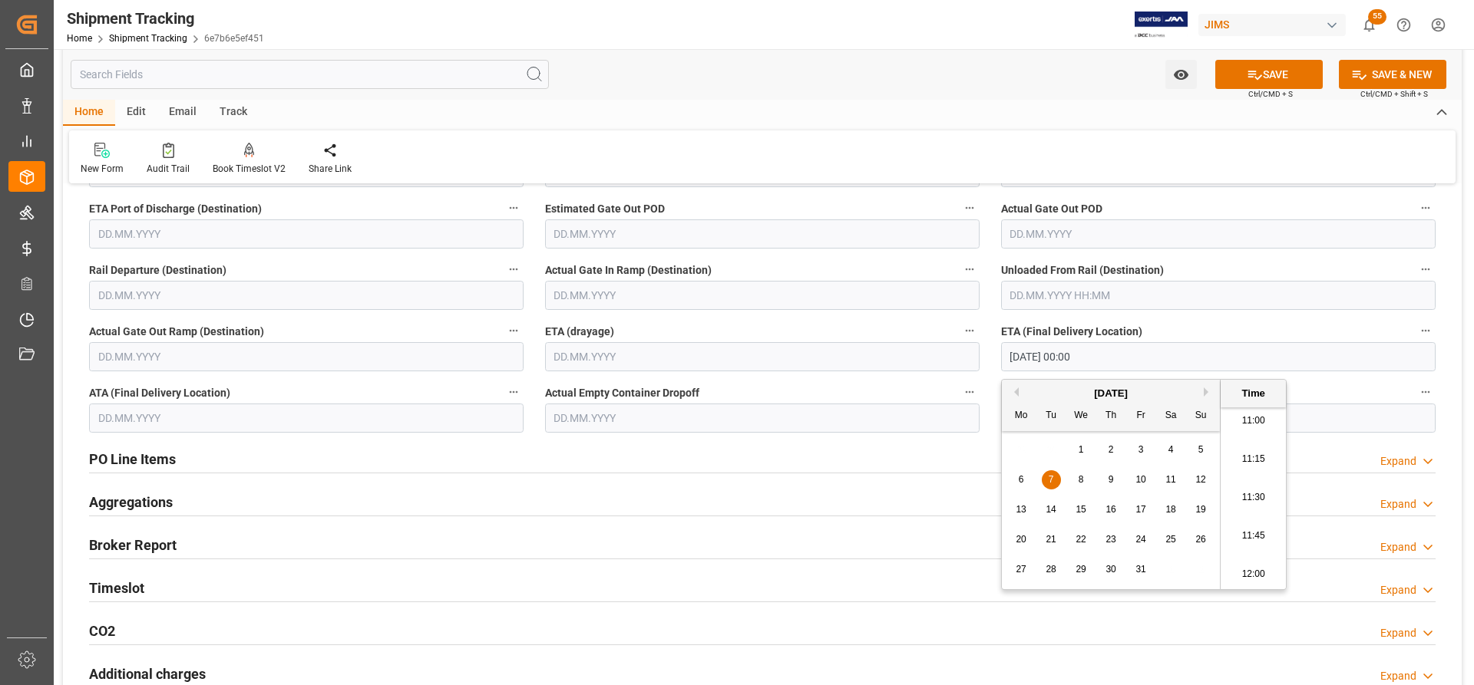
click at [825, 480] on div "PO Line Items Expand" at bounding box center [762, 459] width 1368 height 43
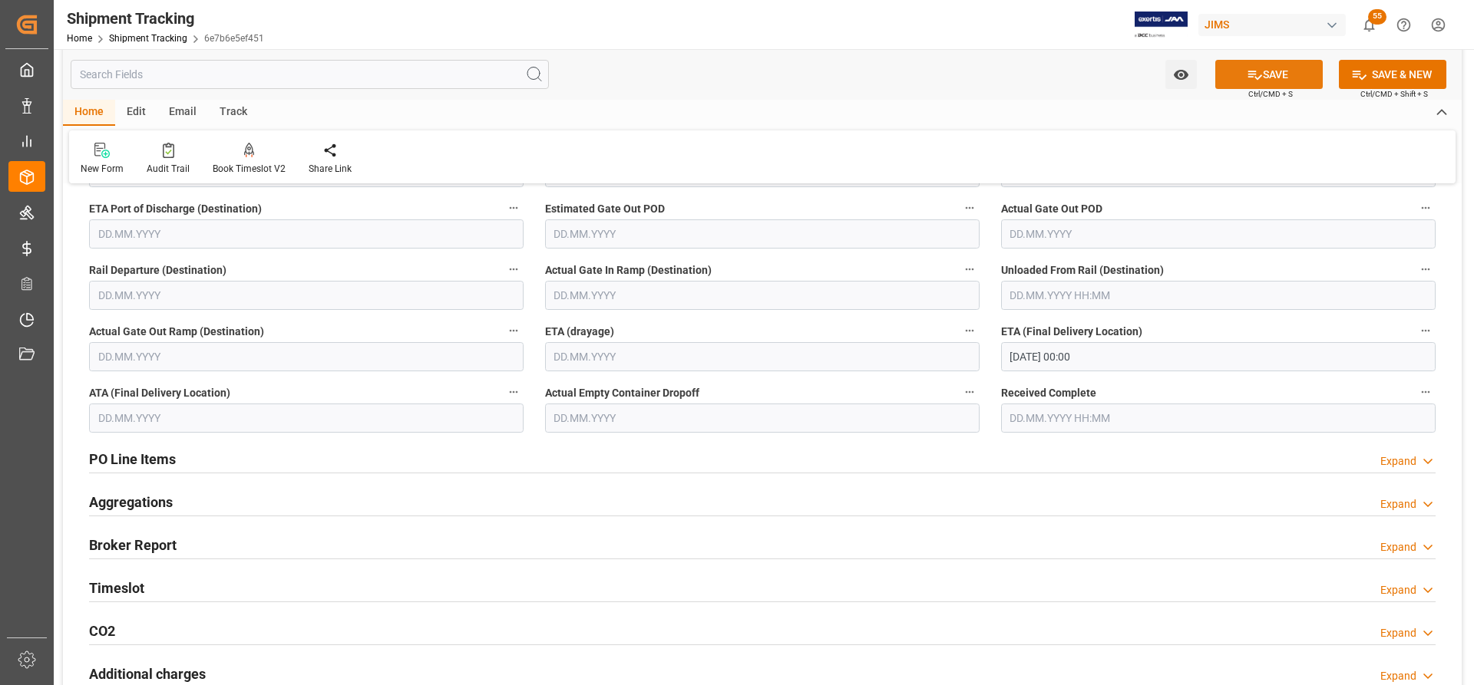
click at [1283, 81] on button "SAVE" at bounding box center [1268, 74] width 107 height 29
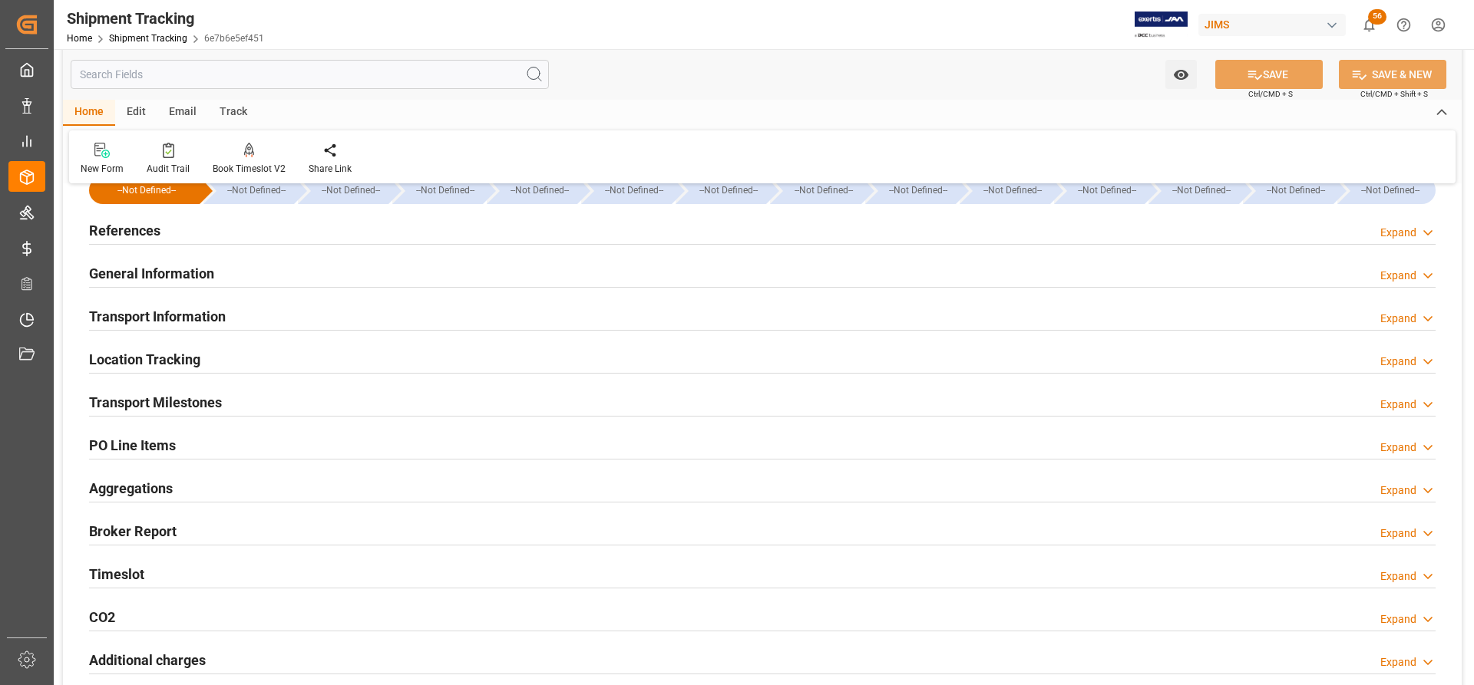
scroll to position [0, 0]
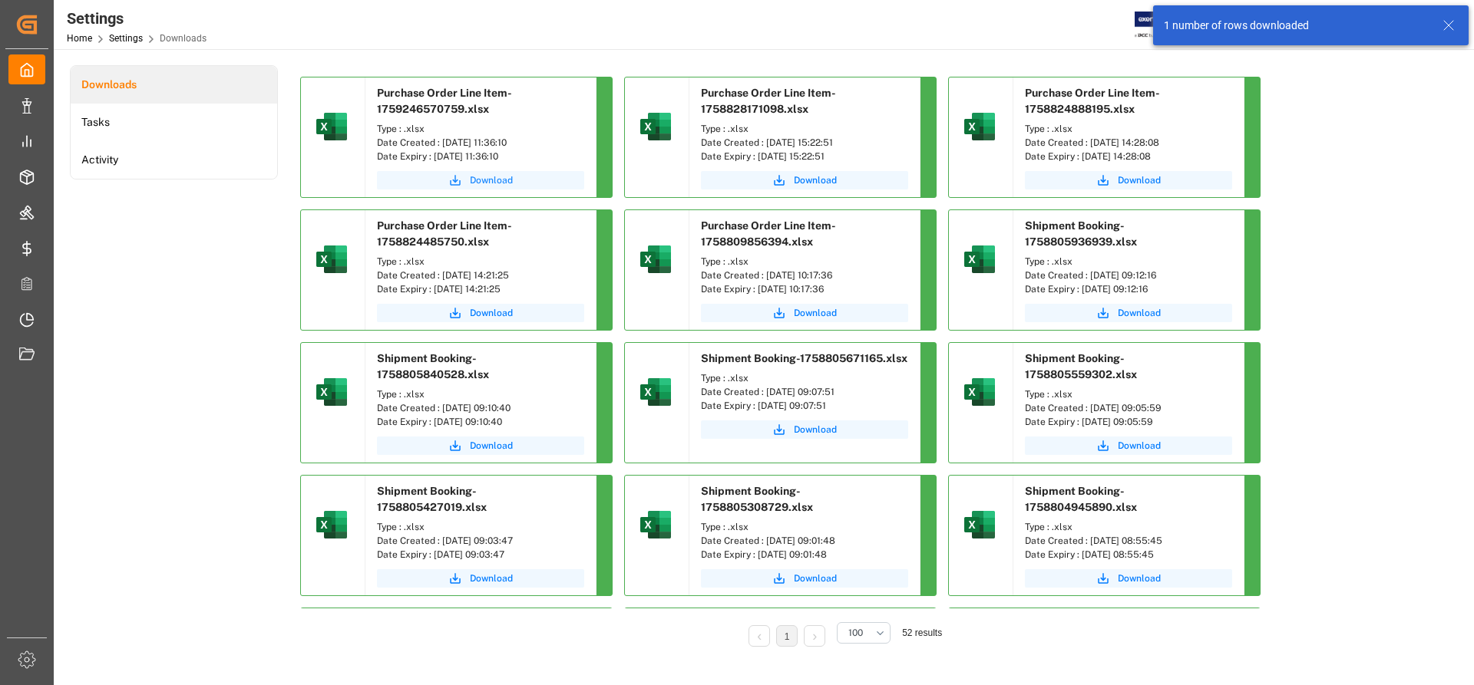
click at [494, 177] on span "Download" at bounding box center [491, 180] width 43 height 14
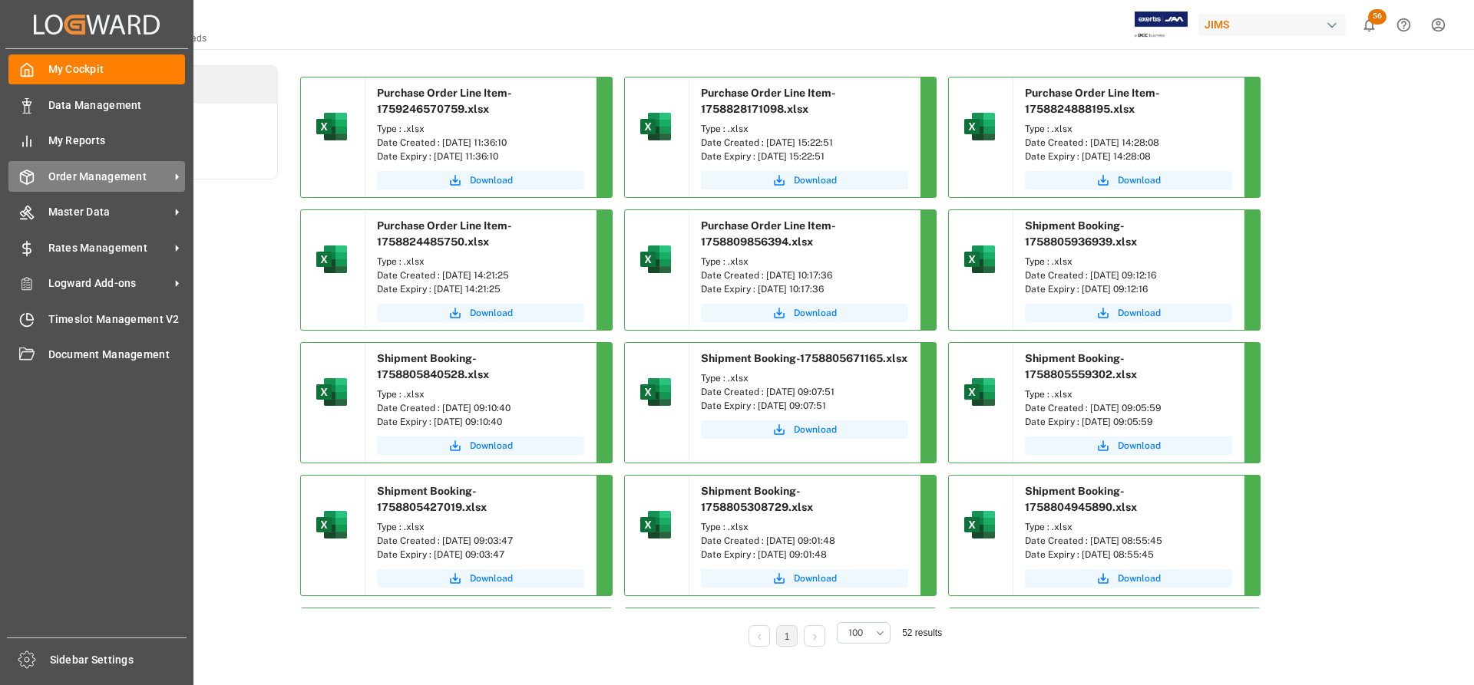
click at [98, 177] on span "Order Management" at bounding box center [108, 177] width 121 height 16
click at [105, 177] on span "Order Management" at bounding box center [108, 177] width 121 height 16
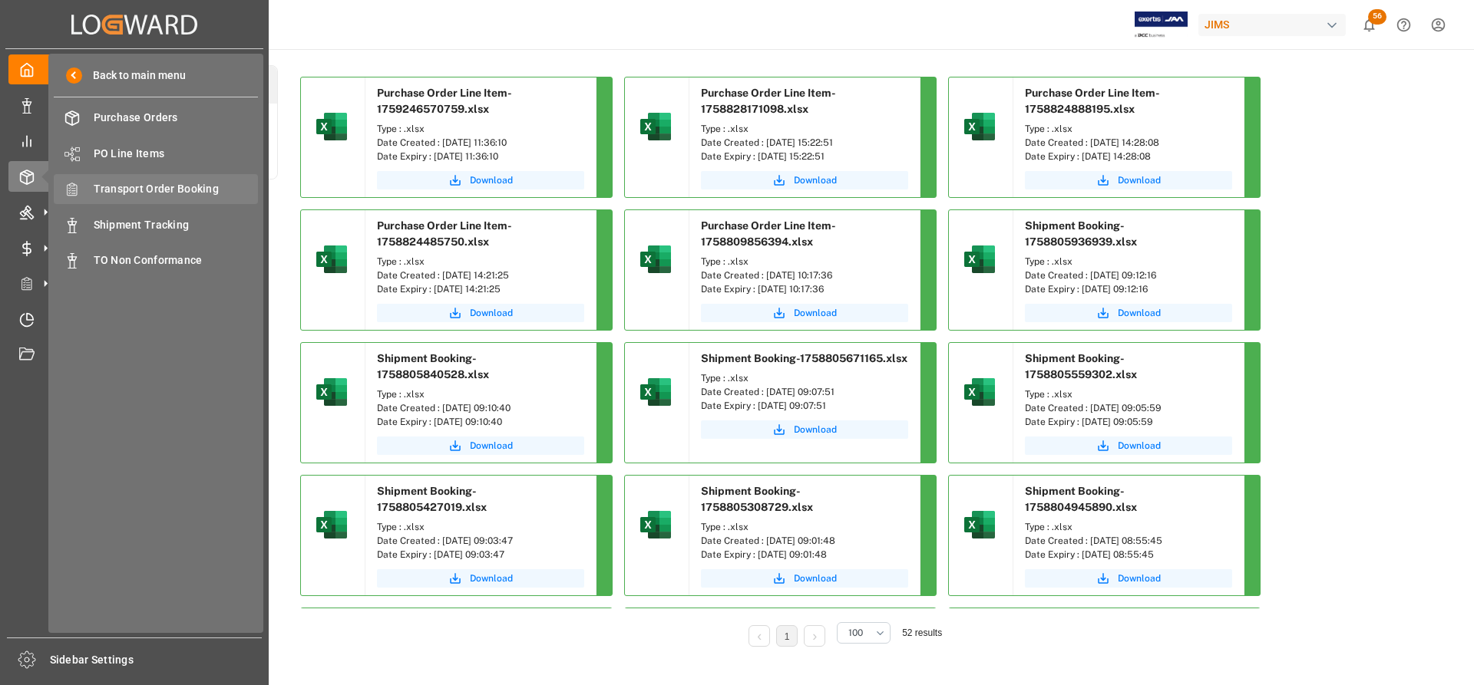
click at [166, 195] on span "Transport Order Booking" at bounding box center [176, 189] width 165 height 16
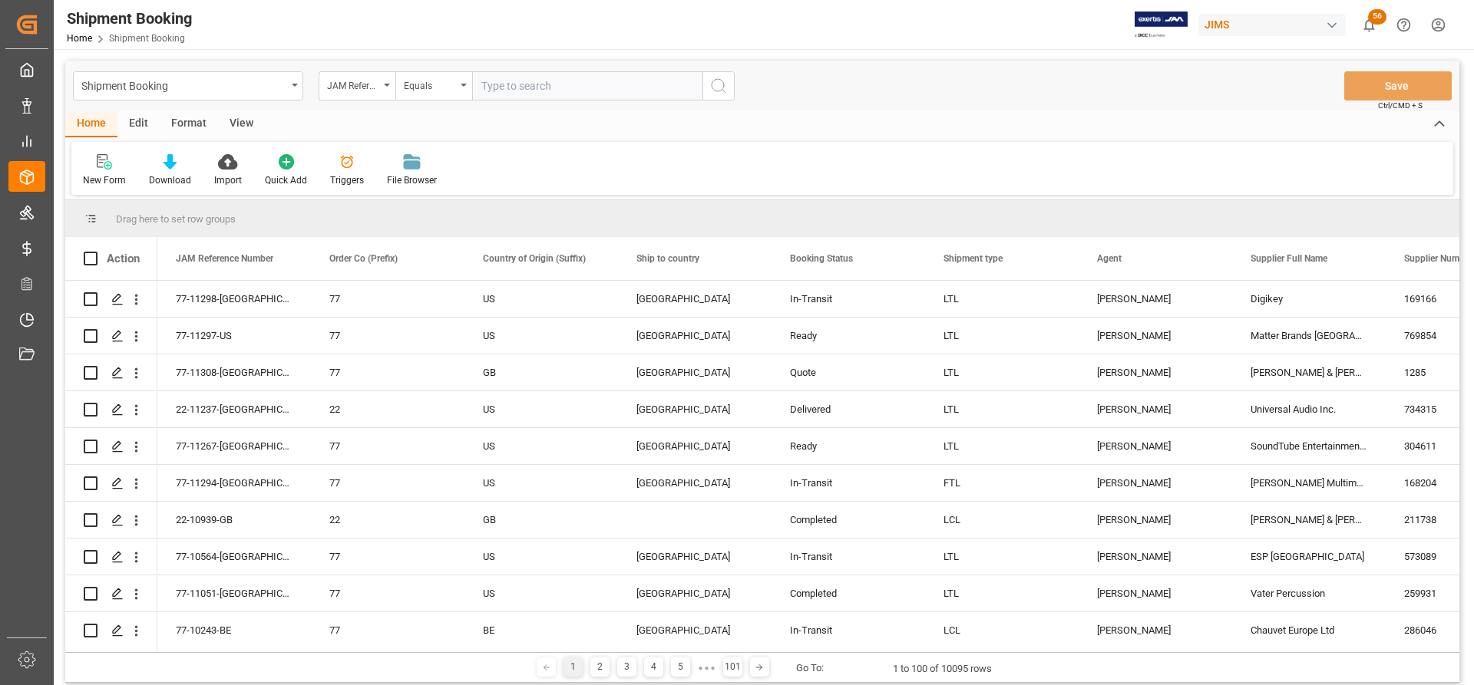
click at [497, 91] on input "text" at bounding box center [587, 85] width 230 height 29
type input "77-11294-[GEOGRAPHIC_DATA]"
click at [715, 81] on icon "search button" at bounding box center [718, 86] width 18 height 18
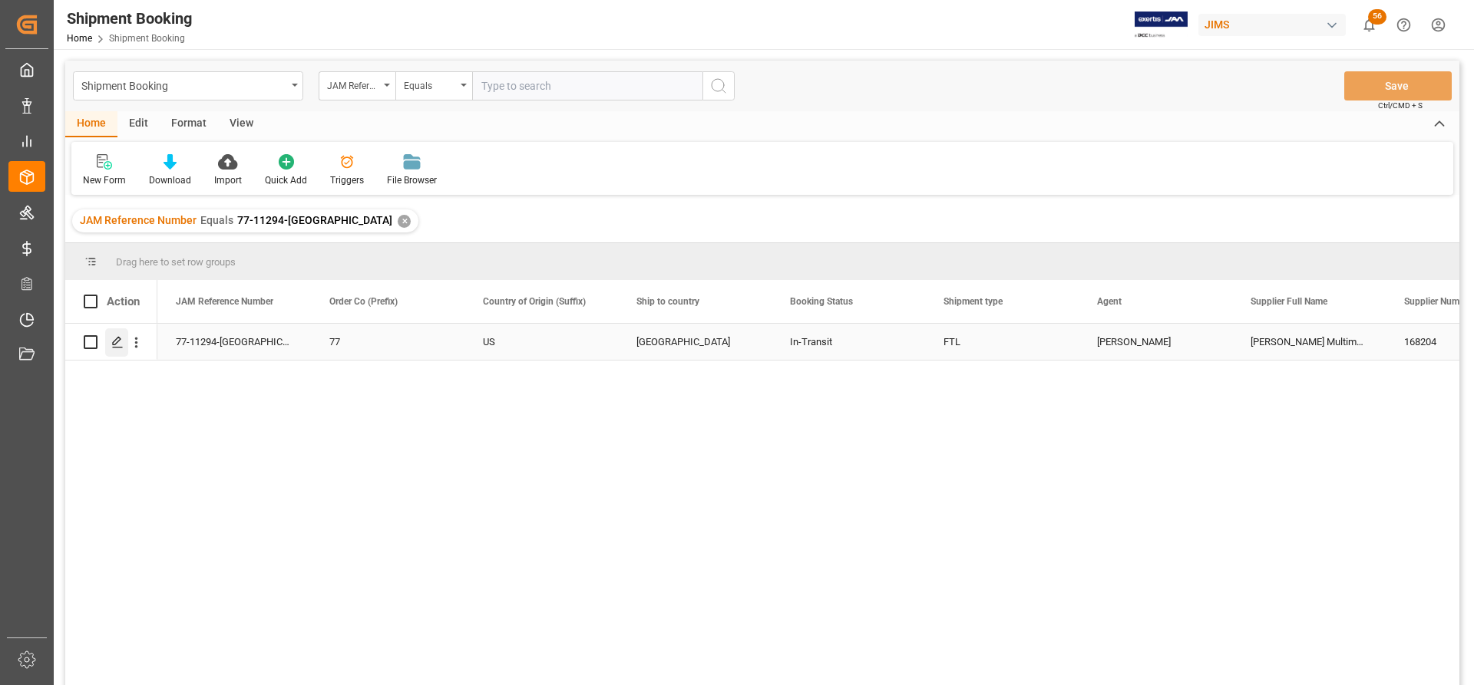
click at [117, 349] on div "Press SPACE to select this row." at bounding box center [116, 343] width 23 height 28
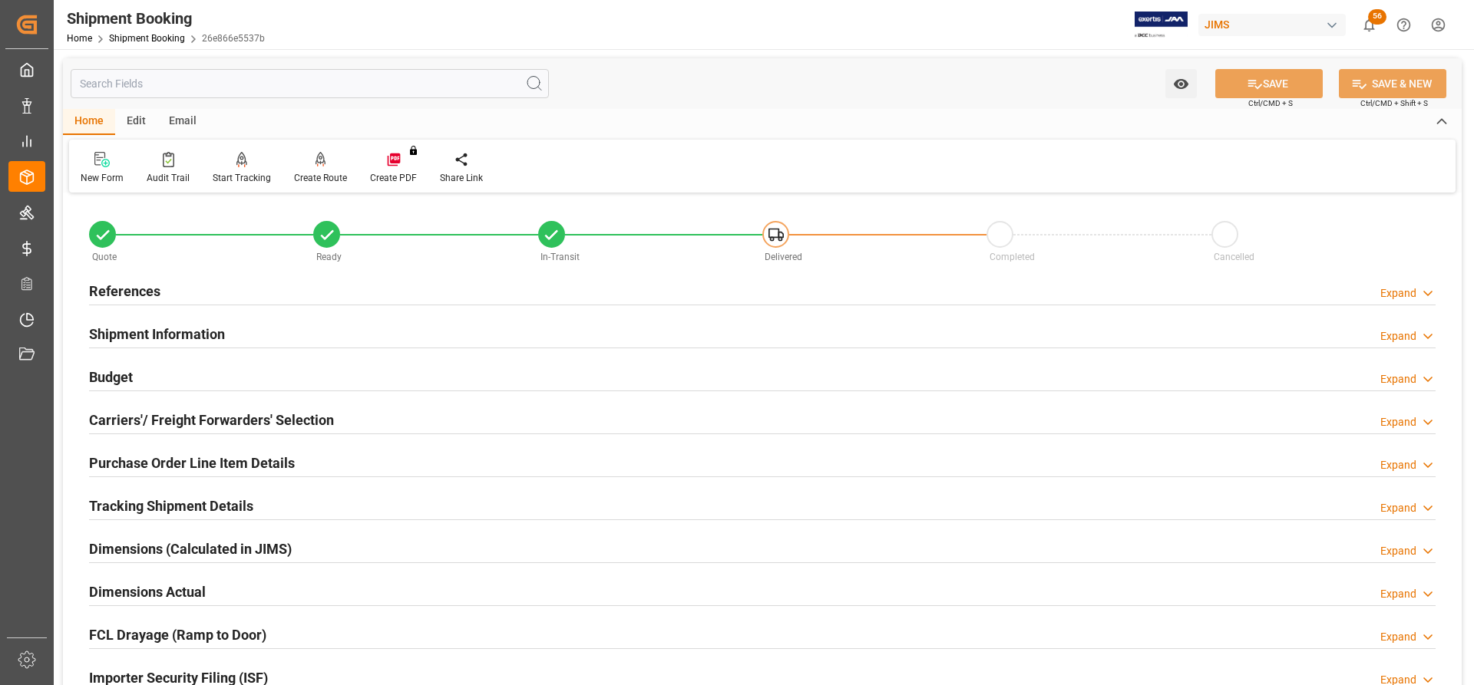
scroll to position [77, 0]
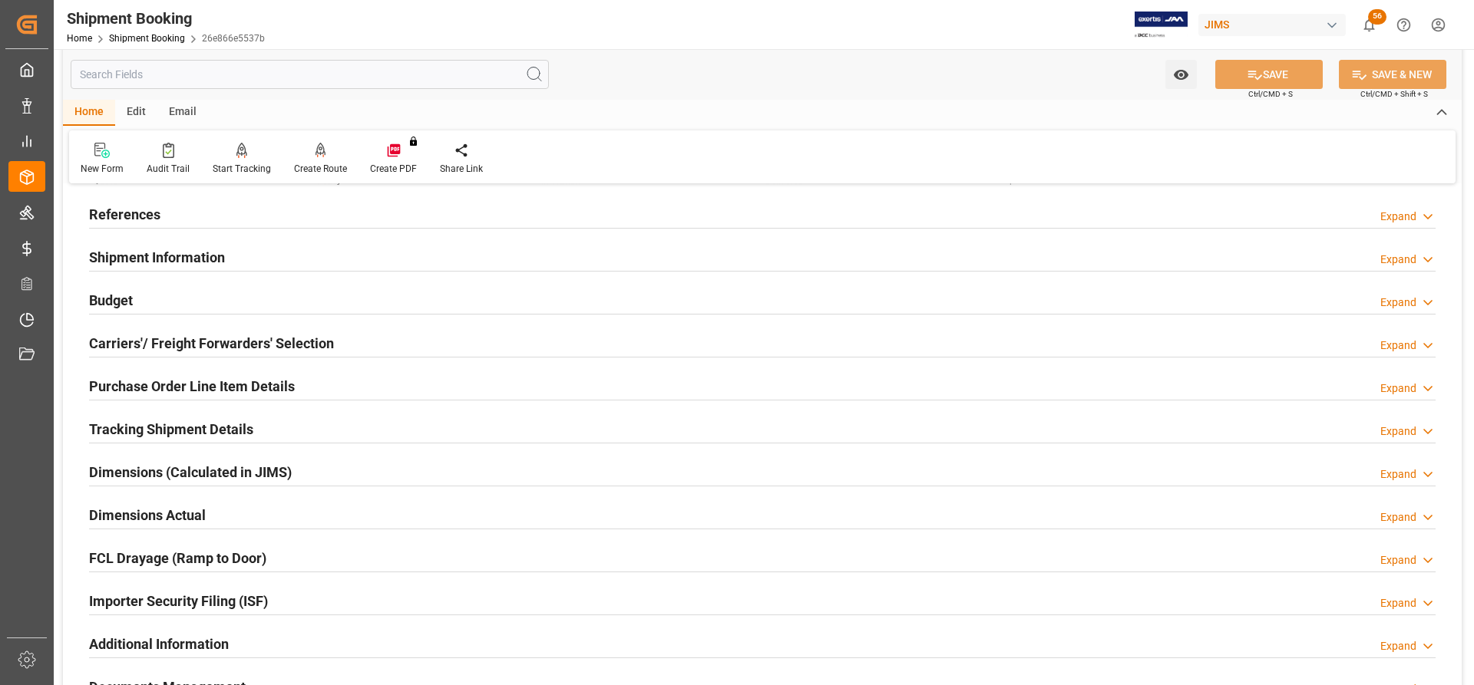
drag, startPoint x: 133, startPoint y: 425, endPoint x: 242, endPoint y: 445, distance: 110.8
click at [133, 425] on h2 "Tracking Shipment Details" at bounding box center [171, 429] width 164 height 21
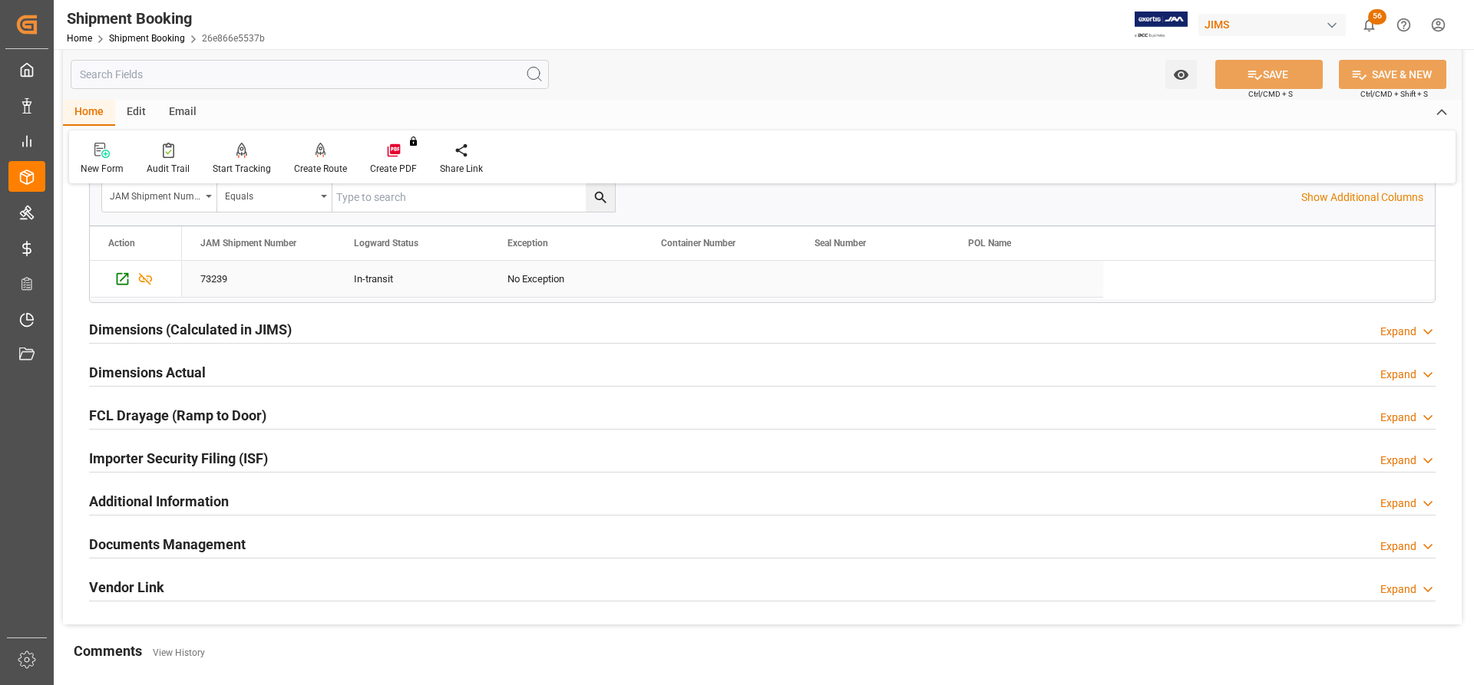
scroll to position [384, 0]
click at [129, 282] on icon "Press SPACE to select this row." at bounding box center [122, 278] width 16 height 16
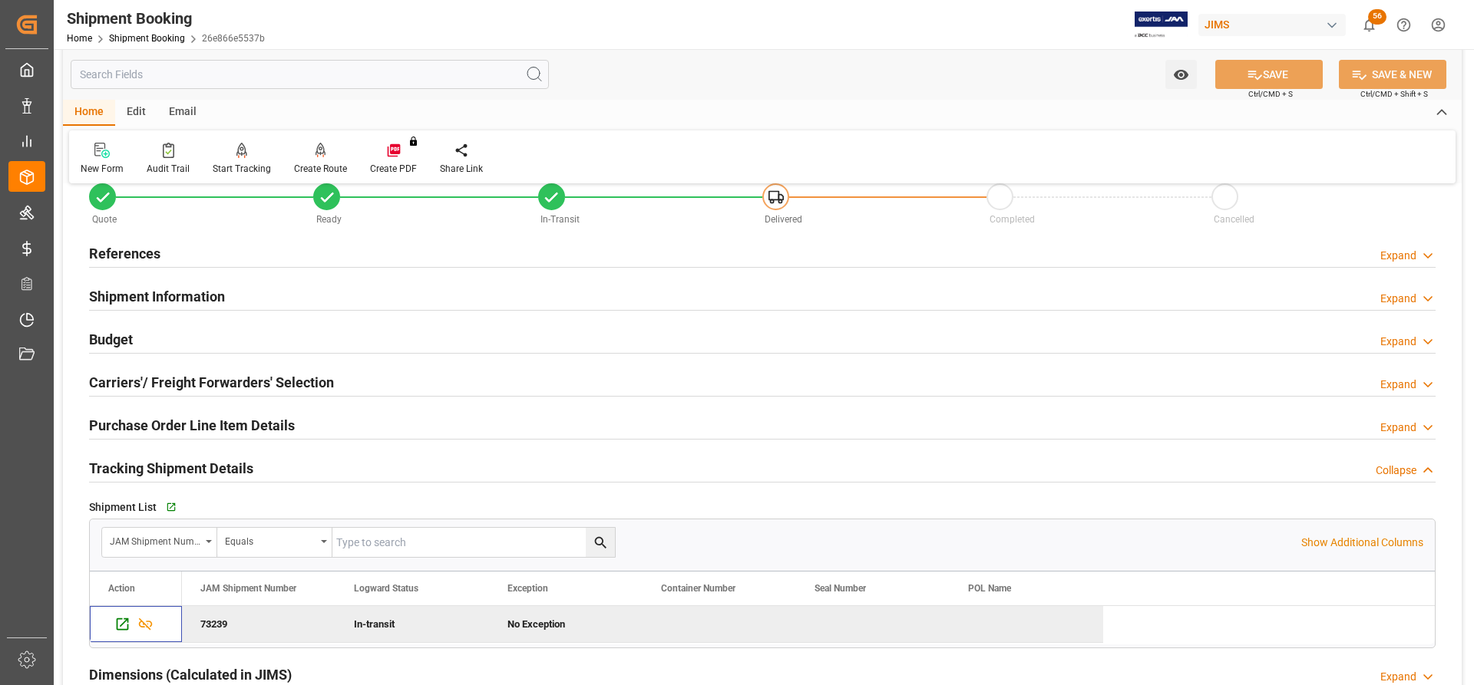
scroll to position [0, 0]
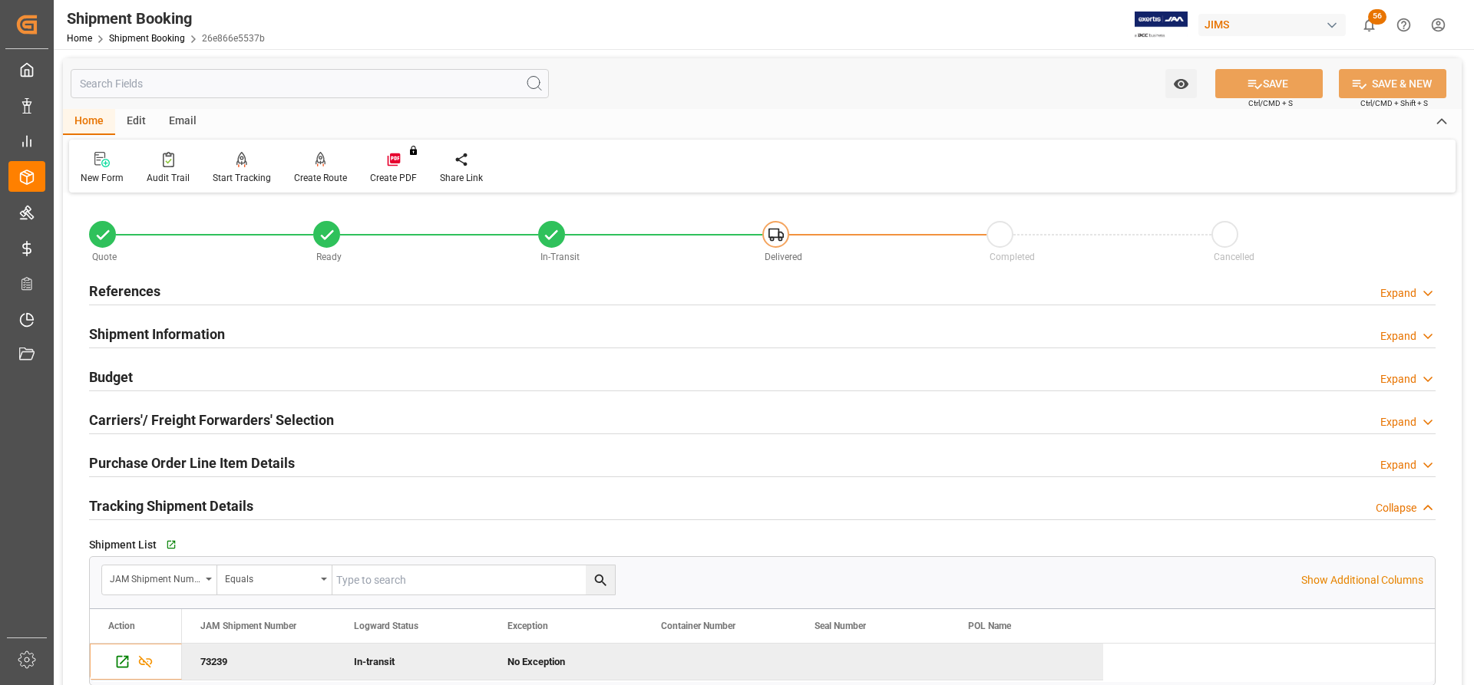
click at [107, 294] on h2 "References" at bounding box center [124, 291] width 71 height 21
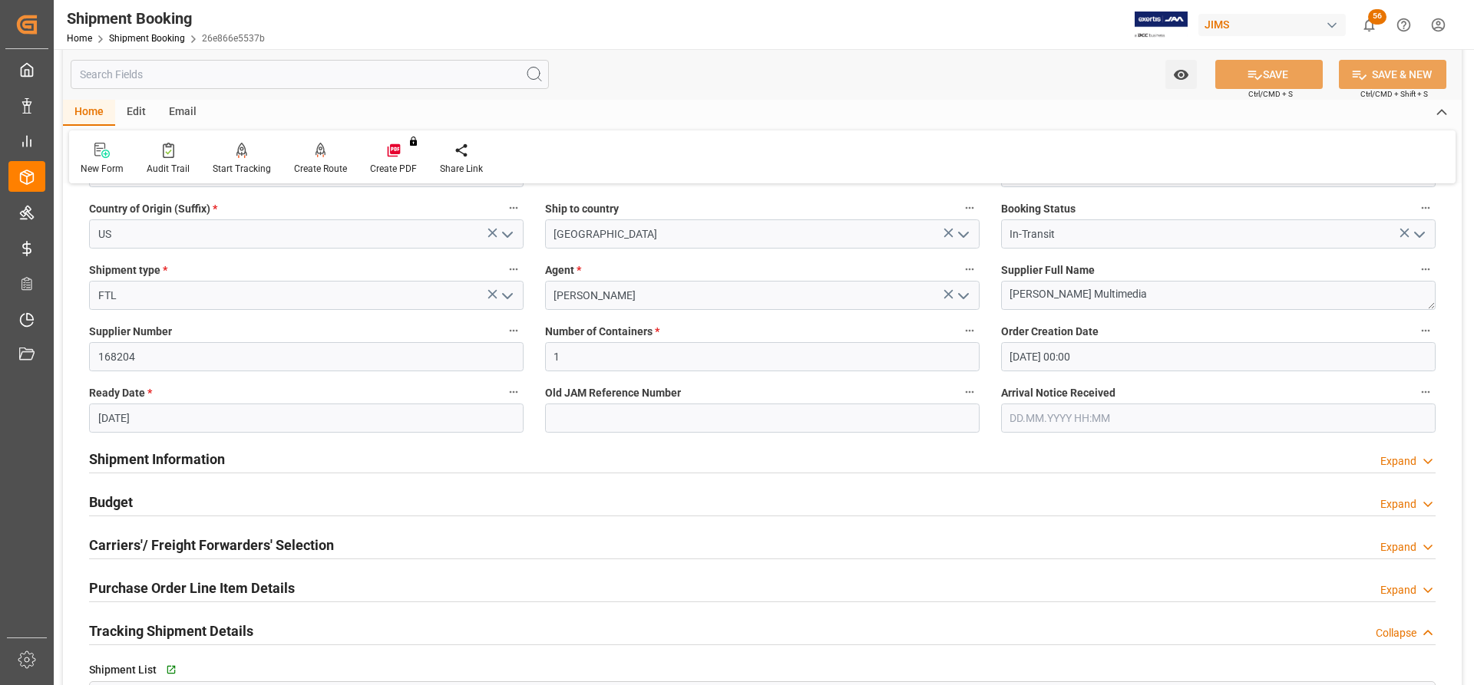
scroll to position [230, 0]
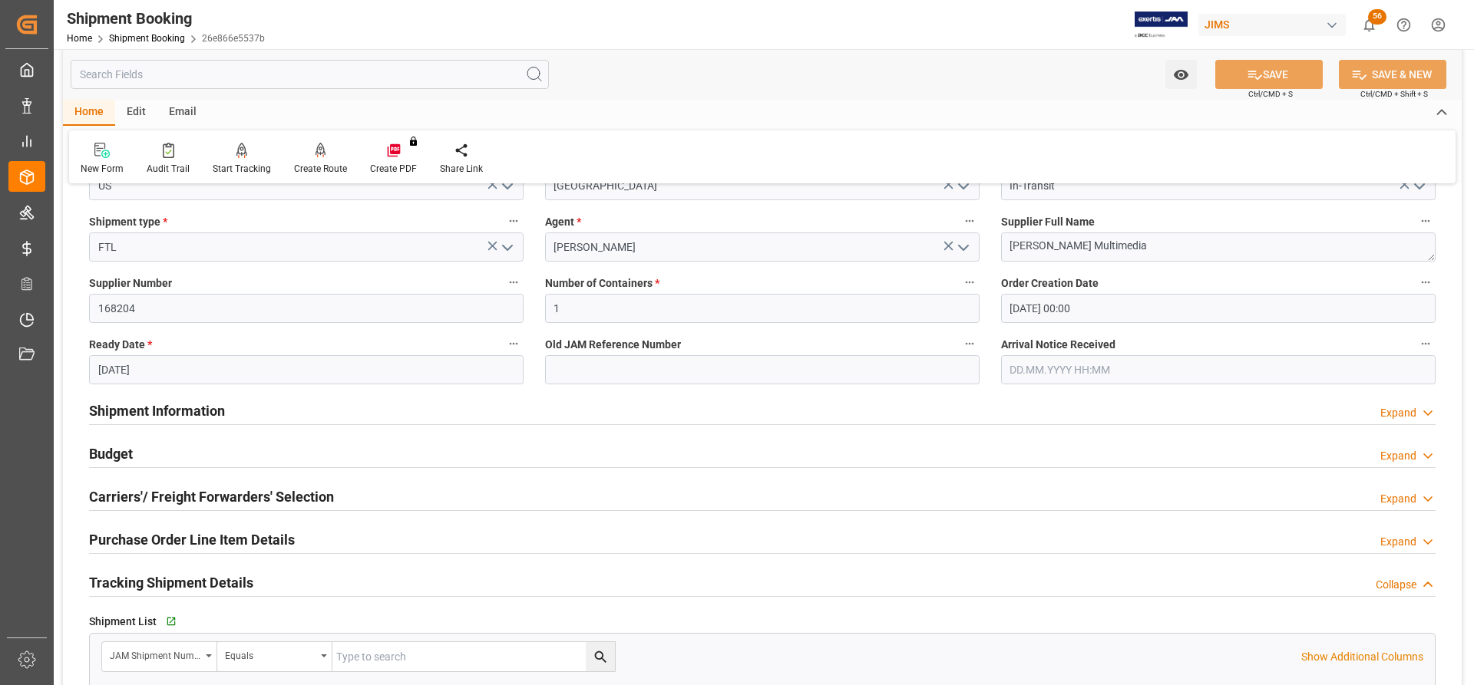
click at [134, 415] on h2 "Shipment Information" at bounding box center [157, 411] width 136 height 21
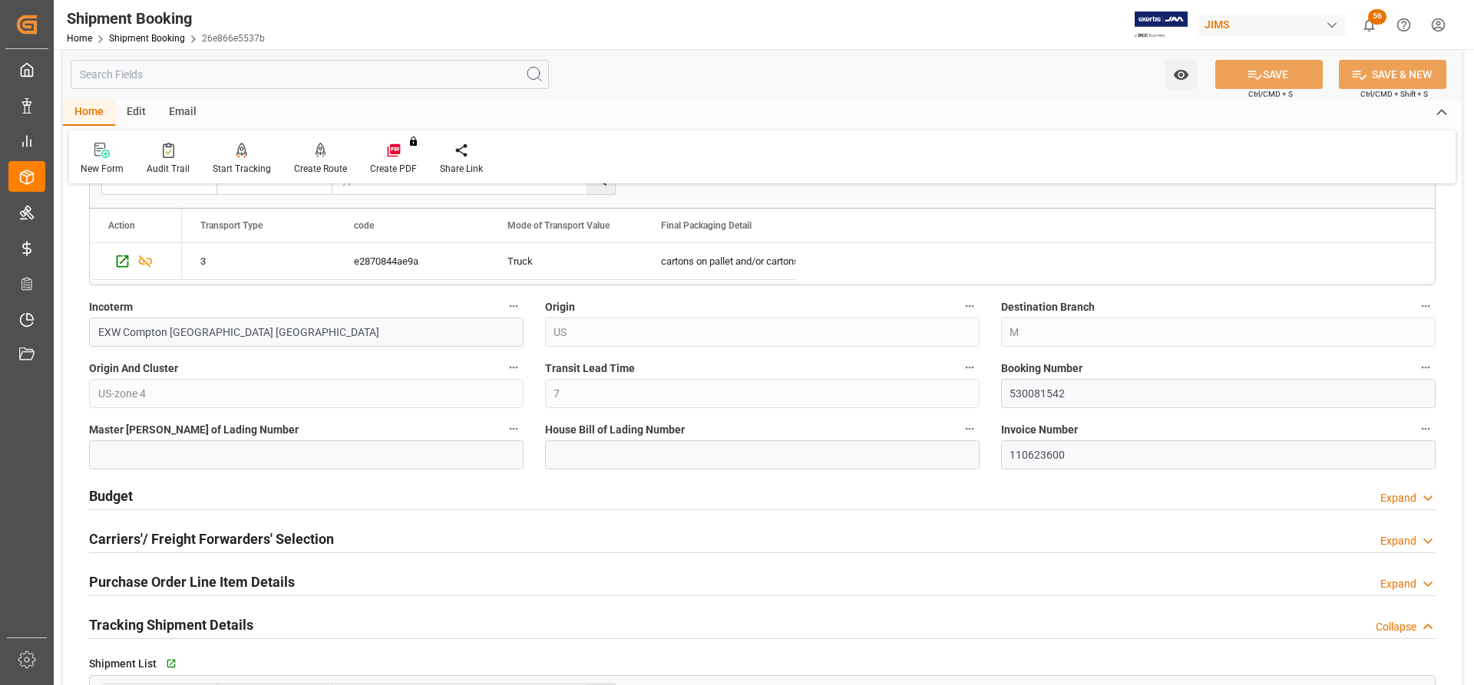
scroll to position [844, 0]
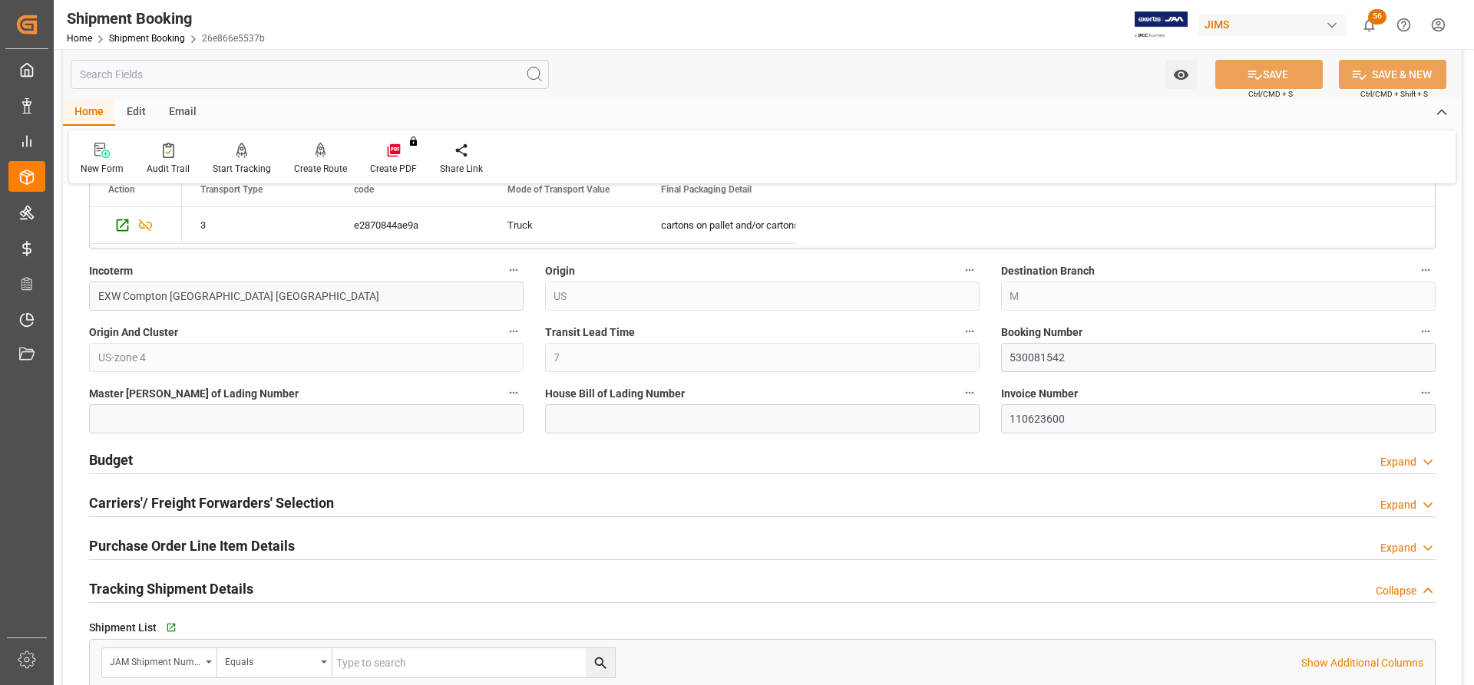
click at [225, 507] on h2 "Carriers'/ Freight Forwarders' Selection" at bounding box center [211, 503] width 245 height 21
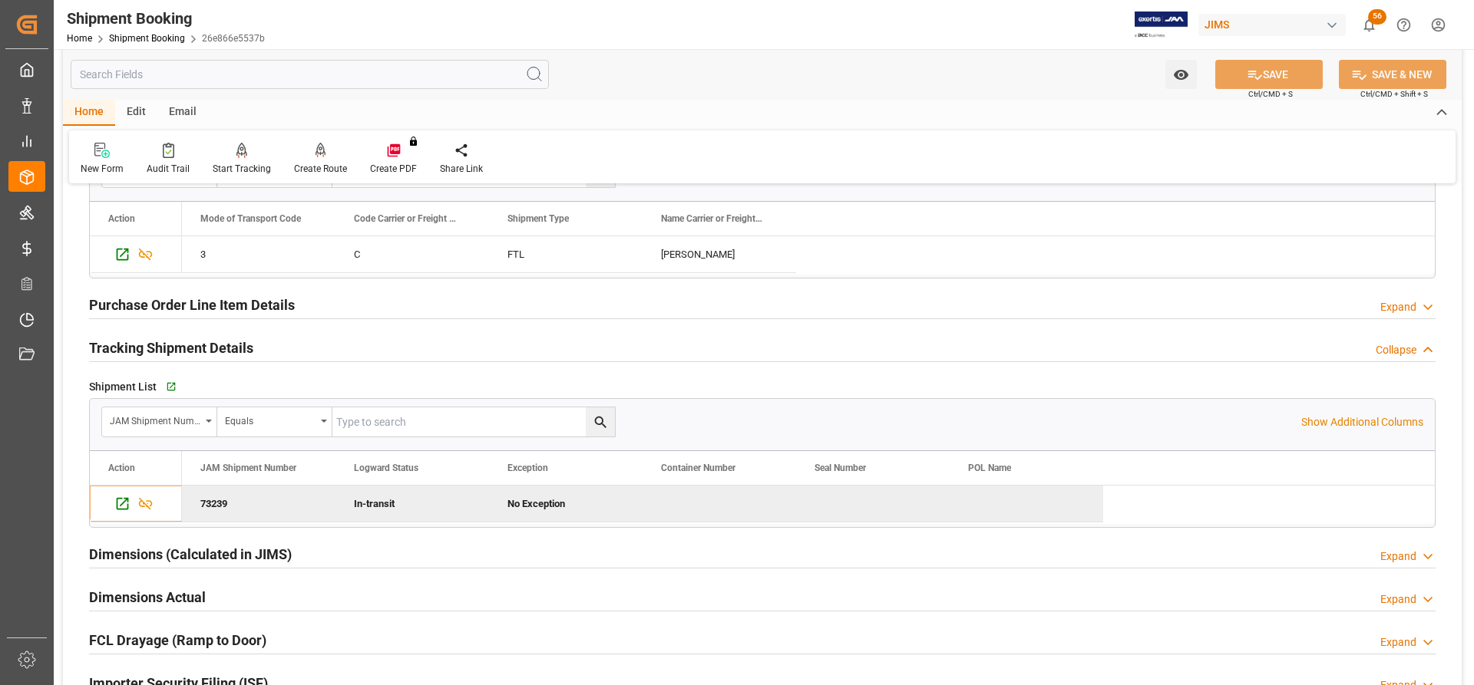
scroll to position [1535, 0]
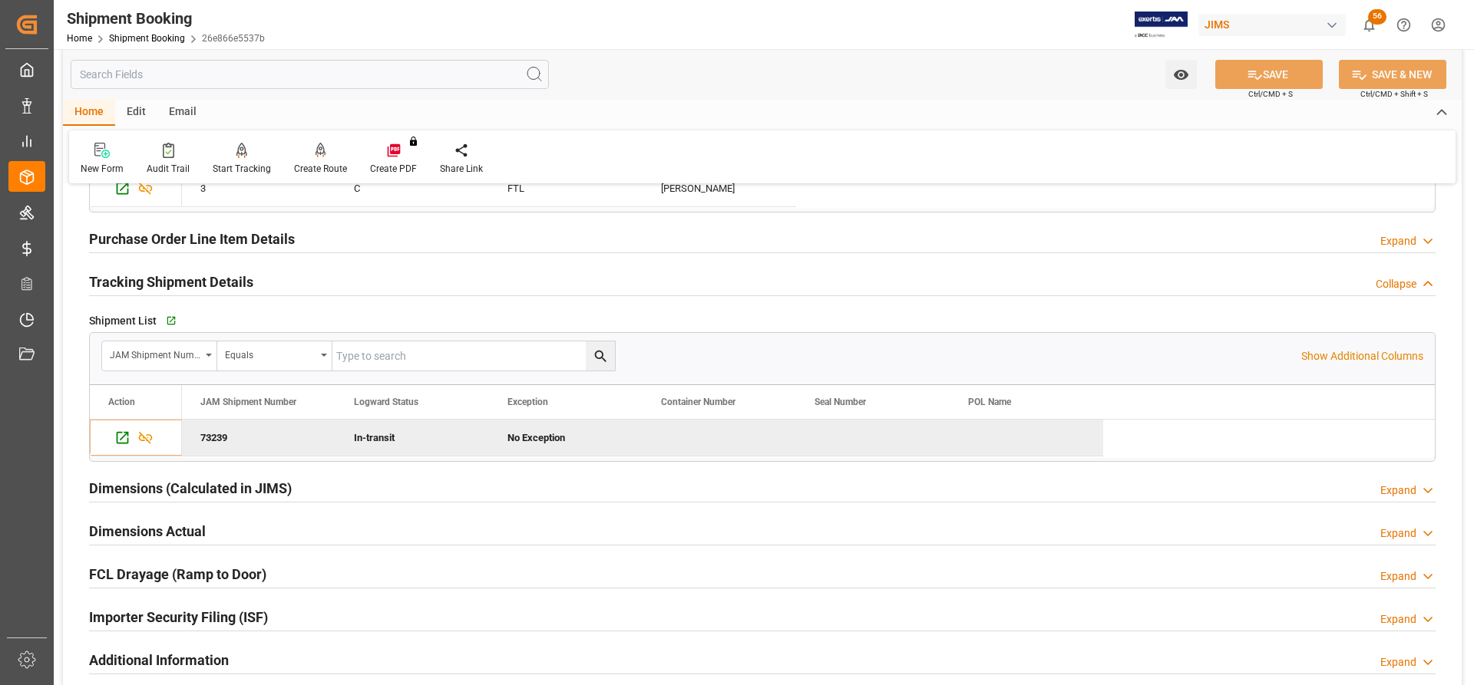
click at [128, 485] on h2 "Dimensions (Calculated in JIMS)" at bounding box center [190, 488] width 203 height 21
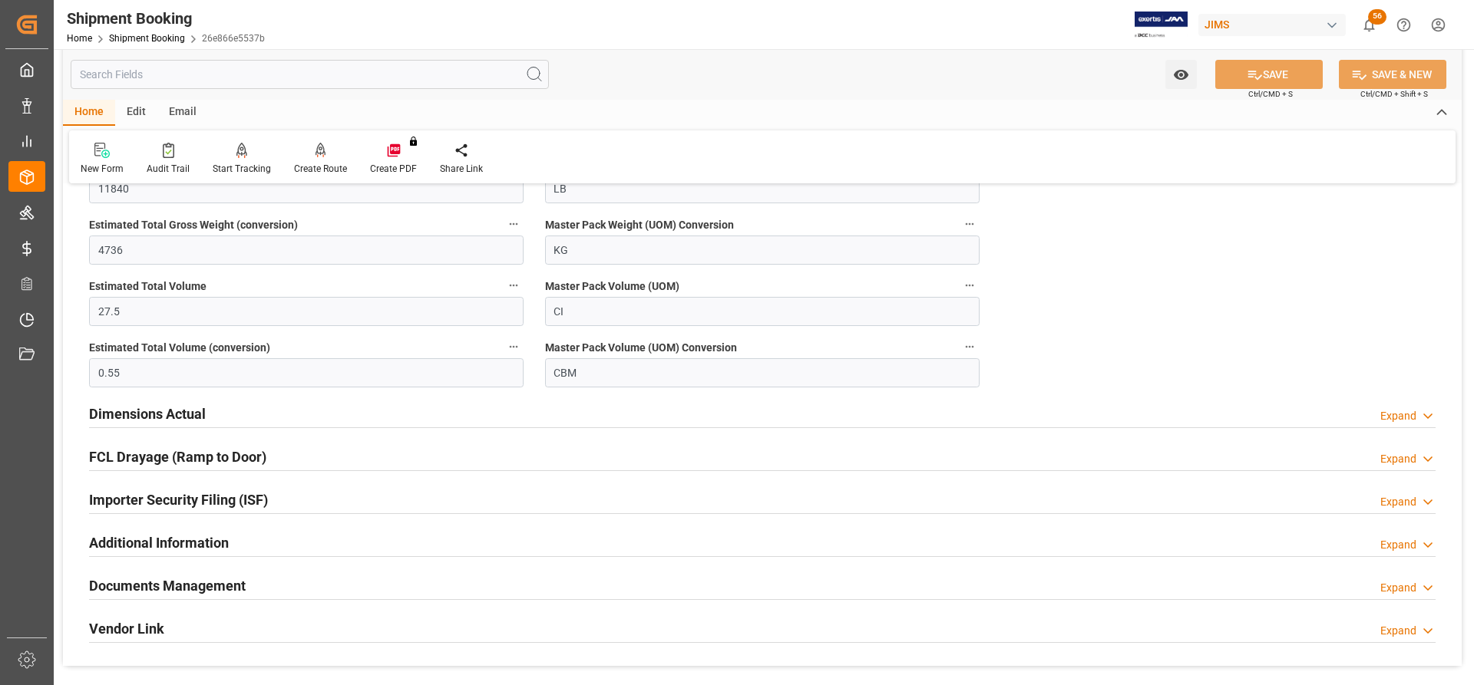
scroll to position [1919, 0]
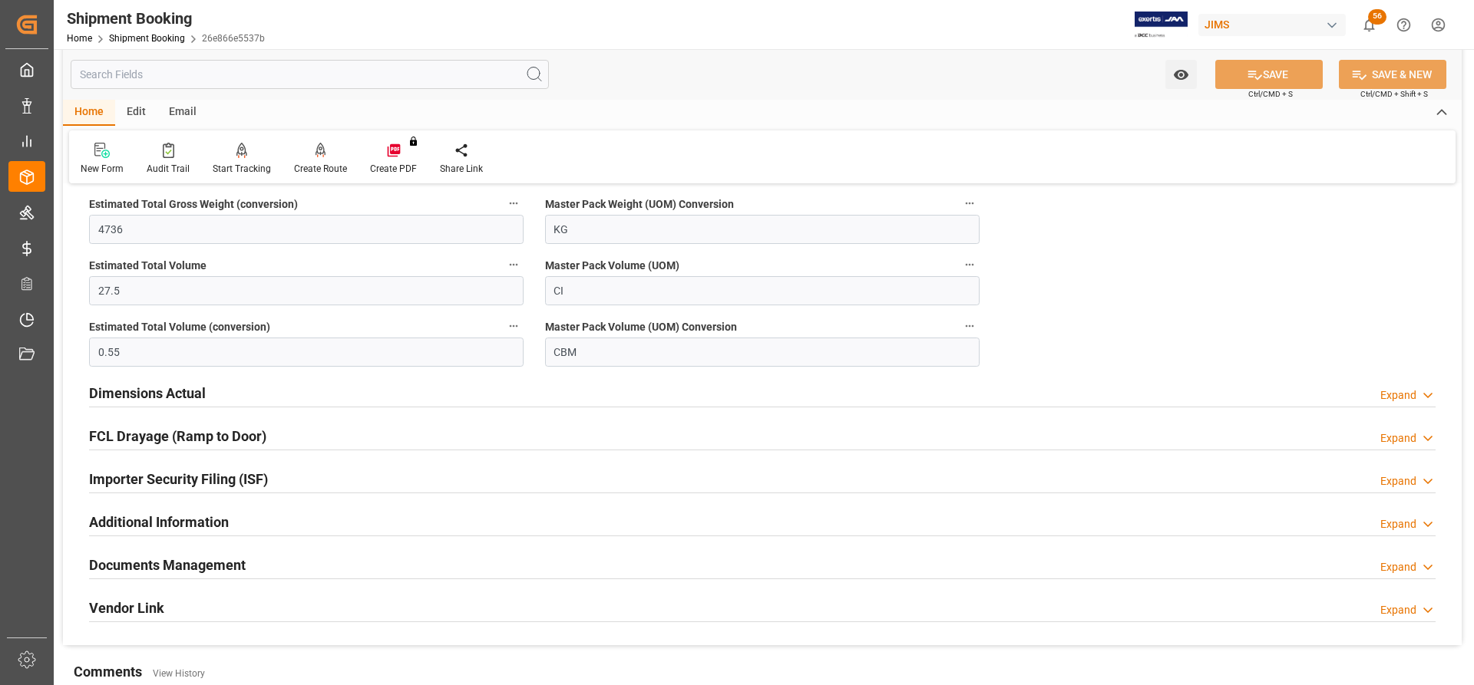
click at [134, 401] on h2 "Dimensions Actual" at bounding box center [147, 393] width 117 height 21
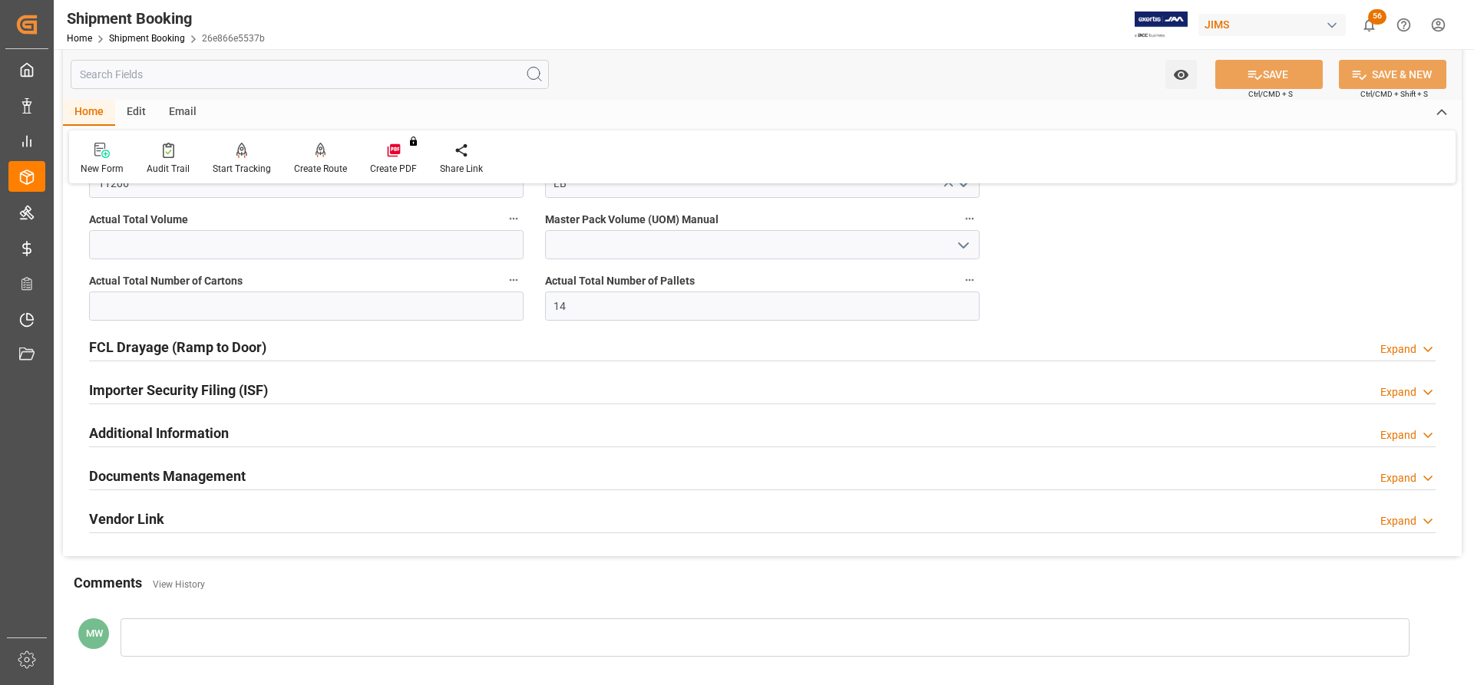
scroll to position [2226, 0]
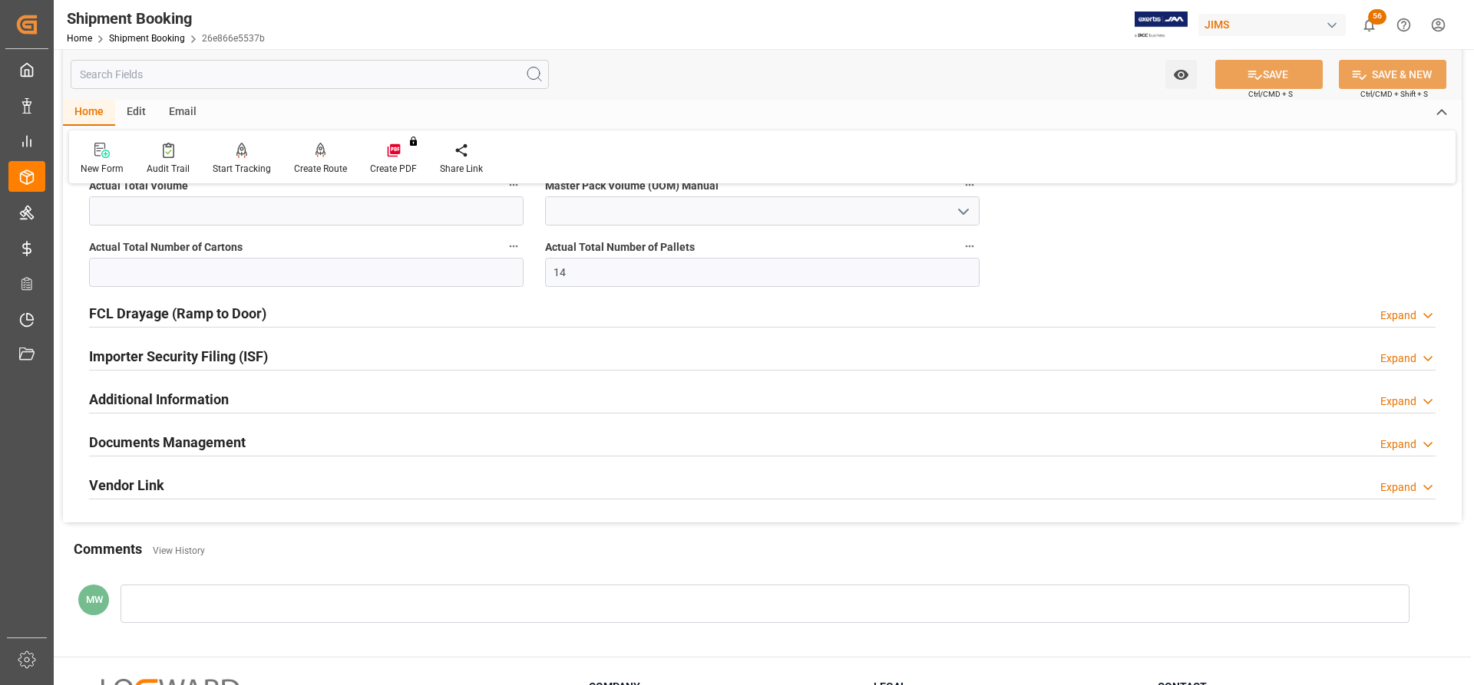
click at [185, 432] on h2 "Documents Management" at bounding box center [167, 442] width 157 height 21
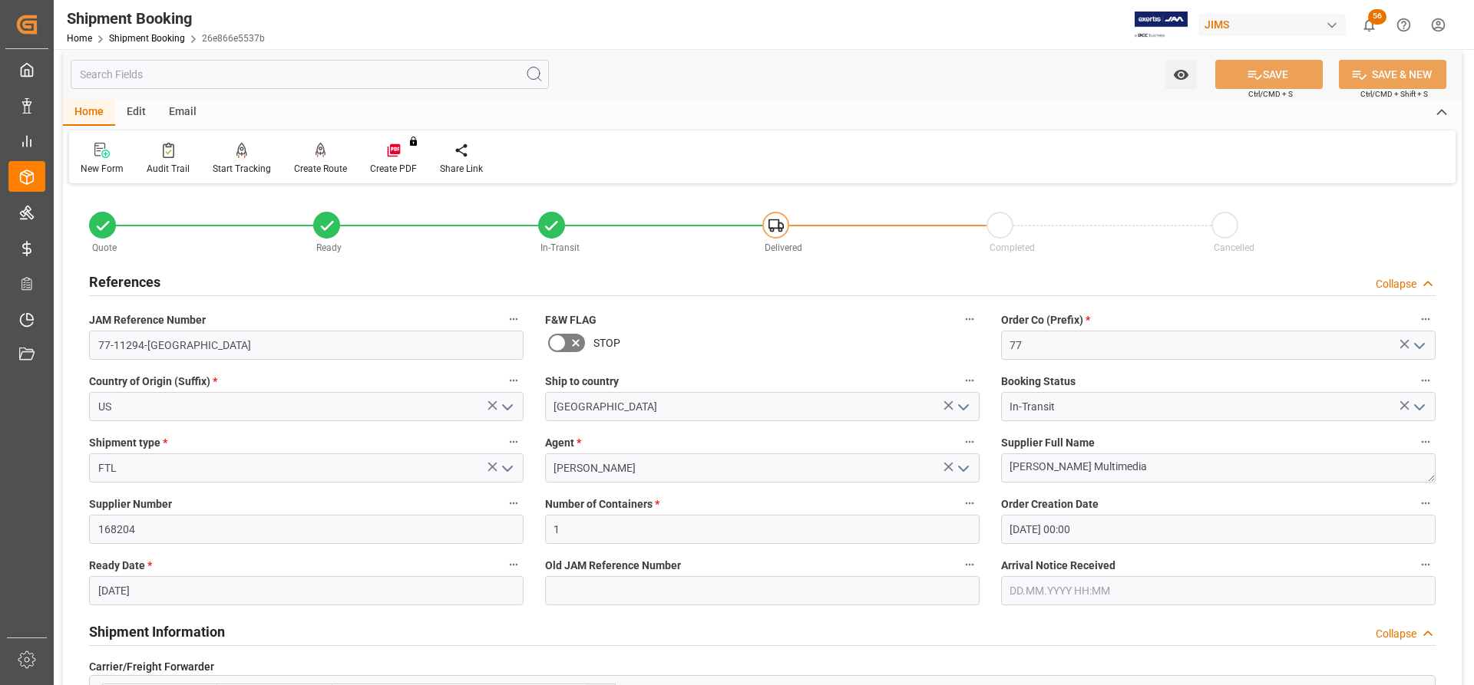
scroll to position [0, 0]
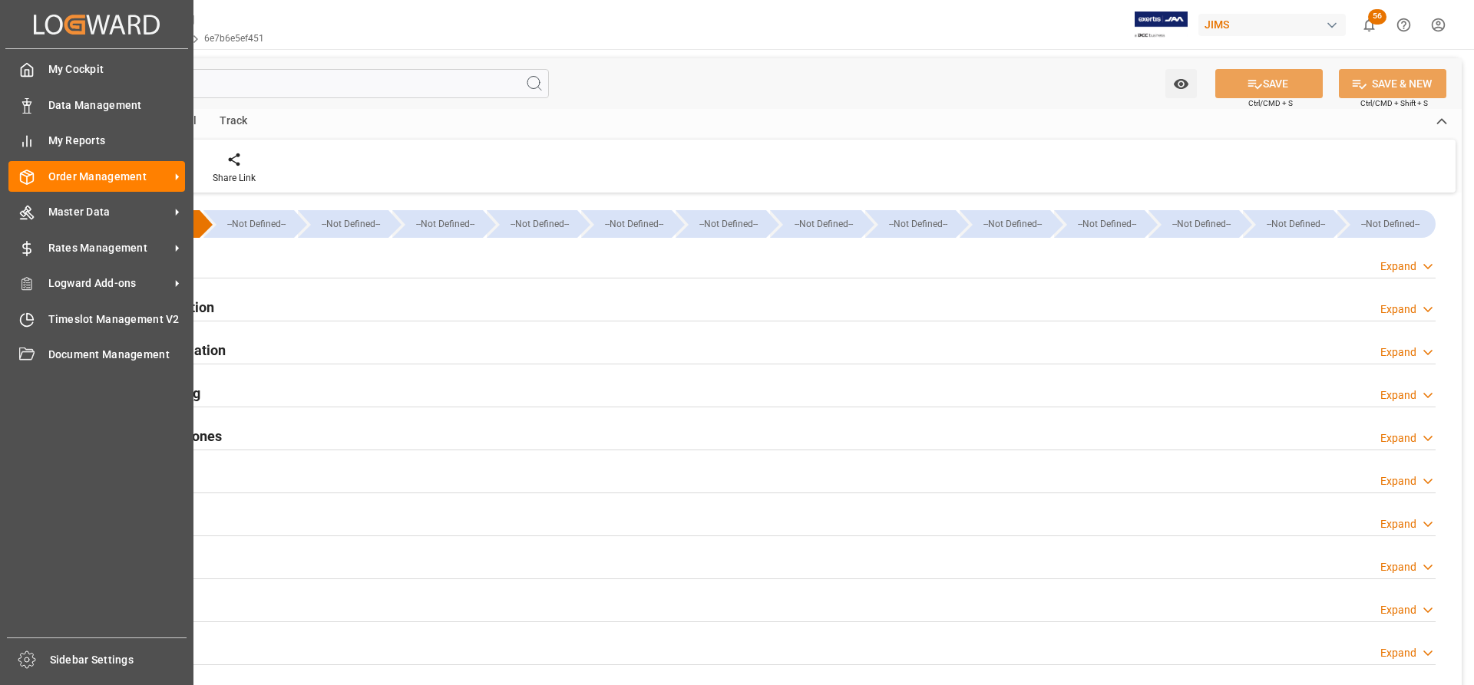
type input "[DATE] 00:00"
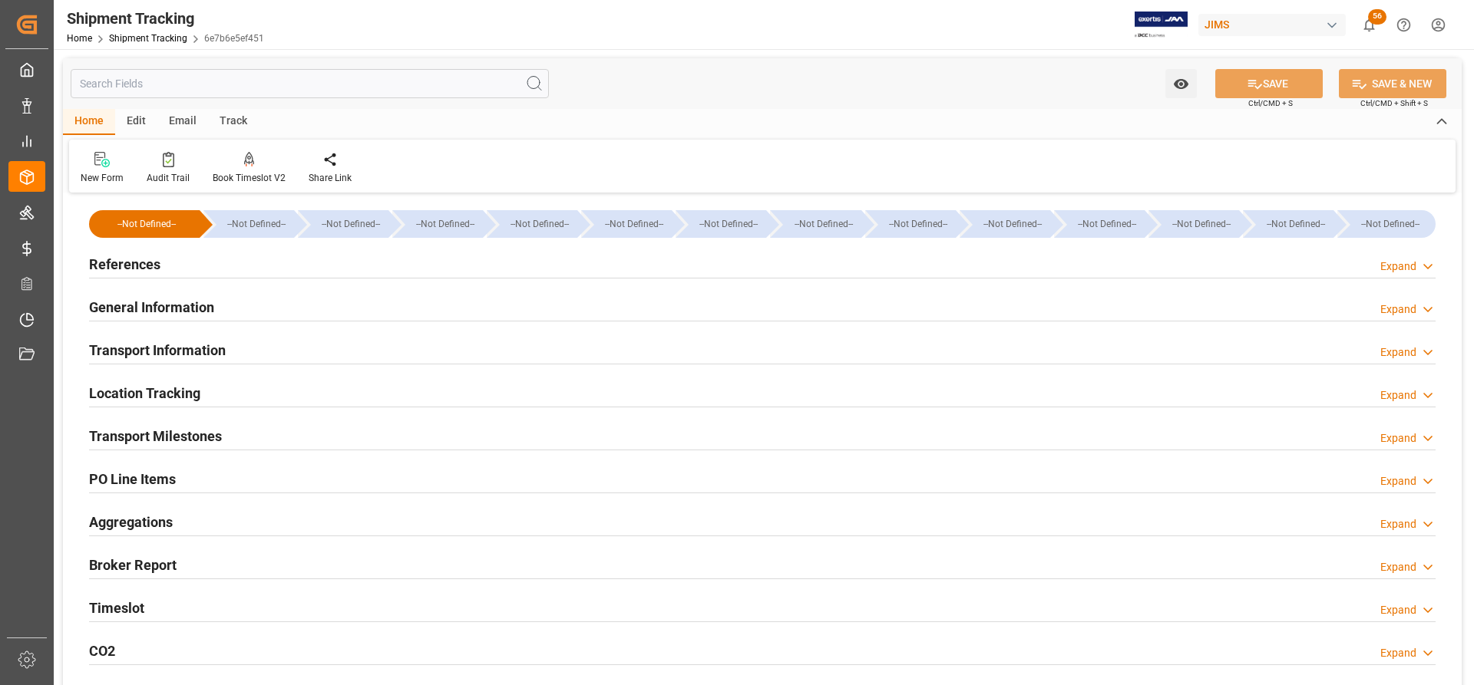
click at [149, 305] on h2 "General Information" at bounding box center [151, 307] width 125 height 21
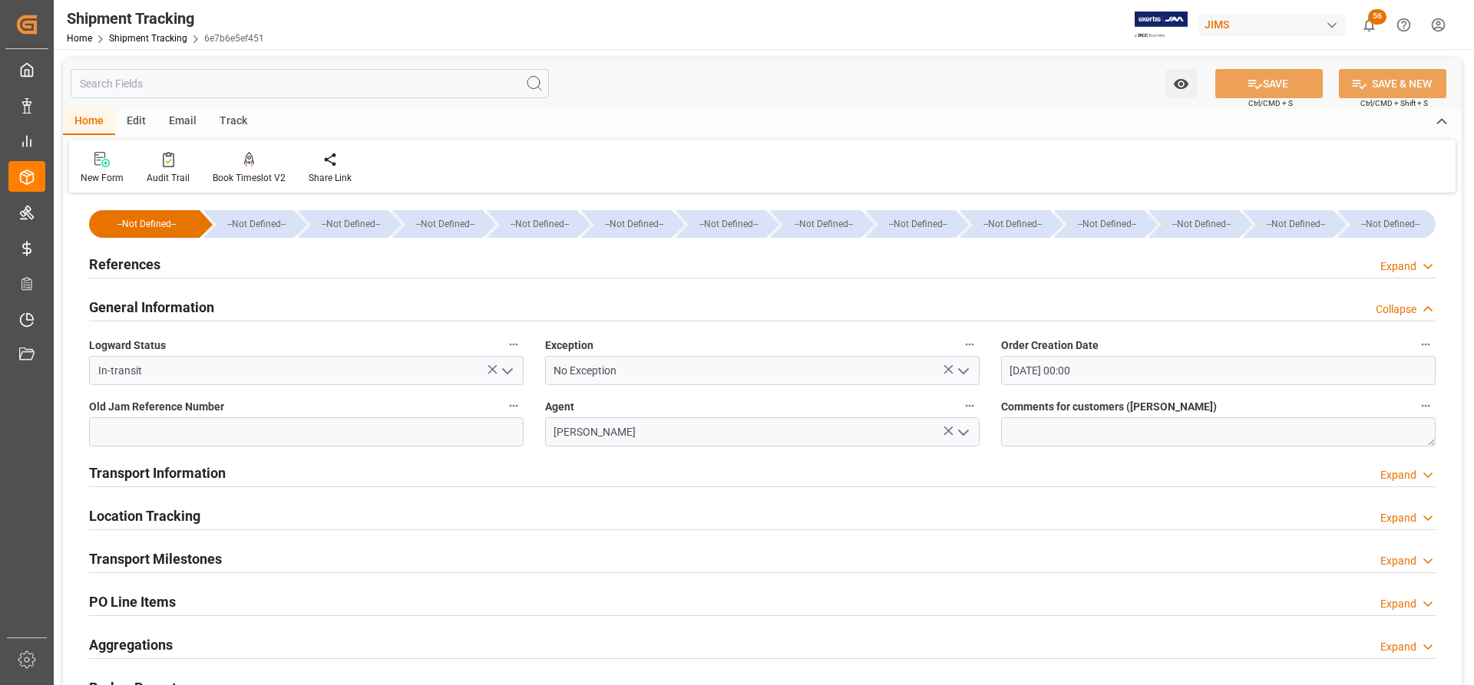
click at [140, 477] on h2 "Transport Information" at bounding box center [157, 473] width 137 height 21
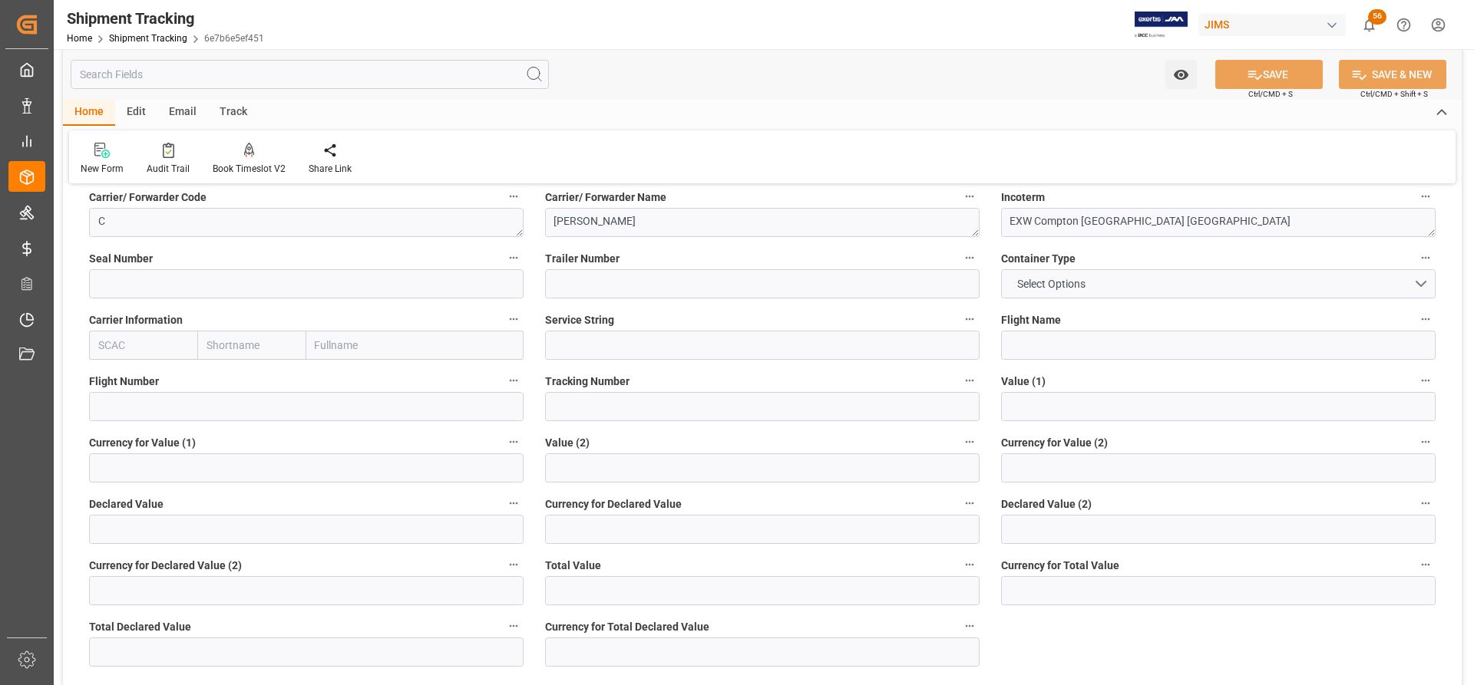
scroll to position [384, 0]
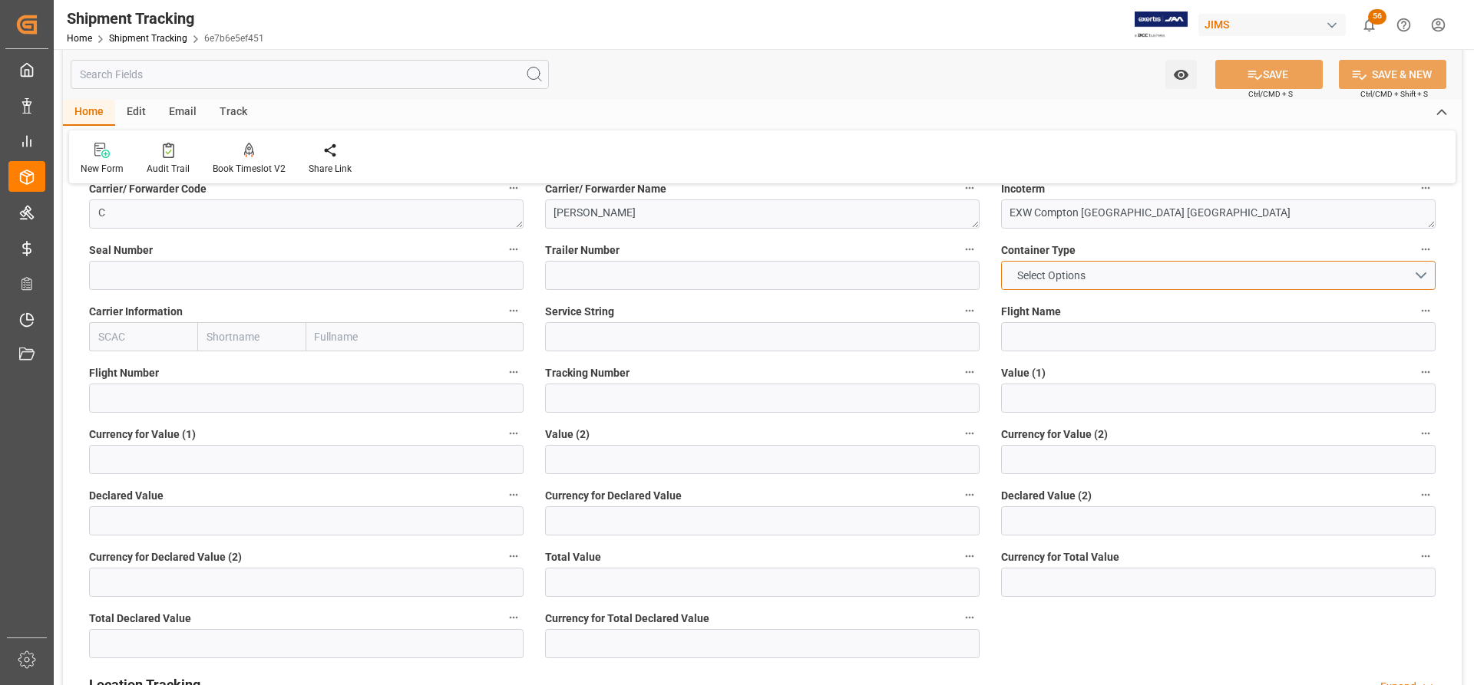
click at [1190, 269] on button "Select Options" at bounding box center [1218, 275] width 434 height 29
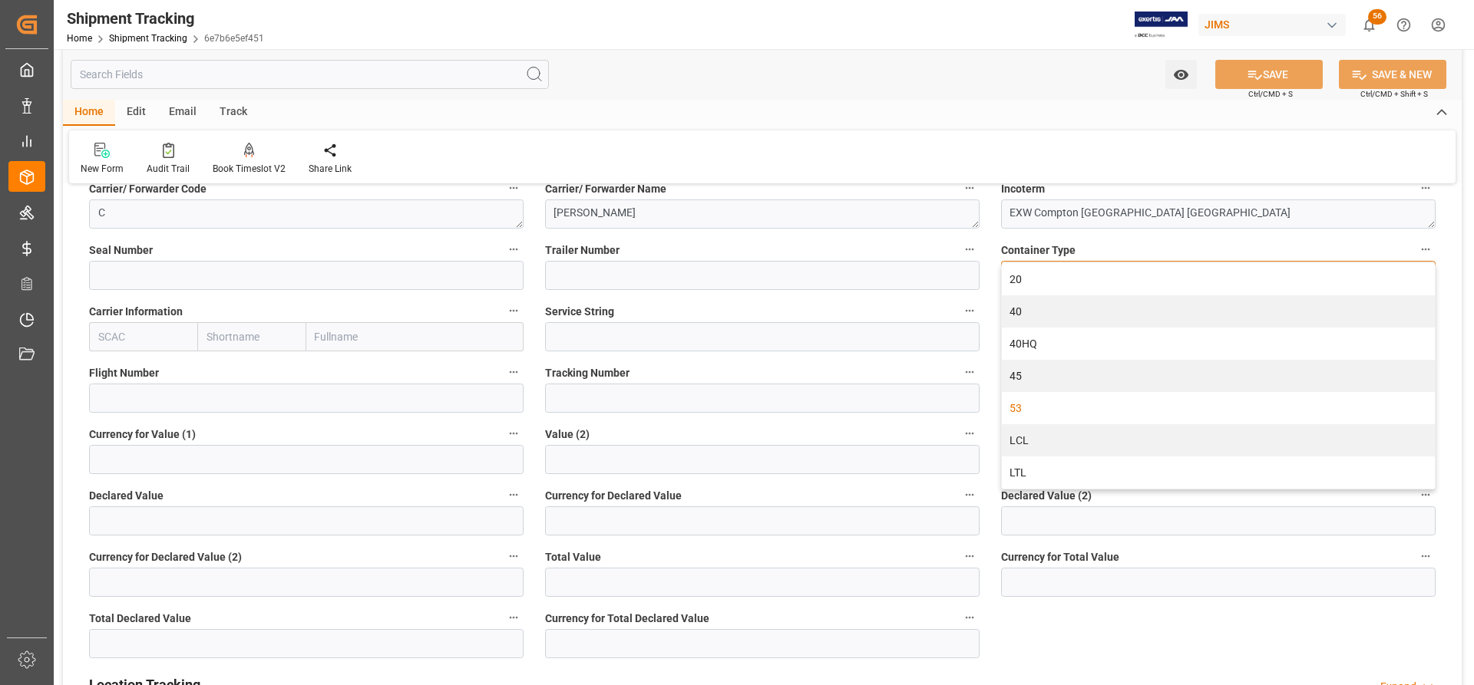
click at [1022, 409] on div "53" at bounding box center [1218, 408] width 433 height 32
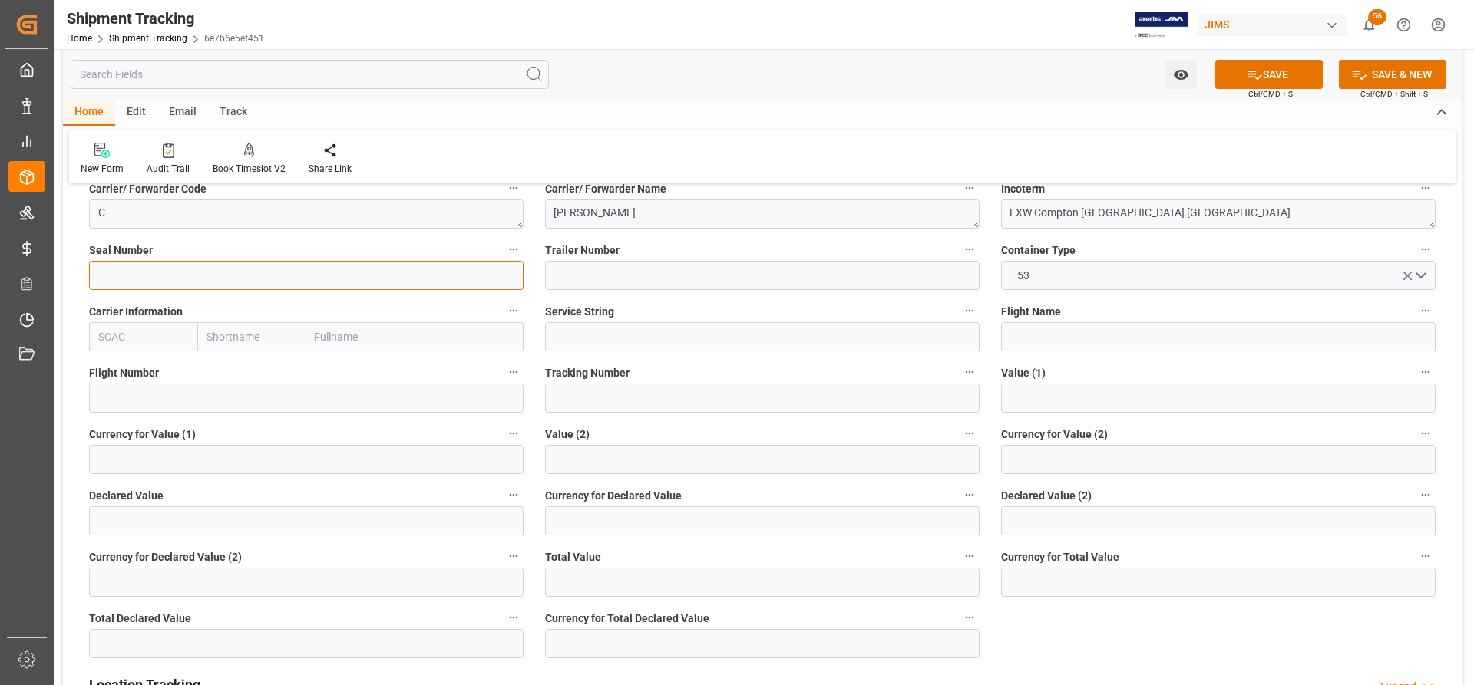
click at [129, 276] on input at bounding box center [306, 275] width 434 height 29
type input "0083-8495"
click at [580, 277] on input at bounding box center [762, 275] width 434 height 29
type input "A36529"
click at [829, 465] on input "text" at bounding box center [762, 459] width 434 height 29
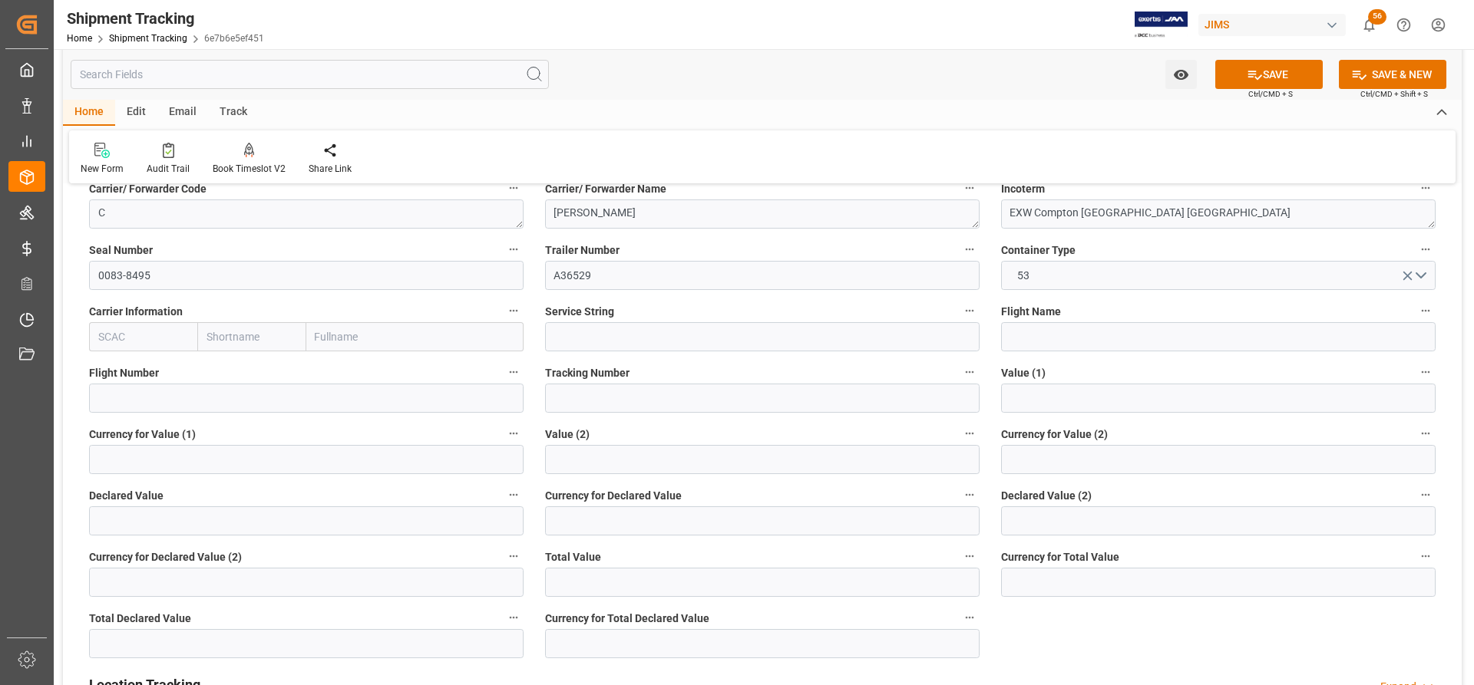
click at [784, 503] on label "Currency for Declared Value" at bounding box center [762, 495] width 434 height 21
click at [959, 503] on button "Currency for Declared Value" at bounding box center [969, 495] width 20 height 20
click at [1277, 70] on div at bounding box center [737, 342] width 1474 height 685
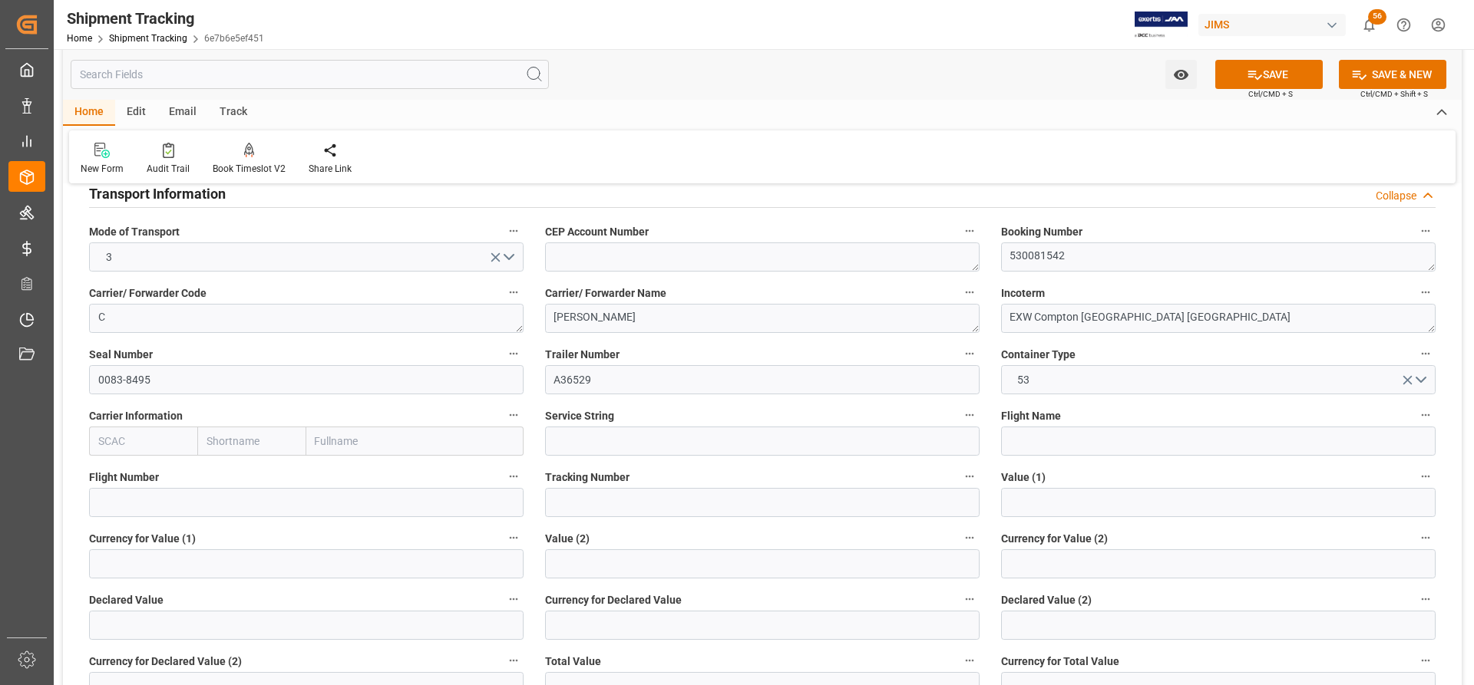
scroll to position [154, 0]
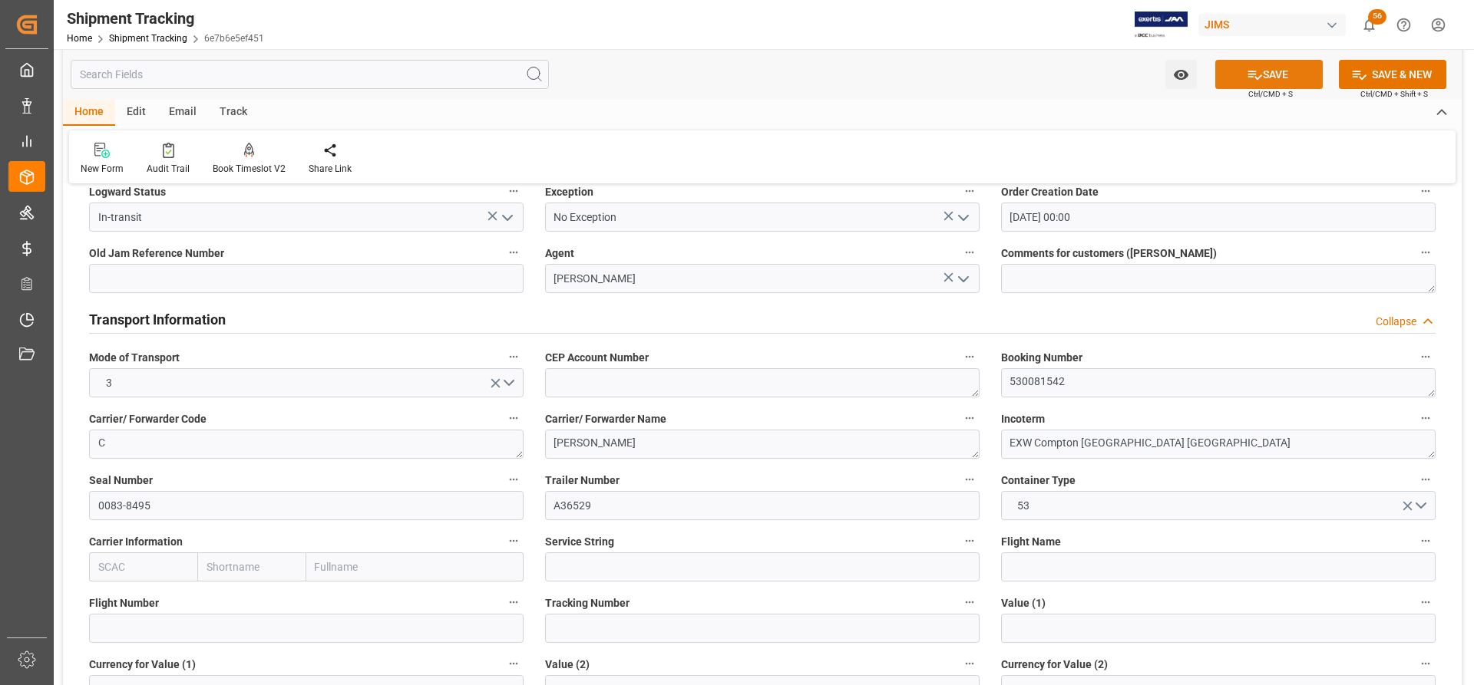
click at [1287, 77] on button "SAVE" at bounding box center [1268, 74] width 107 height 29
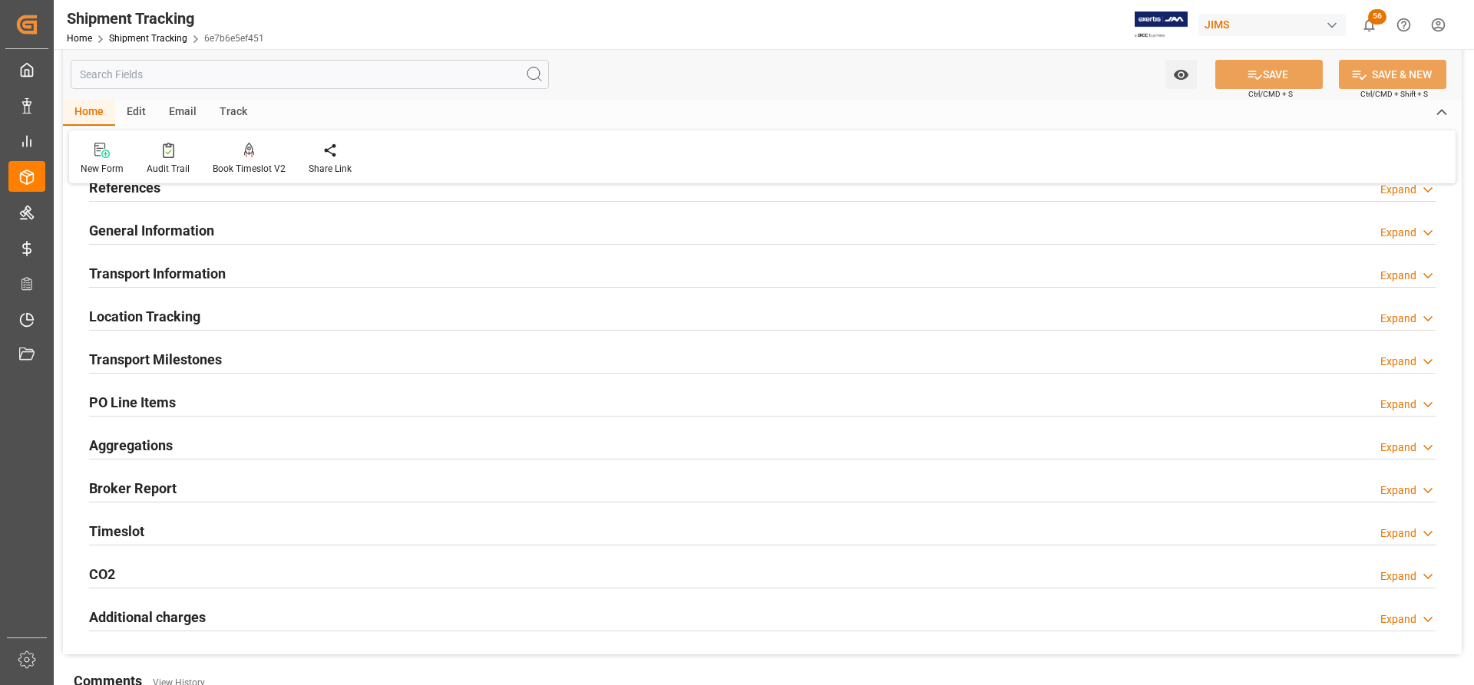
scroll to position [0, 0]
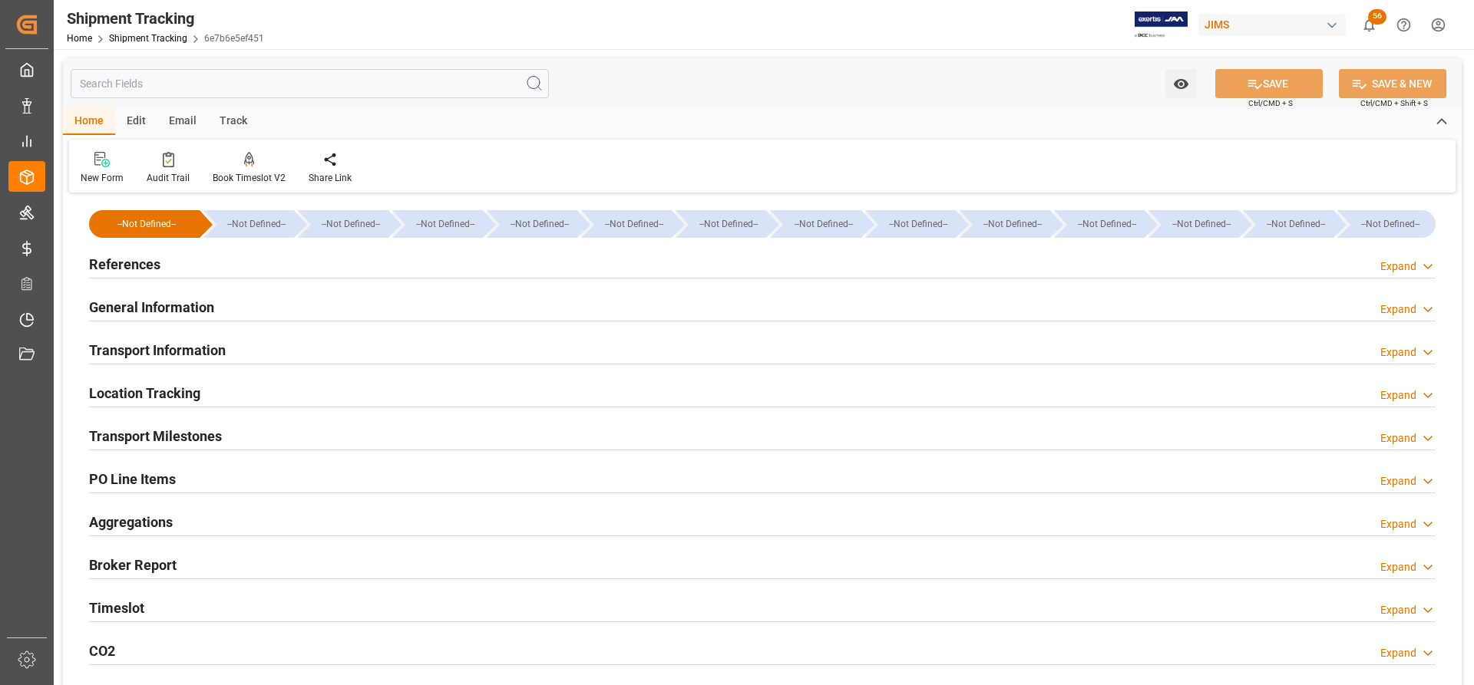
click at [182, 434] on h2 "Transport Milestones" at bounding box center [155, 436] width 133 height 21
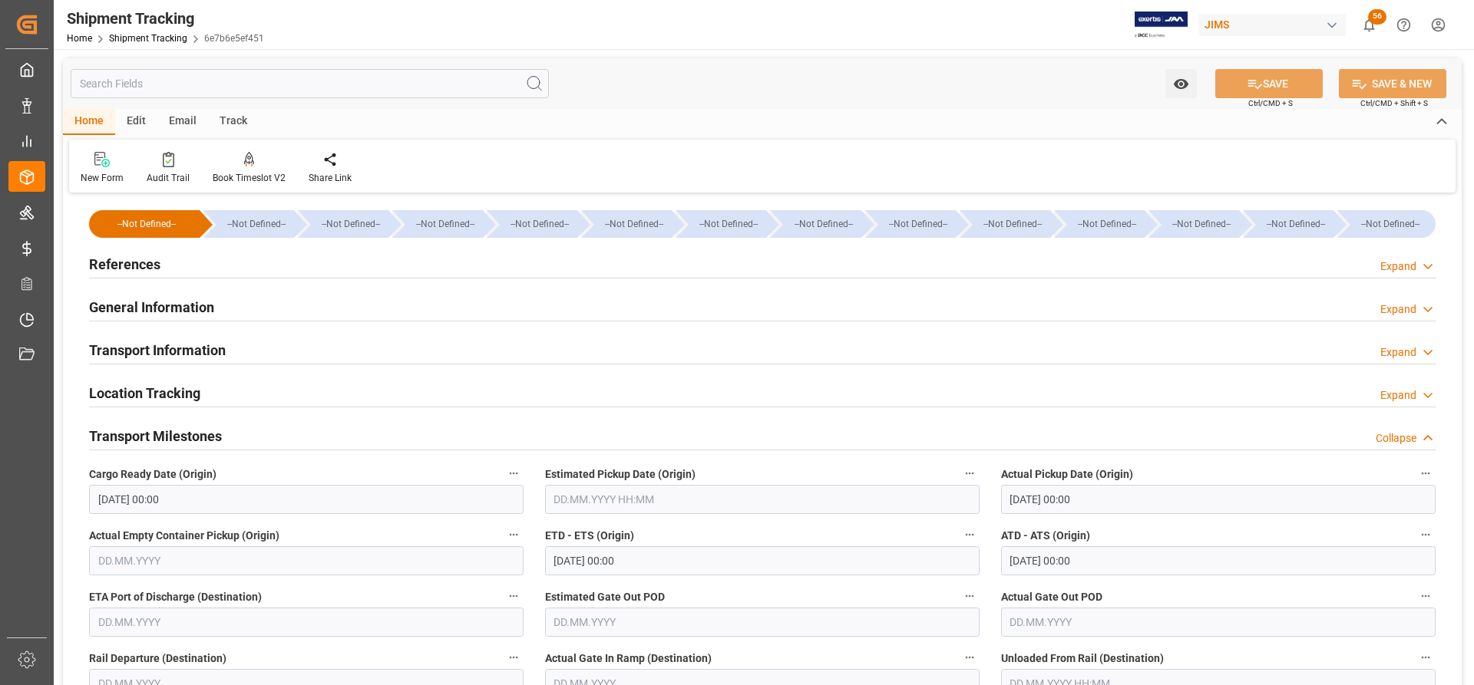
click at [124, 268] on h2 "References" at bounding box center [124, 264] width 71 height 21
